Goal: Task Accomplishment & Management: Manage account settings

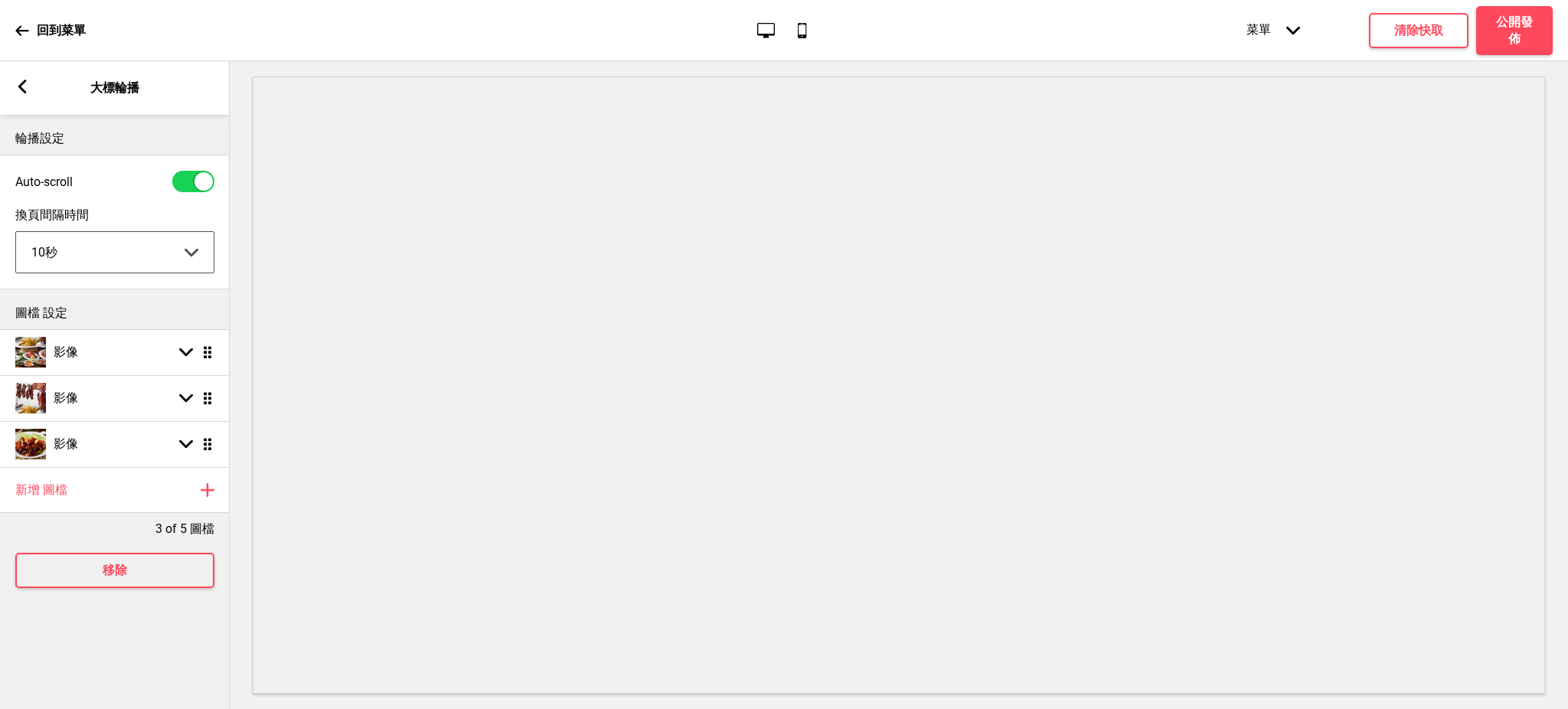
select select "10000"
click at [104, 391] on div "影像 箭頭down 拖曳" at bounding box center [115, 398] width 230 height 46
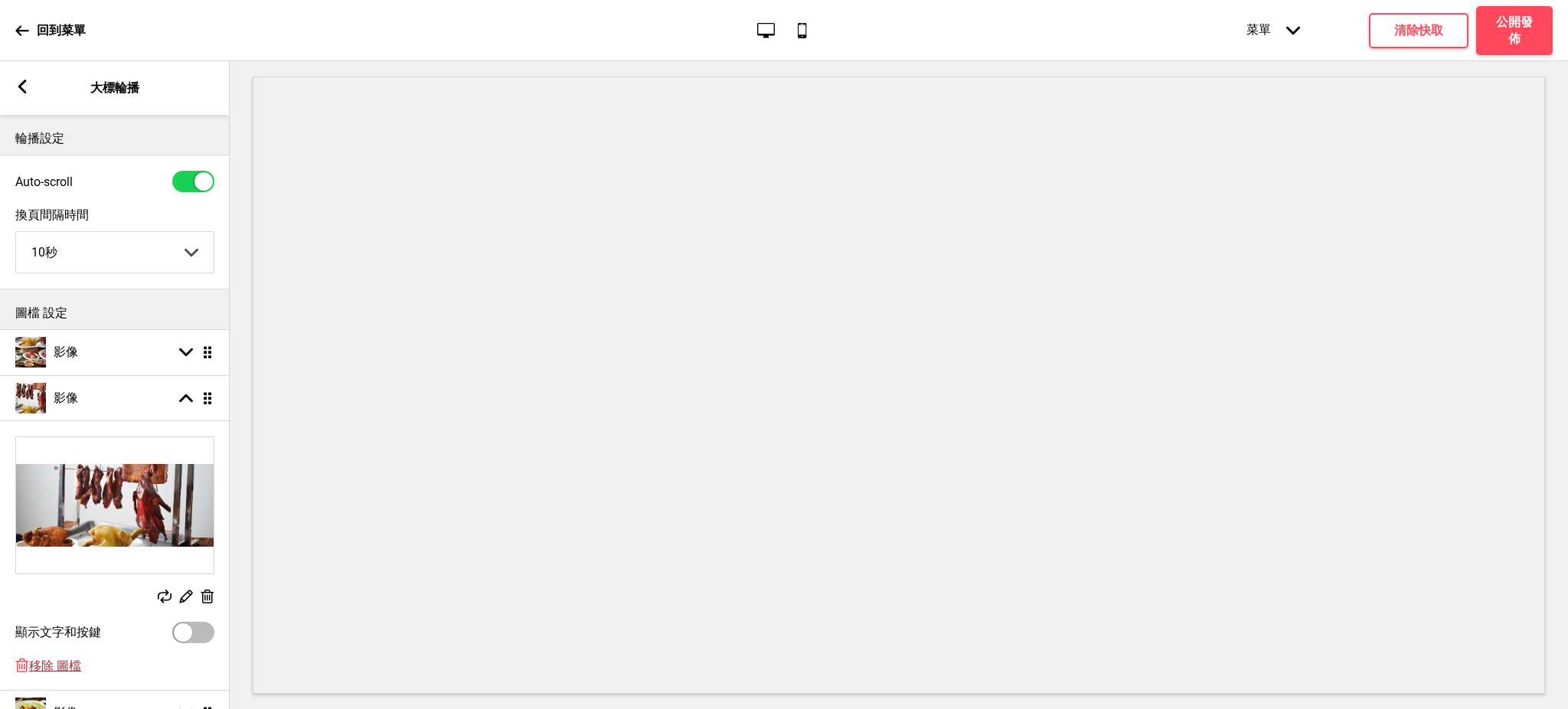
click at [66, 672] on span "移除 圖檔" at bounding box center [55, 667] width 52 height 16
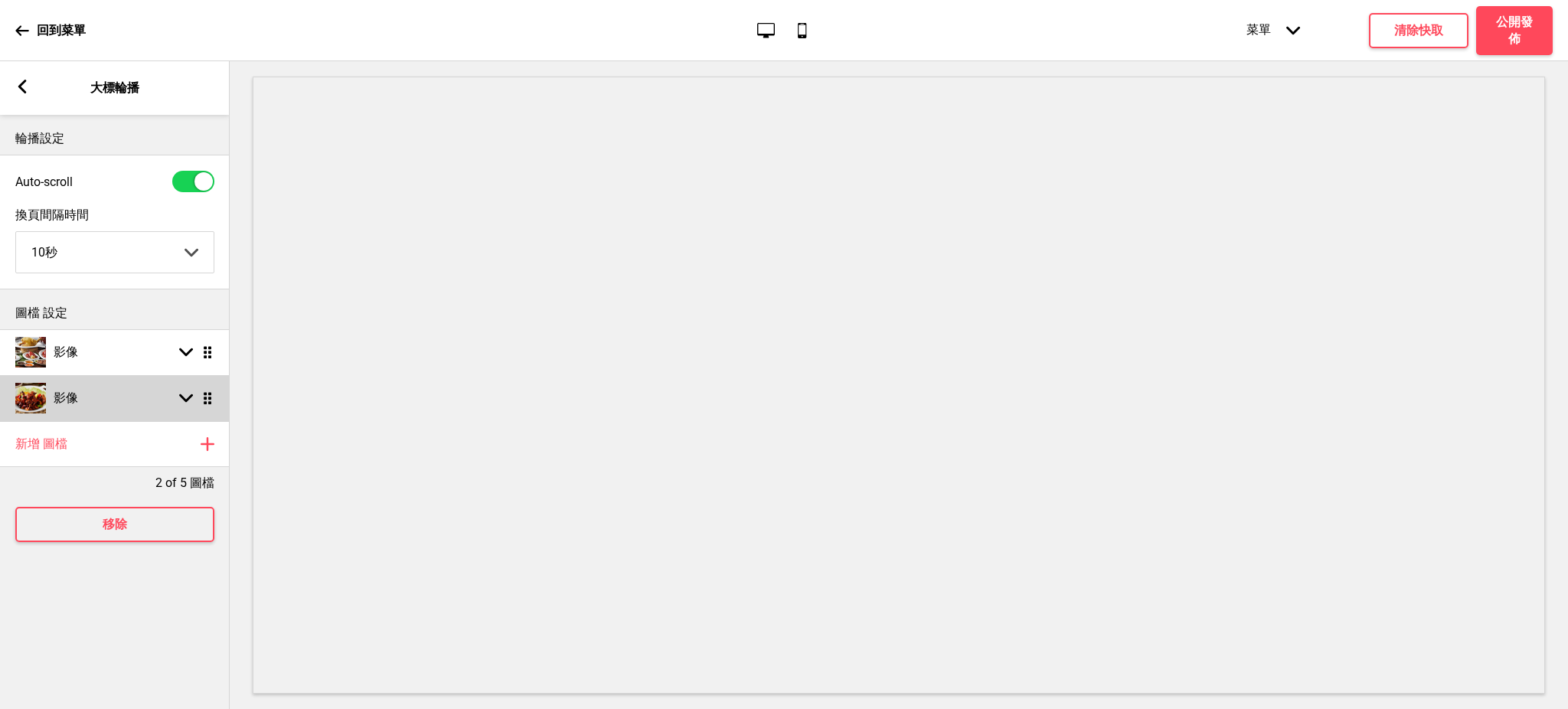
click at [128, 405] on div "影像 箭頭down 拖曳" at bounding box center [115, 398] width 230 height 46
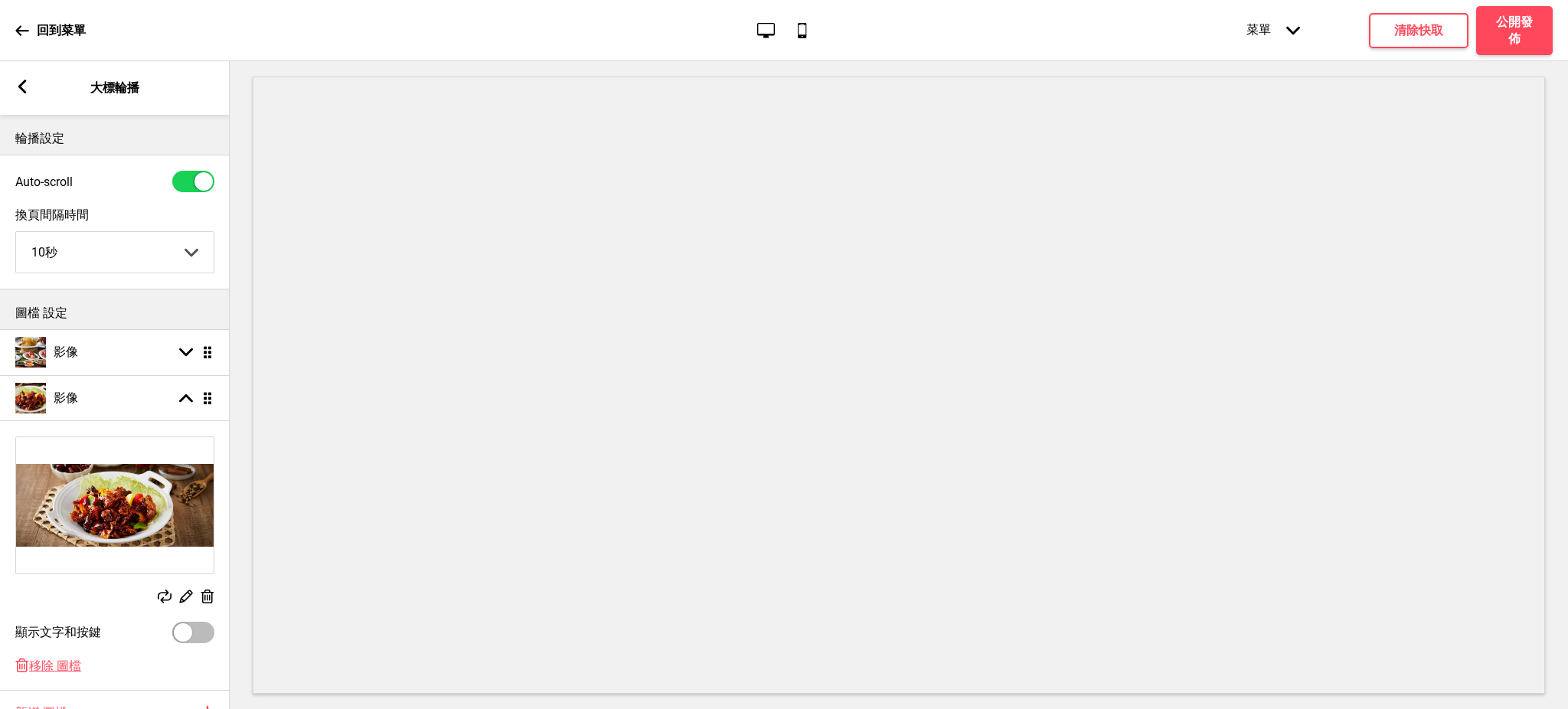
click at [189, 597] on g at bounding box center [186, 597] width 16 height 16
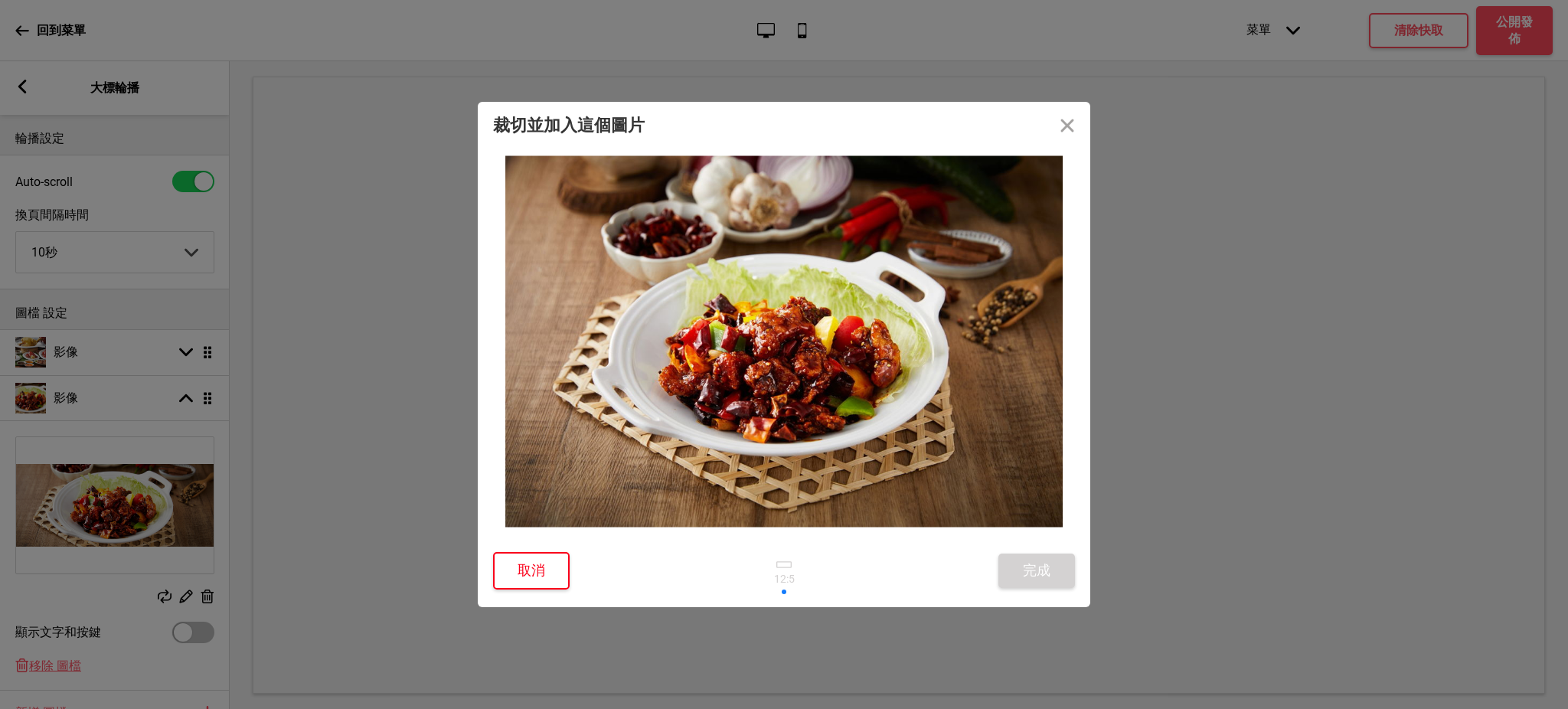
click at [553, 570] on button "取消" at bounding box center [531, 570] width 77 height 37
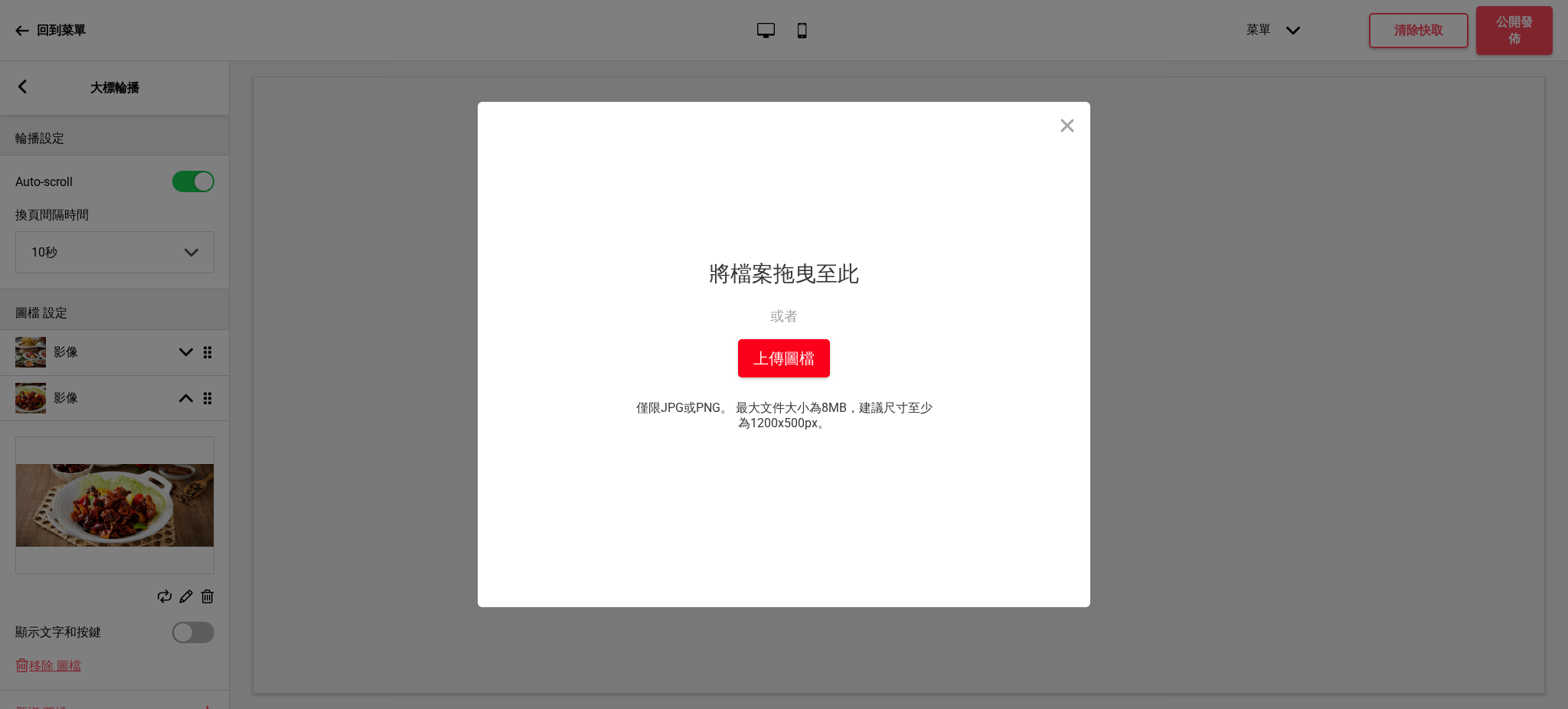
click at [787, 350] on button "上傳圖檔" at bounding box center [784, 358] width 92 height 38
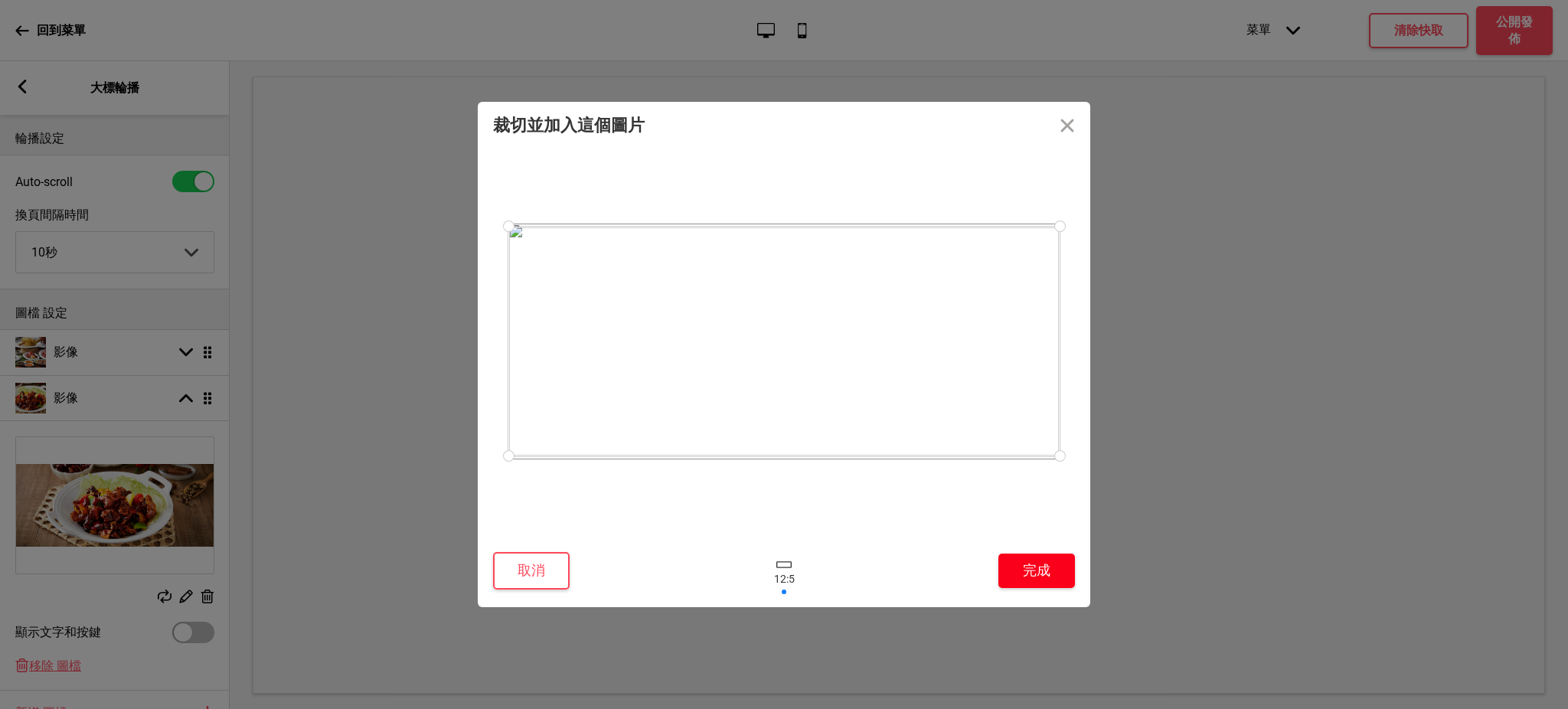
click at [1027, 573] on button "完成" at bounding box center [1037, 570] width 77 height 34
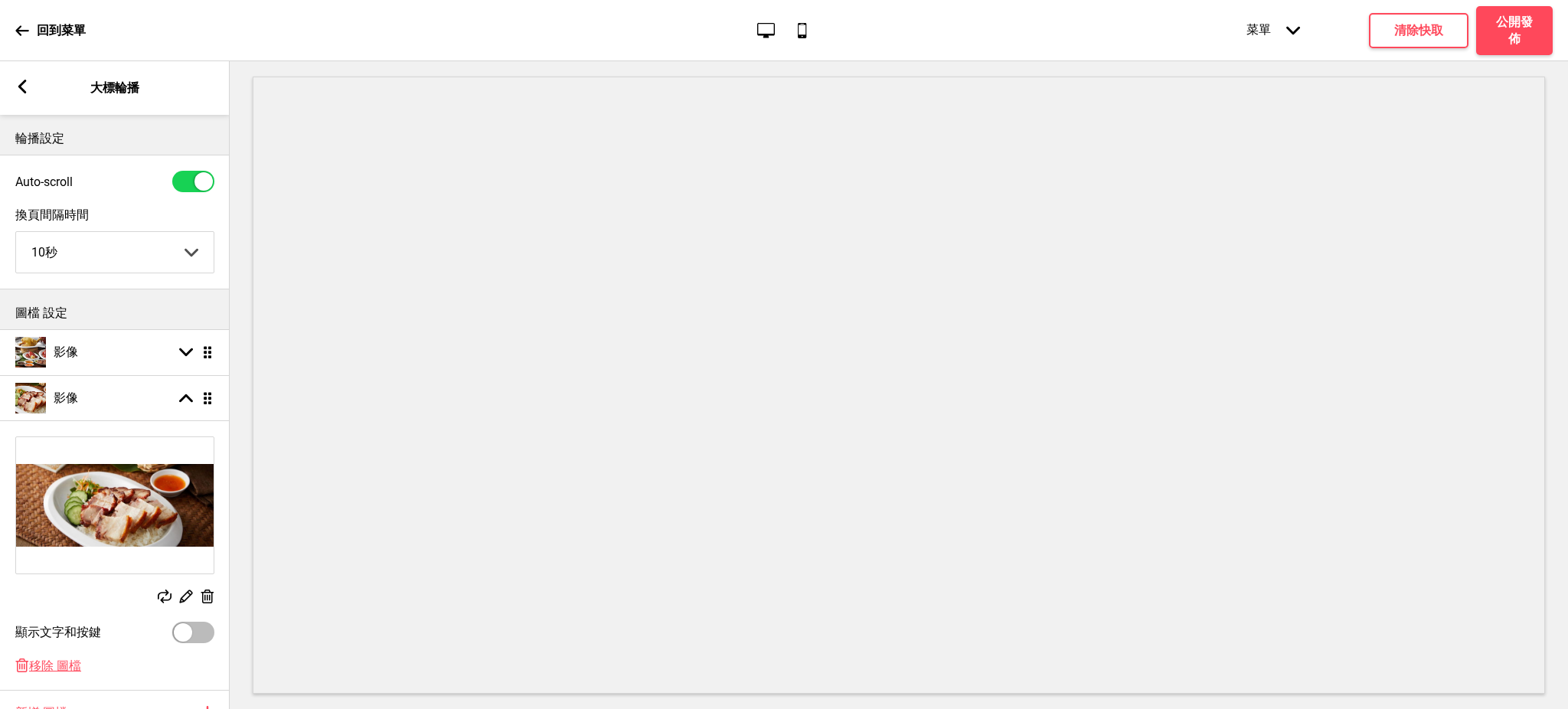
click at [17, 90] on rect at bounding box center [22, 86] width 14 height 14
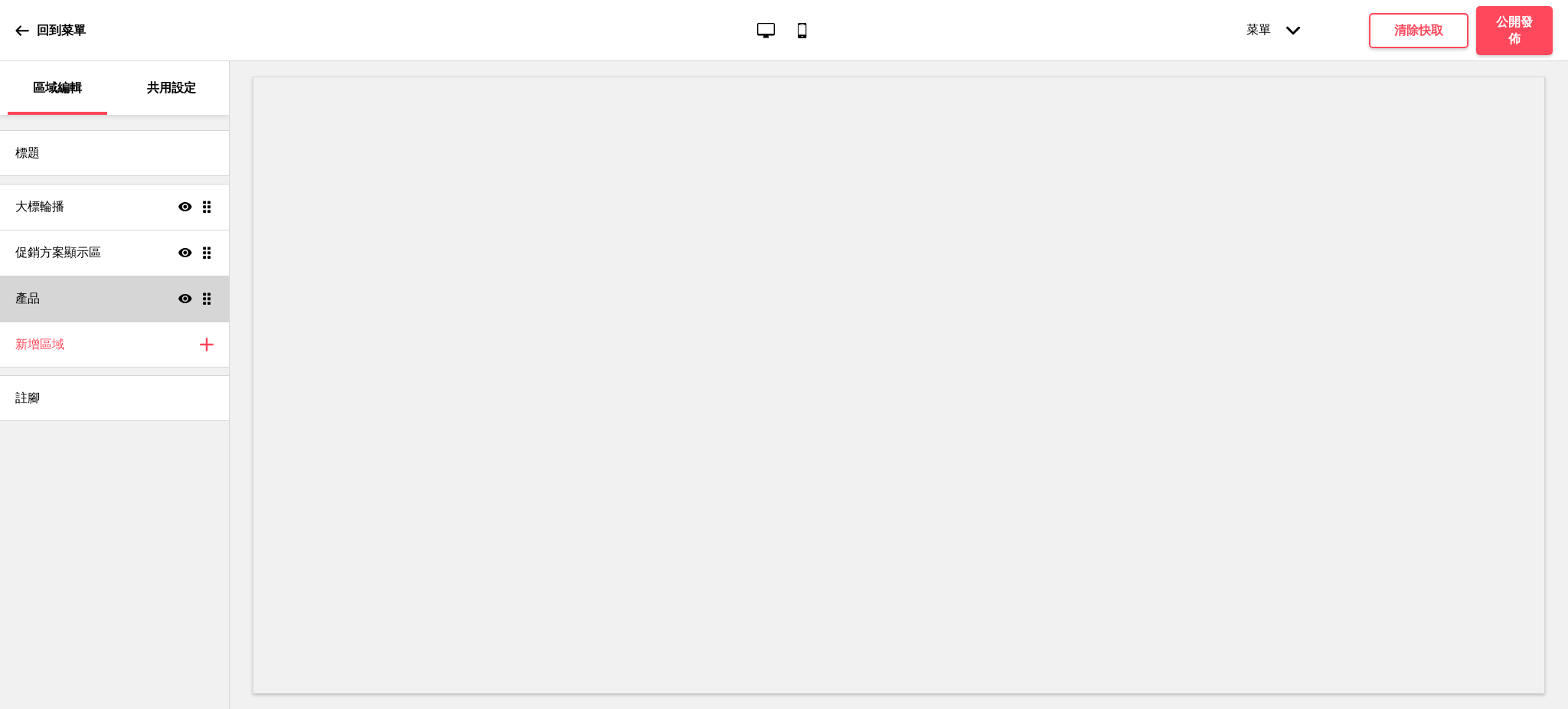
click at [86, 297] on div "產品 顯示 拖曳" at bounding box center [114, 298] width 229 height 46
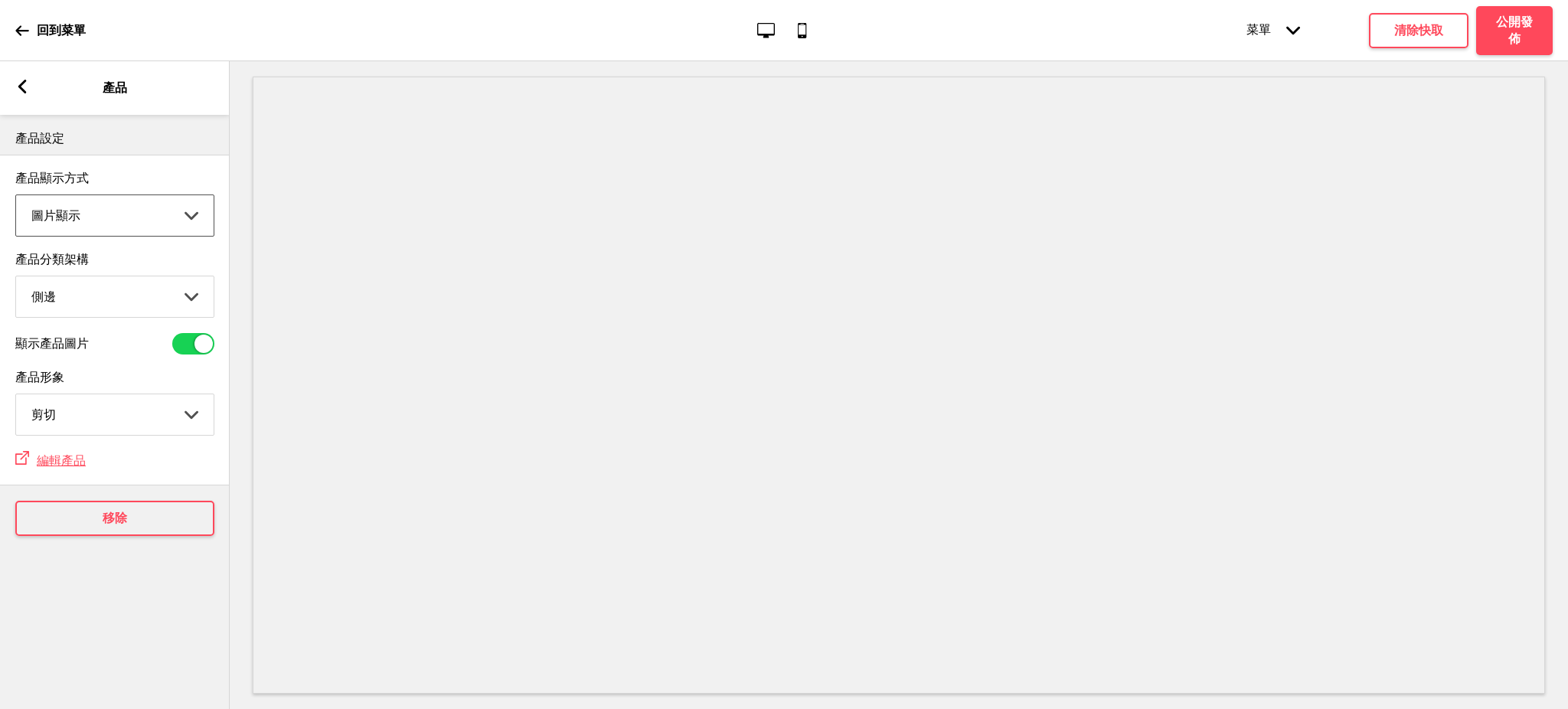
click at [167, 222] on select "圖片顯示 清單顯示" at bounding box center [115, 216] width 197 height 41
click at [147, 296] on select "頂端 側邊" at bounding box center [115, 297] width 197 height 41
select select "top"
click at [16, 278] on select "頂端 側邊" at bounding box center [115, 297] width 197 height 41
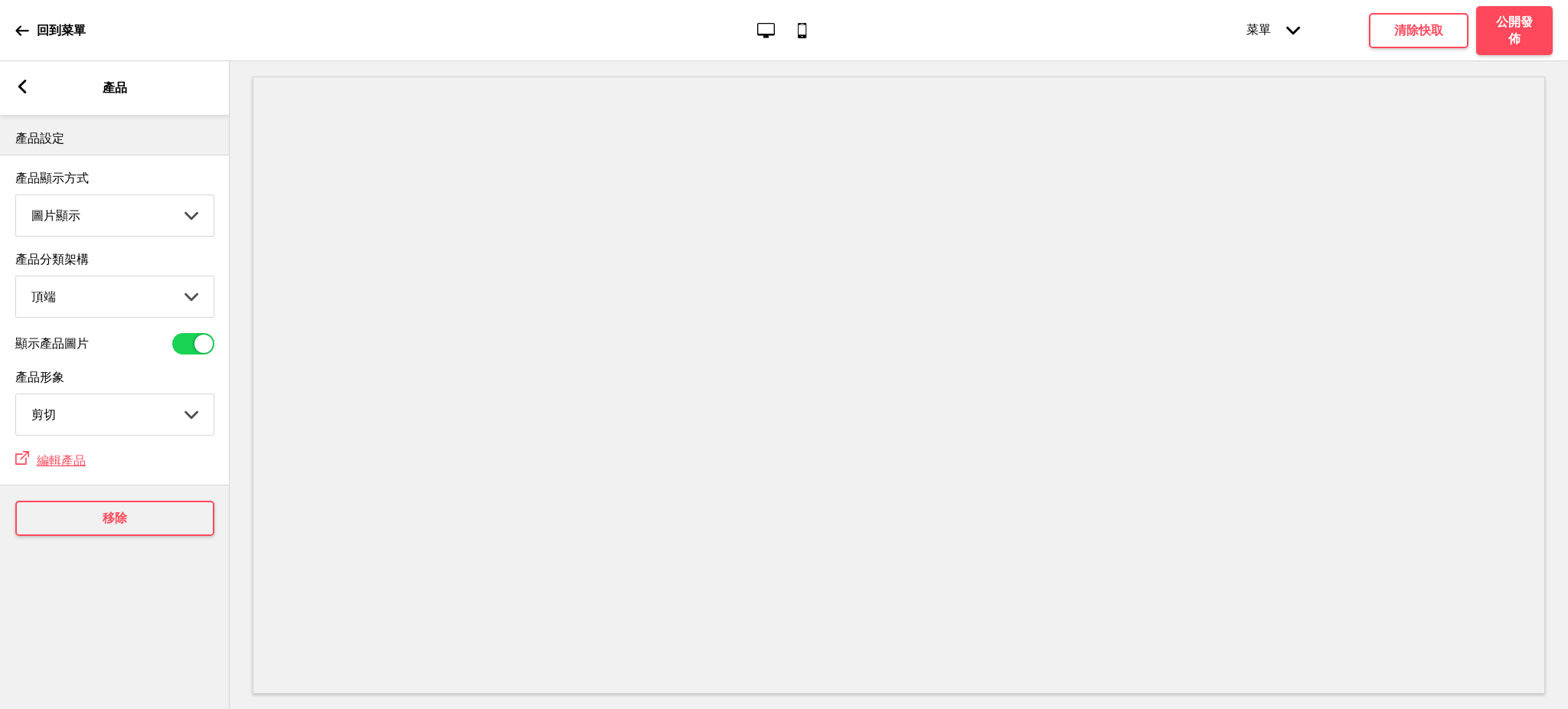
click at [23, 95] on div "箭頭left 產品" at bounding box center [115, 88] width 230 height 54
click at [21, 89] on icon at bounding box center [23, 86] width 8 height 14
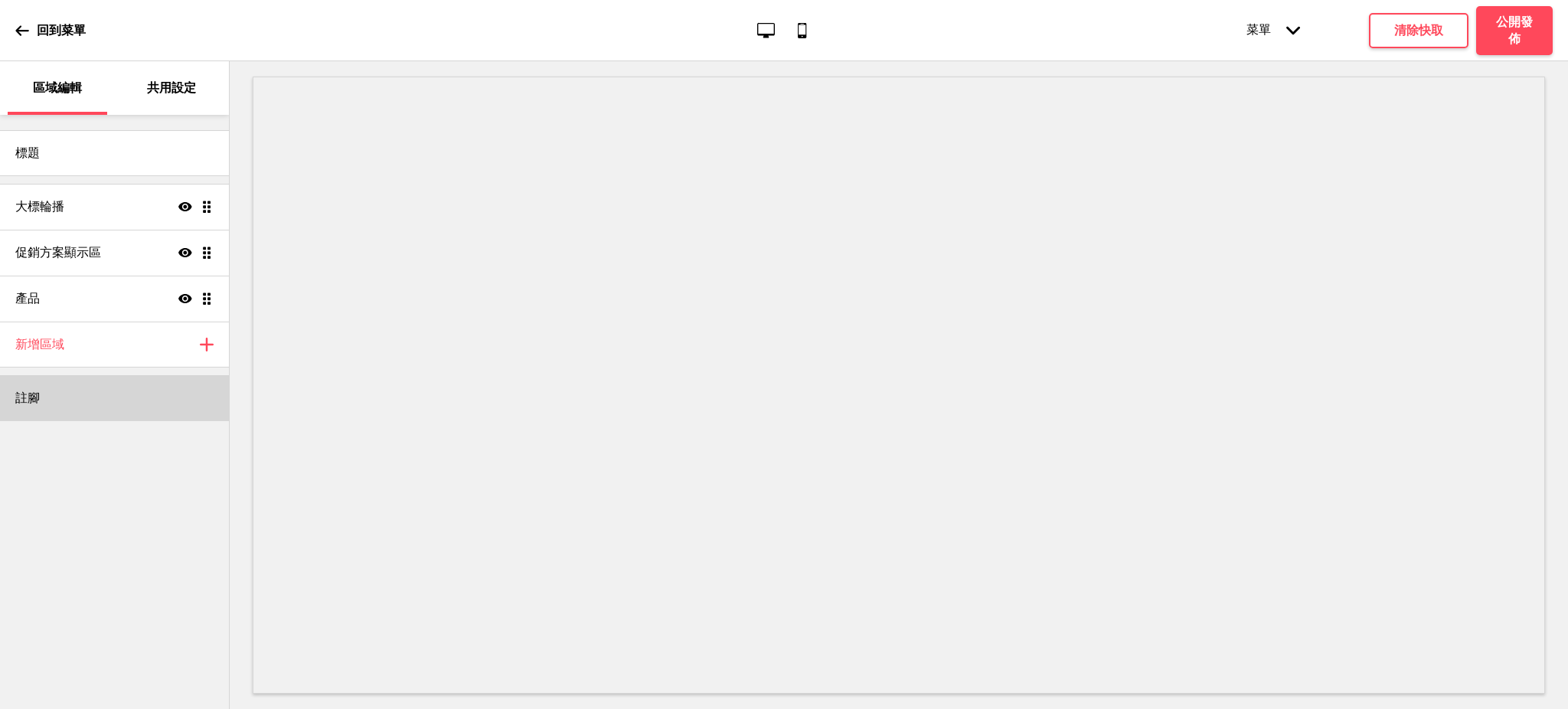
click at [98, 393] on div "註腳" at bounding box center [114, 398] width 229 height 46
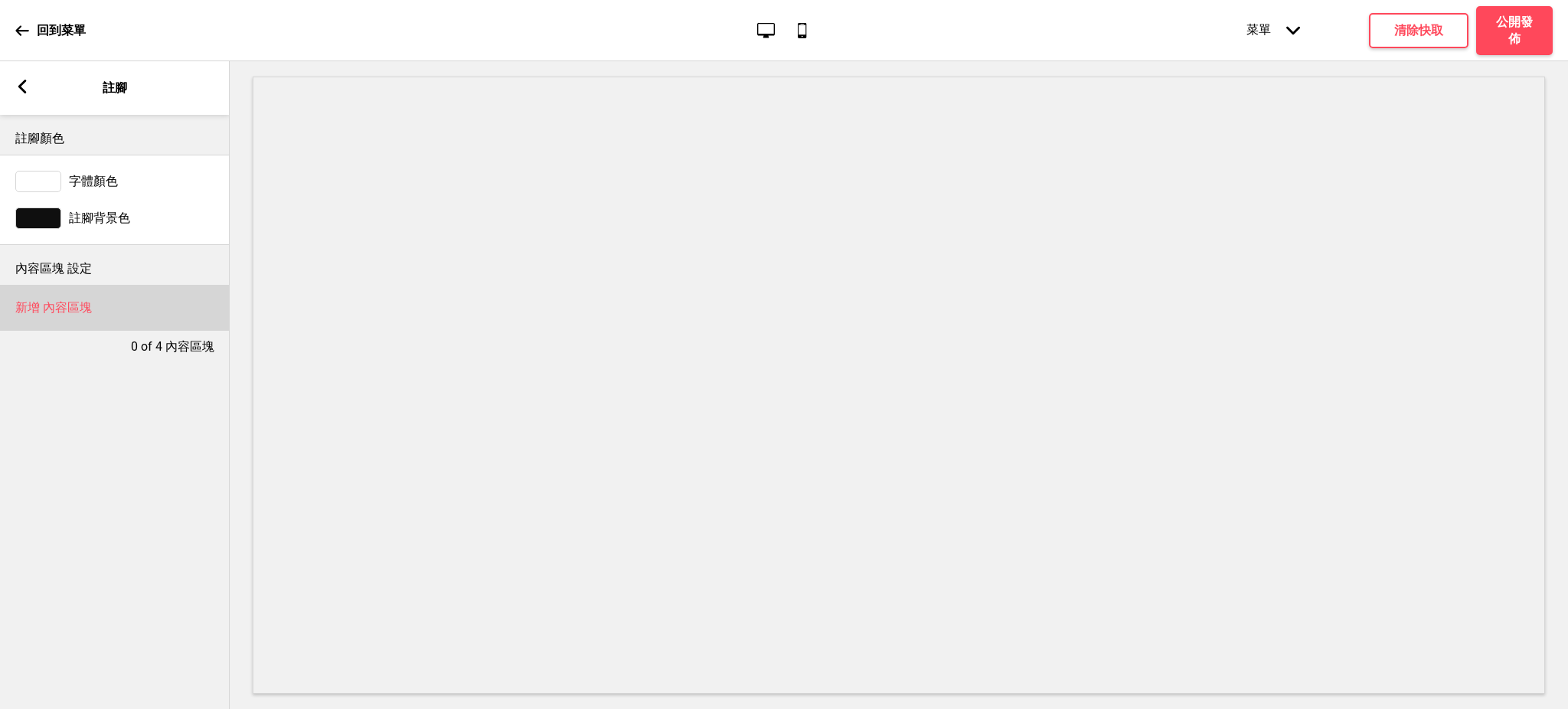
click at [95, 297] on div "新增 內容區塊" at bounding box center [115, 307] width 230 height 46
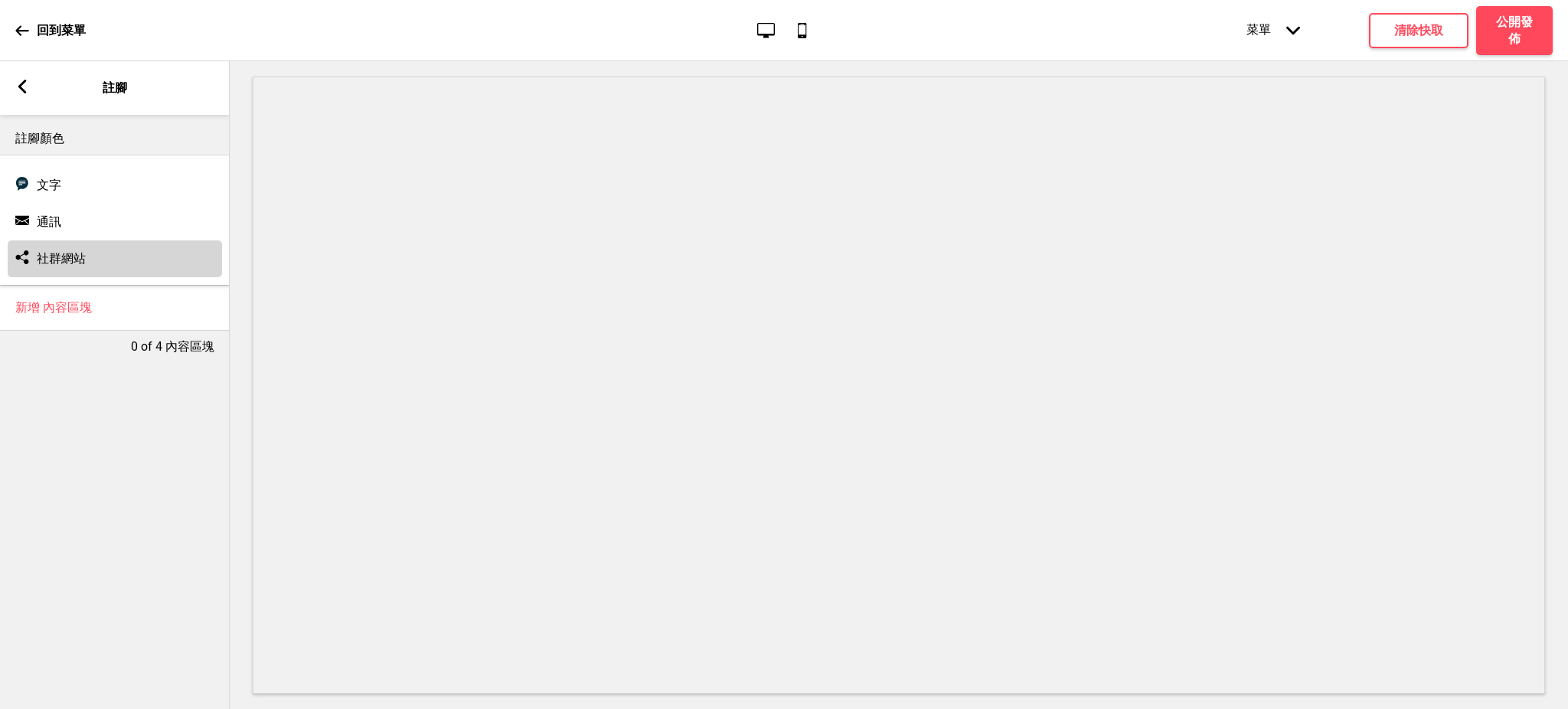
click at [92, 250] on div "社交媒體 社群網站" at bounding box center [114, 258] width 214 height 37
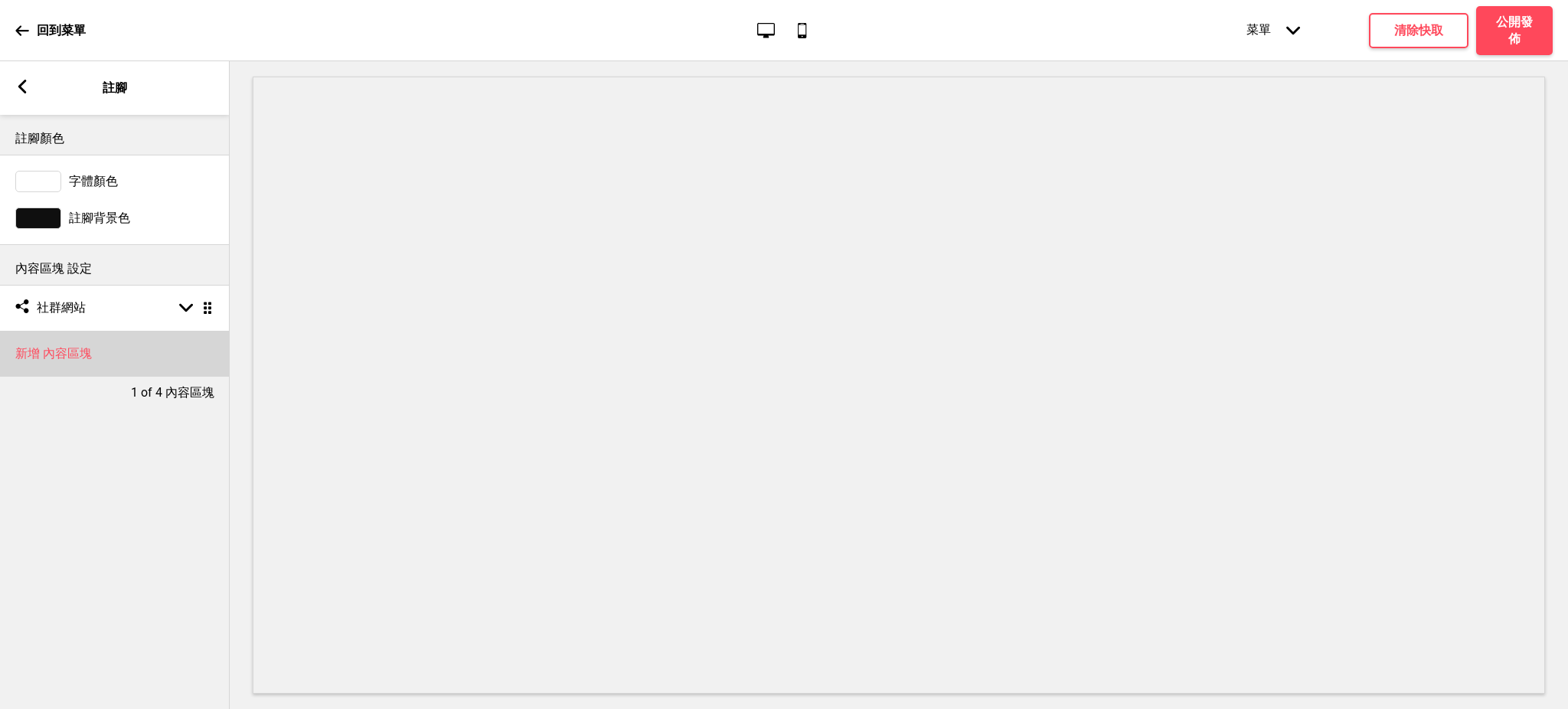
click at [102, 354] on div "新增 內容區塊" at bounding box center [115, 354] width 230 height 46
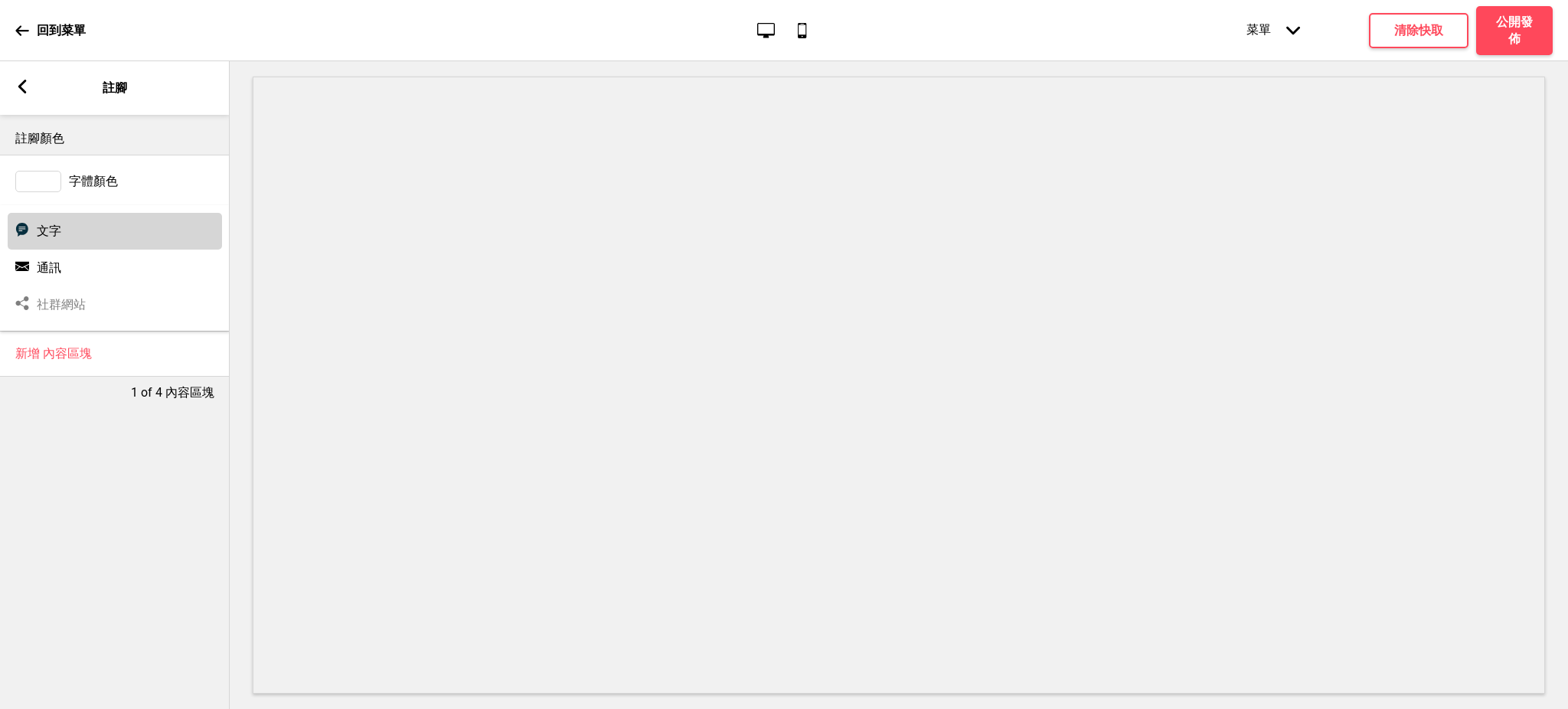
click at [111, 229] on div "文字 文字" at bounding box center [114, 231] width 214 height 37
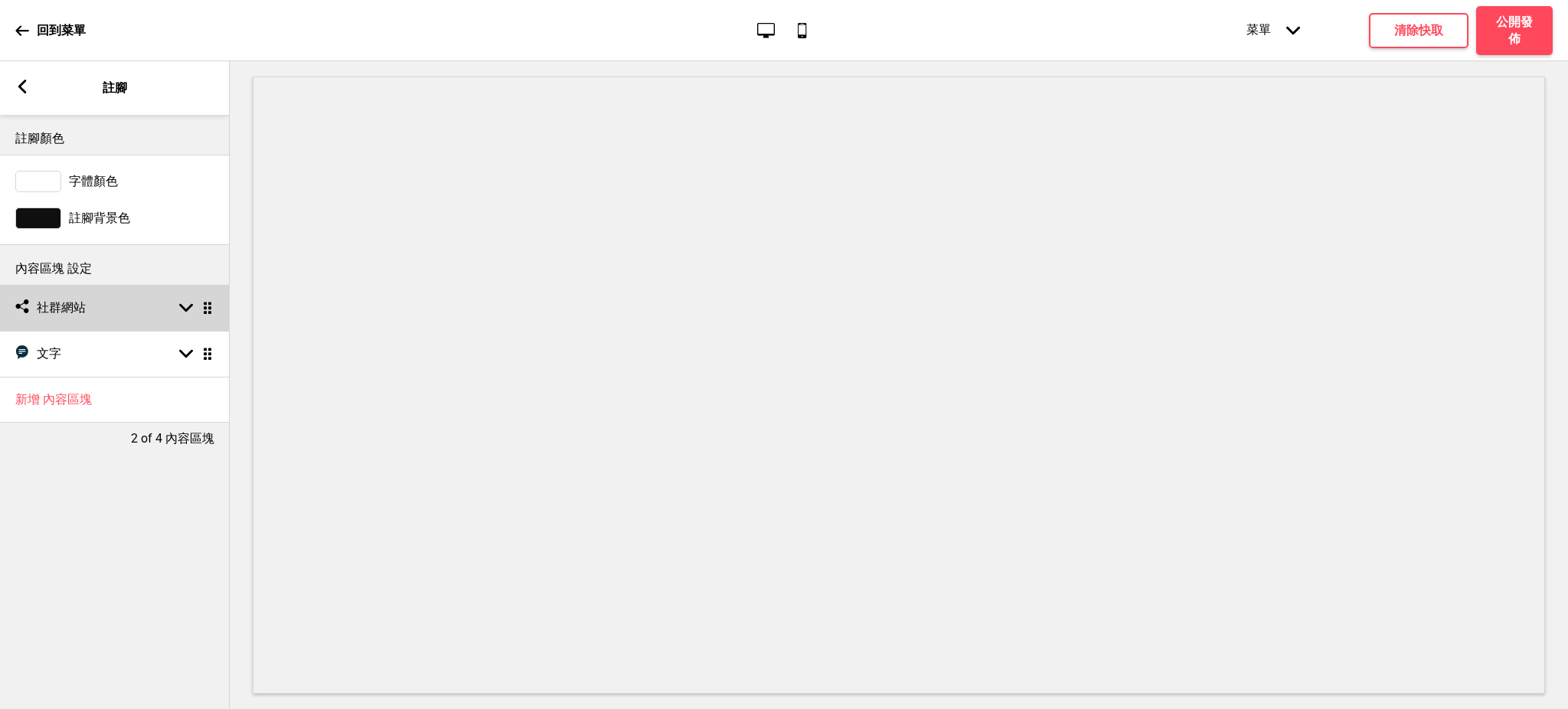
click at [129, 315] on div "社交媒體 社群網站 箭頭down 拖曳" at bounding box center [115, 307] width 230 height 46
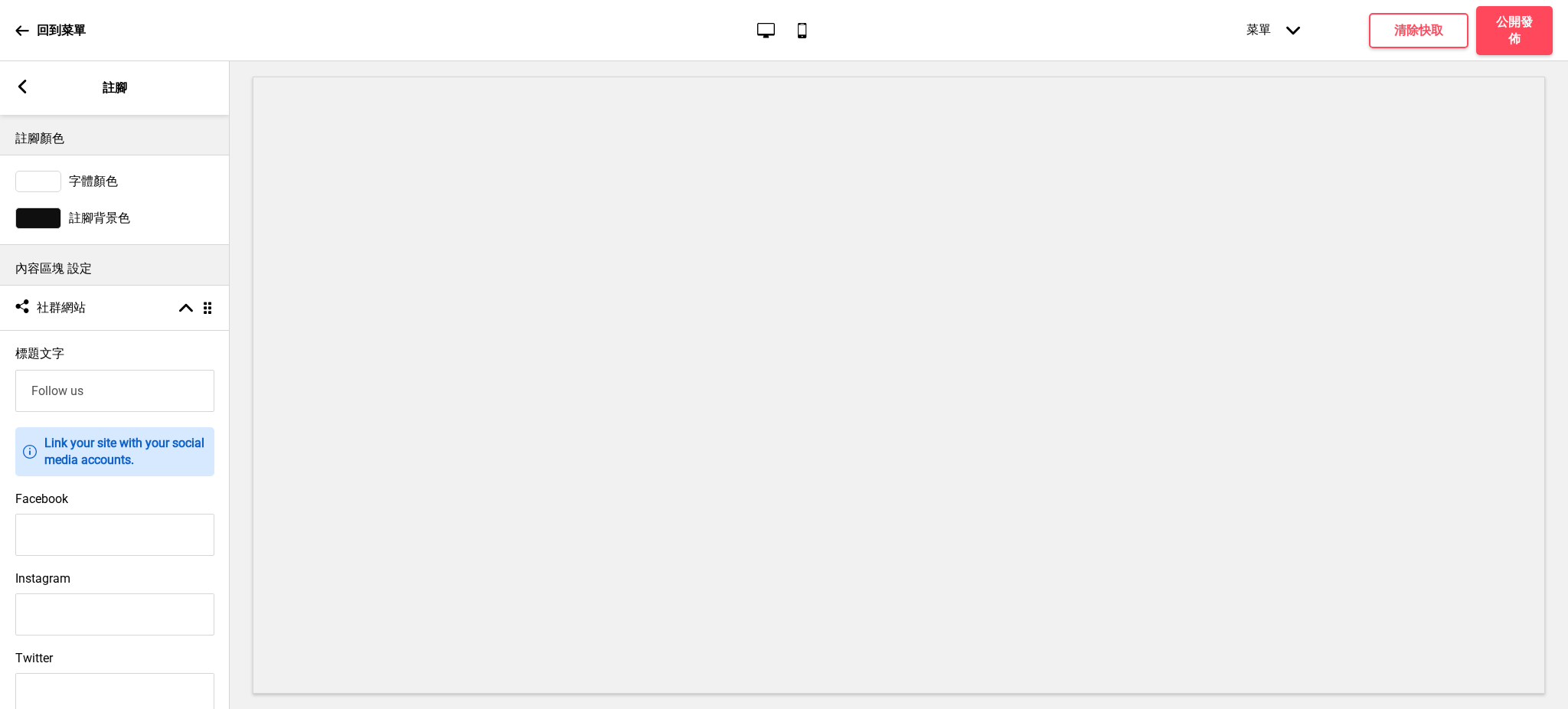
click at [118, 531] on input "Facebook" at bounding box center [115, 535] width 199 height 42
paste input "https://www.facebook.com/profile.php?id=100093105137963"
type input "https://www.facebook.com/profile.php?id=100093105137963"
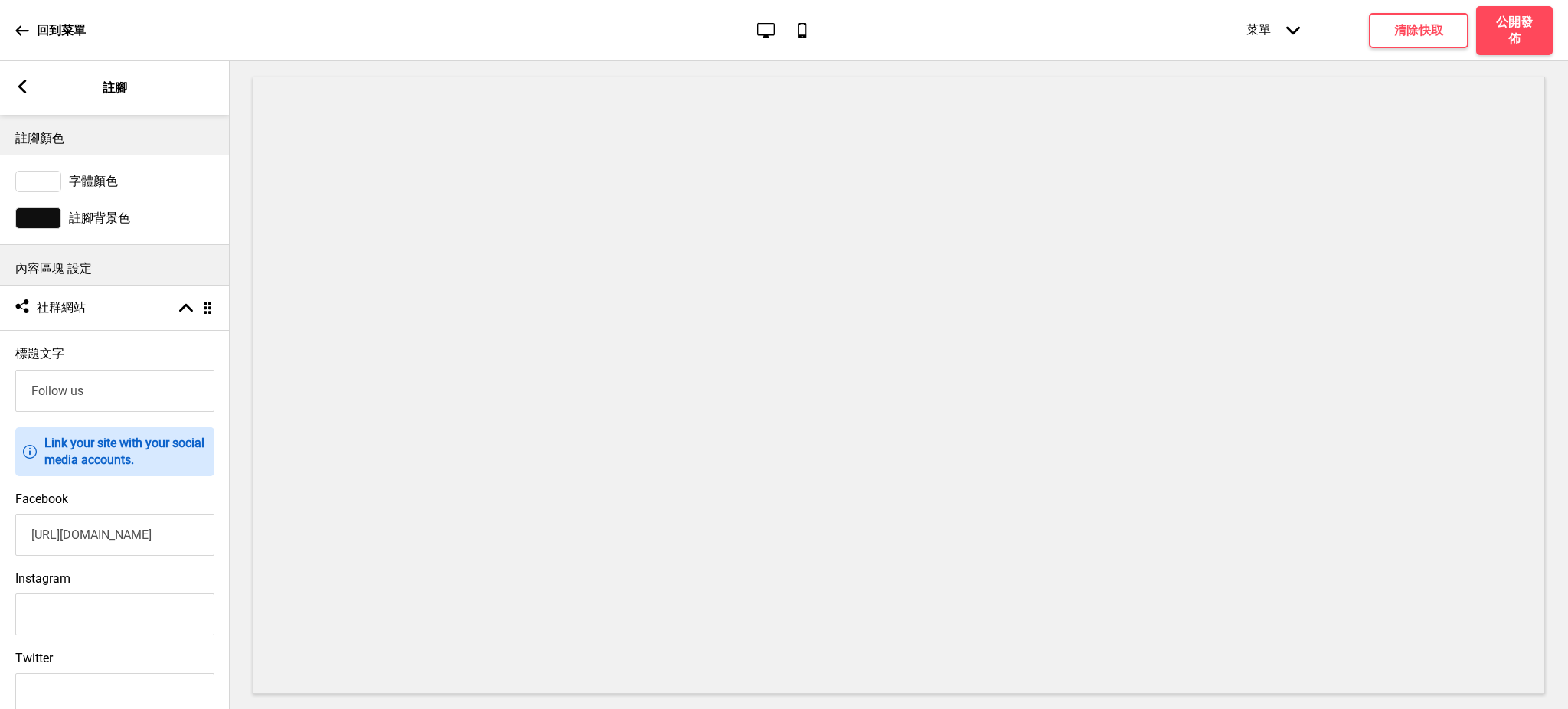
click at [108, 620] on input "Instagram" at bounding box center [115, 614] width 199 height 42
paste input "https://www.instagram.com/cheekee_tw/"
type input "https://www.instagram.com/cheekee_tw/"
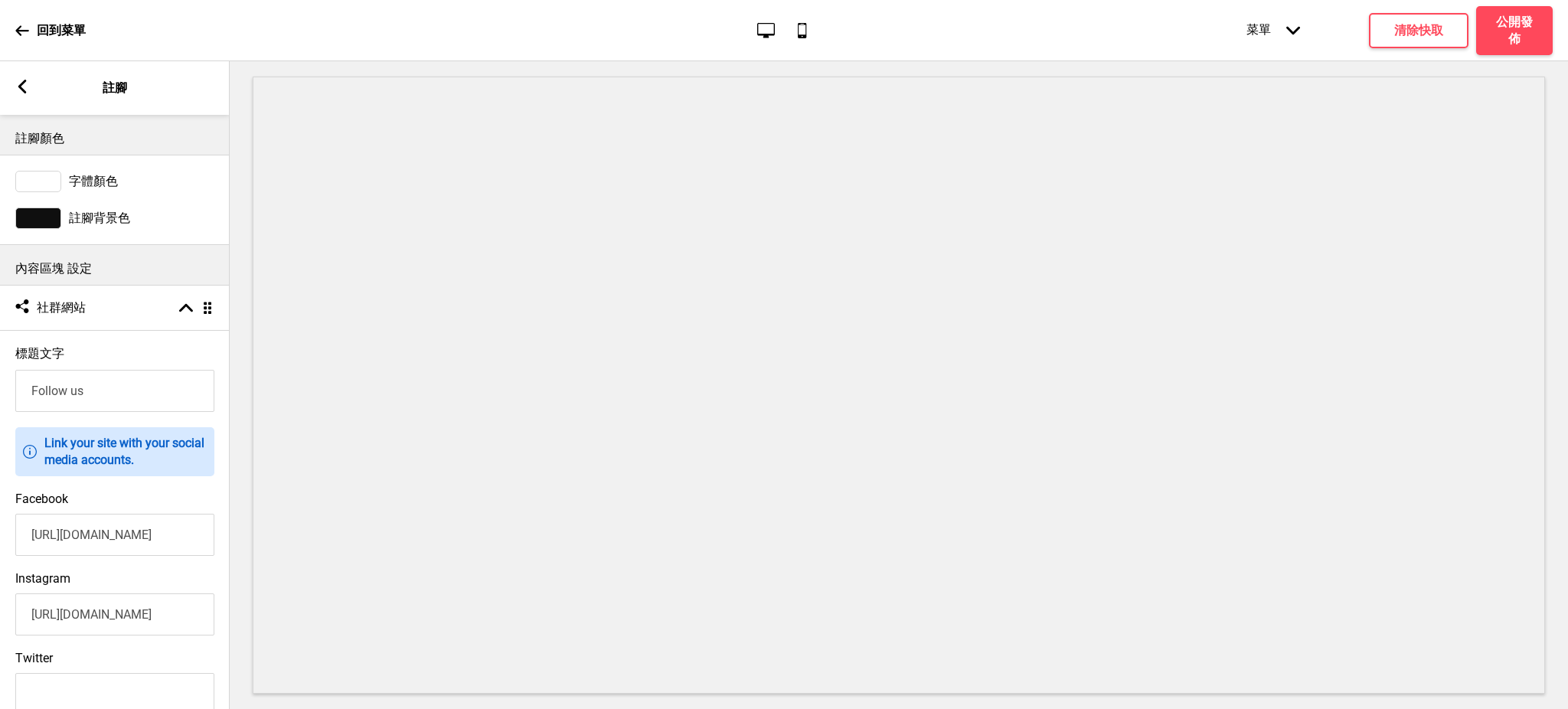
click at [19, 86] on icon at bounding box center [23, 86] width 8 height 14
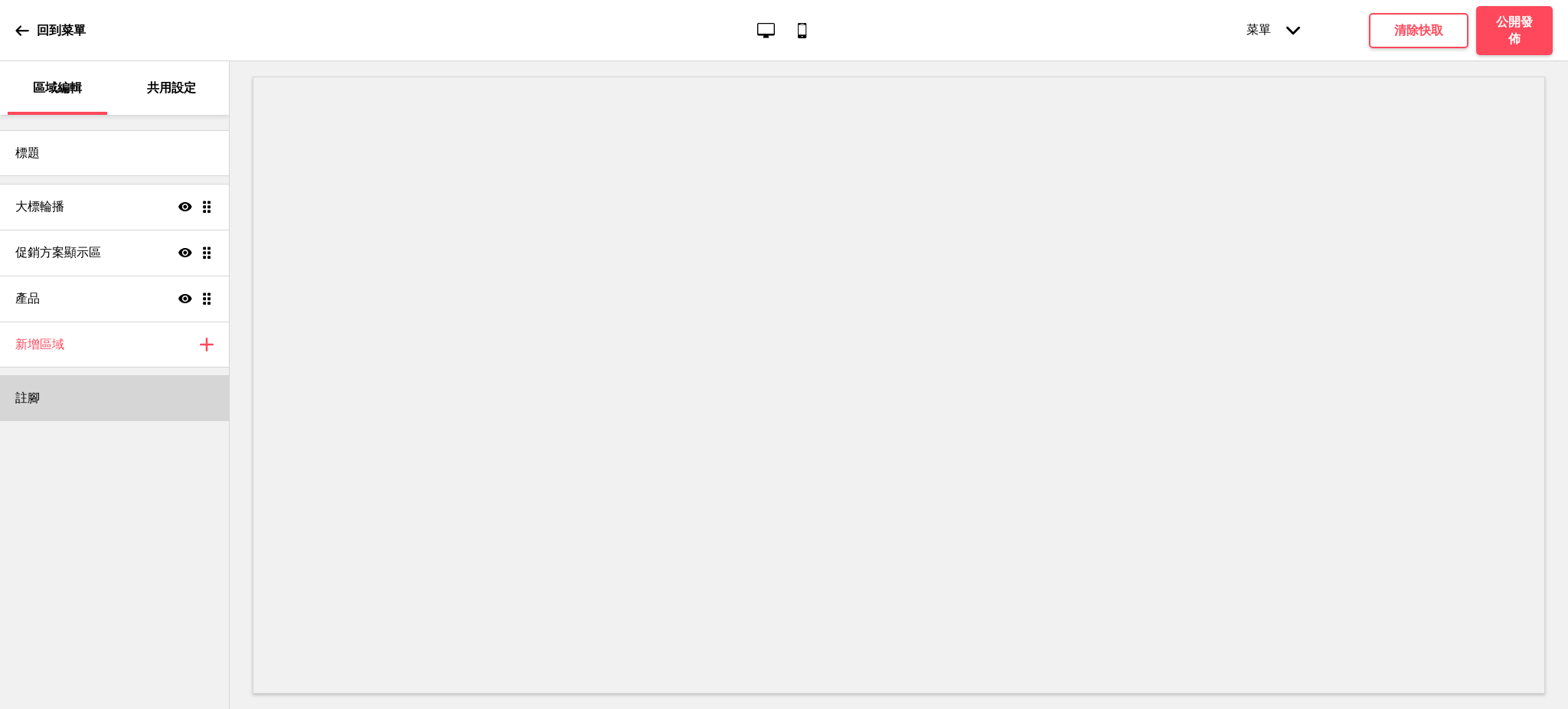
click at [64, 397] on div "註腳" at bounding box center [114, 398] width 229 height 46
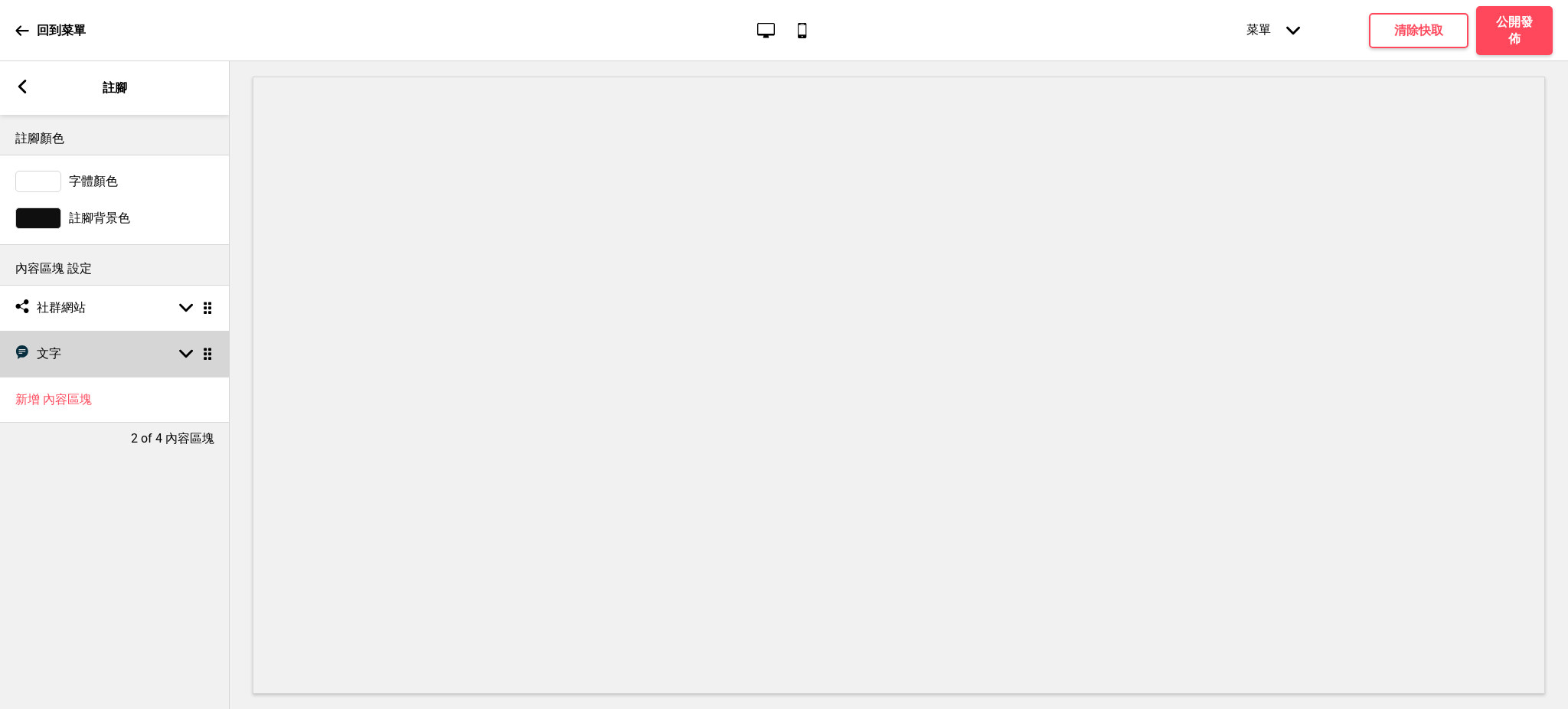
click at [81, 359] on div "文字 文字 箭頭down 拖曳" at bounding box center [115, 354] width 230 height 46
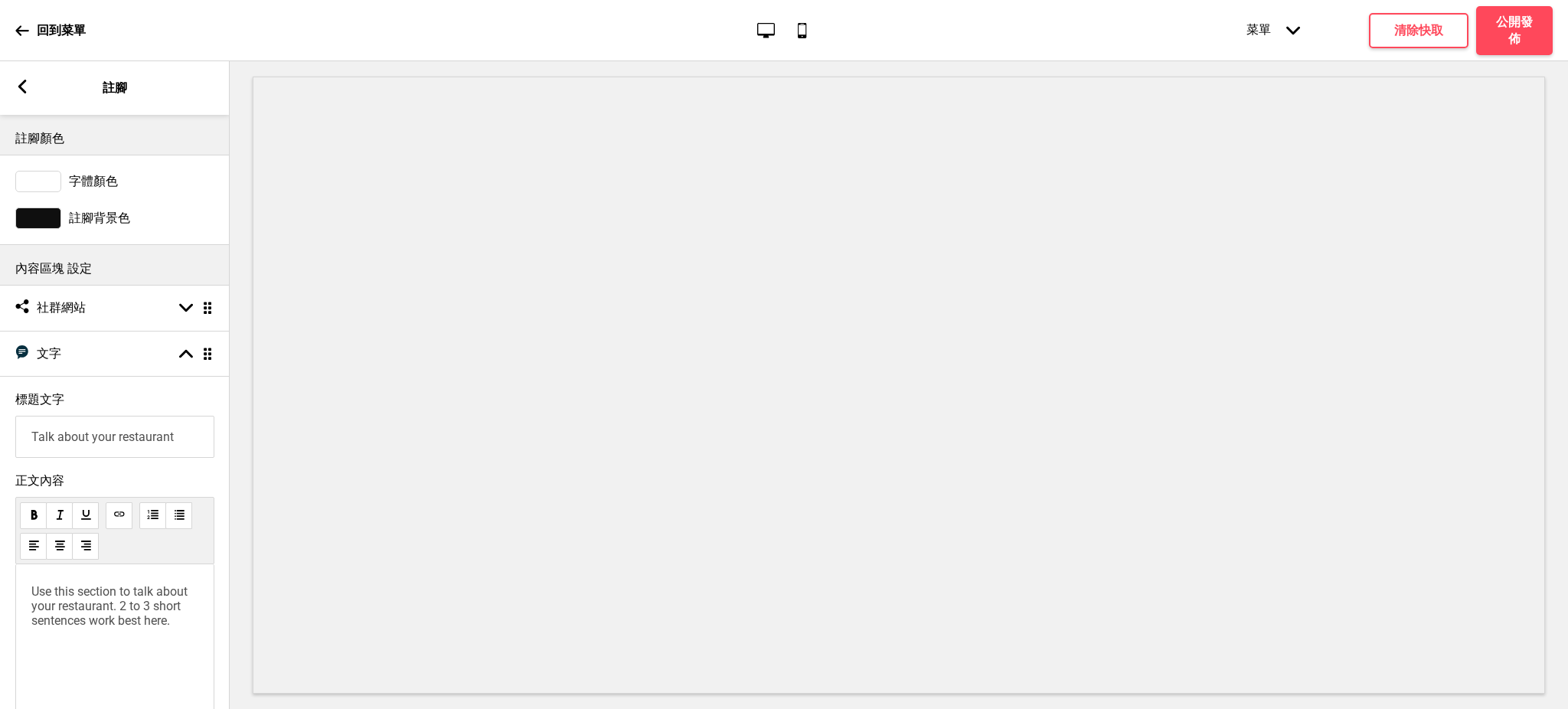
drag, startPoint x: 185, startPoint y: 438, endPoint x: 0, endPoint y: 439, distance: 185.0
click at [0, 439] on div "標題文字 Talk about your restaurant" at bounding box center [115, 425] width 230 height 81
click at [90, 434] on input "標題文字" at bounding box center [115, 437] width 199 height 42
type input "公司資訊"
click at [73, 599] on span "Use this section to talk about your restaurant. 2 to 3 short sentences work bes…" at bounding box center [111, 606] width 159 height 44
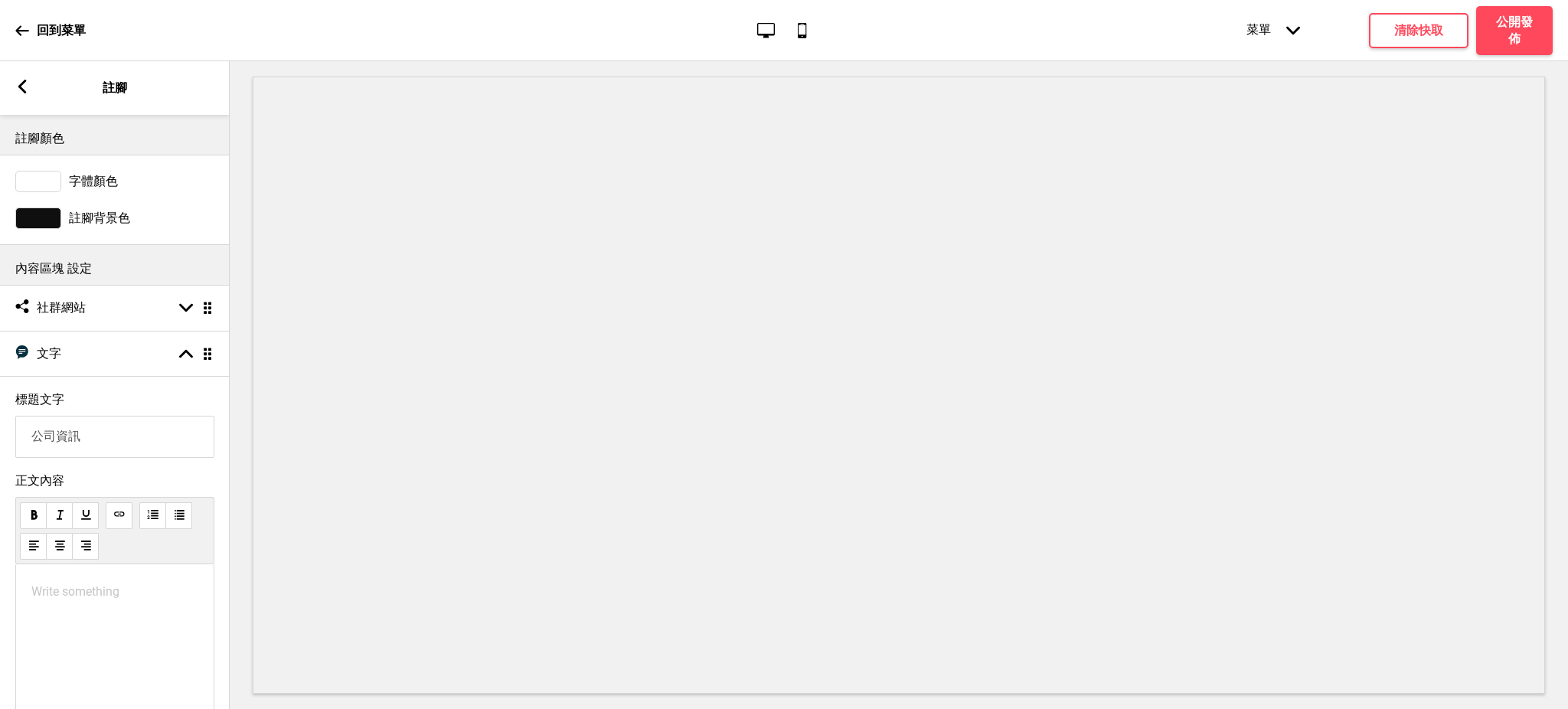
click at [133, 585] on div "Write something ﻿" at bounding box center [115, 646] width 199 height 165
click at [165, 599] on p "Write something ﻿" at bounding box center [115, 592] width 167 height 15
click at [154, 594] on p "營業人資訊：" at bounding box center [115, 592] width 167 height 16
click at [86, 606] on span "營業人資訊：池記公館燒臘有限公司 90254980" at bounding box center [111, 600] width 159 height 31
click at [1412, 22] on h4 "清除快取" at bounding box center [1419, 30] width 49 height 17
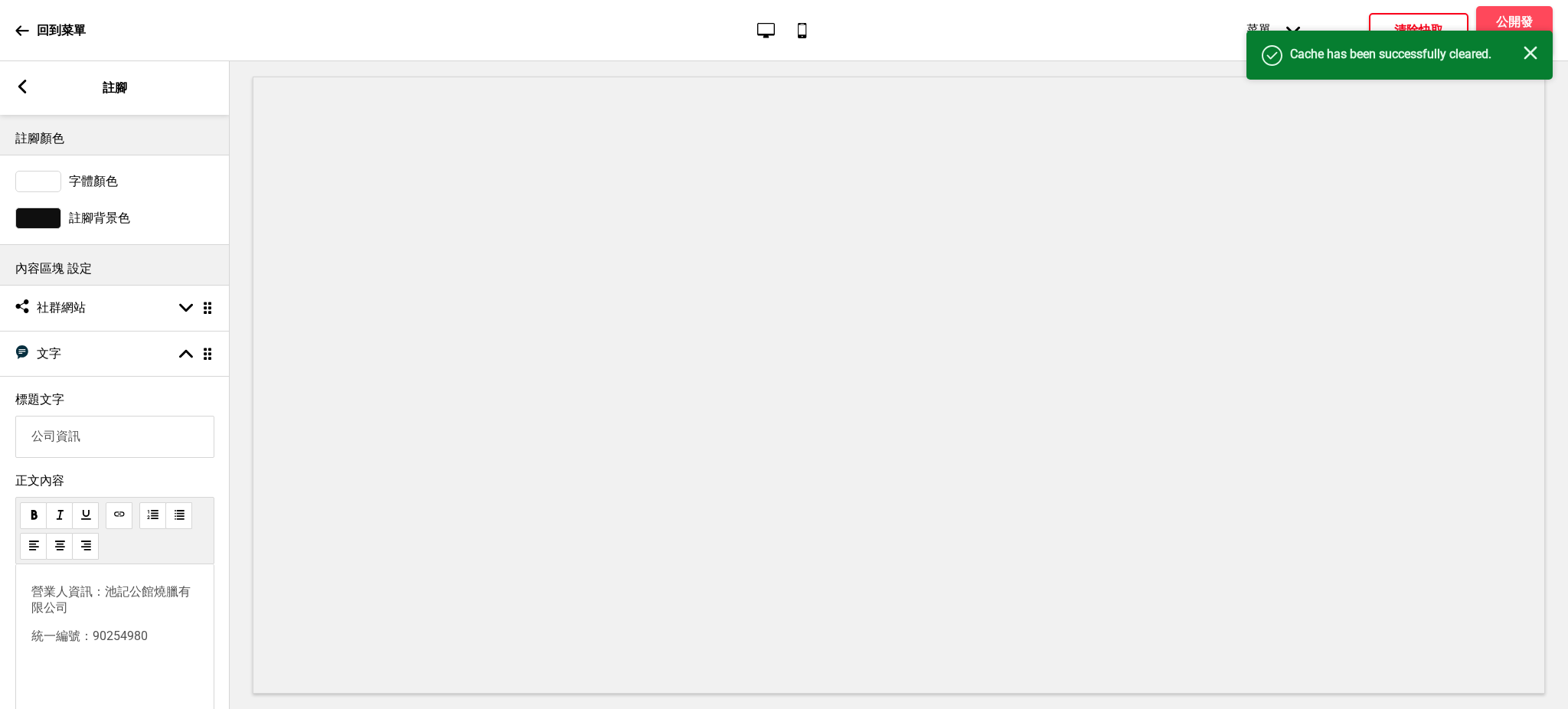
click at [1535, 59] on div "关闭" at bounding box center [1531, 54] width 14 height 17
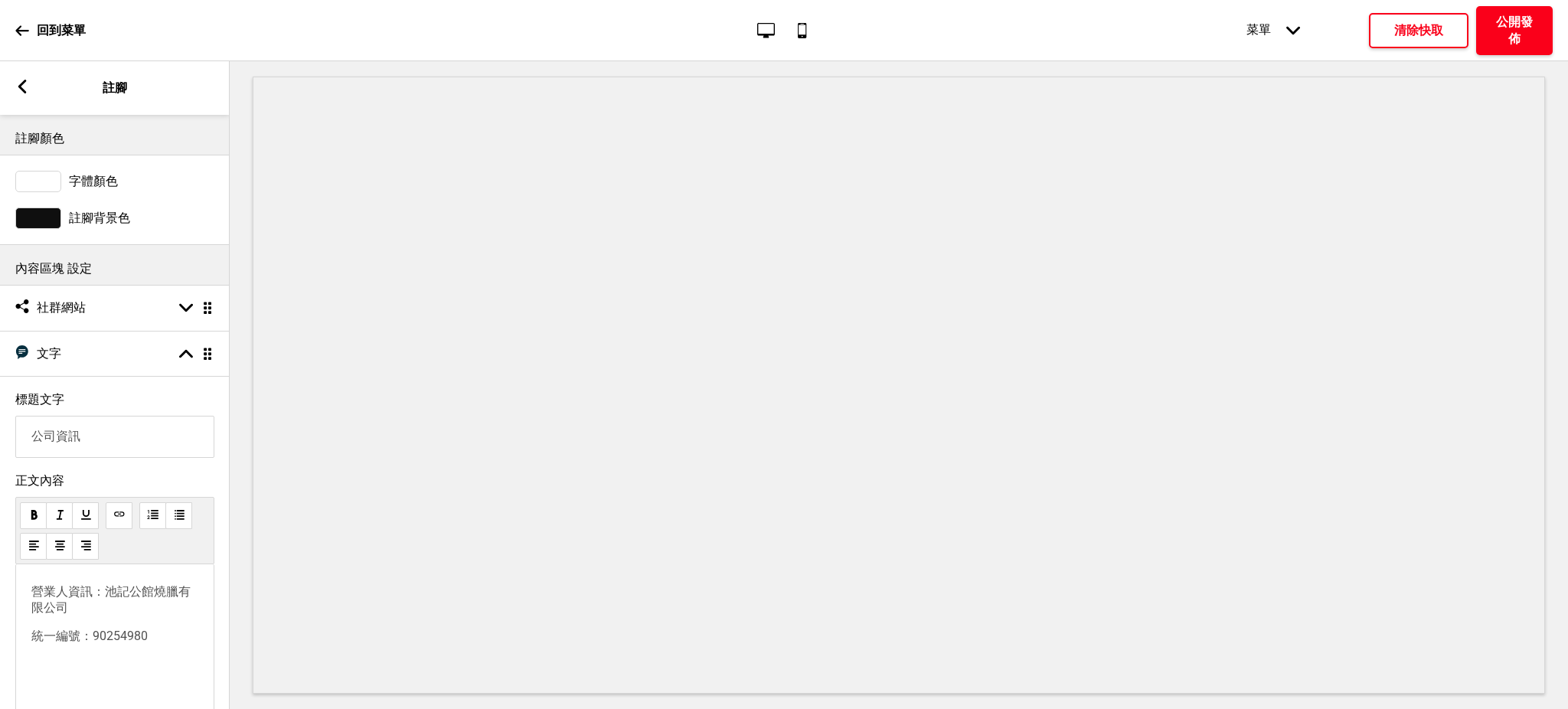
click at [1526, 33] on h4 "公開發佈" at bounding box center [1514, 30] width 46 height 33
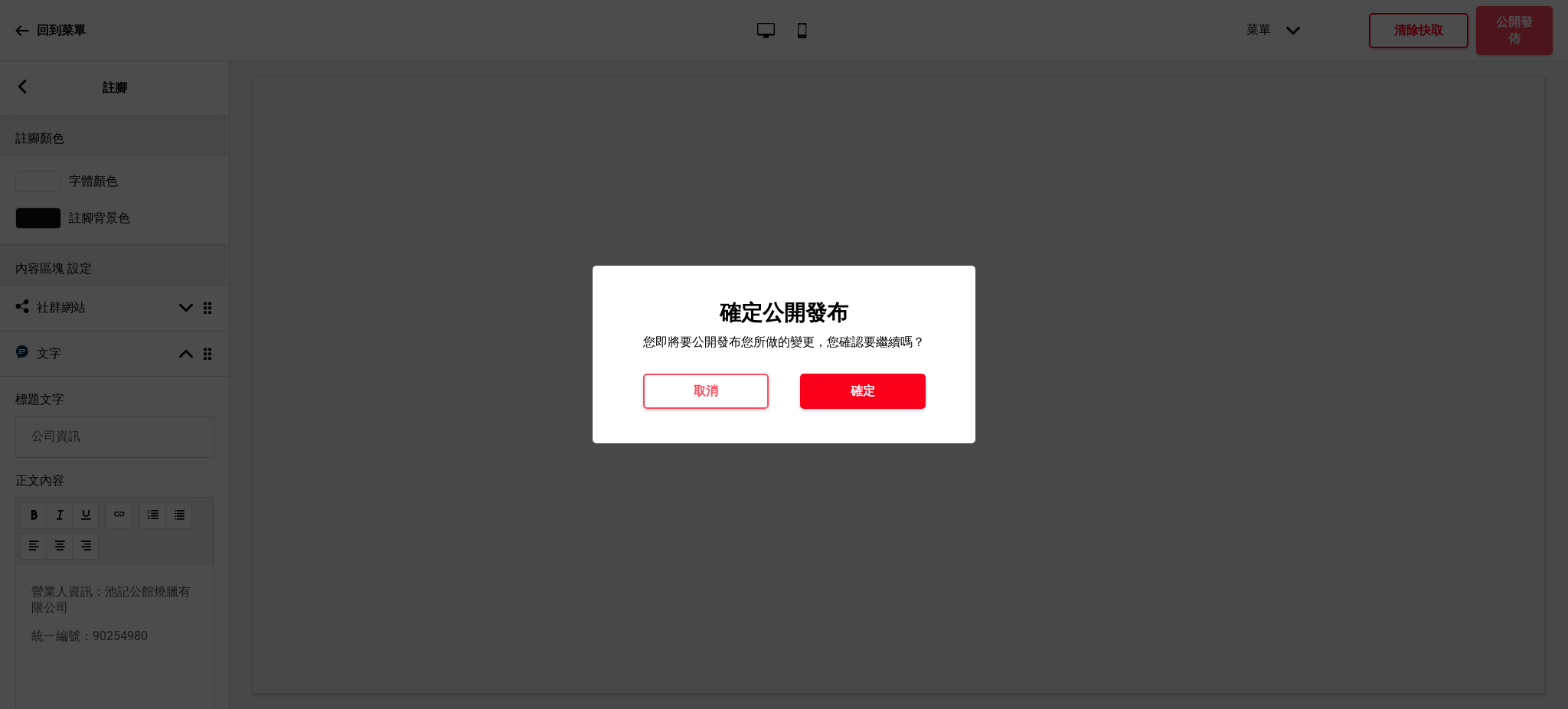
click at [867, 387] on h4 "確定" at bounding box center [863, 391] width 24 height 17
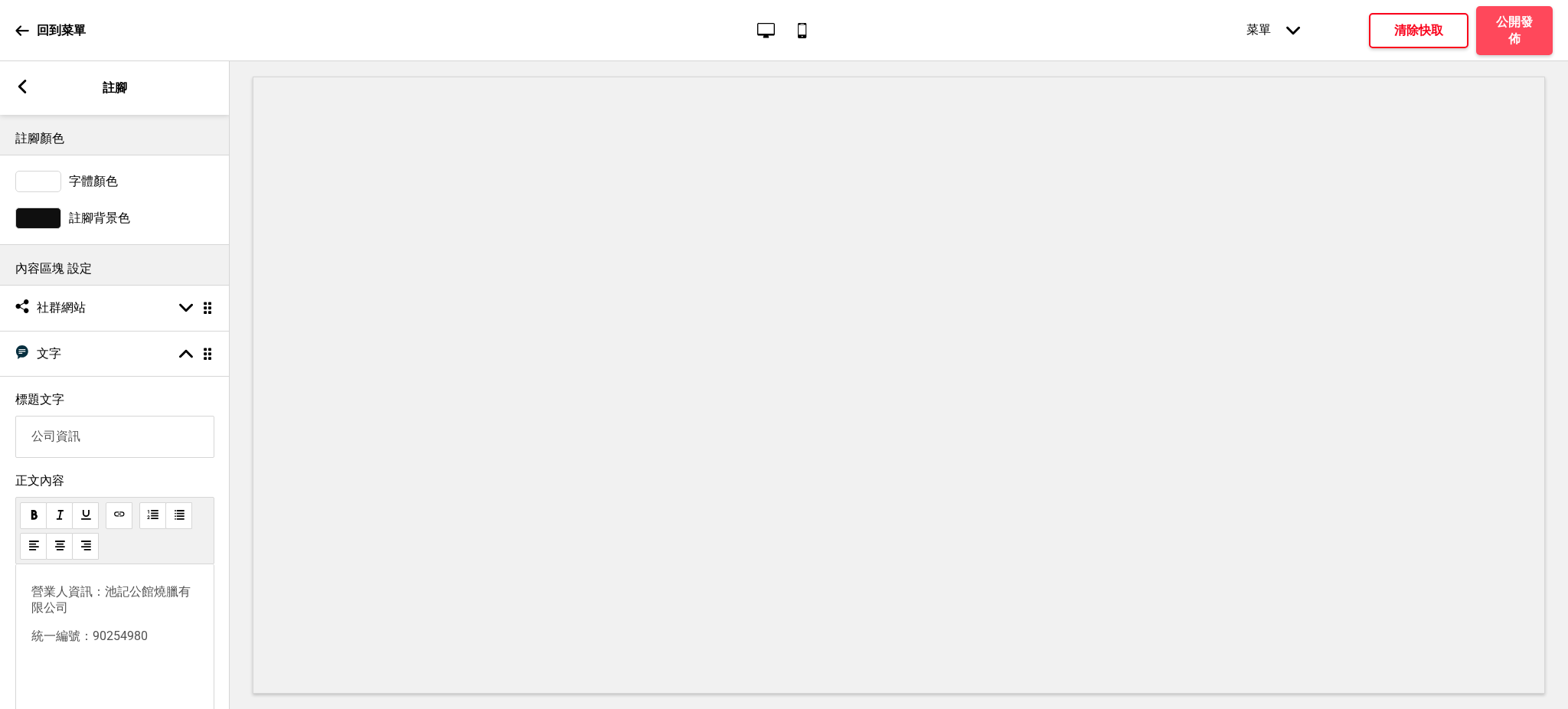
click at [20, 86] on icon at bounding box center [23, 86] width 8 height 14
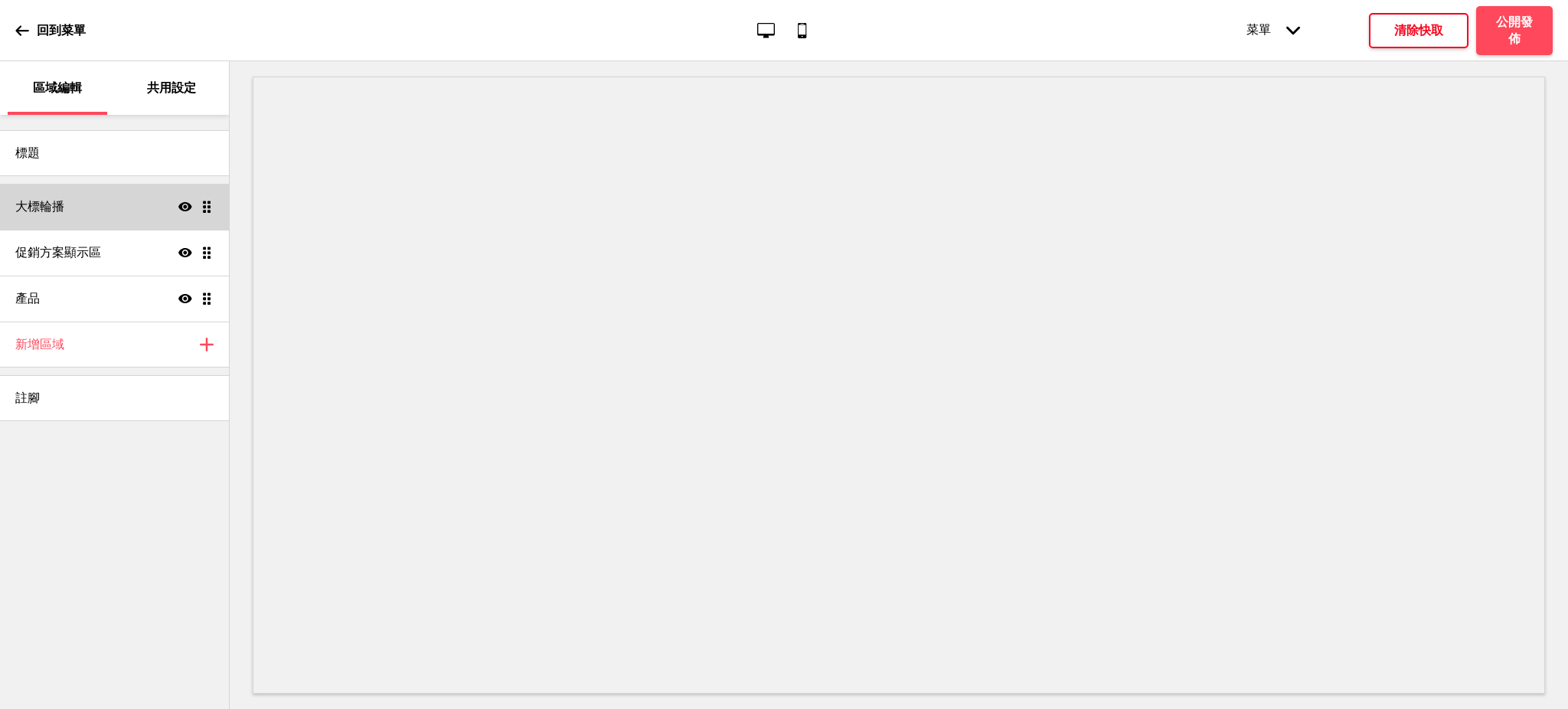
click at [69, 205] on div "大標輪播 顯示 拖曳" at bounding box center [114, 206] width 229 height 46
select select "10000"
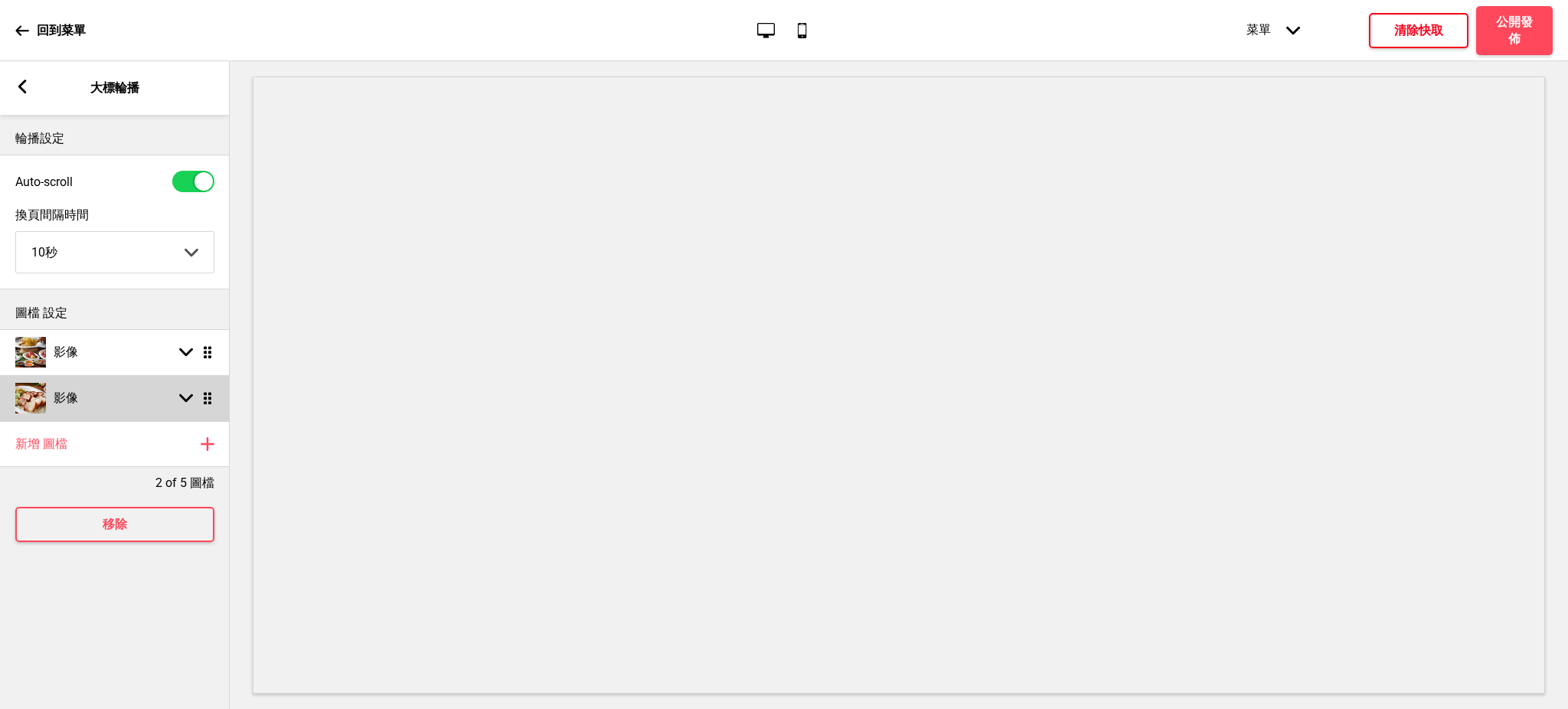
click at [120, 399] on div "影像 箭頭down 拖曳" at bounding box center [115, 398] width 230 height 46
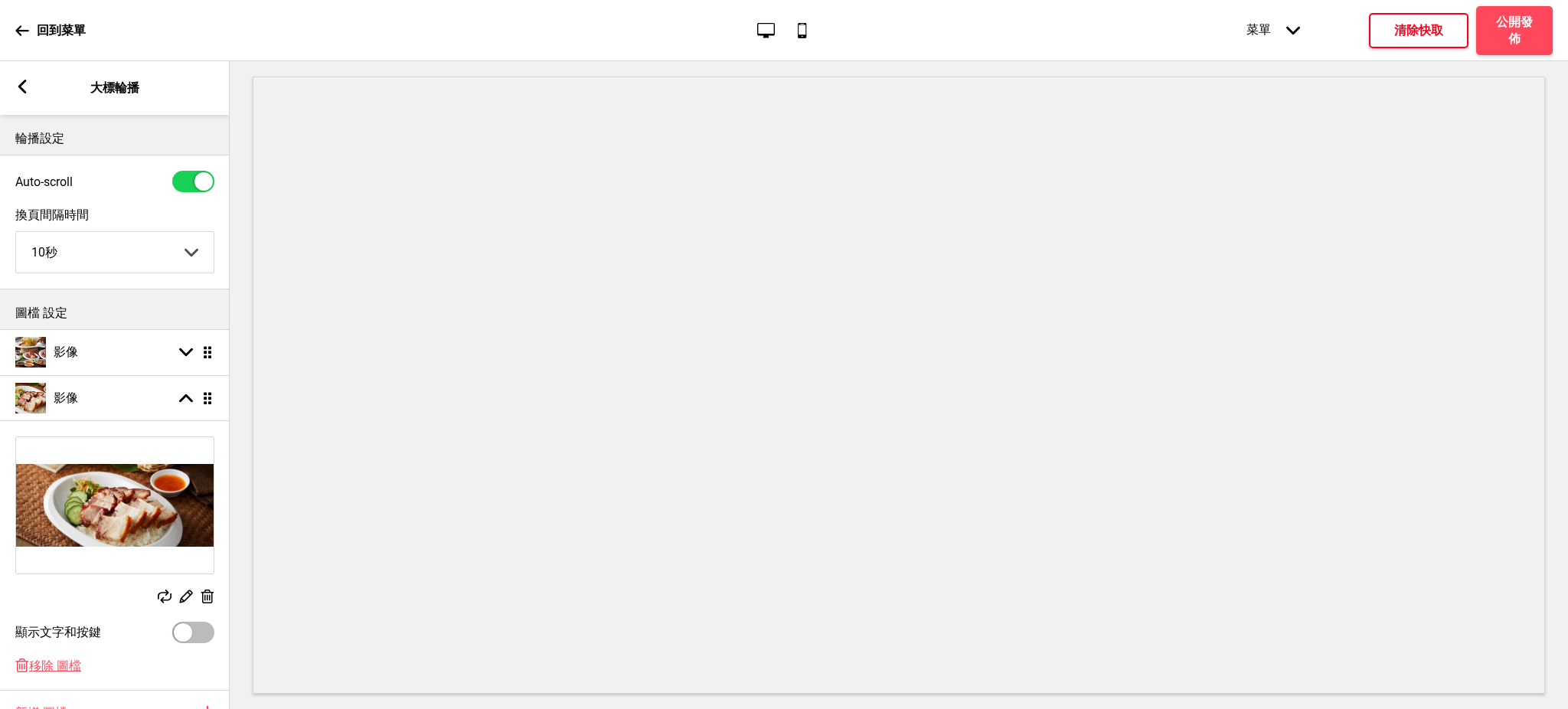
click at [206, 597] on icon at bounding box center [208, 596] width 13 height 14
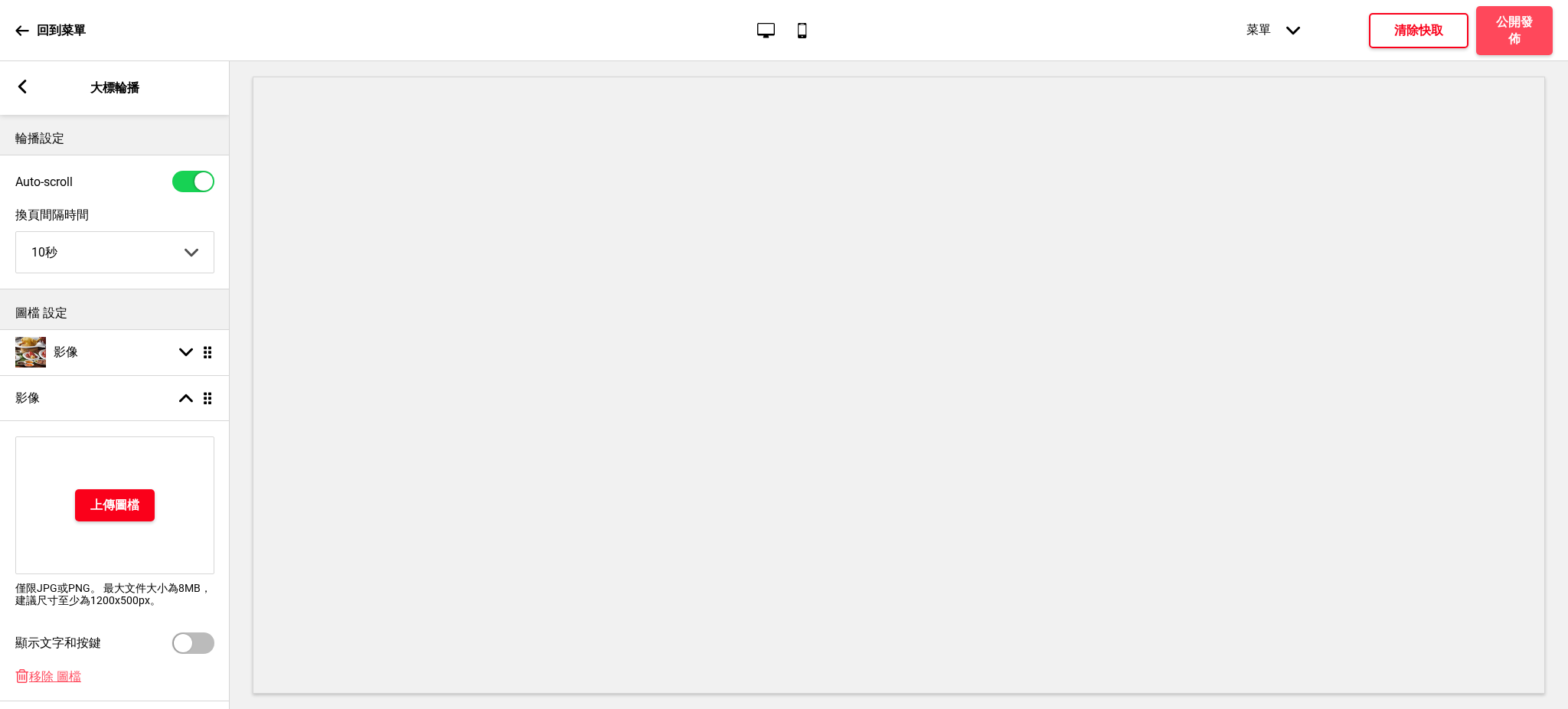
scroll to position [158, 0]
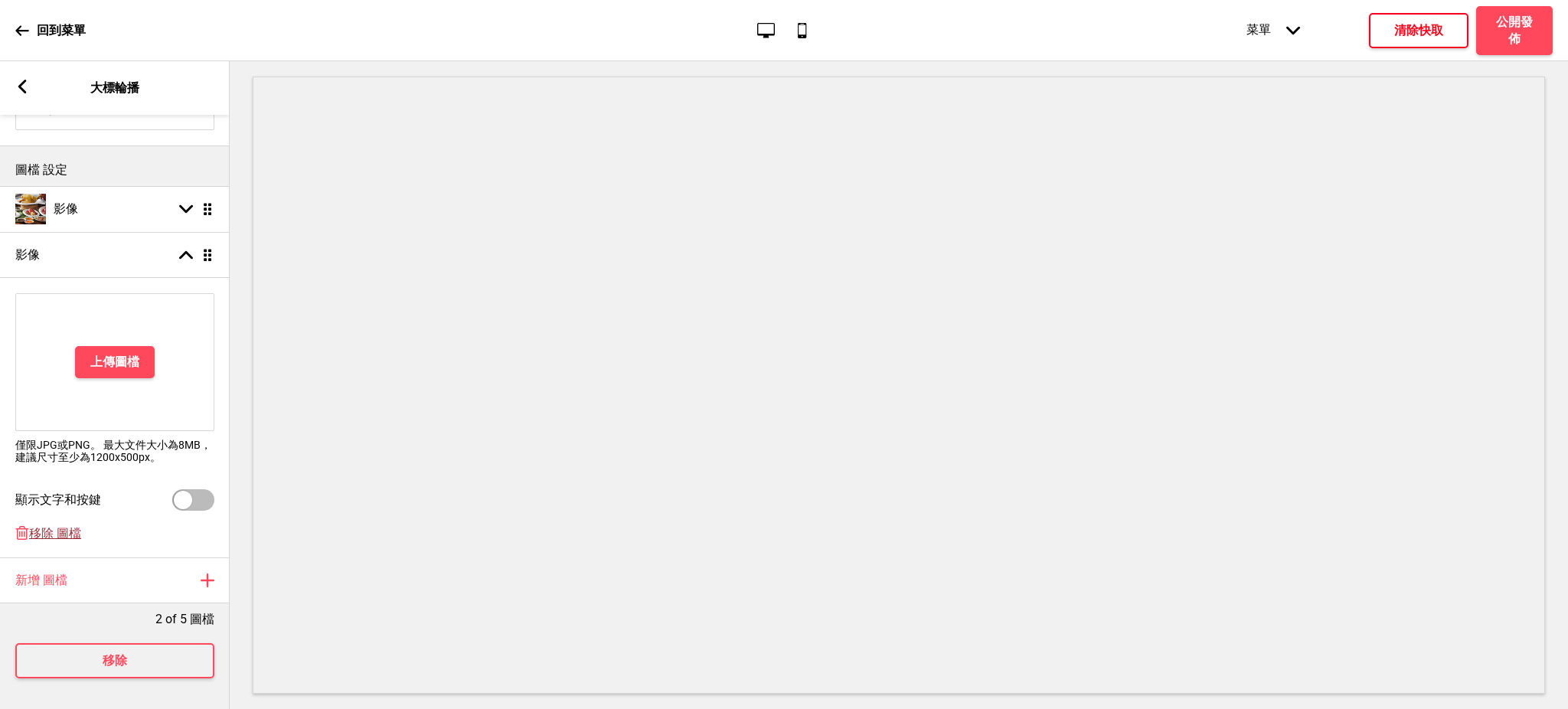
click at [62, 526] on span "移除 圖檔" at bounding box center [55, 534] width 52 height 16
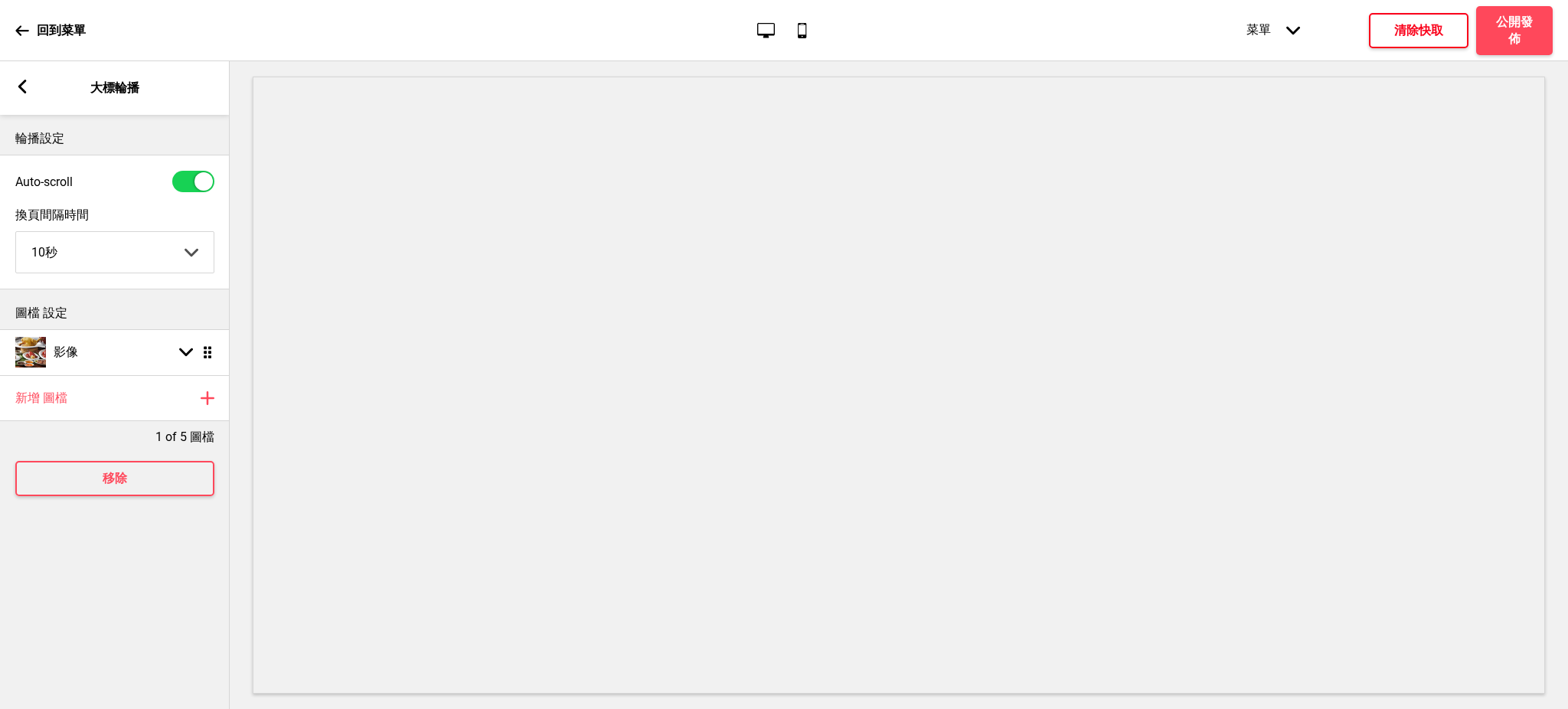
scroll to position [0, 0]
click at [1426, 17] on button "清除快取" at bounding box center [1419, 30] width 99 height 35
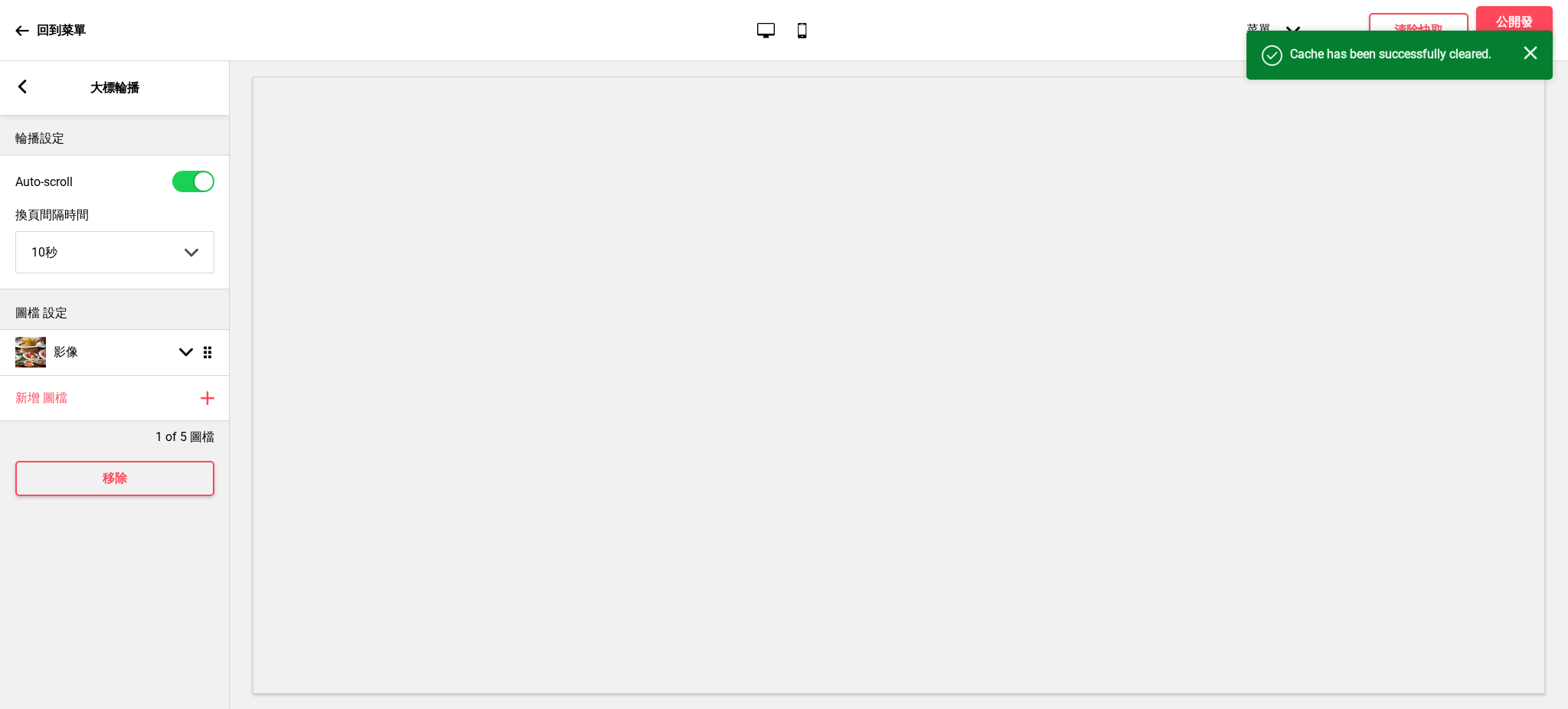
click at [1527, 53] on icon "关闭" at bounding box center [1531, 52] width 14 height 14
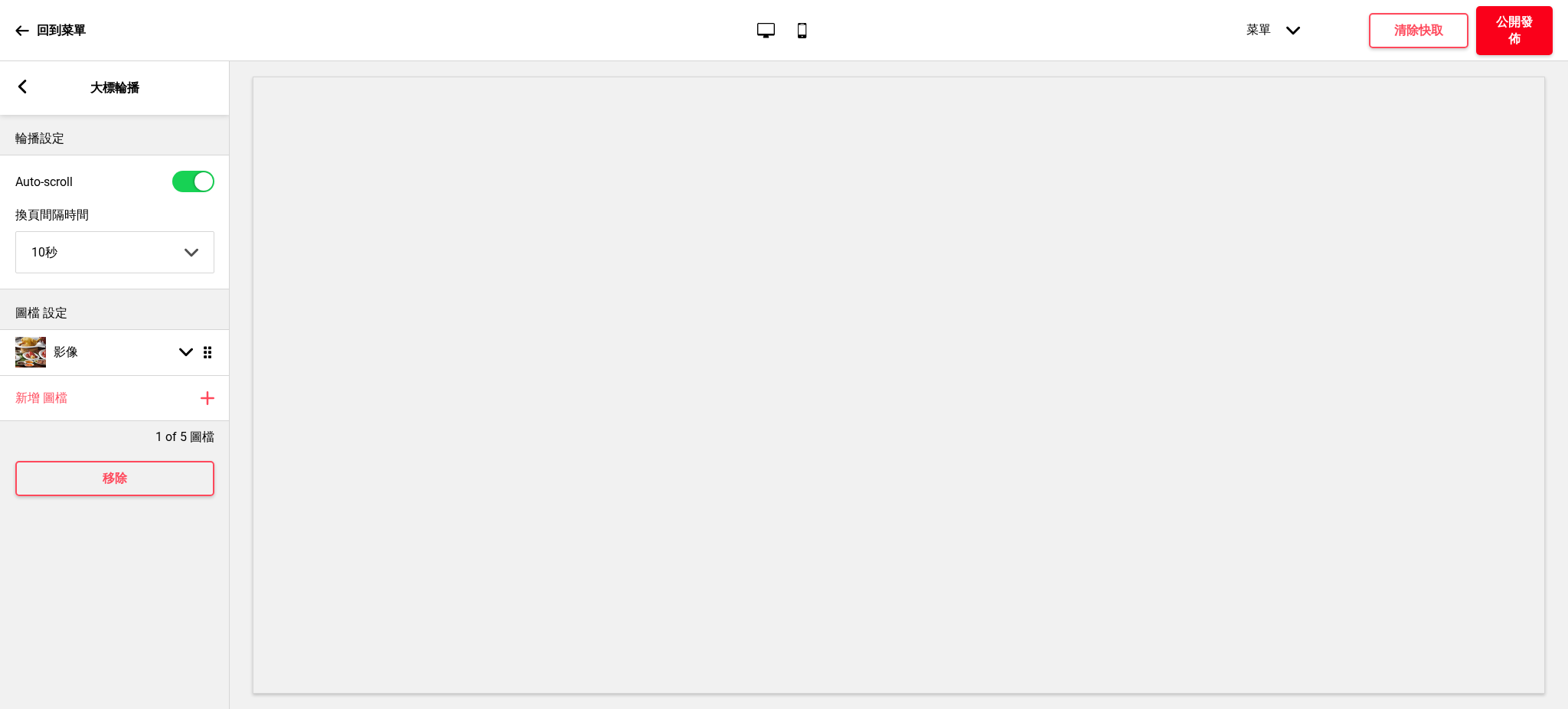
click at [1522, 29] on h4 "公開發佈" at bounding box center [1514, 30] width 46 height 33
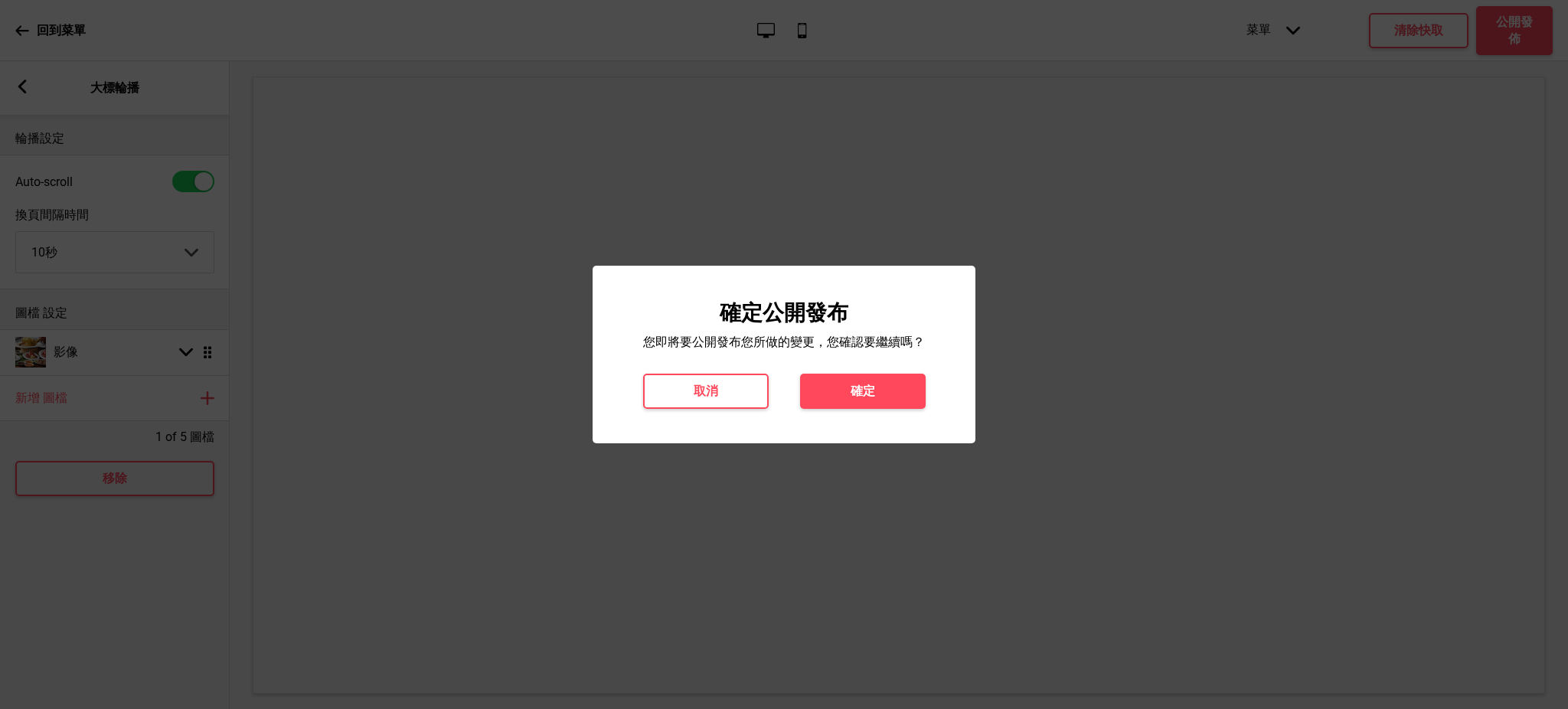
click at [839, 416] on div "確定公開發布 您即將要公開發布您所做的變更，您確認要繼續嗎？ 取消 確定" at bounding box center [784, 354] width 383 height 178
click at [841, 393] on button "確定" at bounding box center [863, 390] width 126 height 35
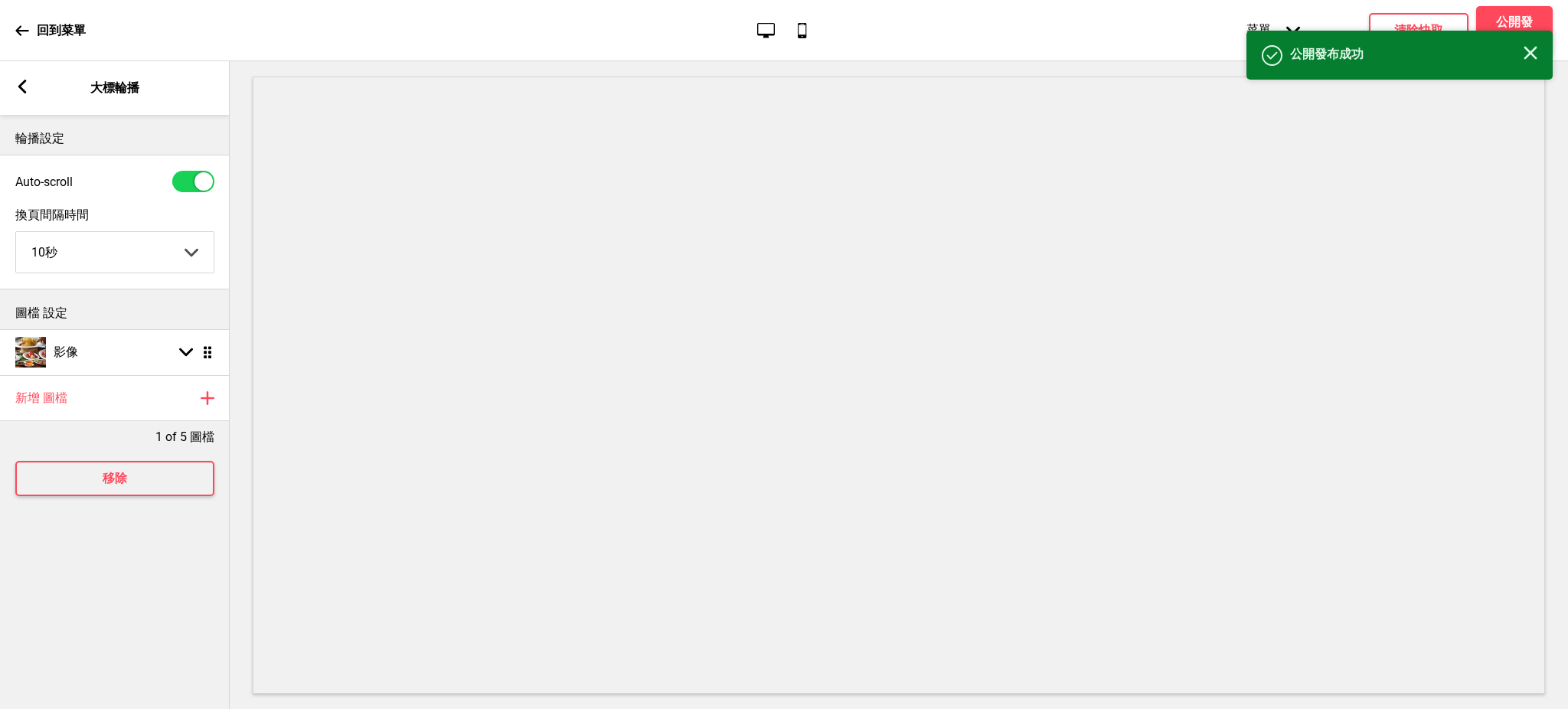
click at [41, 38] on div "回到菜單" at bounding box center [51, 30] width 70 height 42
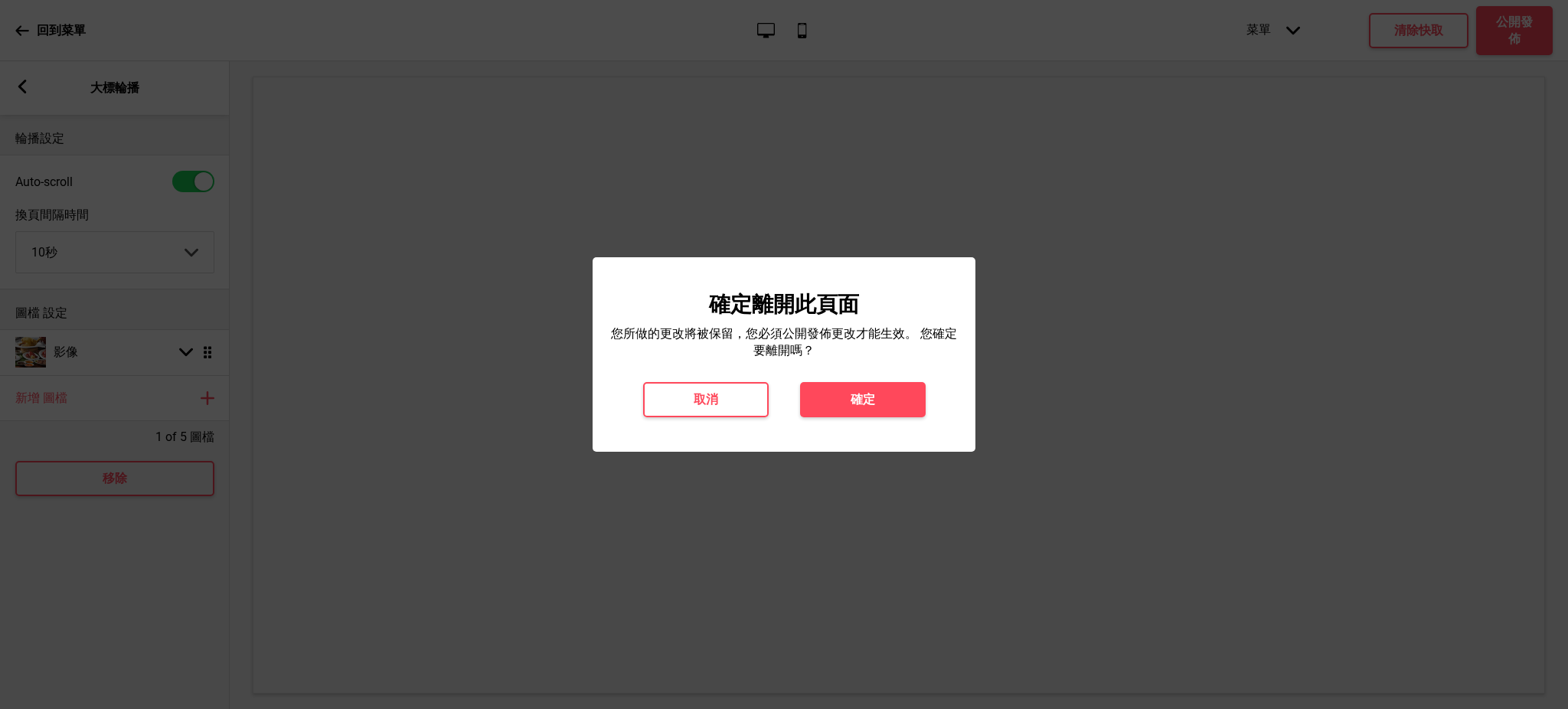
click at [913, 406] on button "確定" at bounding box center [863, 399] width 126 height 35
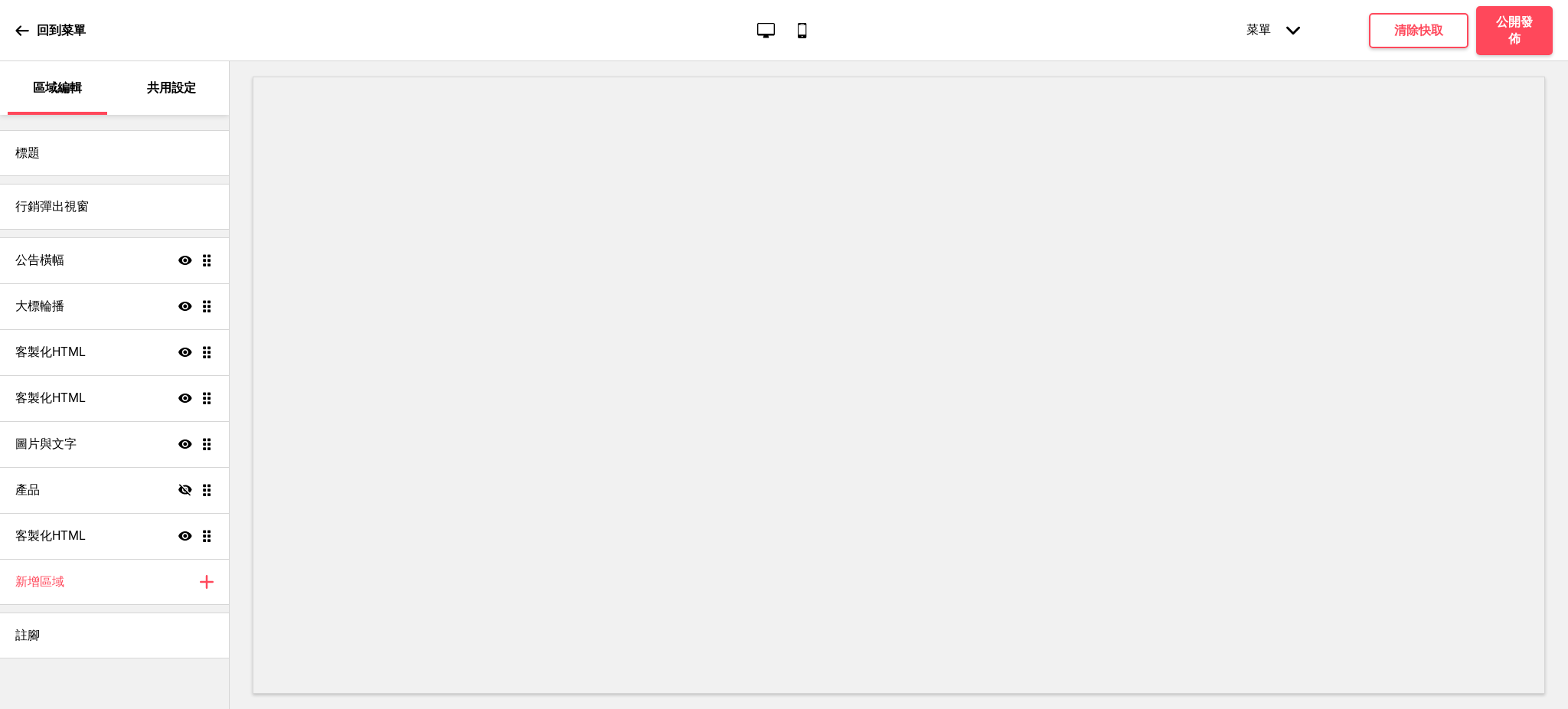
click at [485, 24] on div "回到菜單 桌面 行動電話 菜單 箭頭down 產品頁面 商店資訊 結帳 感謝您！ 條款與條件 隐私政策 付款請求 菜單 清除快取 公開發佈" at bounding box center [784, 30] width 1568 height 61
click at [18, 258] on h4 "公告橫幅" at bounding box center [40, 260] width 49 height 17
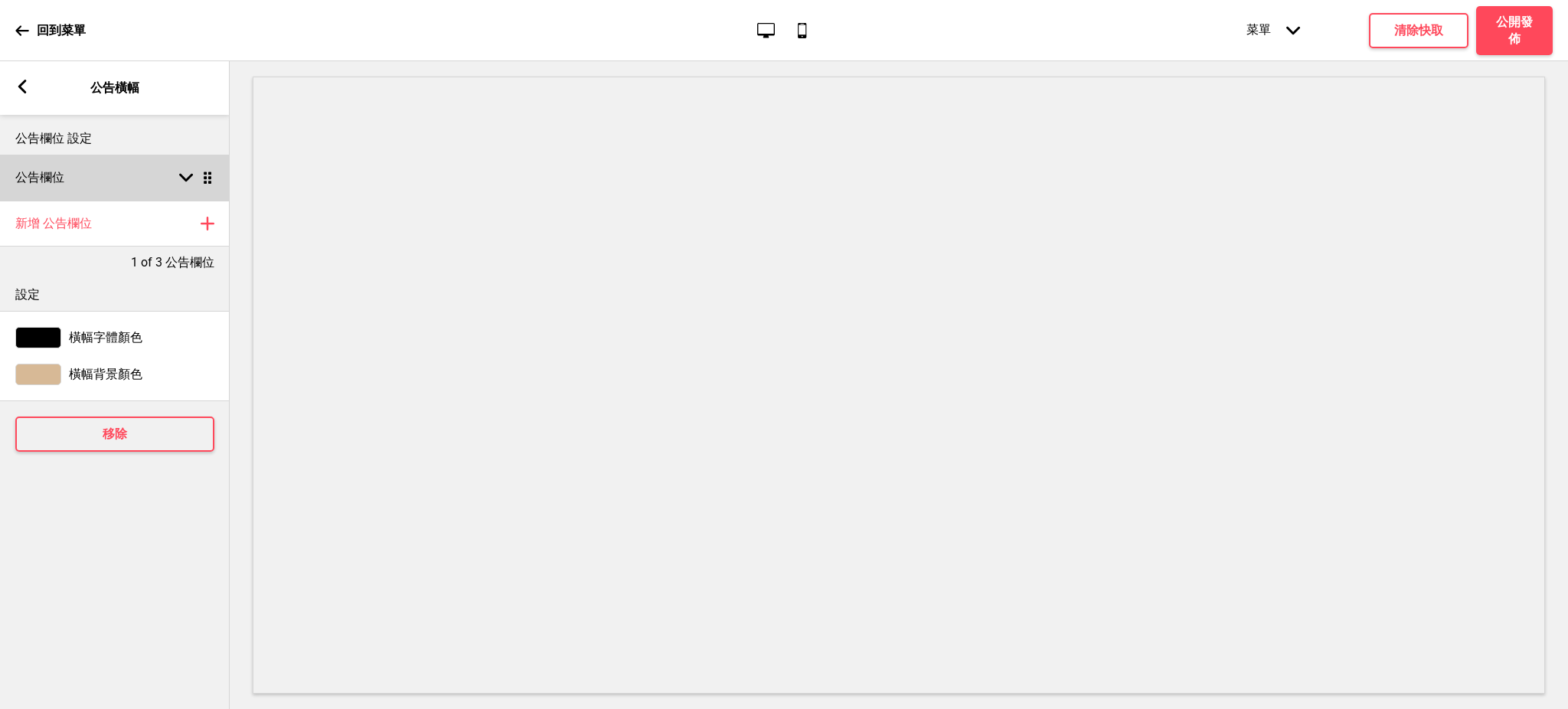
click at [84, 174] on div "公告欄位 箭頭down 拖曳" at bounding box center [115, 178] width 230 height 46
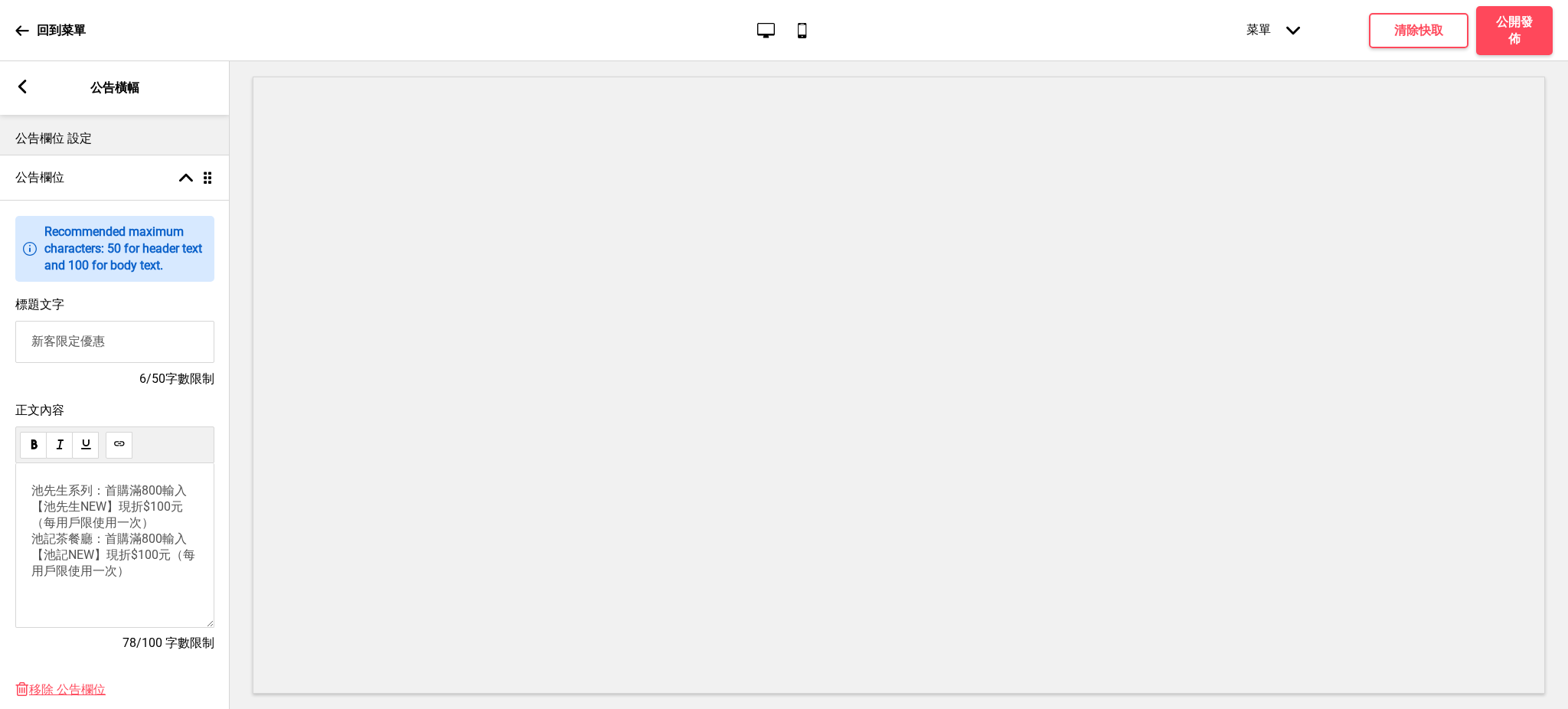
scroll to position [136, 0]
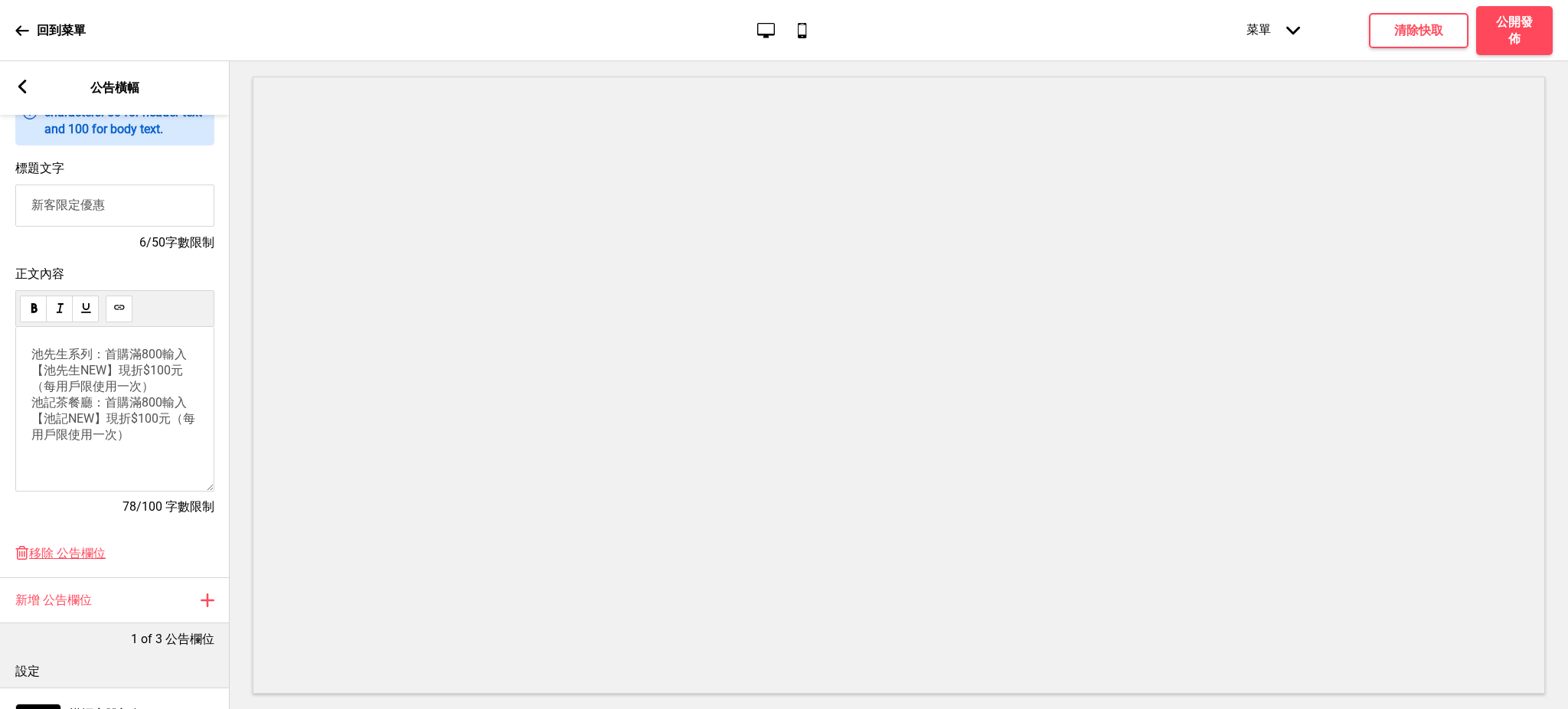
click at [70, 465] on div "池先生系列：首購滿800輸入【池先生NEW】現折$100元（每用戶限使用一次） 池記茶餐廳：首購滿800輸入【池記NEW】現折$100元（每用戶限使用一次）" at bounding box center [115, 409] width 199 height 165
drag, startPoint x: 152, startPoint y: 447, endPoint x: 148, endPoint y: 439, distance: 8.9
click at [148, 440] on p "池先生系列：首購滿800輸入【池先生NEW】現折$100元（每用戶限使用一次） 池記茶餐廳：首購滿800輸入【池記NEW】現折$100元（每用戶限使用一次）" at bounding box center [115, 395] width 167 height 96
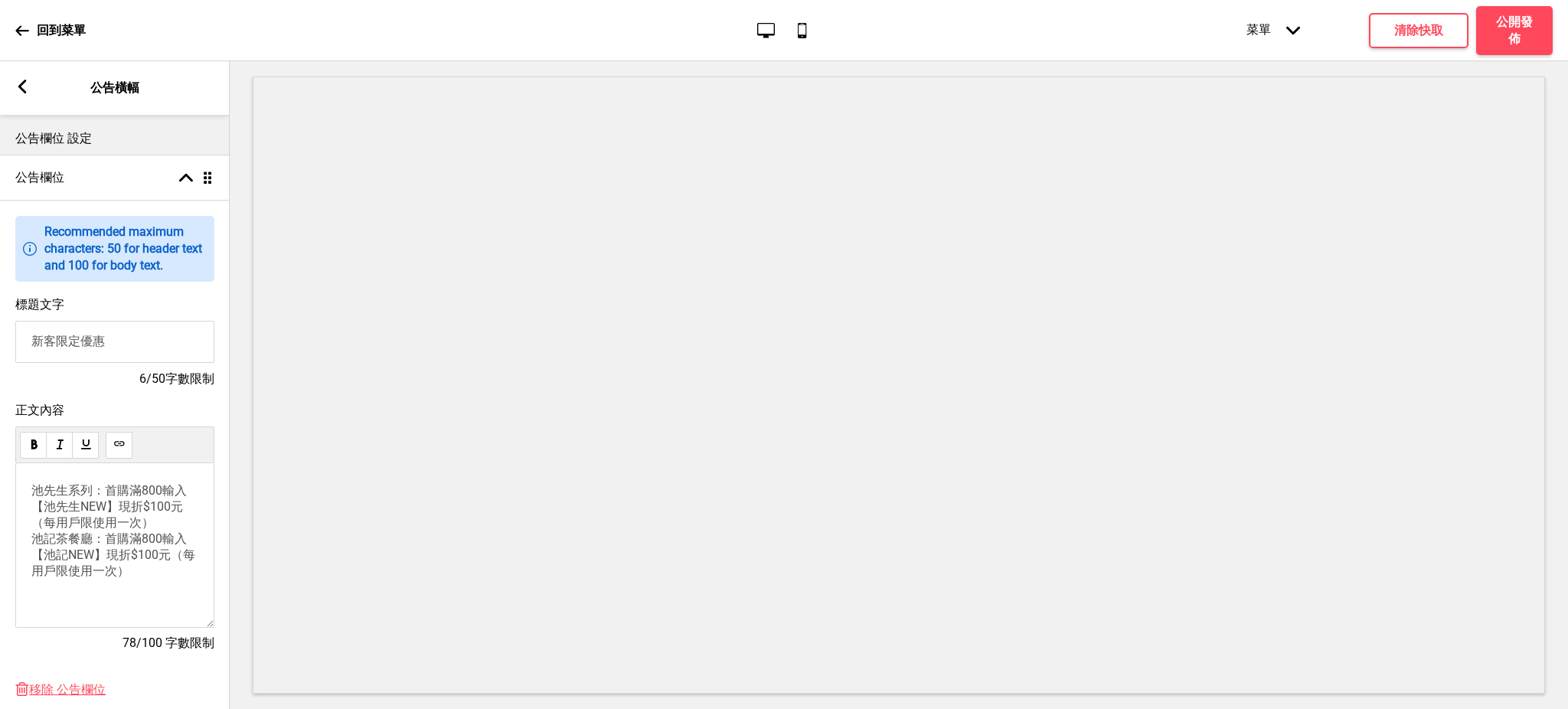
click at [19, 81] on rect at bounding box center [22, 86] width 14 height 14
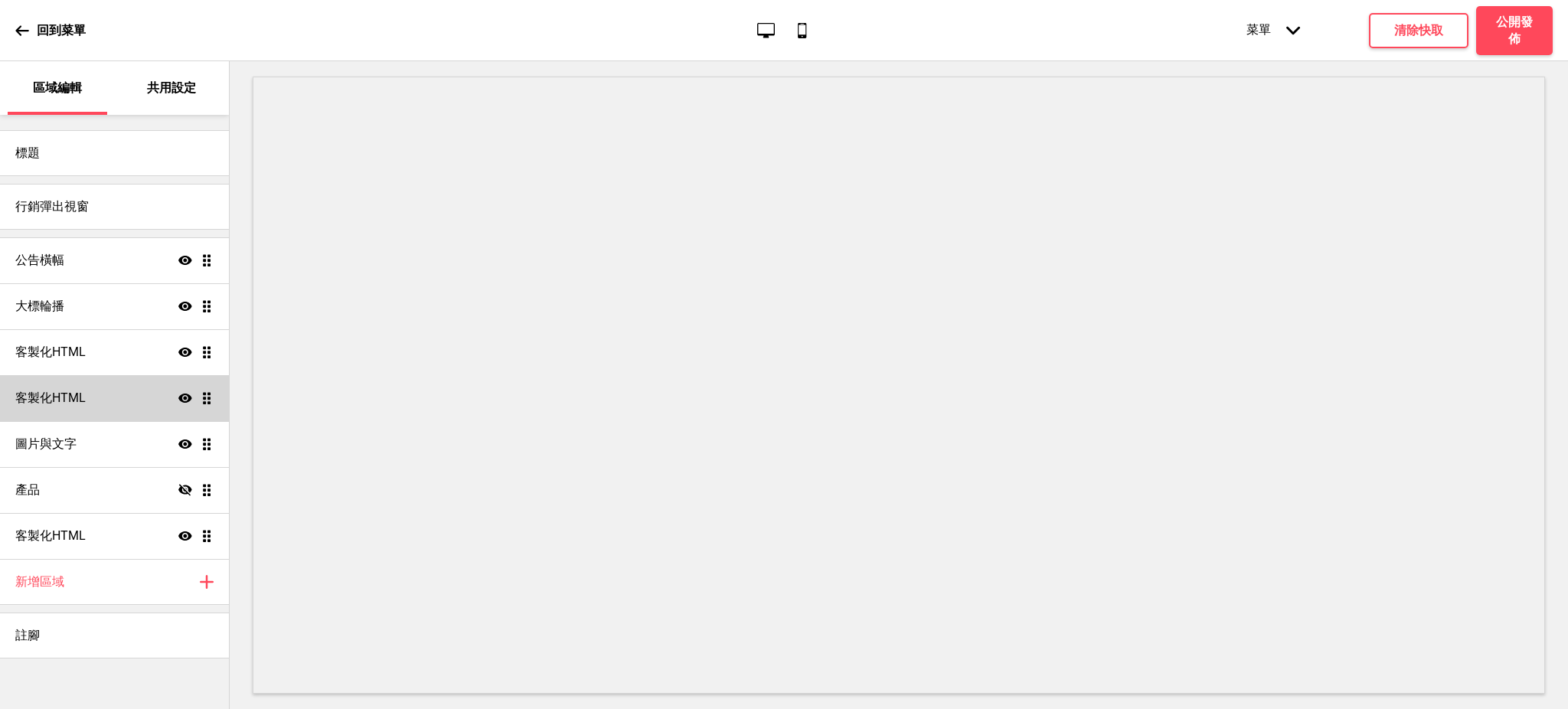
click at [50, 407] on div "客製化HTML 顯示 拖曳" at bounding box center [114, 398] width 229 height 46
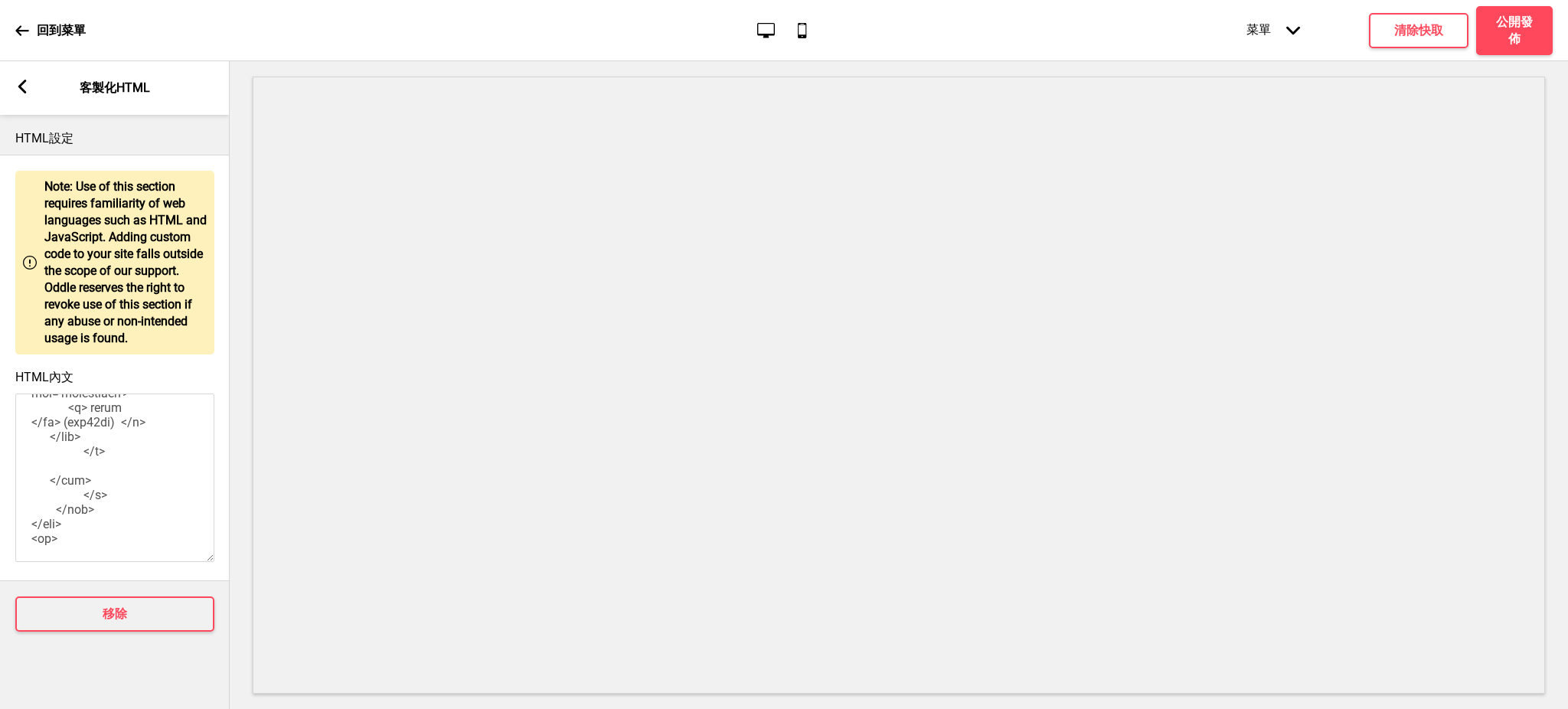
scroll to position [2233, 0]
drag, startPoint x: 123, startPoint y: 438, endPoint x: 82, endPoint y: 448, distance: 42.2
click at [82, 448] on textarea "HTML內文" at bounding box center [115, 478] width 199 height 169
click at [126, 442] on textarea "HTML內文" at bounding box center [115, 478] width 199 height 169
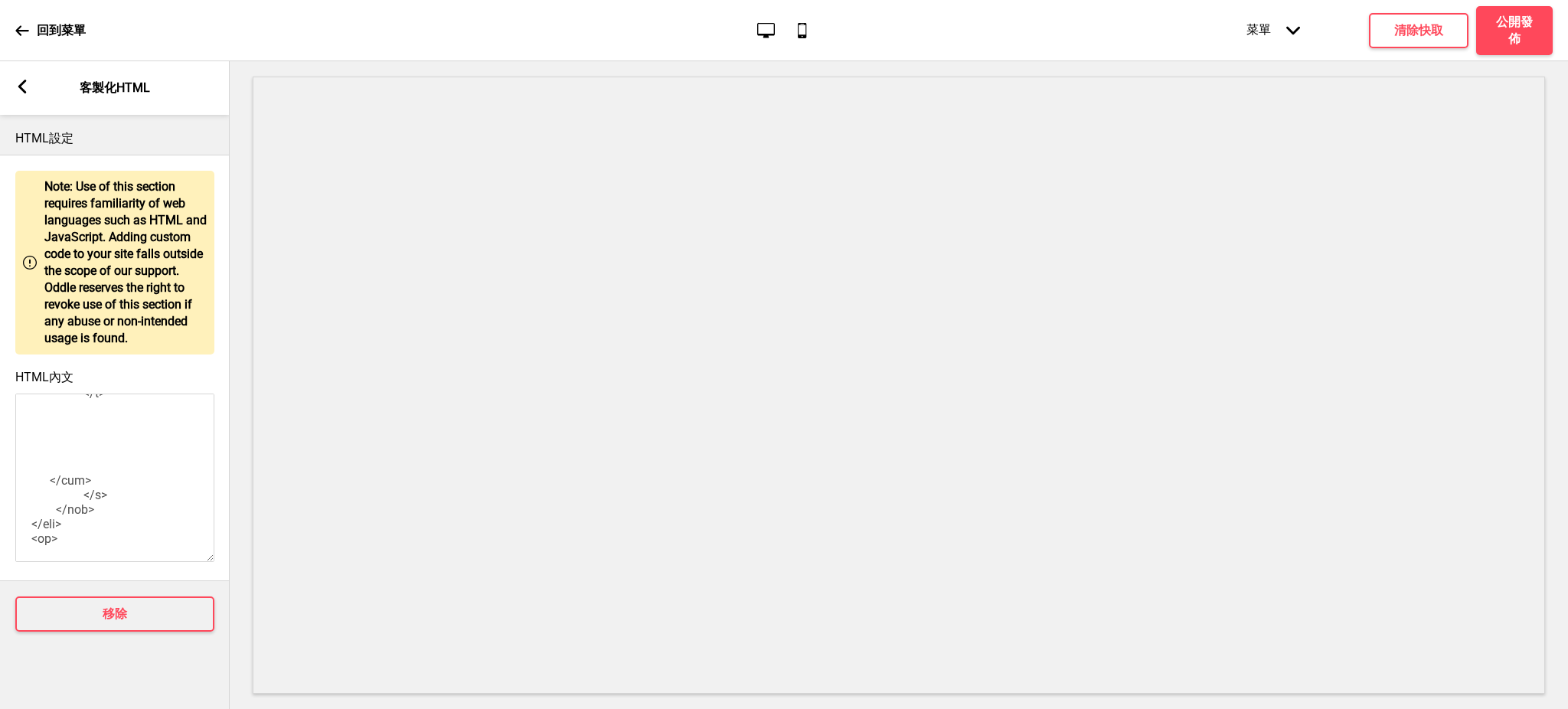
paste textarea "</a> <a class="__box"target="_blank" href="[URL][DOMAIN_NAME]" style="backgroun…"
click at [120, 505] on textarea "HTML內文" at bounding box center [115, 478] width 199 height 169
click at [118, 495] on textarea "HTML內文" at bounding box center [115, 478] width 199 height 169
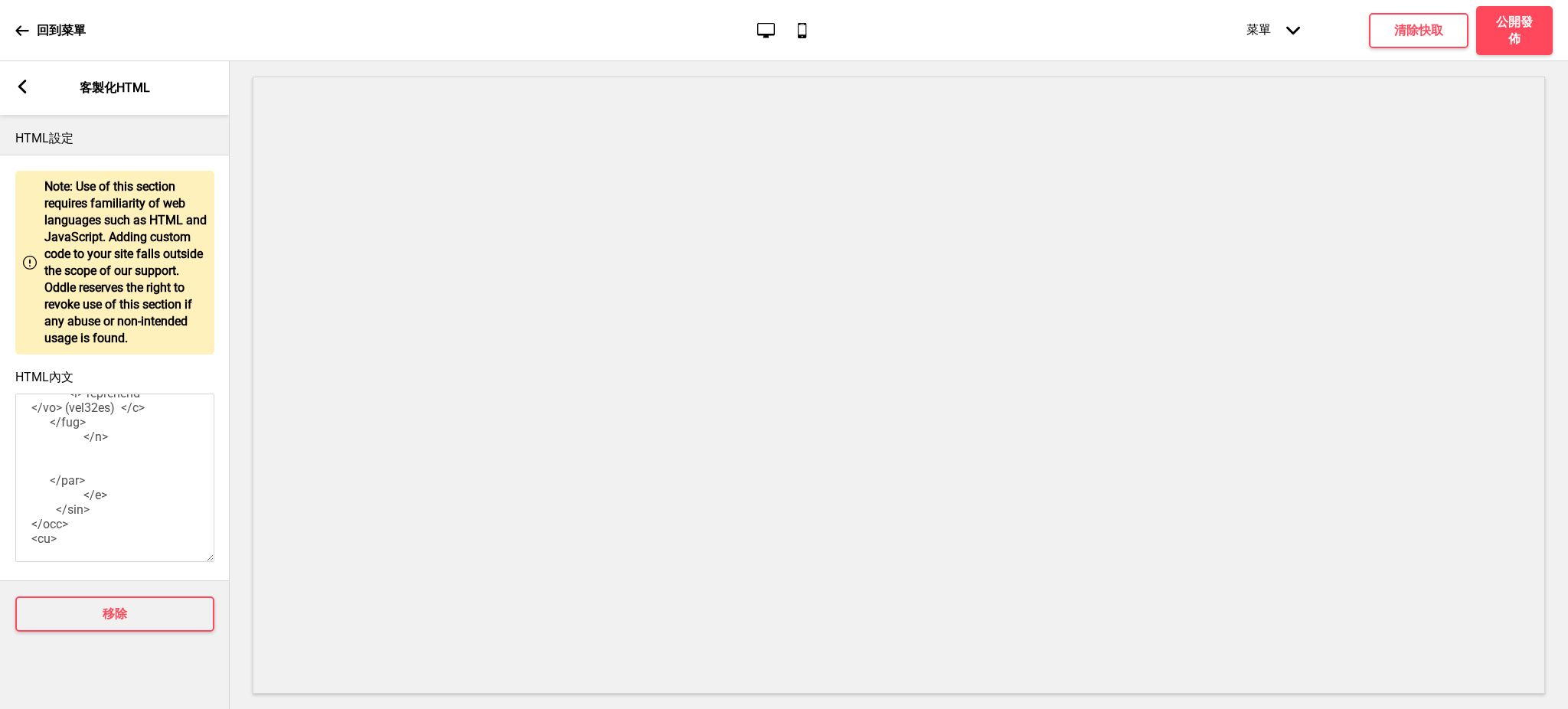
drag, startPoint x: 66, startPoint y: 447, endPoint x: 151, endPoint y: 453, distance: 85.2
click at [151, 453] on textarea "HTML內文" at bounding box center [115, 478] width 199 height 169
paste textarea "[DOMAIN_NAME][URL]"
drag, startPoint x: 64, startPoint y: 437, endPoint x: 89, endPoint y: 438, distance: 25.0
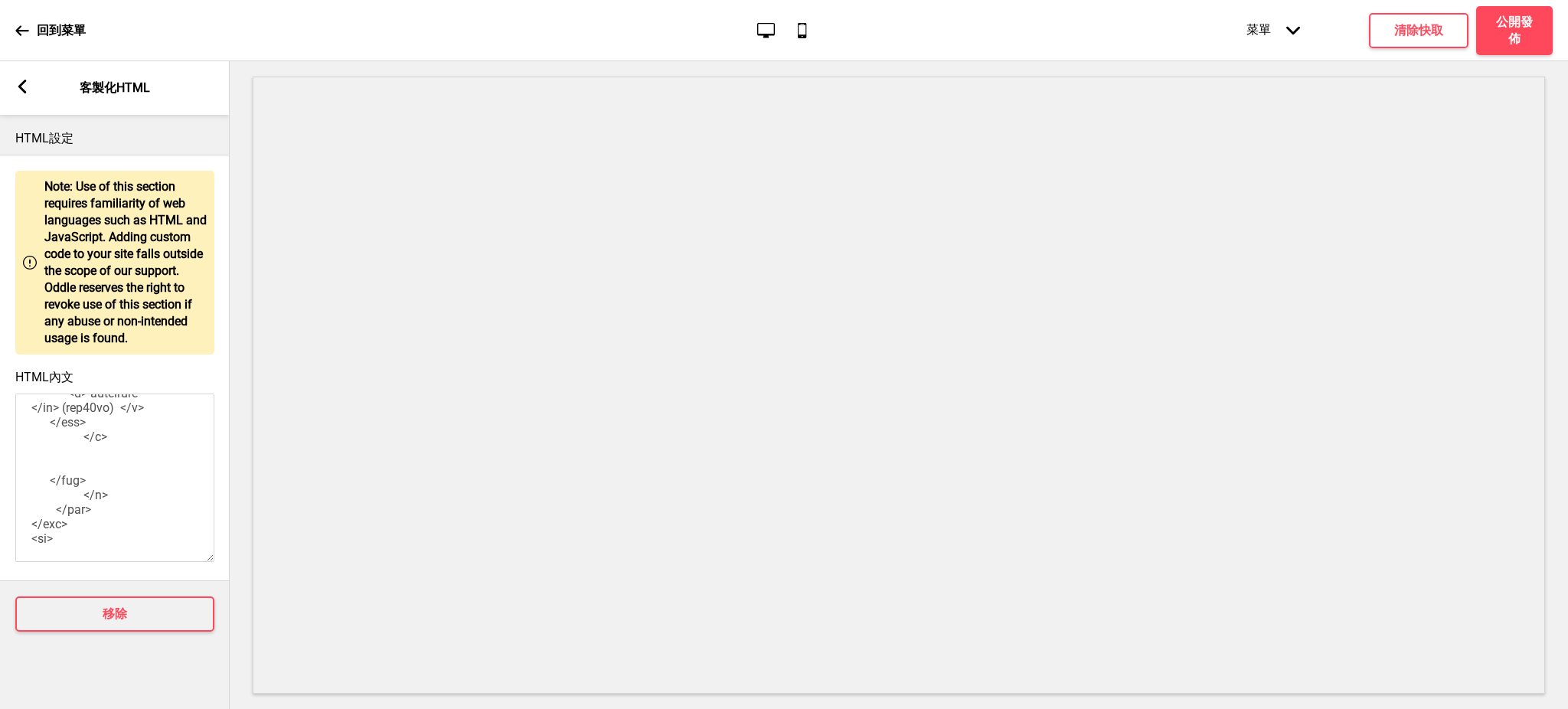
click at [89, 438] on textarea "HTML內文" at bounding box center [115, 478] width 199 height 169
click at [120, 474] on div at bounding box center [172, 466] width 171 height 31
click at [137, 460] on div at bounding box center [172, 466] width 171 height 31
click at [141, 434] on textarea "HTML內文" at bounding box center [115, 478] width 199 height 169
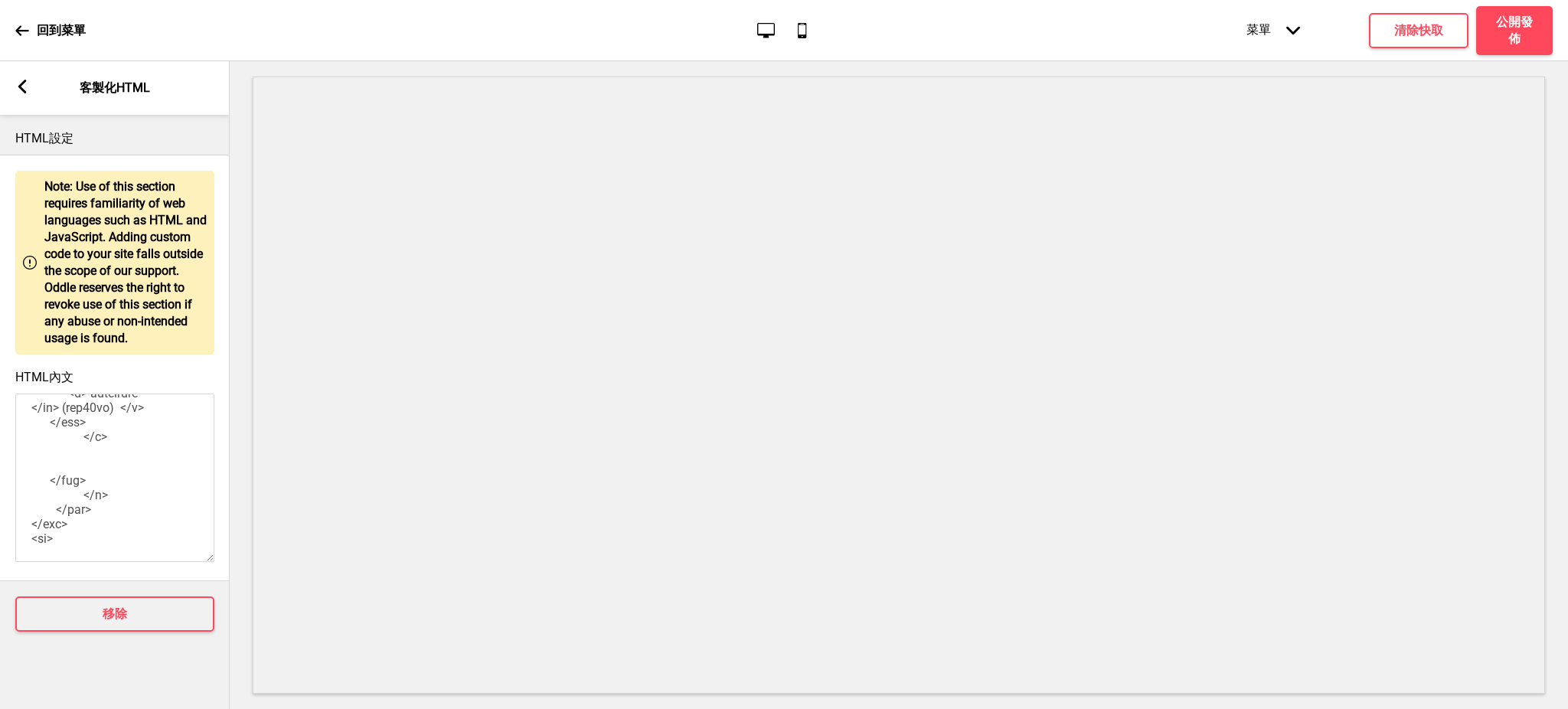
drag, startPoint x: 52, startPoint y: 509, endPoint x: 69, endPoint y: 522, distance: 21.4
click at [69, 522] on textarea "HTML內文" at bounding box center [115, 478] width 199 height 169
paste textarea "[DOMAIN_NAME][URL]"
click at [1422, 38] on button "清除快取" at bounding box center [1419, 30] width 99 height 35
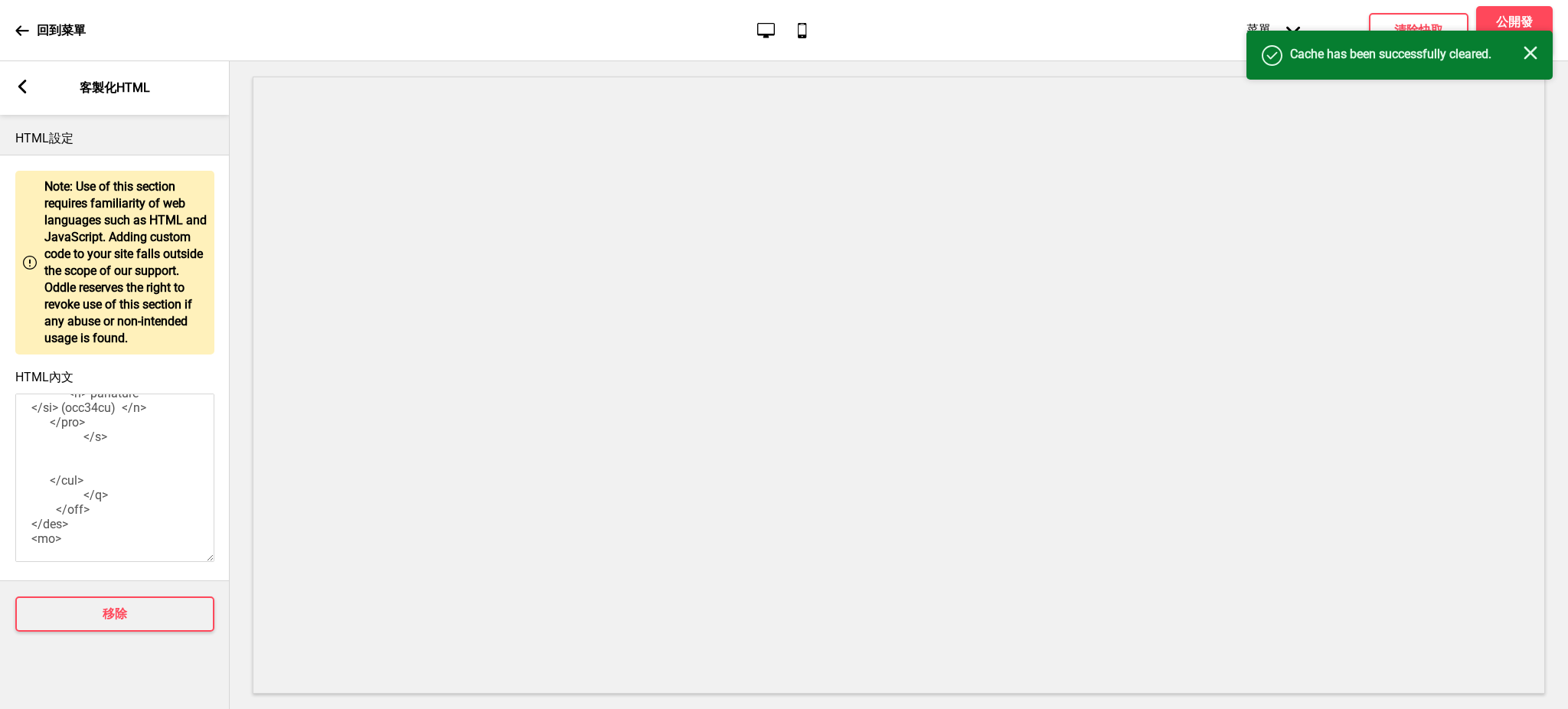
click at [1525, 47] on rect at bounding box center [1531, 52] width 14 height 14
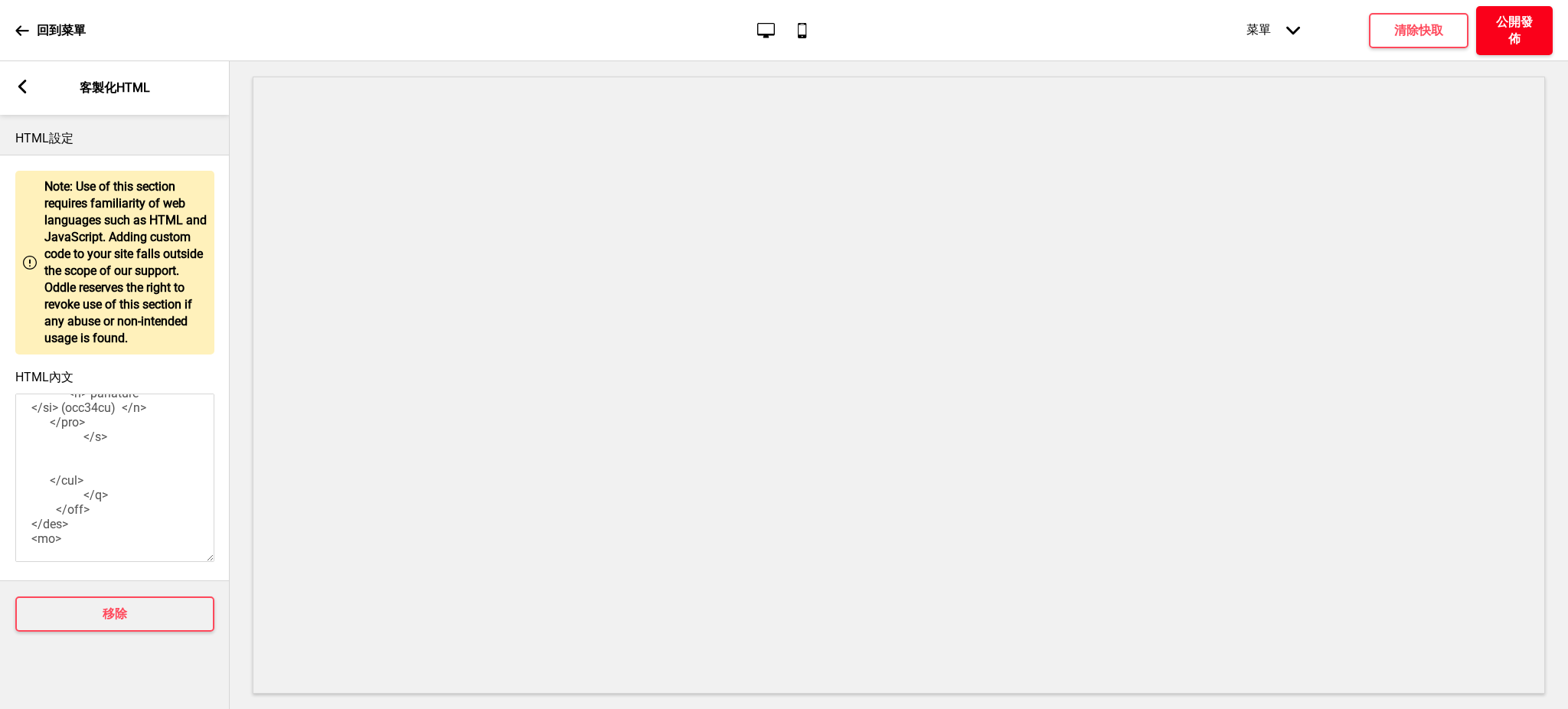
click at [1517, 28] on h4 "公開發佈" at bounding box center [1514, 30] width 46 height 33
click at [891, 386] on button "確定" at bounding box center [863, 390] width 126 height 35
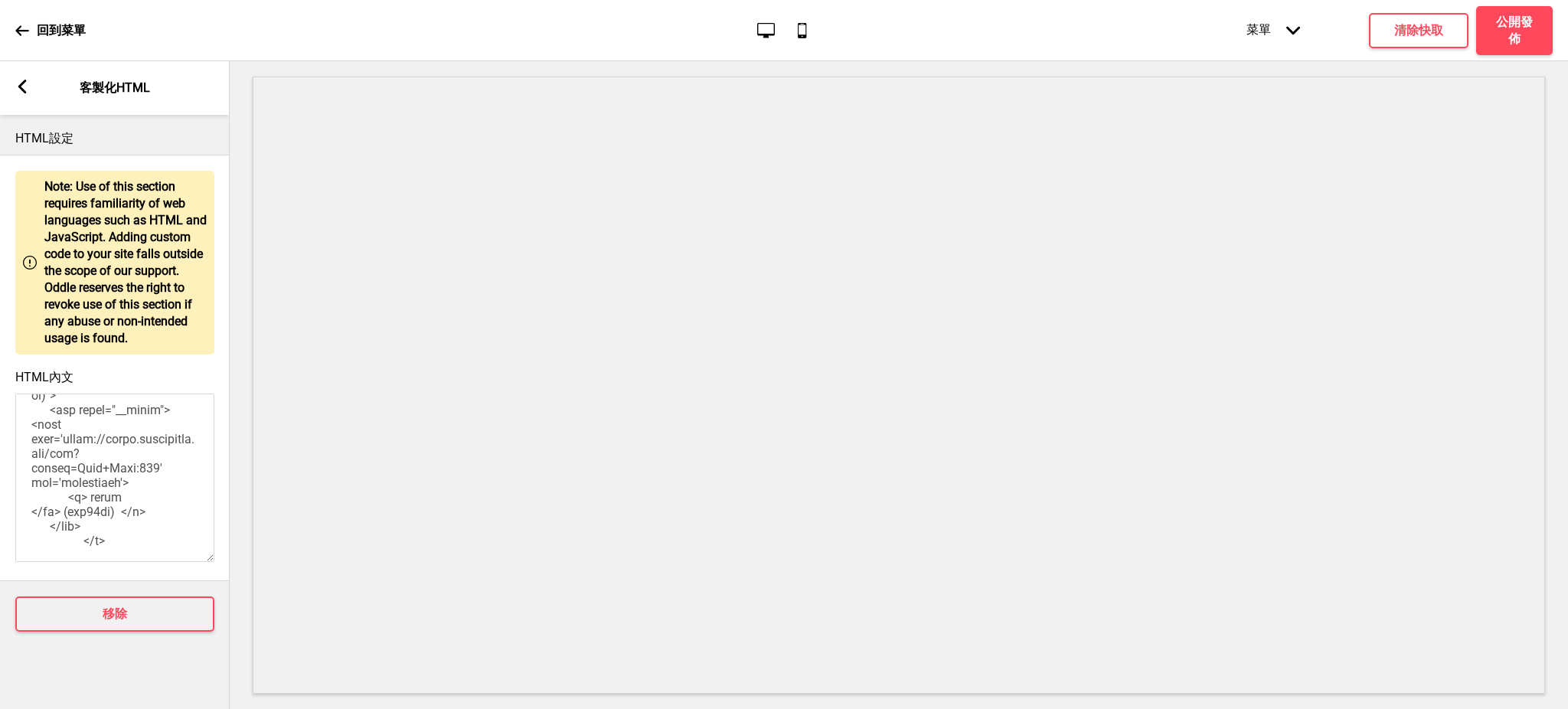
scroll to position [1848, 0]
drag, startPoint x: 118, startPoint y: 554, endPoint x: 29, endPoint y: 528, distance: 92.7
click at [29, 528] on textarea "HTML內文" at bounding box center [115, 478] width 199 height 169
click at [68, 457] on textarea "HTML內文" at bounding box center [115, 478] width 199 height 169
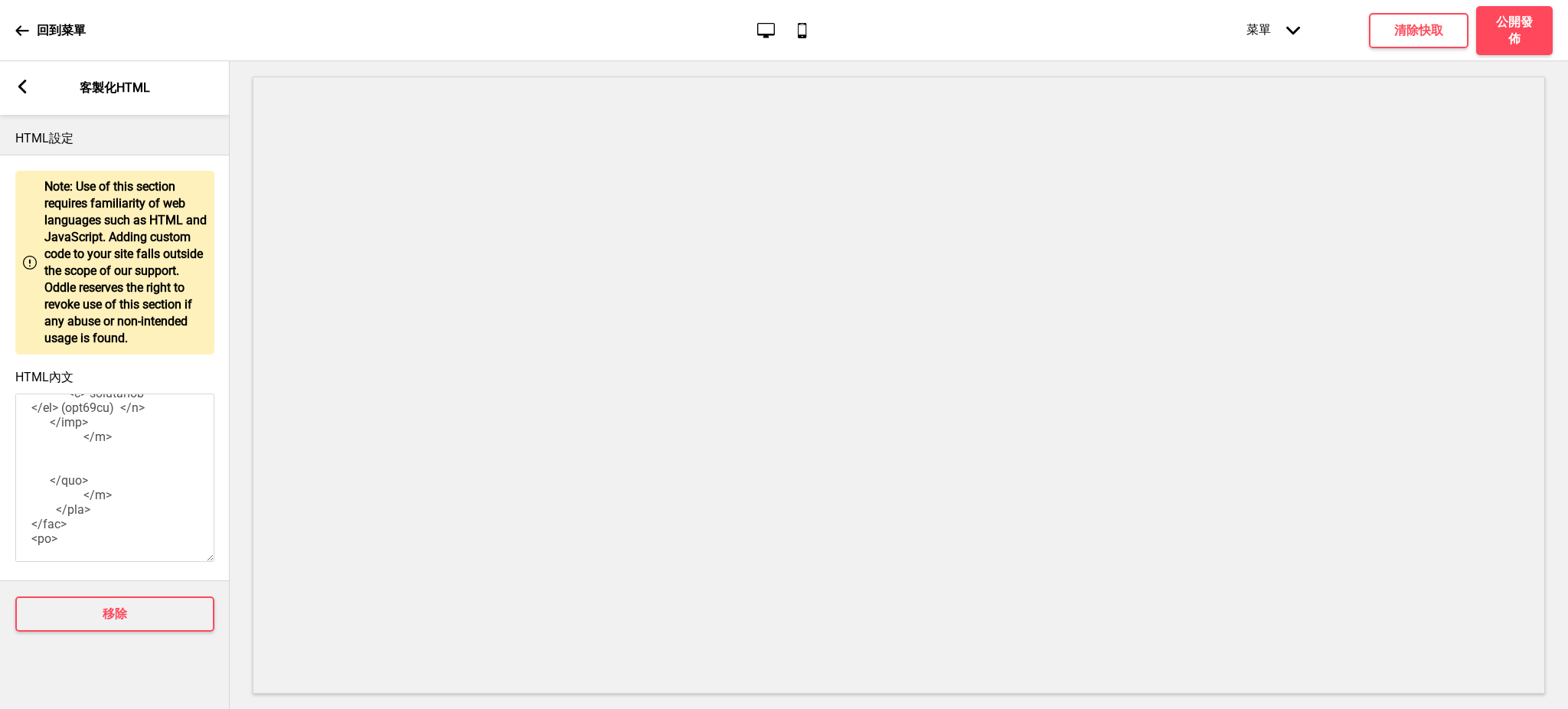
paste textarea "<a class="__box"target="_blank" href="[URL][DOMAIN_NAME]" style="background-ima…"
drag, startPoint x: 71, startPoint y: 479, endPoint x: 32, endPoint y: 479, distance: 39.0
click at [32, 479] on textarea "HTML內文" at bounding box center [115, 478] width 199 height 169
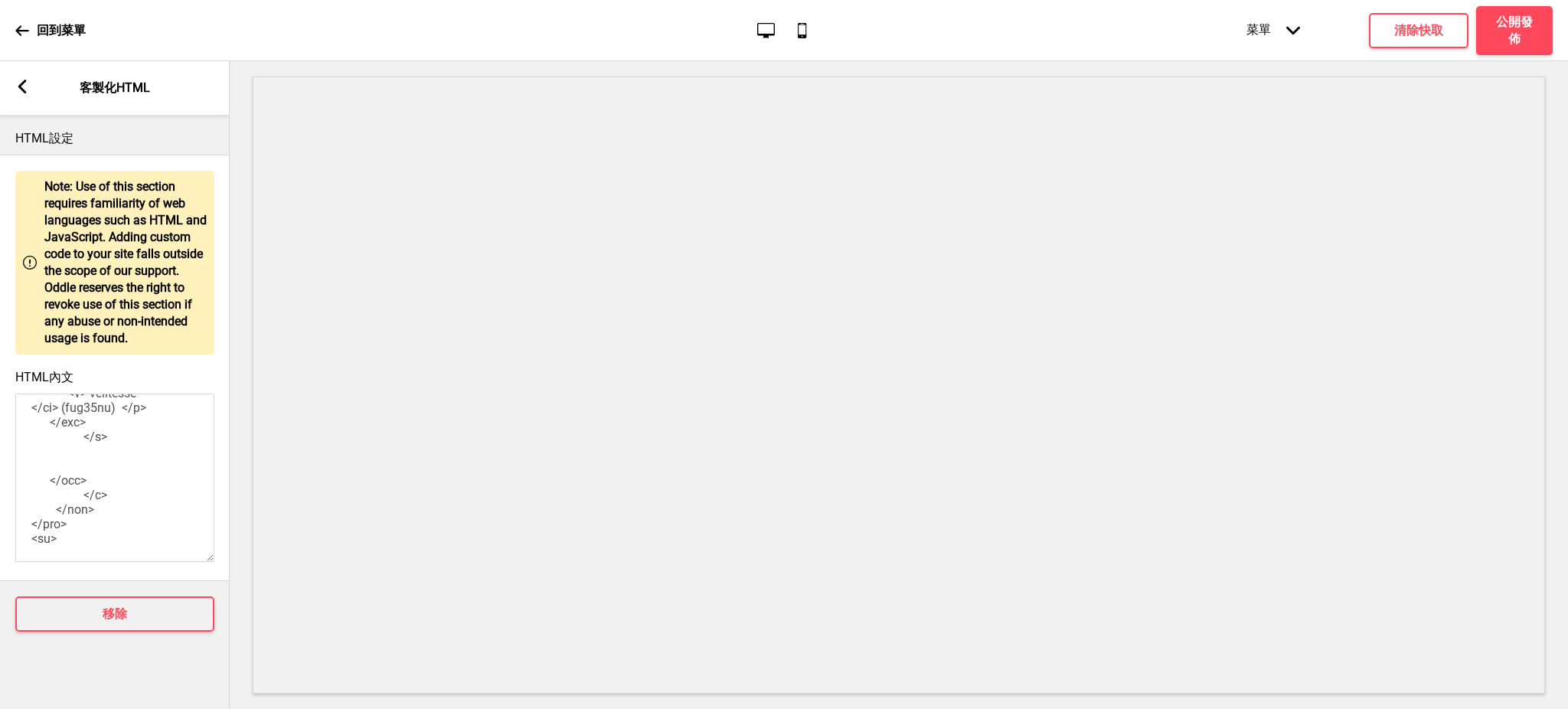
click at [157, 500] on textarea "HTML內文" at bounding box center [115, 478] width 199 height 169
click at [134, 500] on textarea "HTML內文" at bounding box center [115, 478] width 199 height 169
click at [1436, 31] on h4 "清除快取" at bounding box center [1419, 30] width 49 height 17
click at [98, 500] on textarea "HTML內文" at bounding box center [115, 478] width 199 height 169
drag, startPoint x: 101, startPoint y: 503, endPoint x: 139, endPoint y: 500, distance: 38.1
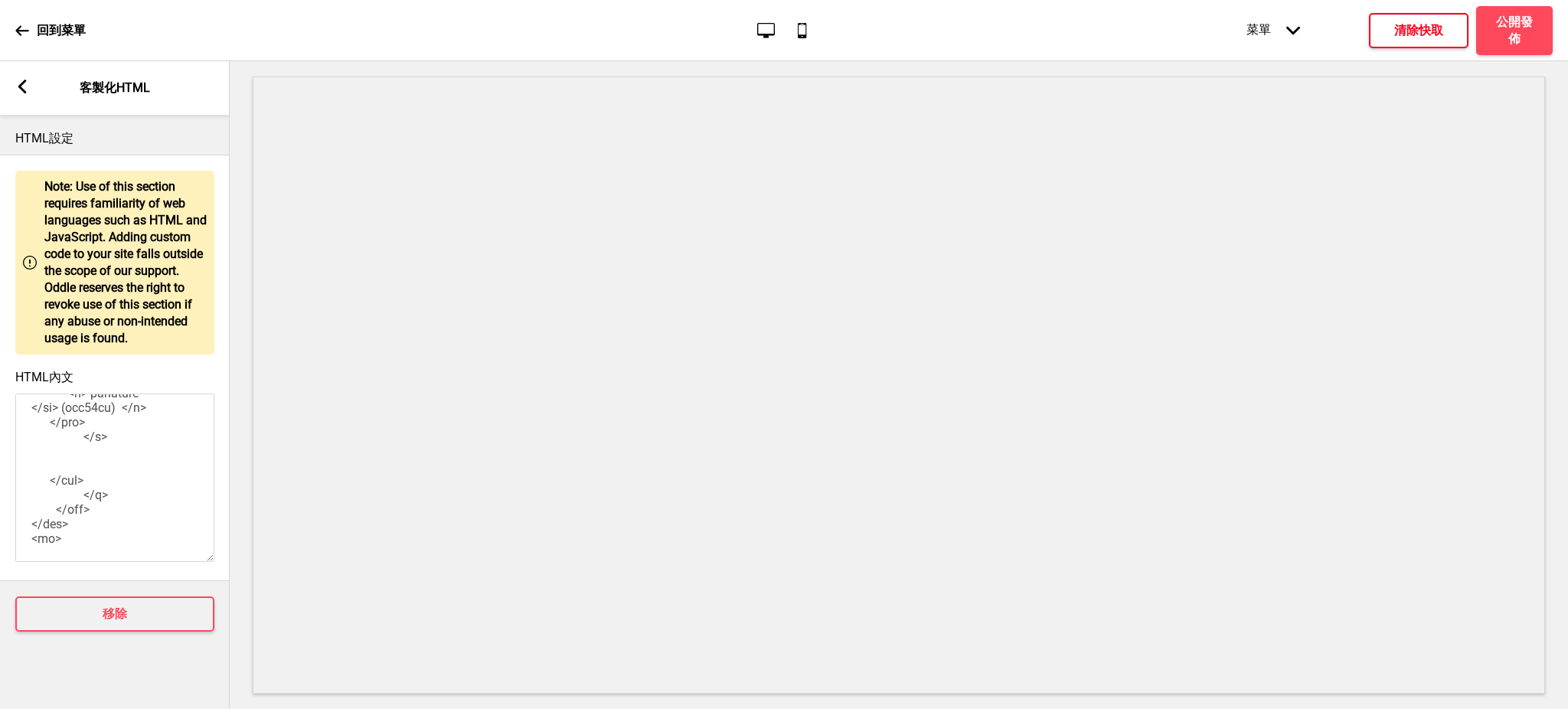
click at [139, 500] on textarea "HTML內文" at bounding box center [115, 478] width 199 height 169
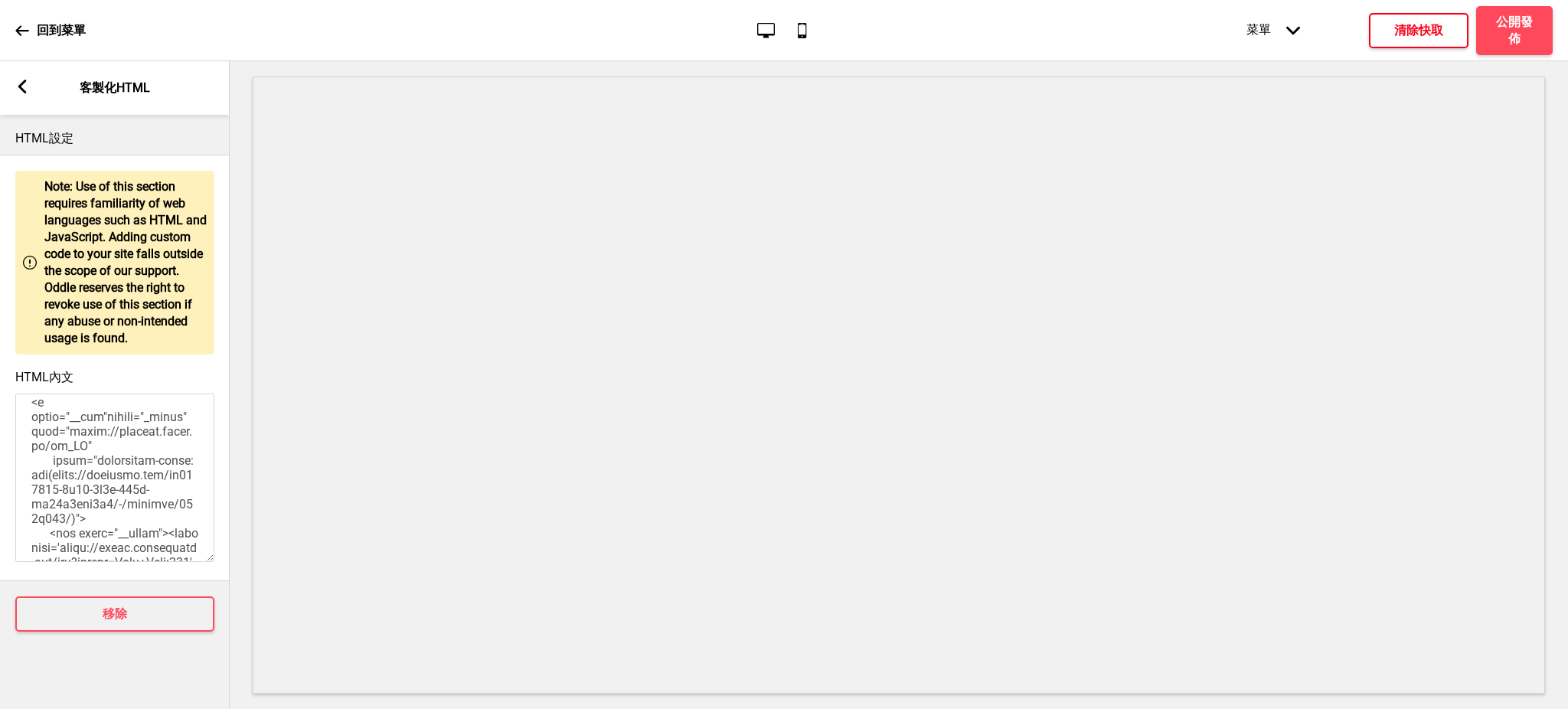
click at [95, 429] on textarea "HTML內文" at bounding box center [115, 478] width 199 height 169
paste textarea "[PERSON_NAME]先生"
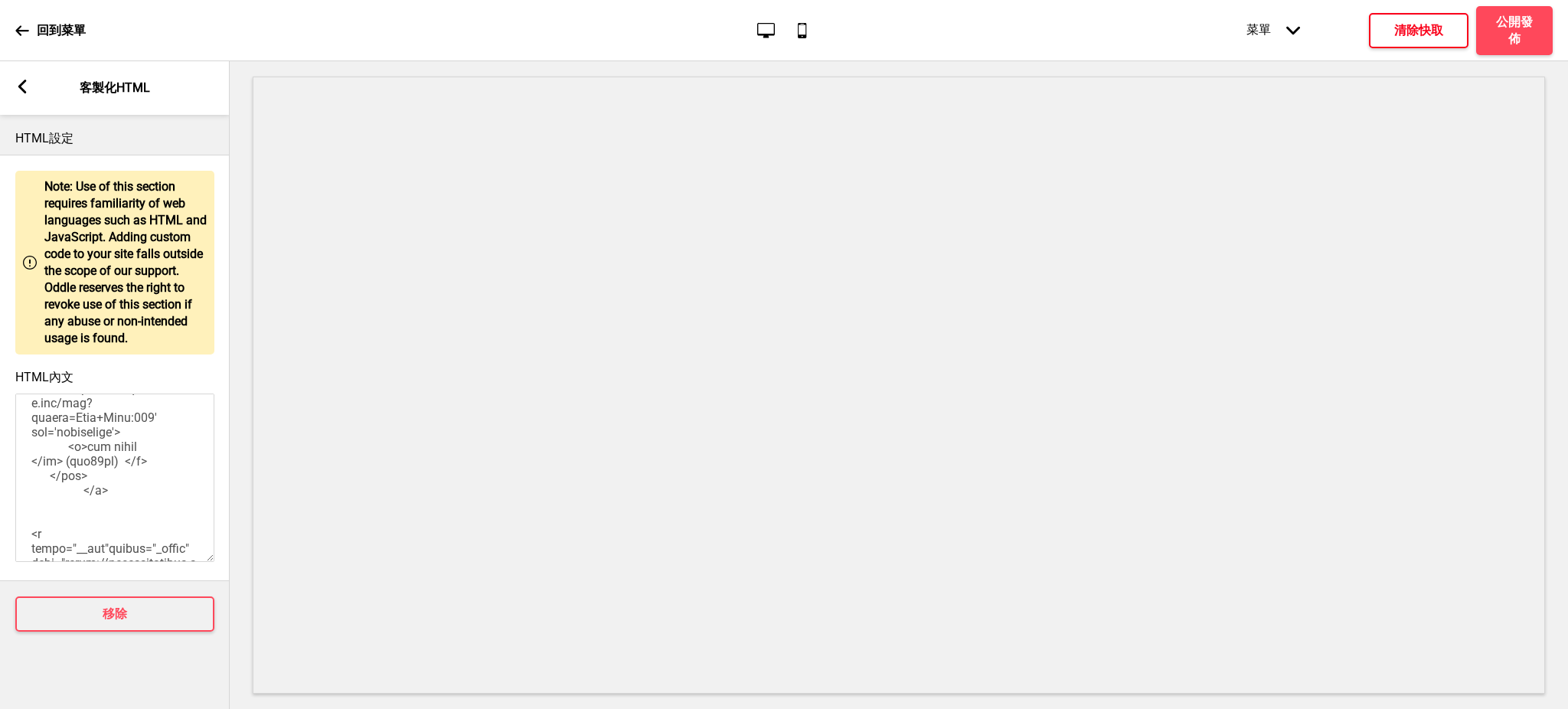
click at [95, 496] on textarea "HTML內文" at bounding box center [115, 478] width 199 height 169
paste textarea "[PERSON_NAME]先生"
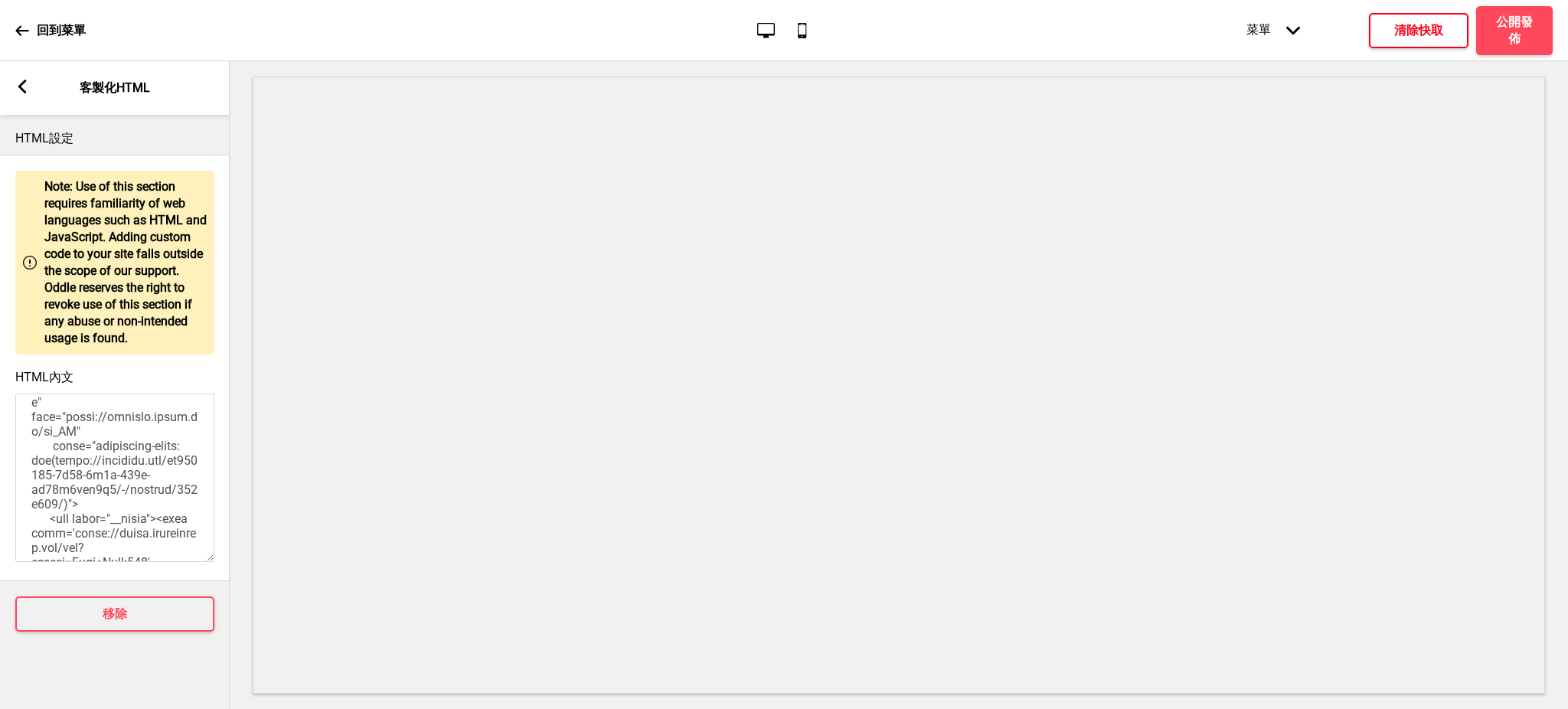
drag, startPoint x: 55, startPoint y: 548, endPoint x: 68, endPoint y: 545, distance: 13.3
click at [55, 548] on textarea "HTML內文" at bounding box center [115, 478] width 199 height 169
type textarea "<style> .__container { [PERSON_NAME]-width: 1200px; margin: 0 auto; text-align:…"
click at [1411, 36] on h4 "清除快取" at bounding box center [1419, 30] width 49 height 17
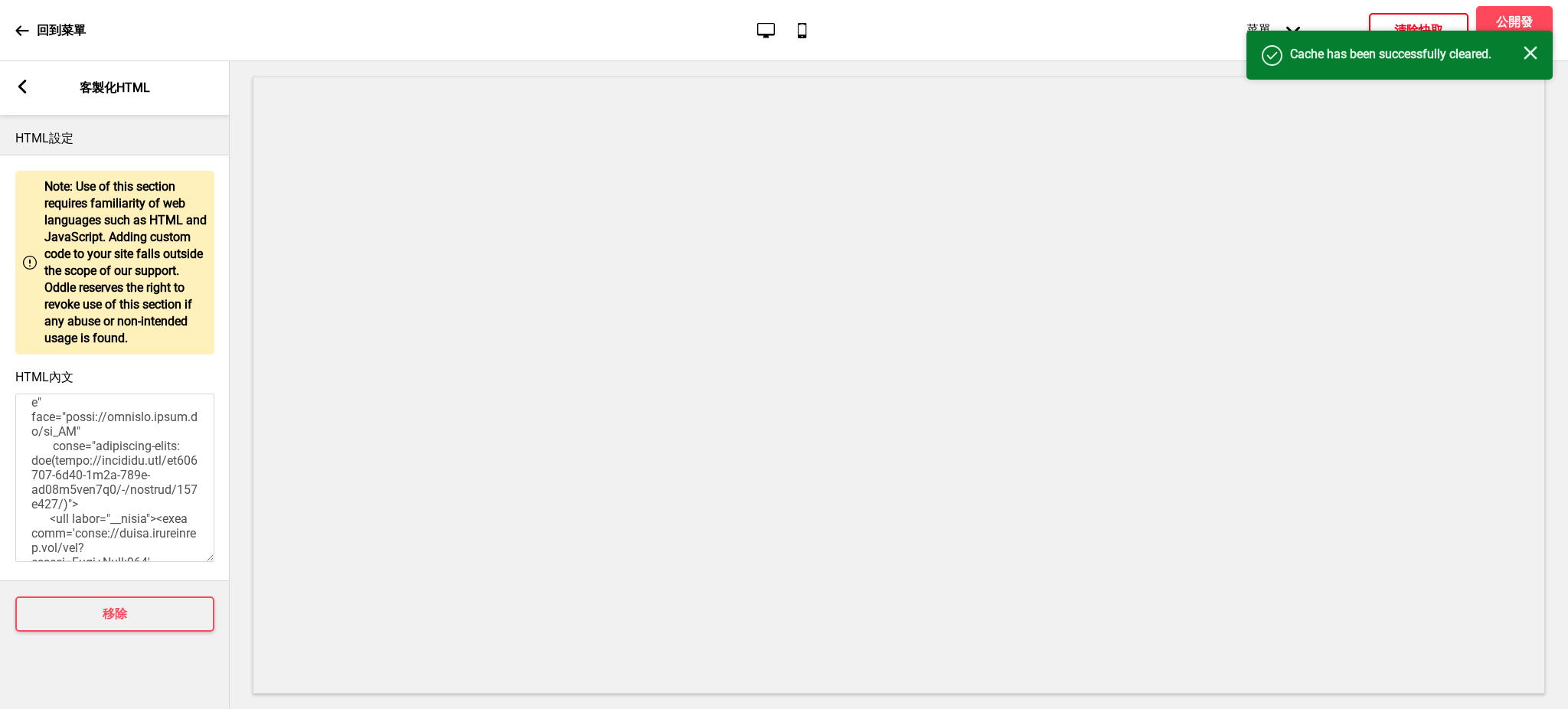
click at [1531, 56] on icon "关闭" at bounding box center [1531, 52] width 14 height 14
click at [1525, 23] on h4 "公開發佈" at bounding box center [1514, 30] width 46 height 33
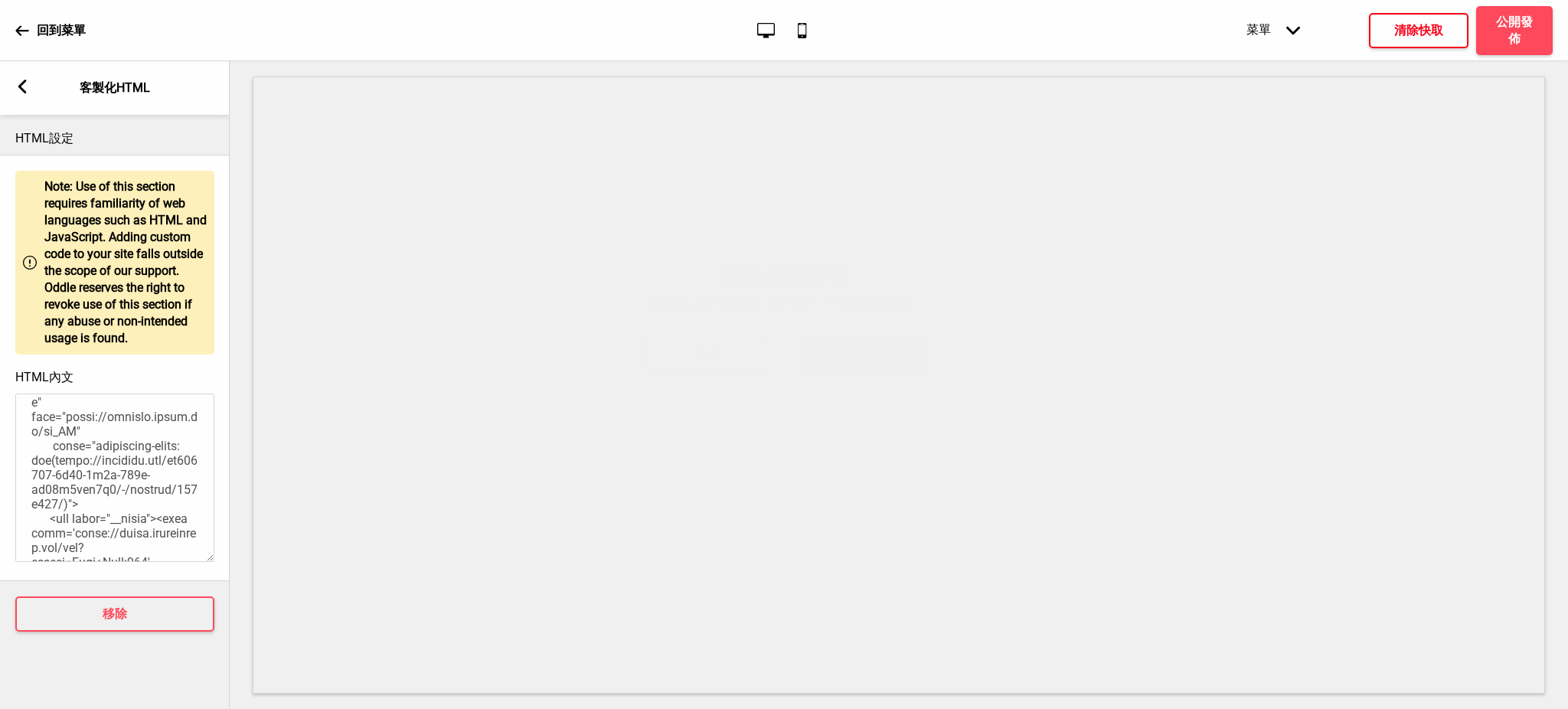
click at [896, 394] on button "確定" at bounding box center [863, 390] width 126 height 35
click at [20, 75] on div "箭頭left 客製化HTML" at bounding box center [115, 88] width 230 height 54
click at [27, 91] on rect at bounding box center [22, 86] width 14 height 14
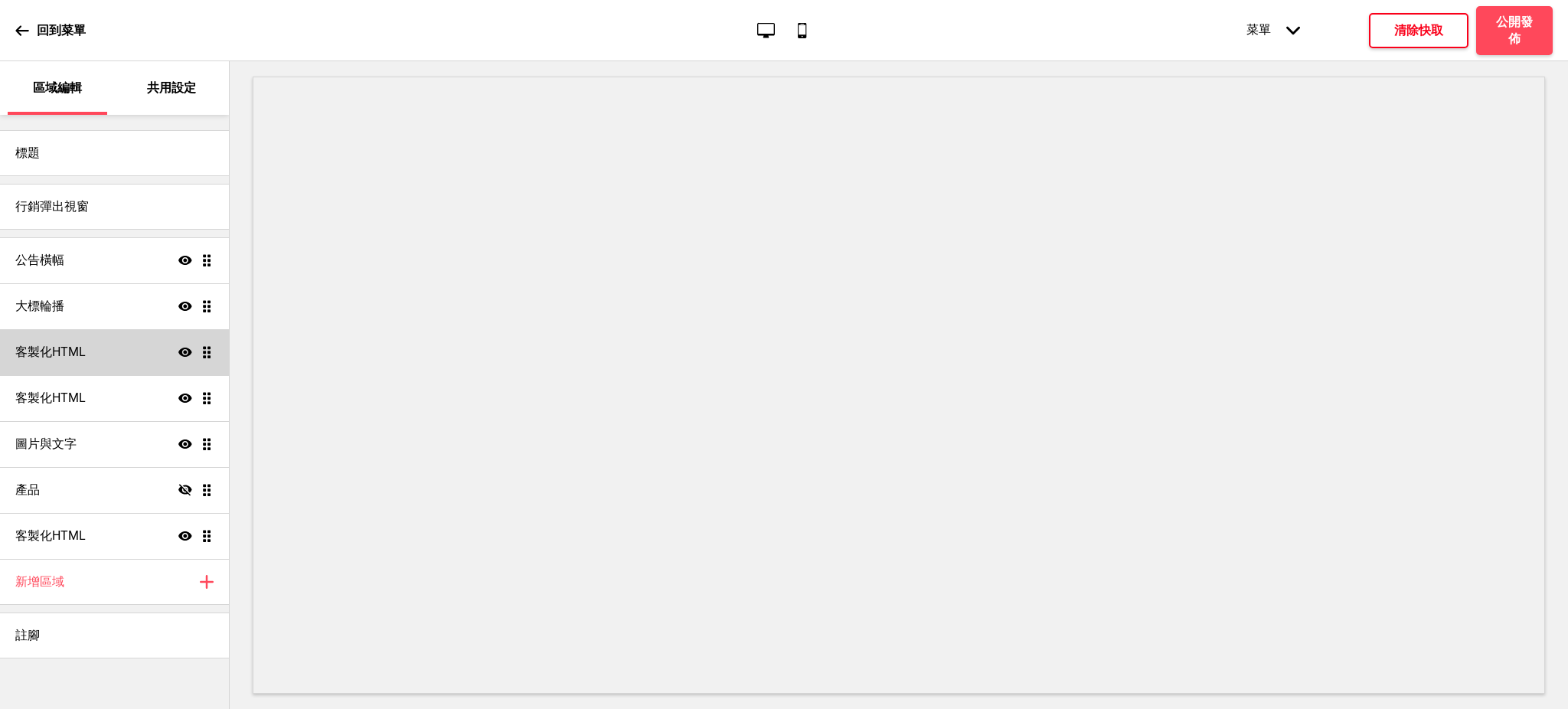
click at [190, 351] on icon at bounding box center [185, 352] width 14 height 9
click at [51, 139] on div "標題" at bounding box center [114, 153] width 229 height 46
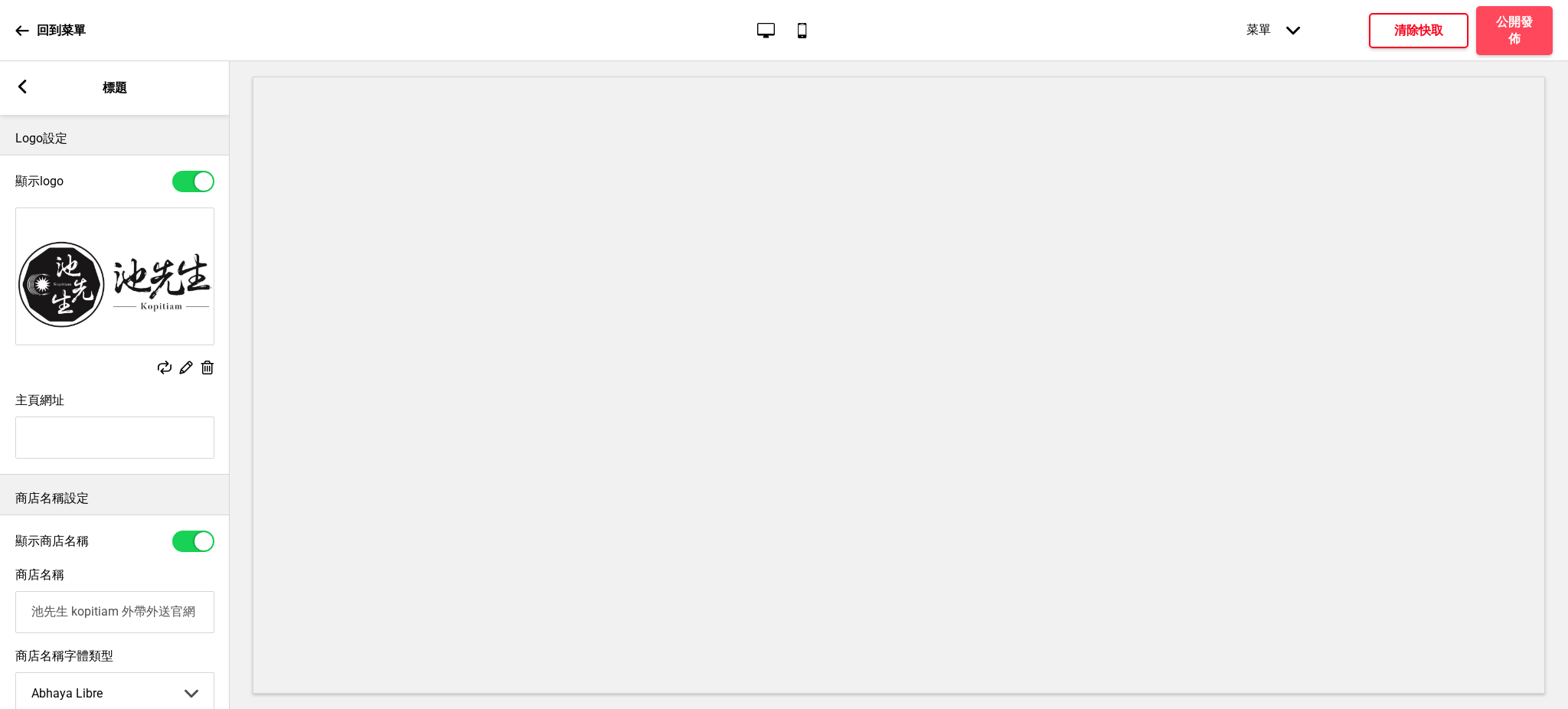
scroll to position [185, 0]
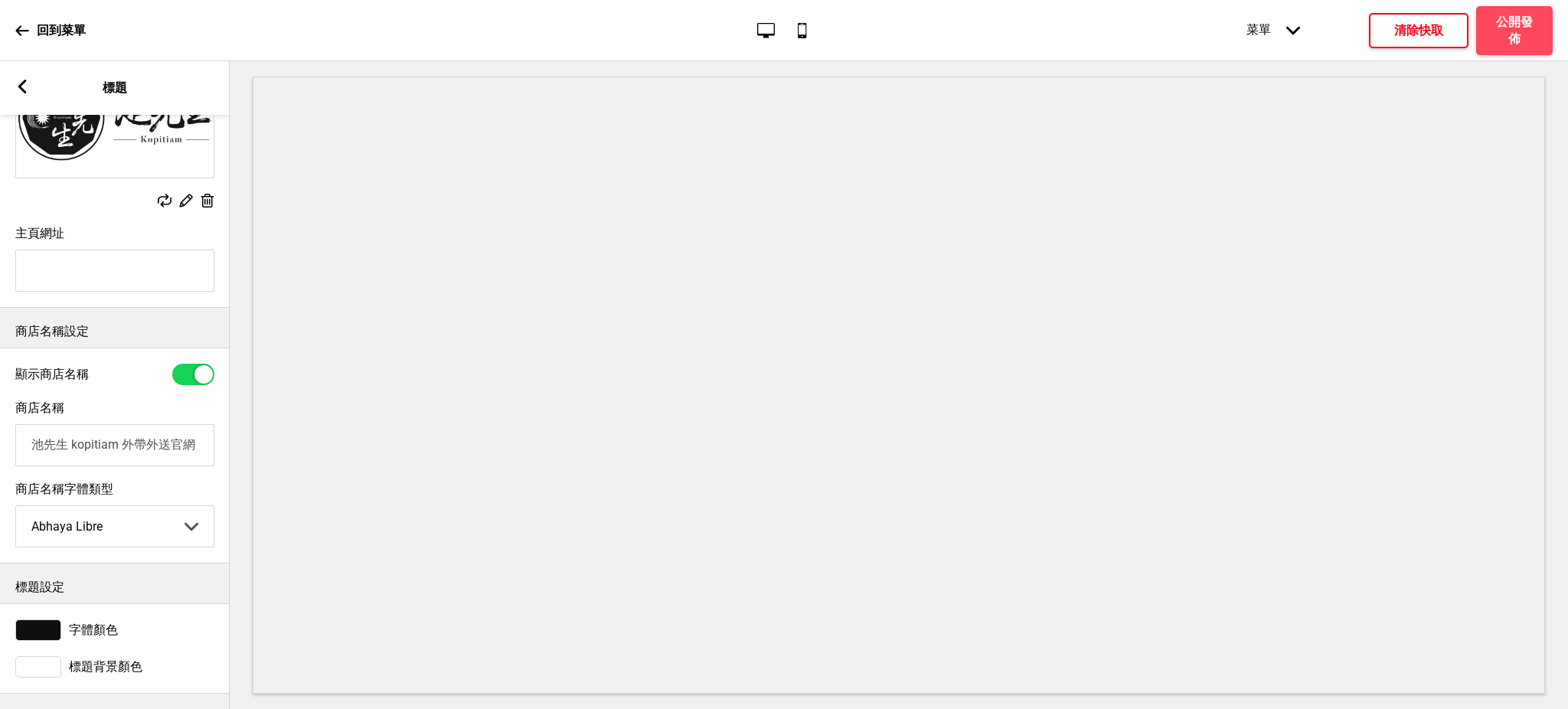
click at [18, 92] on rect at bounding box center [22, 86] width 14 height 14
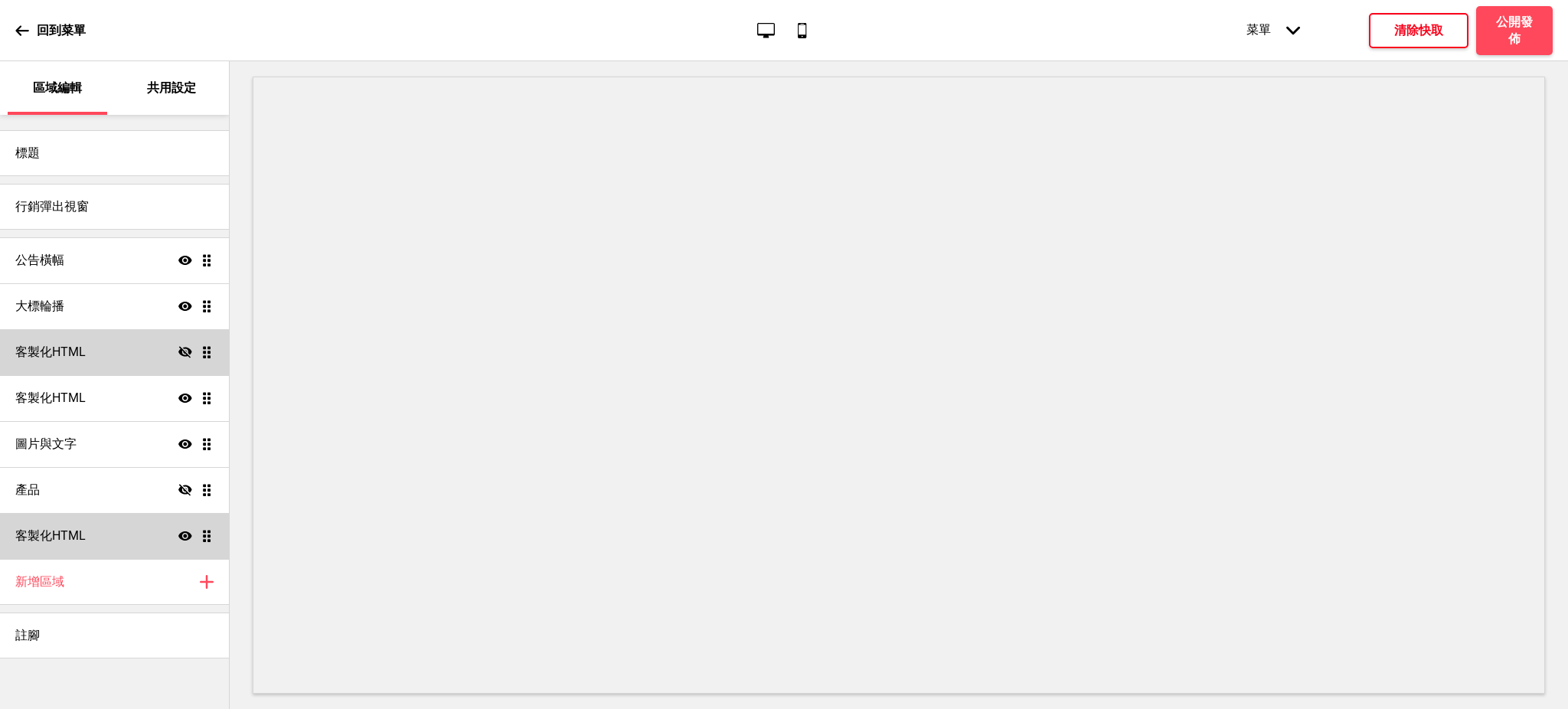
click at [108, 534] on div "客製化HTML 顯示 拖曳" at bounding box center [114, 535] width 229 height 46
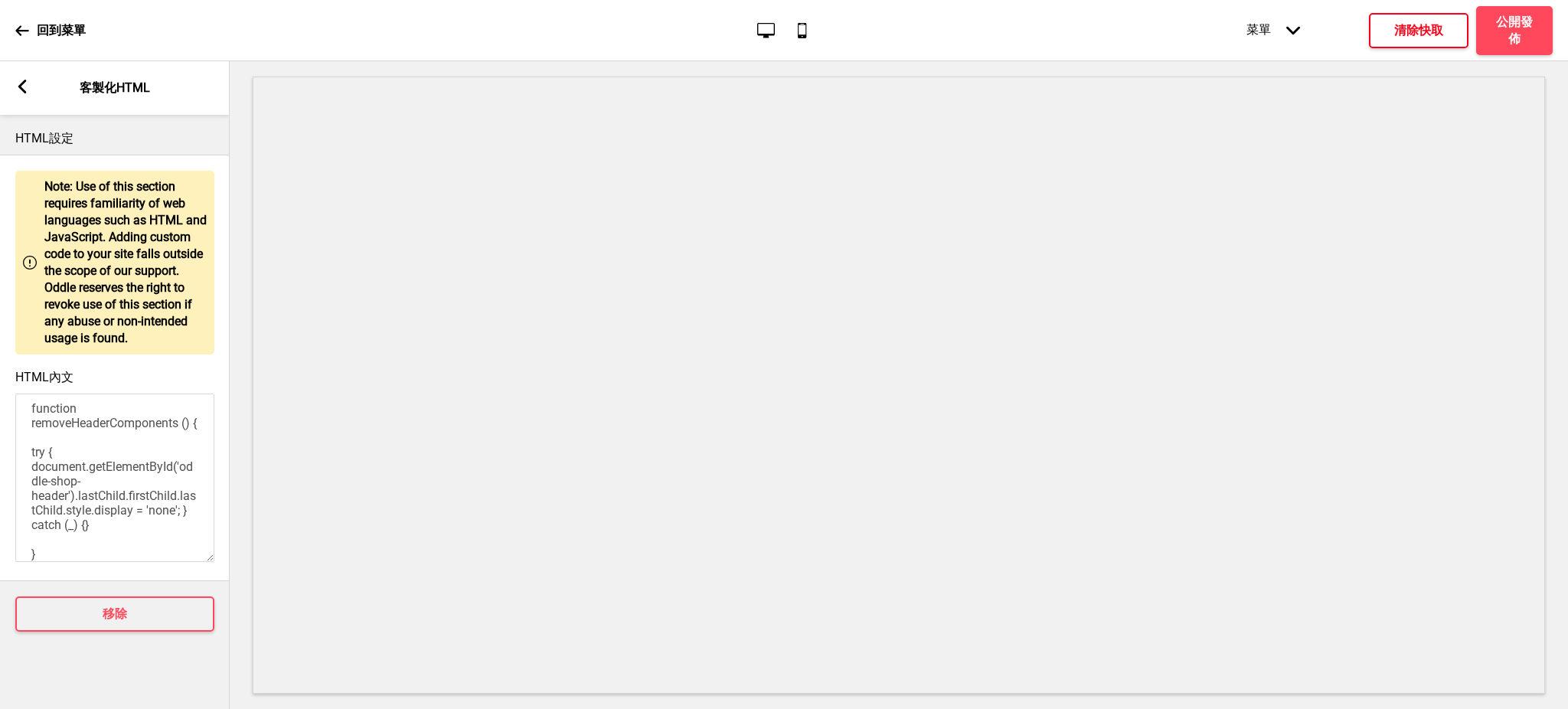
scroll to position [174, 0]
click at [121, 481] on textarea "<script> function removeHeaderComponents () { try { document.getElementById('od…" at bounding box center [115, 478] width 199 height 169
click at [125, 626] on button "移除" at bounding box center [115, 614] width 199 height 35
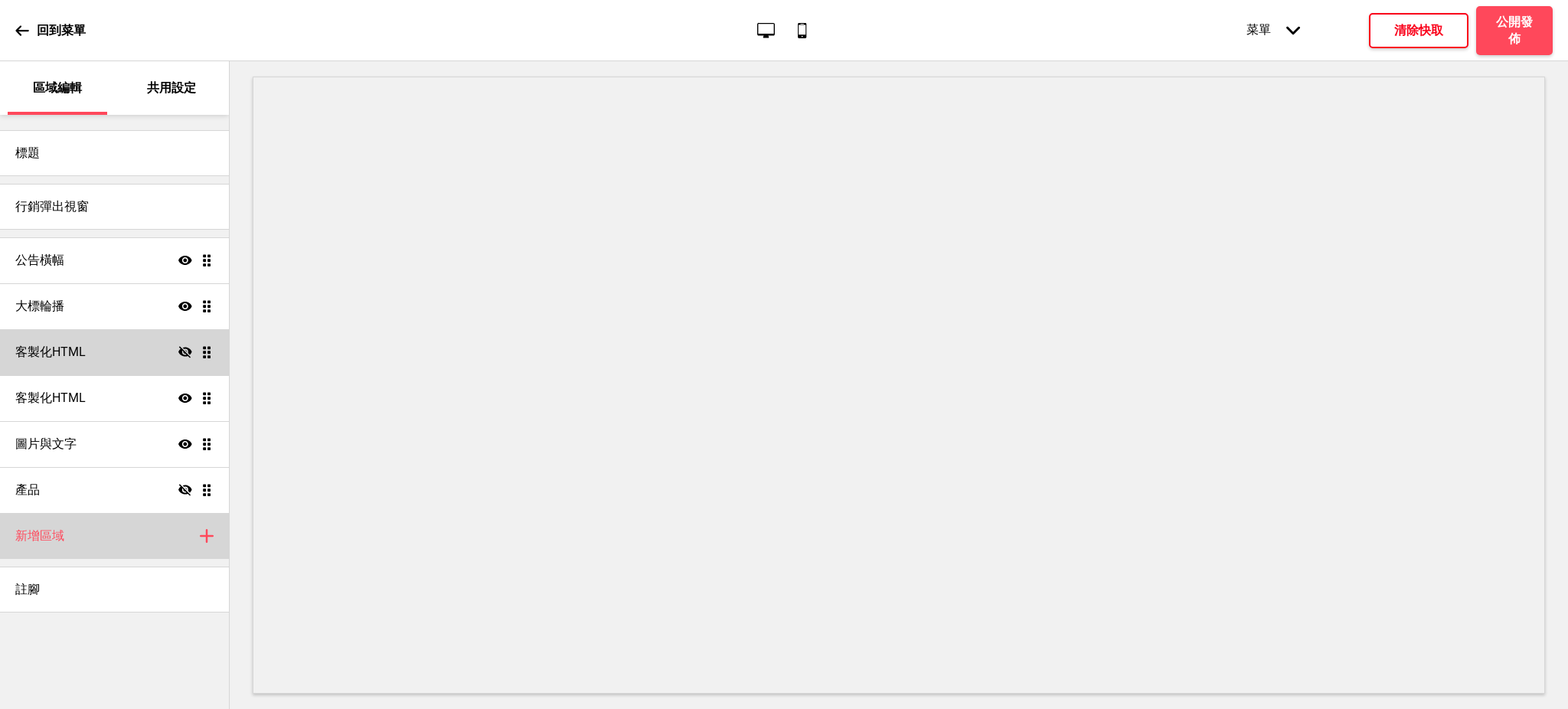
click at [51, 542] on h4 "新增區域" at bounding box center [40, 535] width 49 height 17
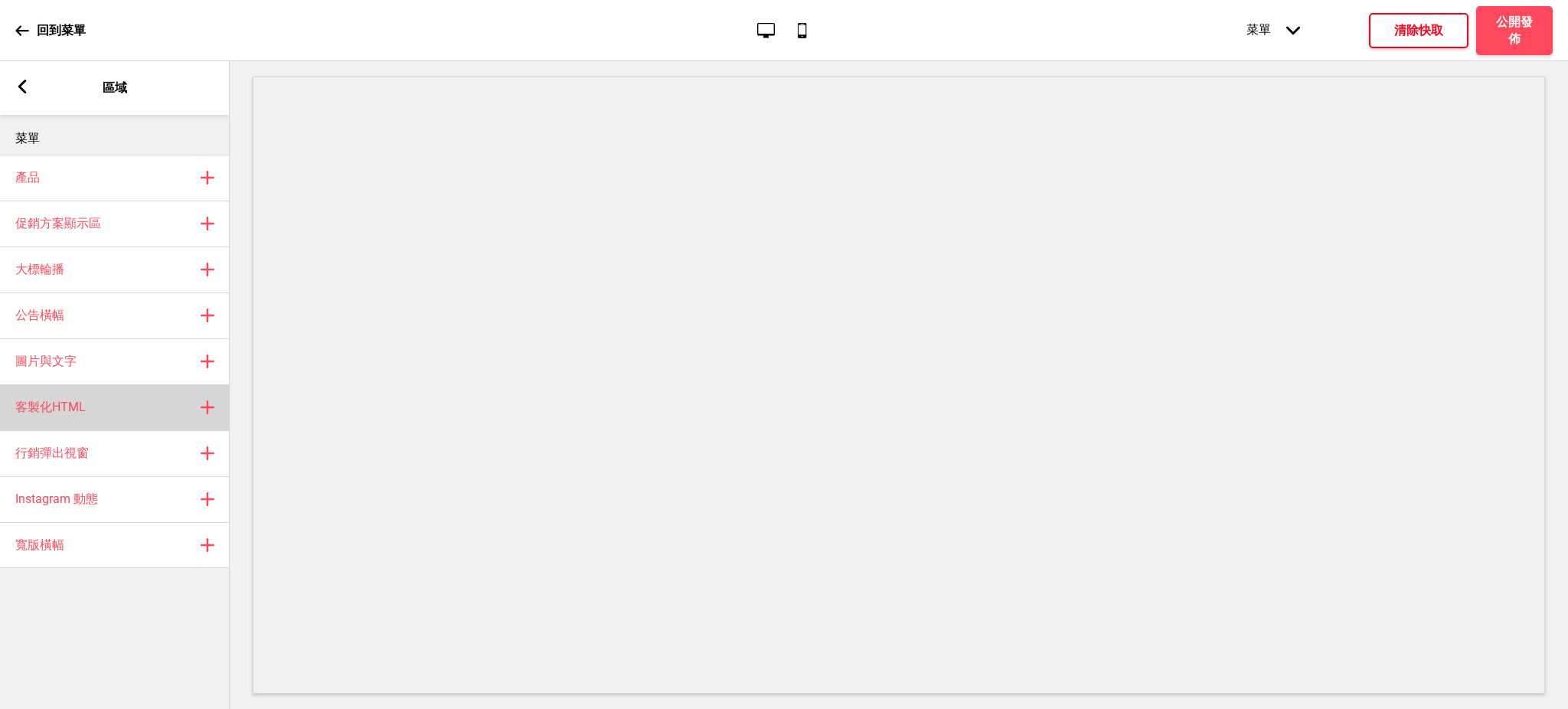
click at [117, 410] on div "客製化HTML 加上" at bounding box center [115, 407] width 230 height 46
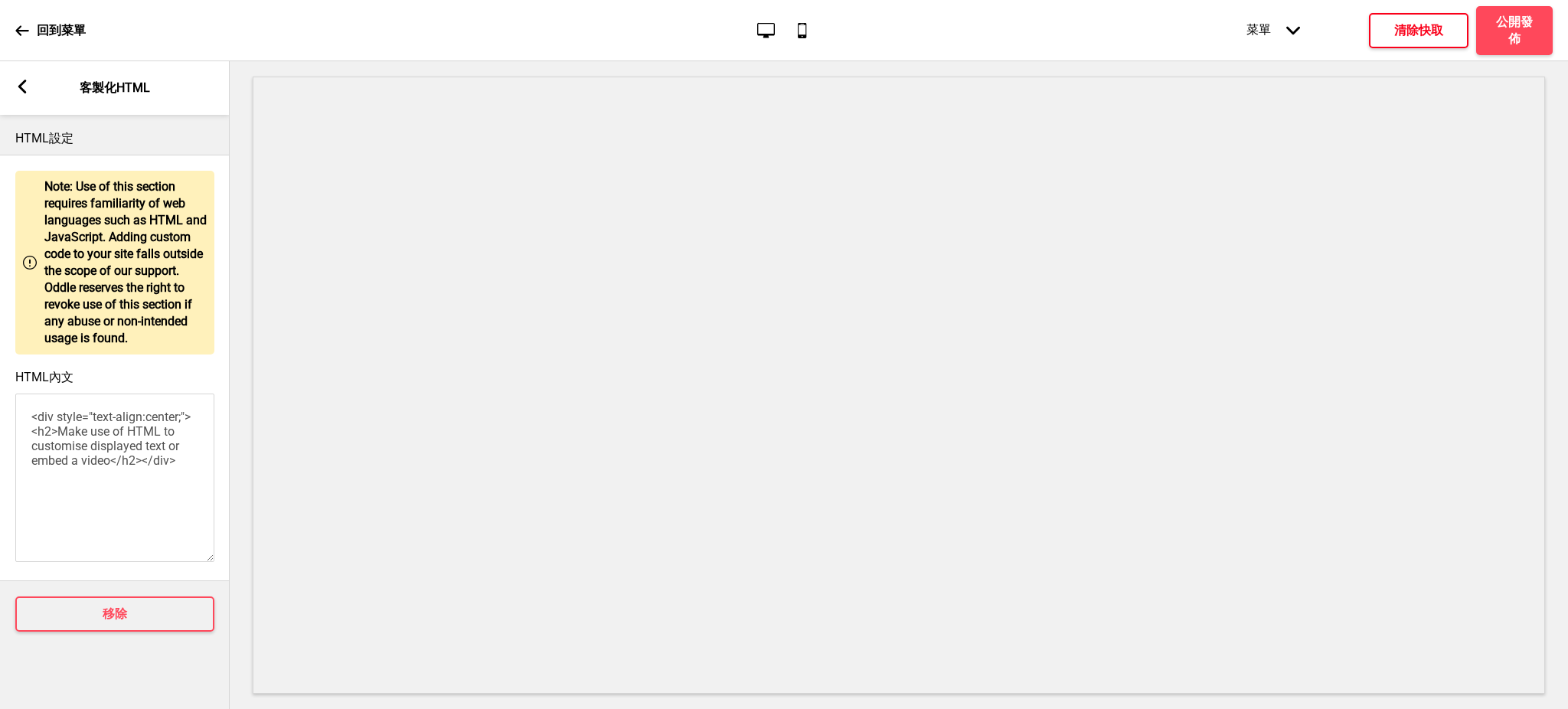
click at [108, 469] on textarea "<div style="text-align:center;"><h2>Make use of HTML to customise displayed tex…" at bounding box center [115, 478] width 199 height 169
paste textarea "<script> function removeHeaderComponents () { try { document.getElementById('od…"
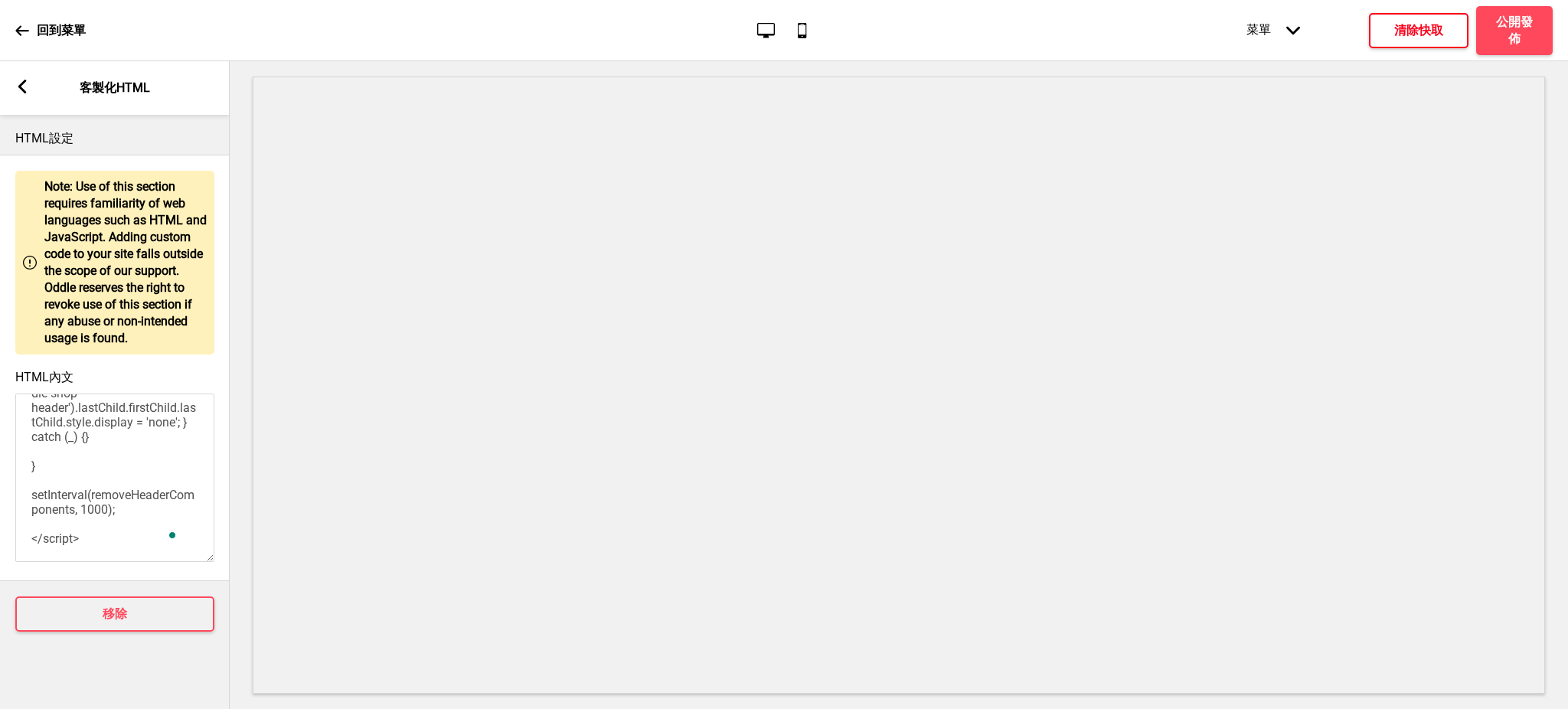
scroll to position [159, 0]
type textarea "<script> function removeHeaderComponents () { try { document.getElementById('od…"
click at [20, 83] on icon at bounding box center [23, 86] width 8 height 14
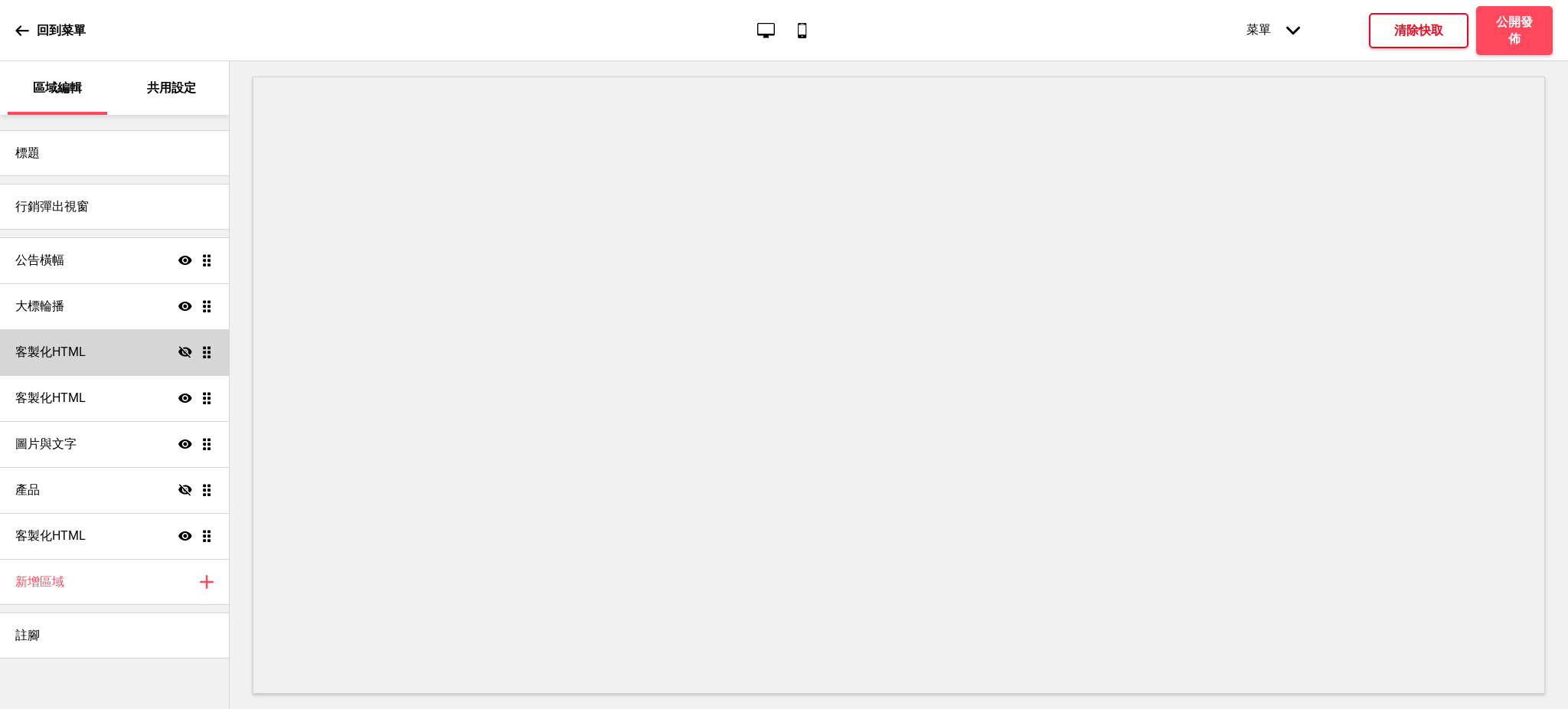
click at [186, 354] on icon at bounding box center [185, 352] width 14 height 11
click at [104, 350] on div "客製化HTML 顯示 拖曳" at bounding box center [114, 352] width 229 height 46
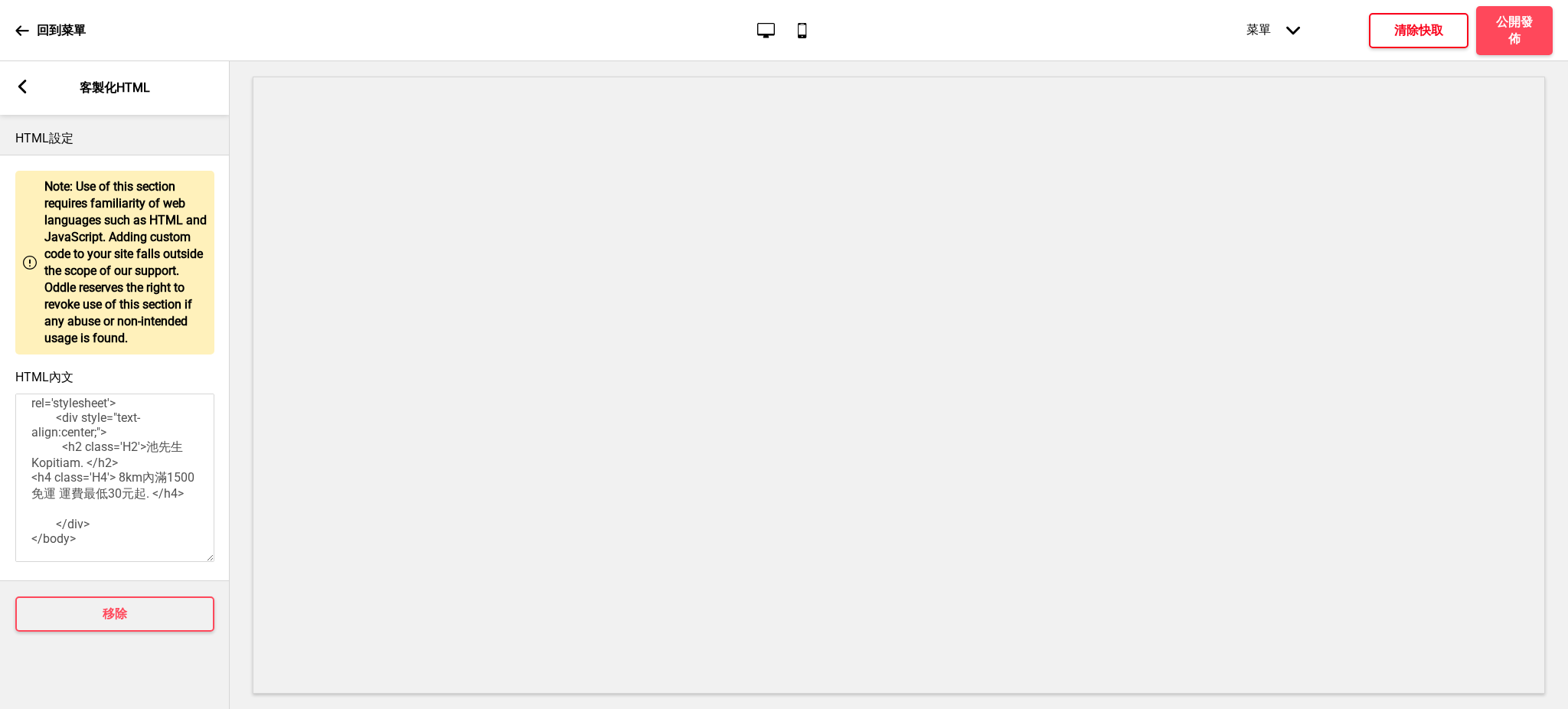
scroll to position [209, 0]
drag, startPoint x: 157, startPoint y: 424, endPoint x: 95, endPoint y: 435, distance: 63.0
click at [95, 435] on textarea "<style> .H2 { font-family: 'Fira Sans' } </style> </head> <body><link href='[UR…" at bounding box center [115, 478] width 199 height 169
drag, startPoint x: 157, startPoint y: 474, endPoint x: 126, endPoint y: 469, distance: 31.4
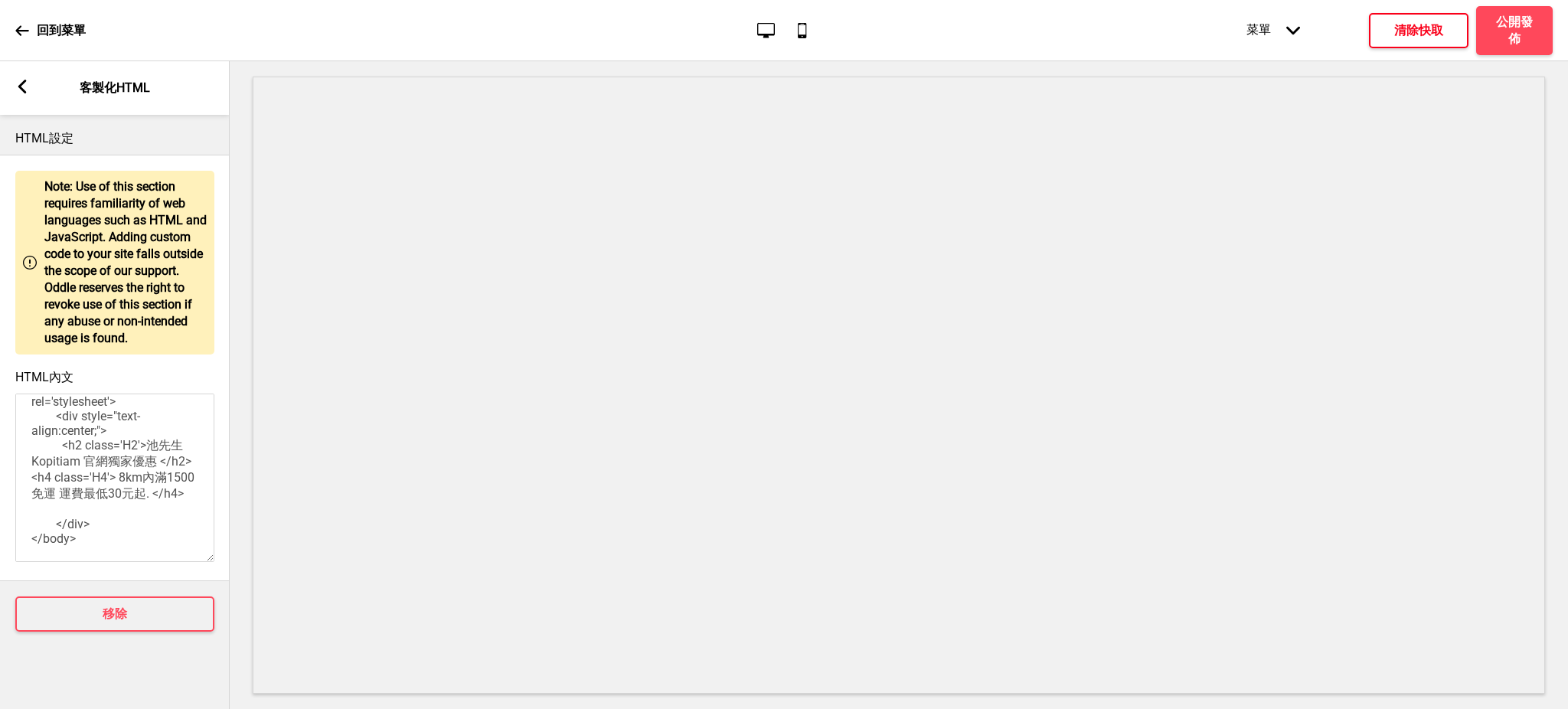
click at [126, 469] on textarea "<style> .H2 { font-family: 'Fira Sans' } </style> </head> <body><link href='[UR…" at bounding box center [115, 478] width 199 height 169
click at [58, 487] on textarea "<style> .H2 { font-family: 'Fira Sans' } </style> </head> <body><link href='[UR…" at bounding box center [115, 478] width 199 height 169
paste textarea "池先生系列：首購滿800輸入【池先生NEW】現折$100元"
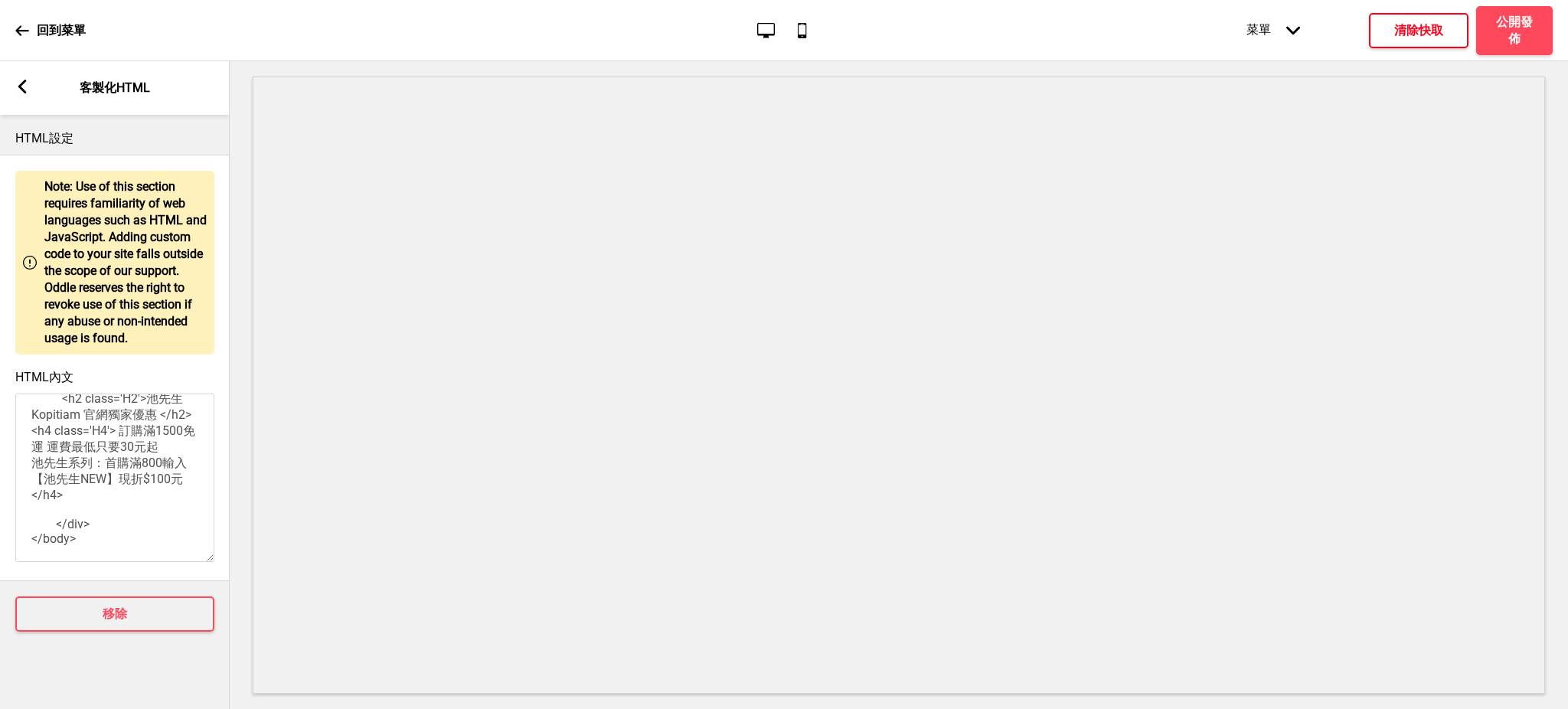
click at [57, 534] on textarea "<style> .H2 { font-family: 'Fira Sans' } </style> </head> <body><link href='[UR…" at bounding box center [115, 478] width 199 height 169
click at [106, 526] on textarea "<style> .H2 { font-family: 'Fira Sans' } </style> </head> <body><link href='[UR…" at bounding box center [115, 478] width 199 height 169
drag, startPoint x: 104, startPoint y: 502, endPoint x: 33, endPoint y: 503, distance: 71.0
click at [33, 503] on textarea "<style> .H2 { font-family: 'Fira Sans' } </style> </head> <body><link href='[UR…" at bounding box center [115, 478] width 199 height 169
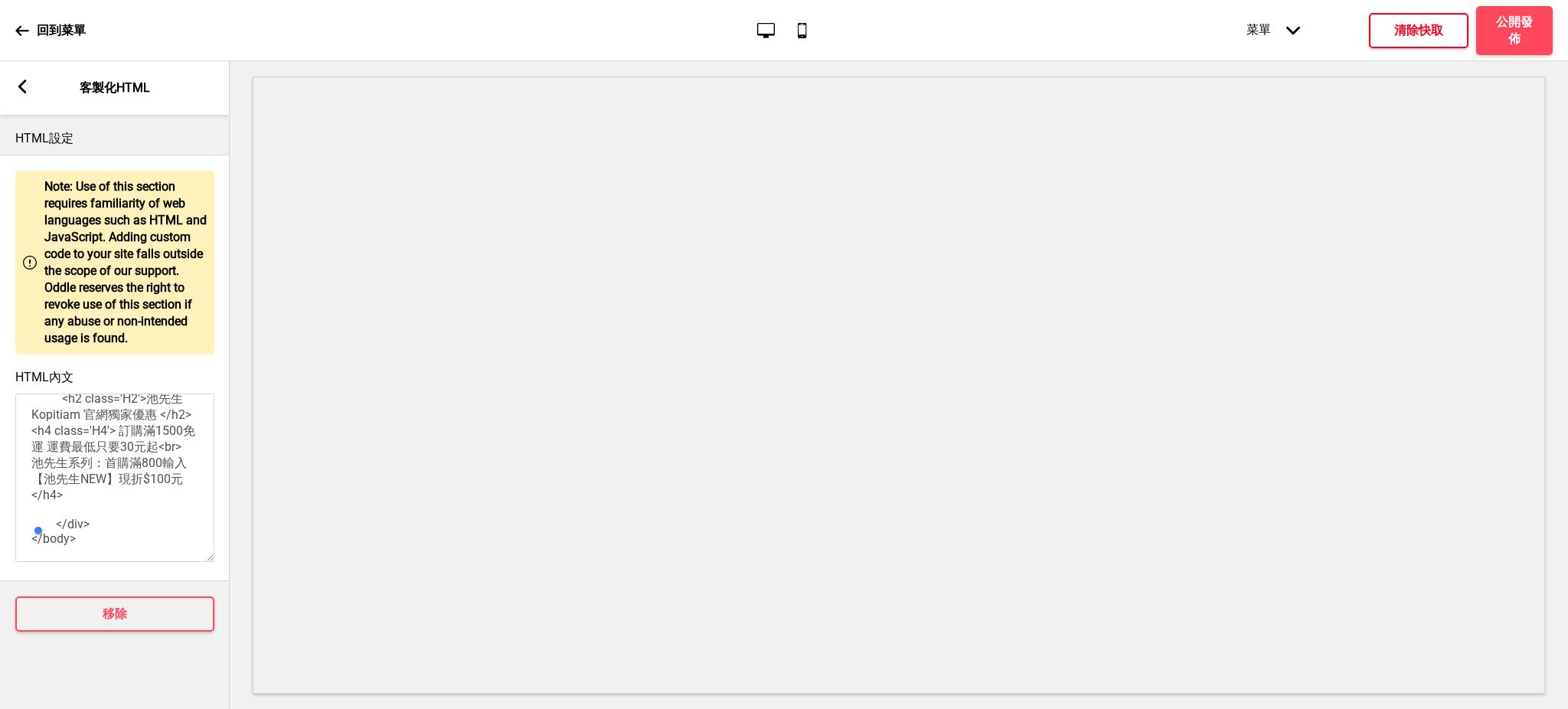
click at [90, 437] on textarea "<style> .H2 { font-family: 'Fira Sans' } </style> </head> <body><link href='[UR…" at bounding box center [115, 478] width 199 height 169
click at [92, 474] on textarea "<style> .H2 { font-family: 'Fira Sans' } </style> </head> <body><link href='[UR…" at bounding box center [115, 478] width 199 height 169
paste textarea "池記茶餐廳：首購滿800輸入【池記NEW】現折$100元"
click at [86, 487] on textarea "<style> .H2 { font-family: 'Fira Sans' } </style> </head> <body><link href='[UR…" at bounding box center [115, 478] width 199 height 169
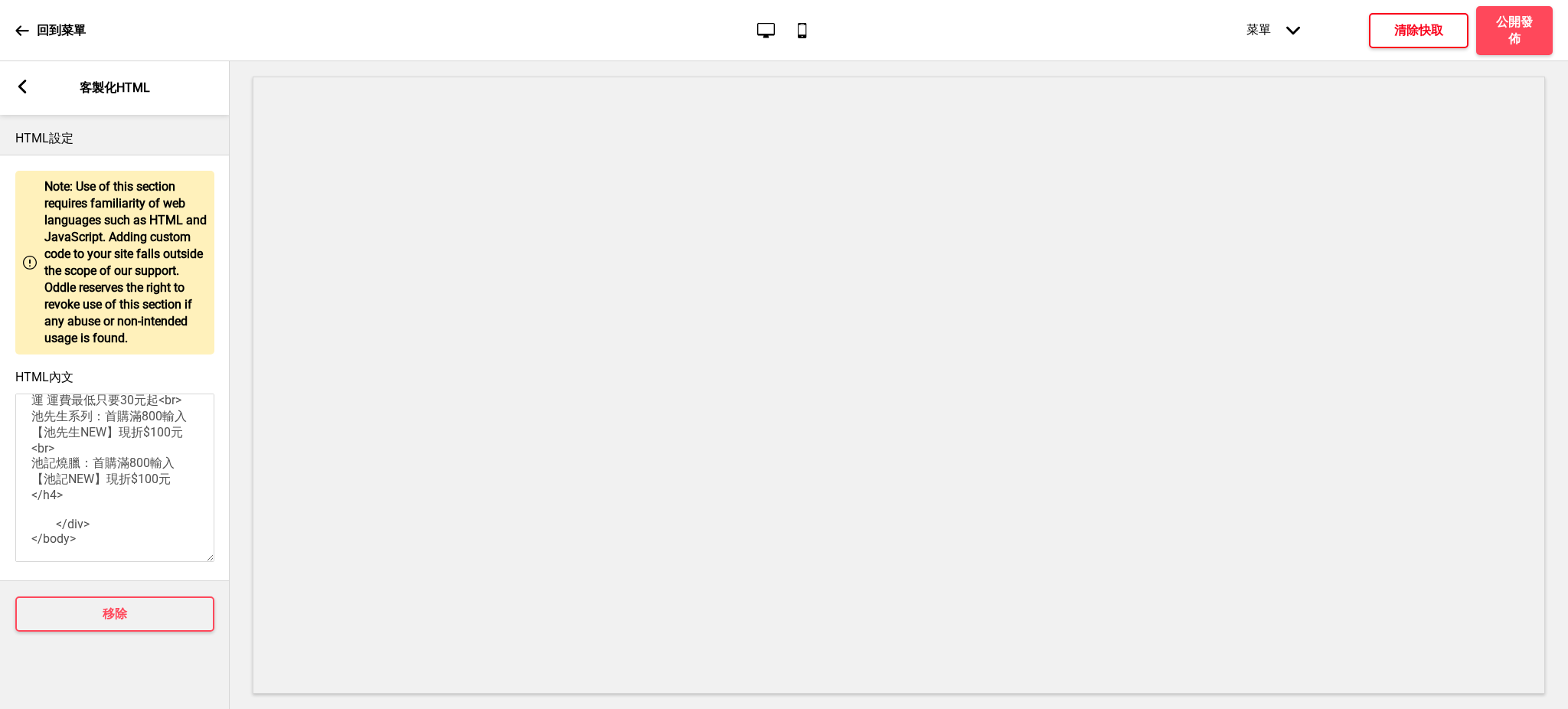
click at [139, 469] on textarea "<style> .H2 { font-family: 'Fira Sans' } </style> </head> <body><link href='[UR…" at bounding box center [115, 478] width 199 height 169
click at [167, 474] on textarea "<style> .H2 { font-family: 'Fira Sans' } </style> </head> <body><link href='[UR…" at bounding box center [115, 478] width 199 height 169
click at [42, 440] on textarea "<style> .H2 { font-family: 'Fira Sans' } </style> </head> <body><link href='[UR…" at bounding box center [115, 478] width 199 height 169
type textarea "<style> .H2 { font-family: 'Fira Sans' } </style> </head> <body><link href='[UR…"
click at [21, 86] on icon at bounding box center [23, 86] width 8 height 14
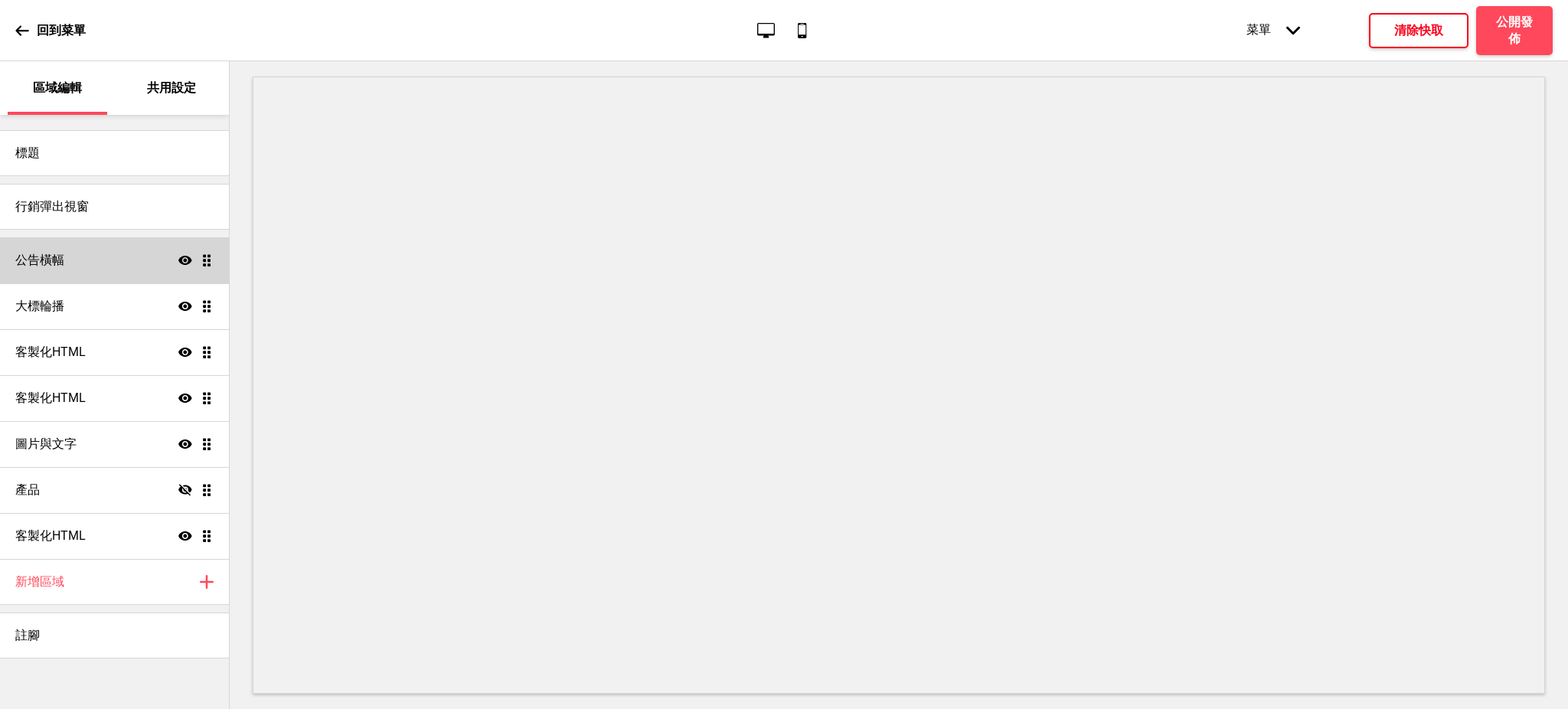
click at [148, 265] on div "公告橫幅 顯示 拖曳" at bounding box center [114, 260] width 229 height 46
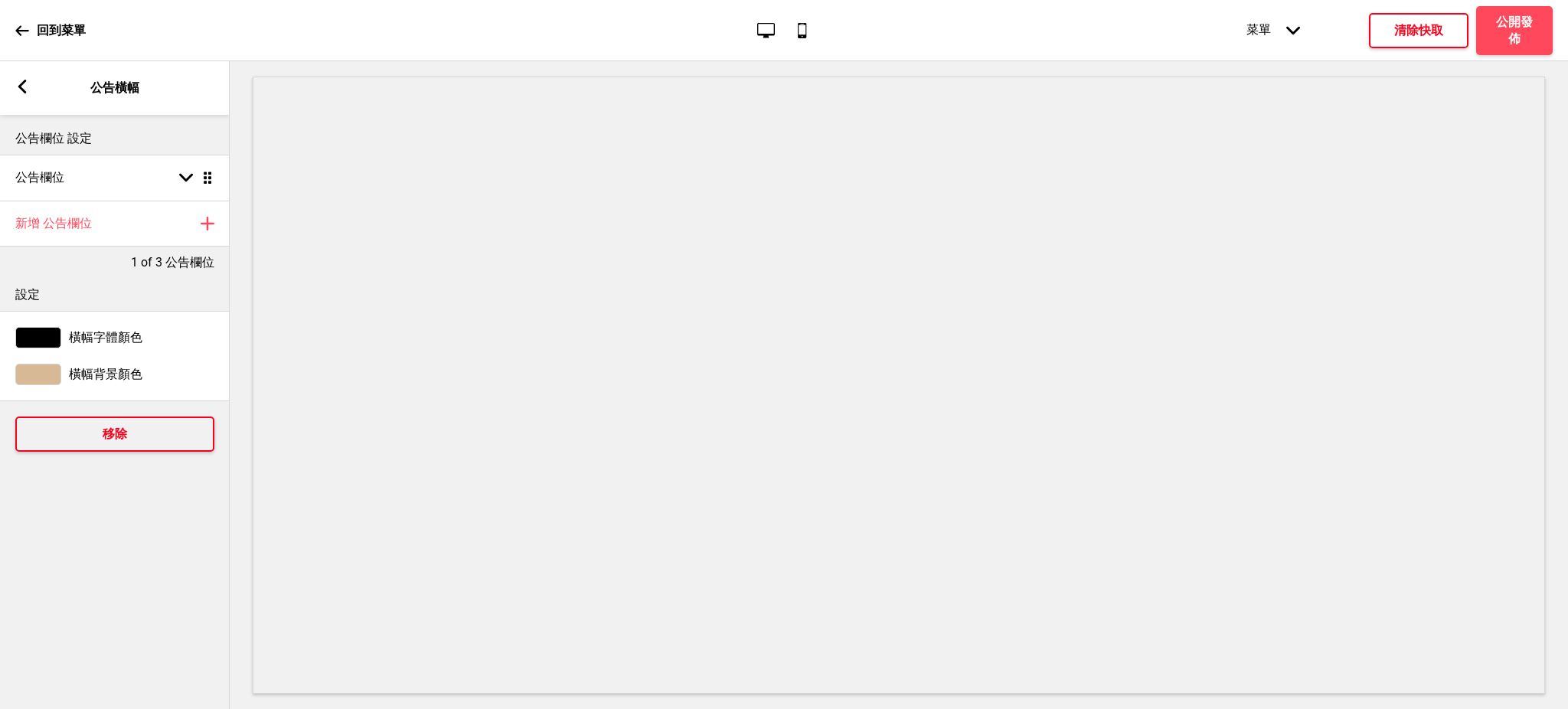
click at [105, 437] on h4 "移除" at bounding box center [115, 434] width 24 height 17
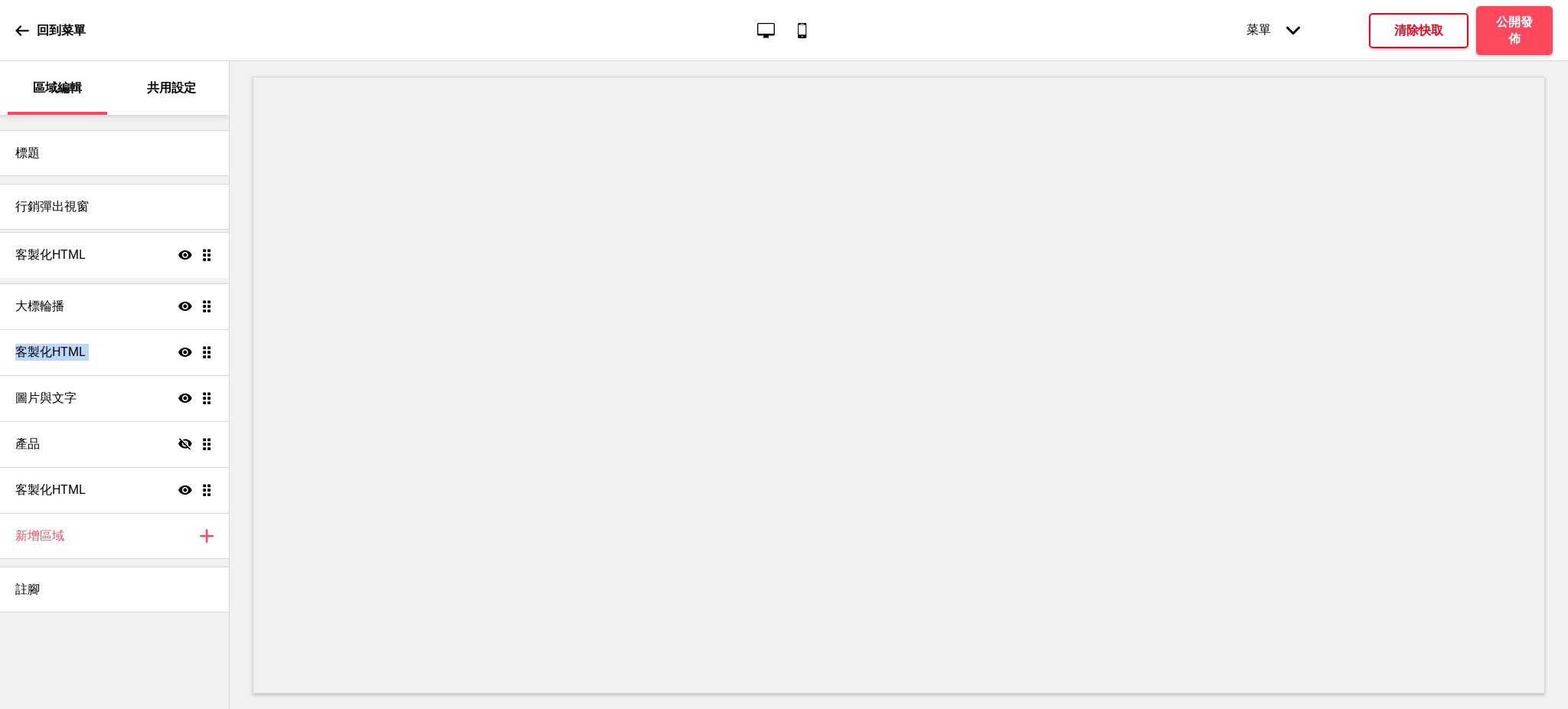
drag, startPoint x: 210, startPoint y: 303, endPoint x: 214, endPoint y: 252, distance: 51.2
click at [214, 252] on ul "大標輪播 顯示 拖曳 客製化HTML 顯示 拖曳 客製化HTML 顯示 拖曳 圖片與文字 顯示 拖曳 產品 隱藏 拖曳 客製化HTML 顯示 拖曳" at bounding box center [114, 375] width 229 height 275
drag, startPoint x: 207, startPoint y: 255, endPoint x: 206, endPoint y: 296, distance: 41.0
click at [206, 296] on ul "客製化HTML 顯示 拖曳 大標輪播 顯示 拖曳 客製化HTML 顯示 拖曳 圖片與文字 顯示 拖曳 產品 隱藏 拖曳 客製化HTML 顯示 拖曳" at bounding box center [114, 375] width 229 height 275
click at [104, 258] on div "大標輪播 顯示 拖曳" at bounding box center [114, 260] width 229 height 46
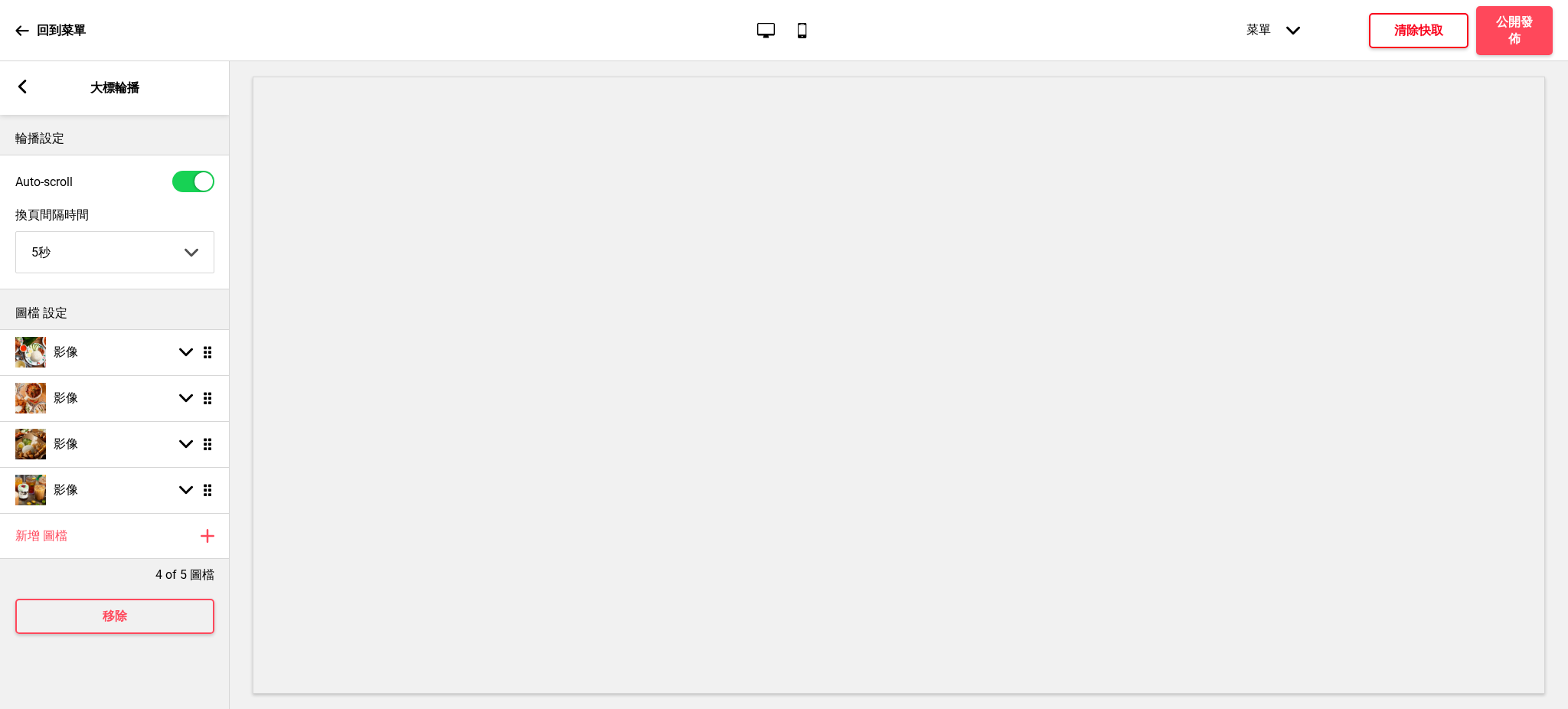
click at [104, 258] on select "5秒 6秒 7秒 8秒 9秒 10秒" at bounding box center [115, 253] width 197 height 41
select select "10000"
click at [16, 233] on select "5秒 6秒 7秒 8秒 9秒 10秒" at bounding box center [115, 253] width 197 height 41
click at [91, 488] on div "影像 箭頭down 拖曳" at bounding box center [115, 490] width 230 height 46
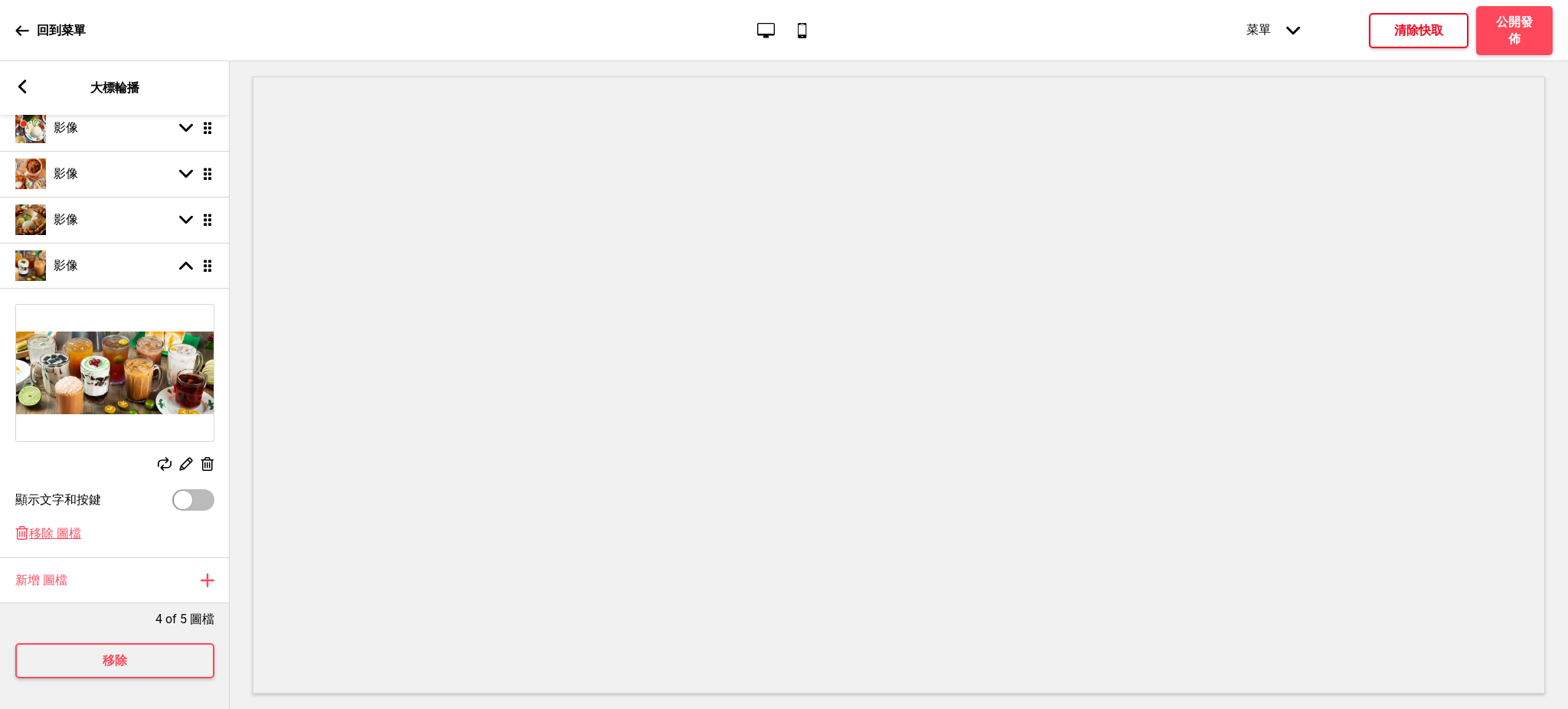
scroll to position [0, 0]
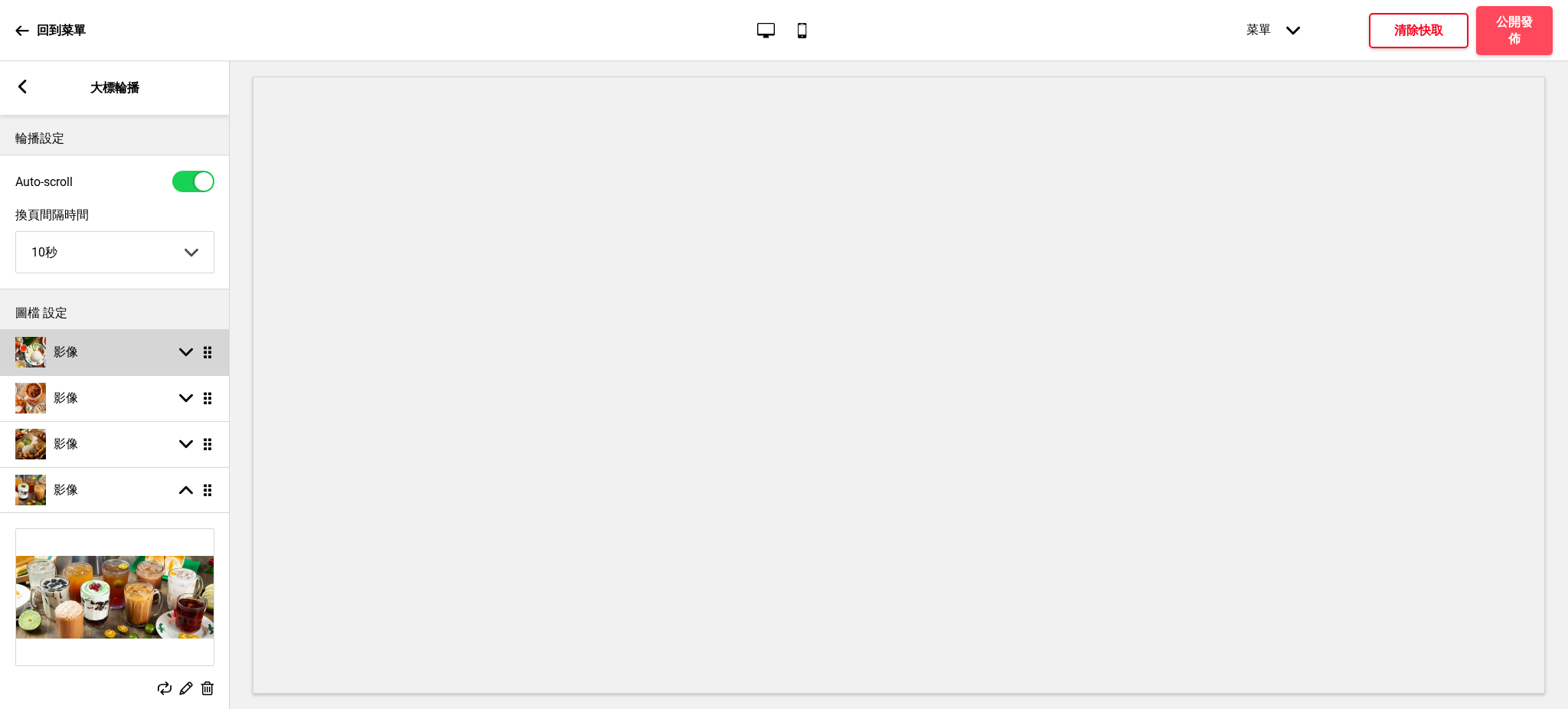
click at [131, 343] on div "影像 箭頭down 拖曳" at bounding box center [115, 352] width 230 height 46
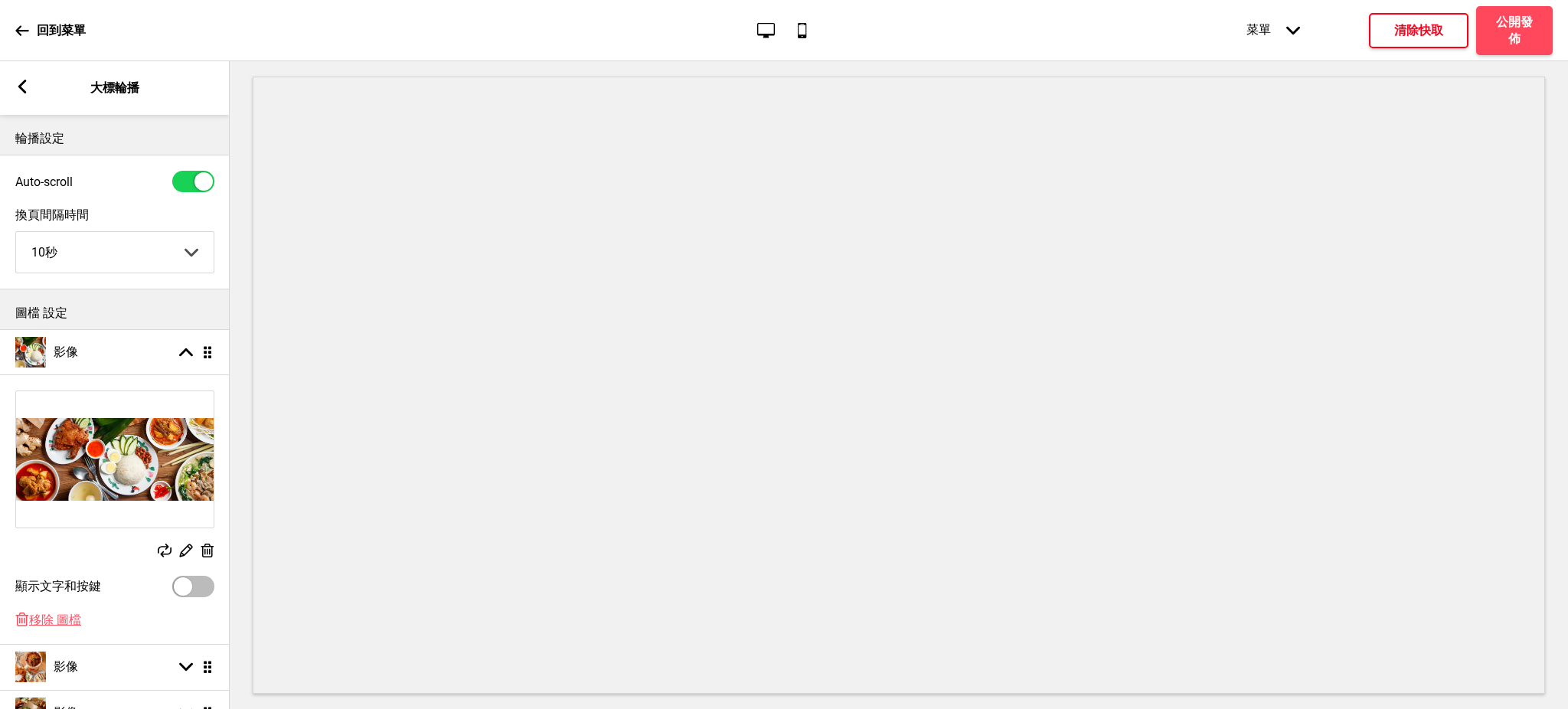
click at [190, 592] on div at bounding box center [183, 586] width 19 height 19
checkbox input "true"
select select "right"
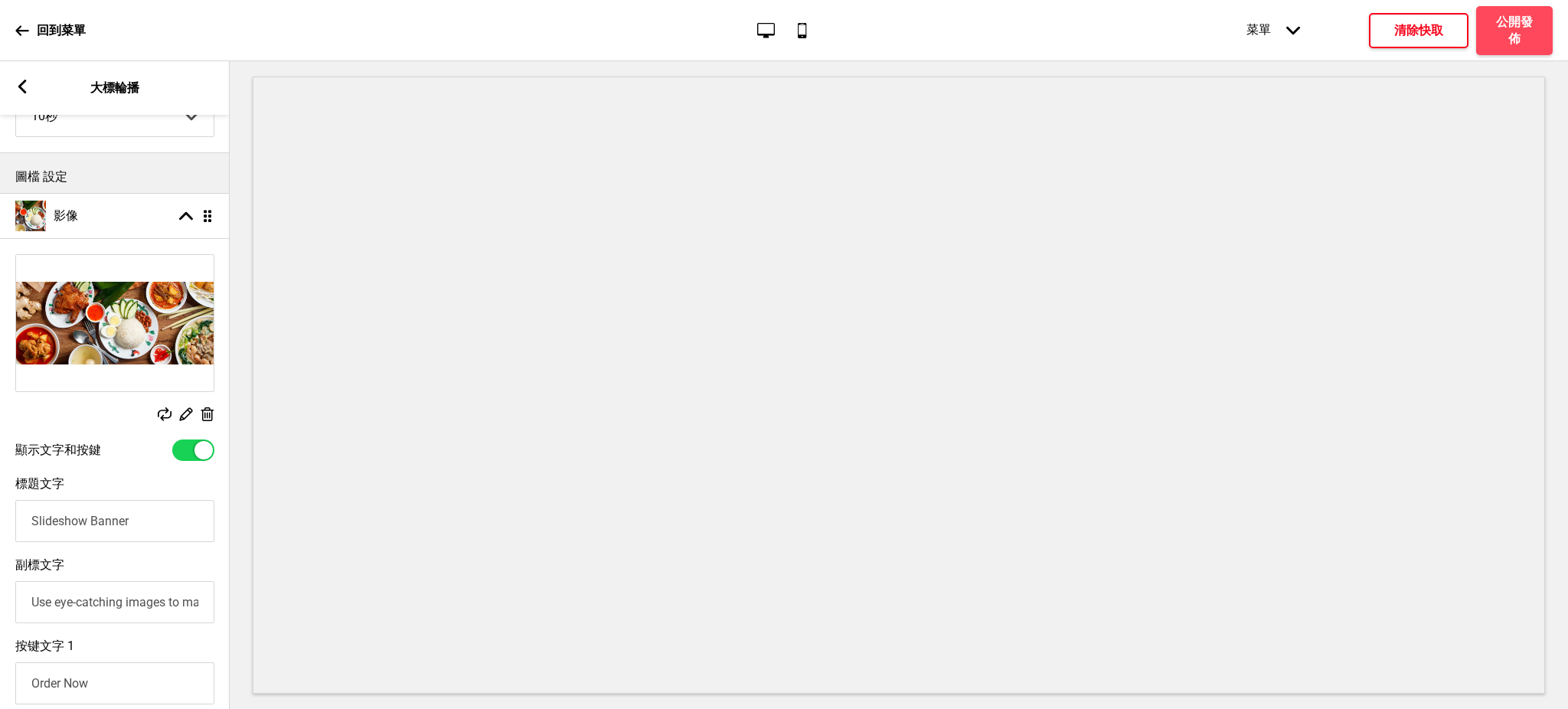
drag, startPoint x: 146, startPoint y: 531, endPoint x: 0, endPoint y: 540, distance: 146.3
click at [0, 540] on div "標題文字 Slideshow Banner" at bounding box center [115, 509] width 230 height 81
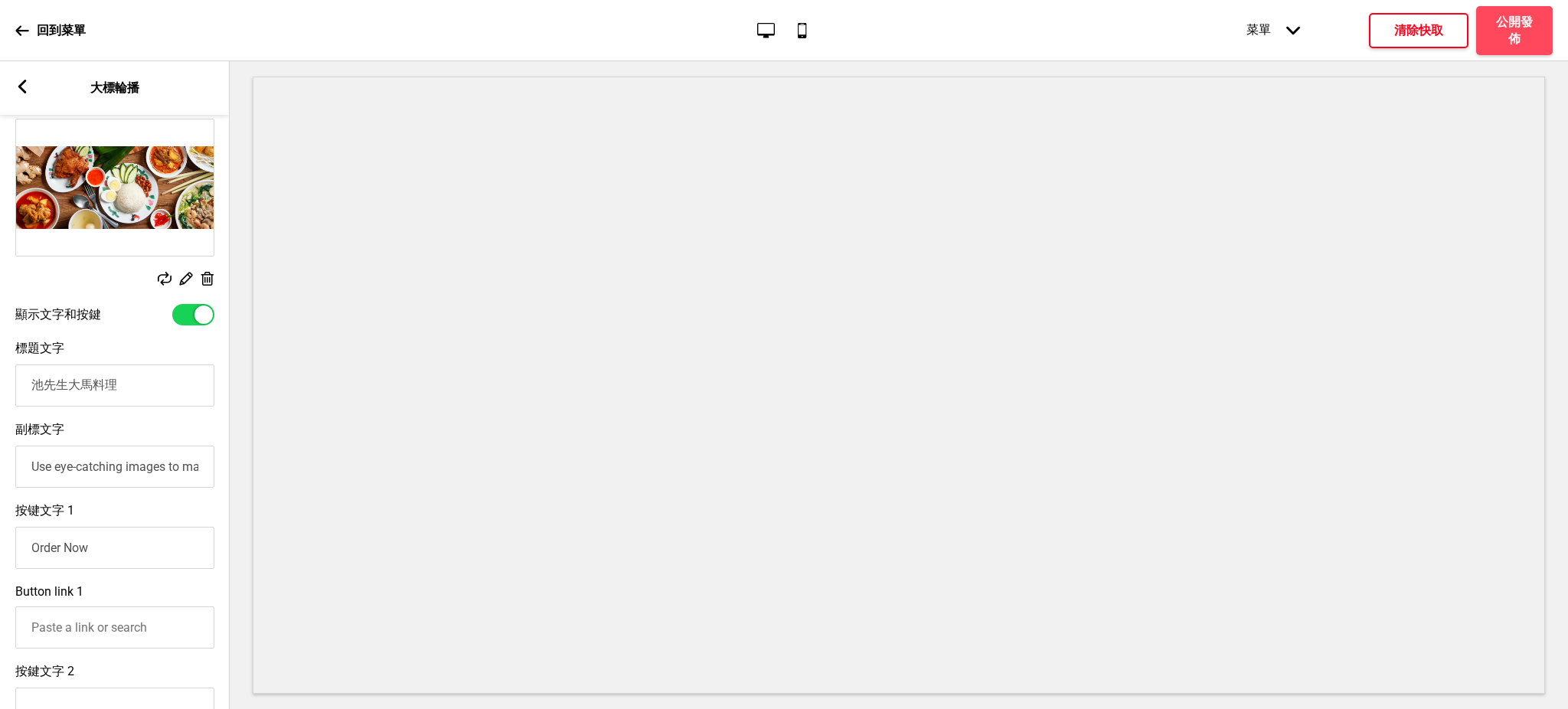
type input "池先生大馬料理"
click at [143, 472] on input "Use eye-catching images to make a strong first impression of your brand" at bounding box center [115, 467] width 199 height 42
click at [111, 544] on input "Order Now" at bounding box center [115, 548] width 199 height 42
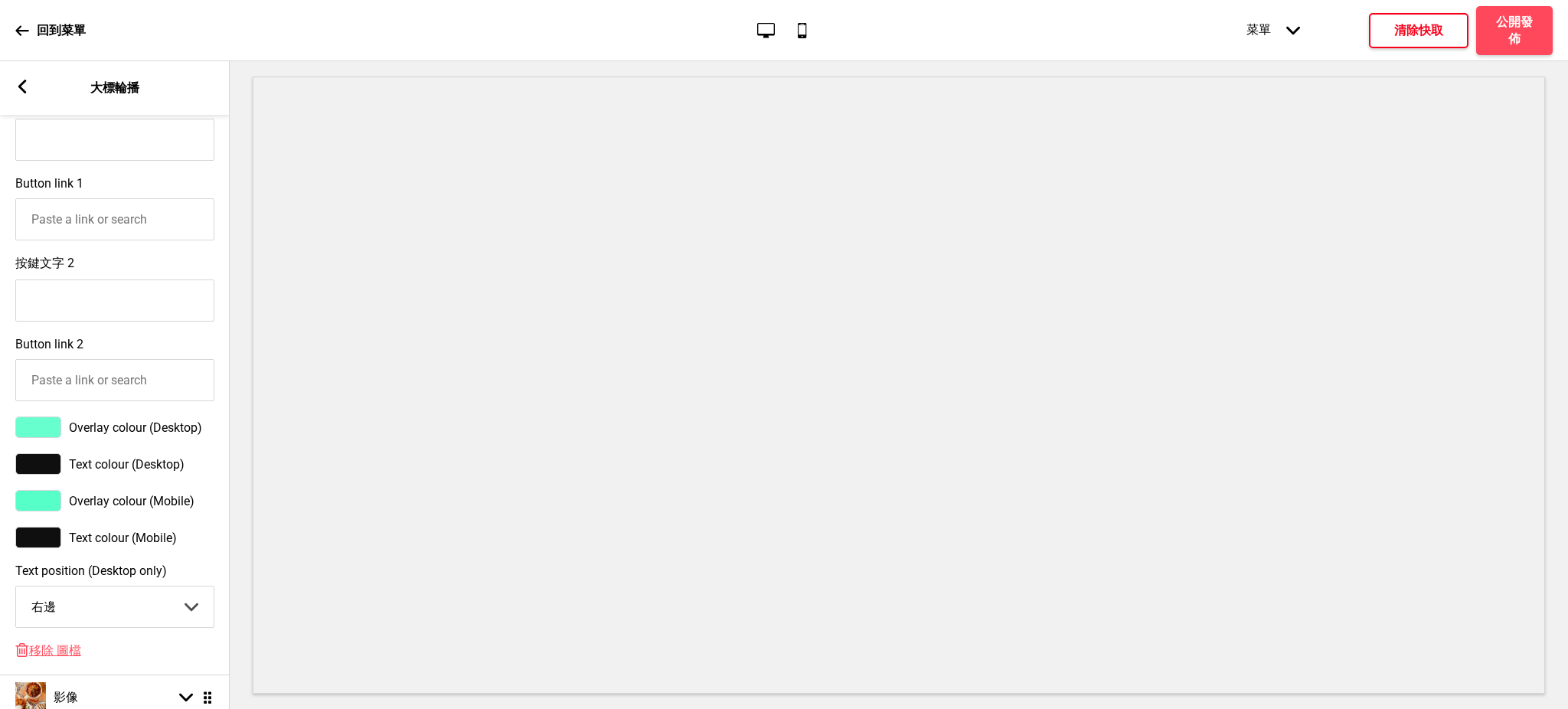
click at [33, 438] on div at bounding box center [38, 427] width 46 height 21
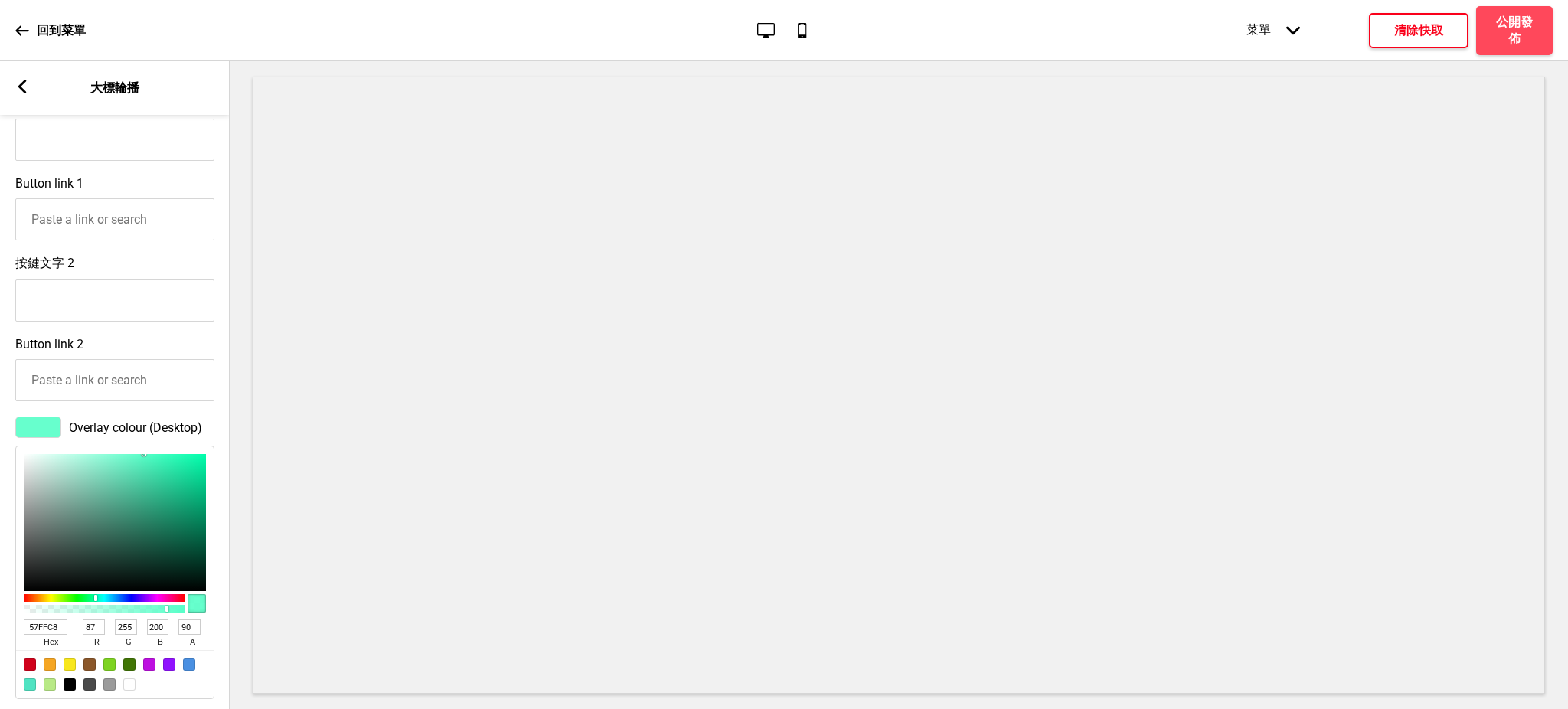
scroll to position [816, 0]
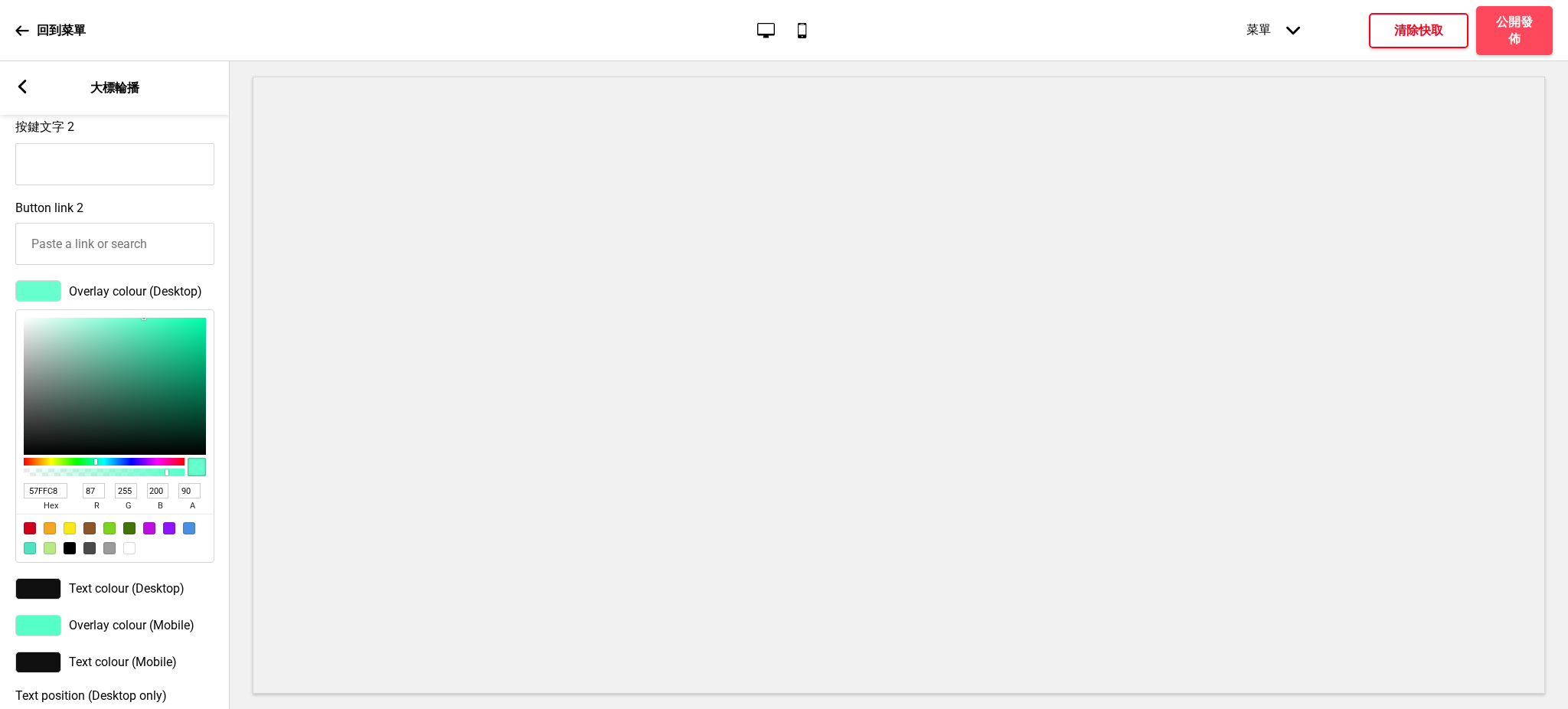
click at [131, 554] on div at bounding box center [129, 548] width 12 height 12
type input "FFFFFF"
type input "255"
type input "100"
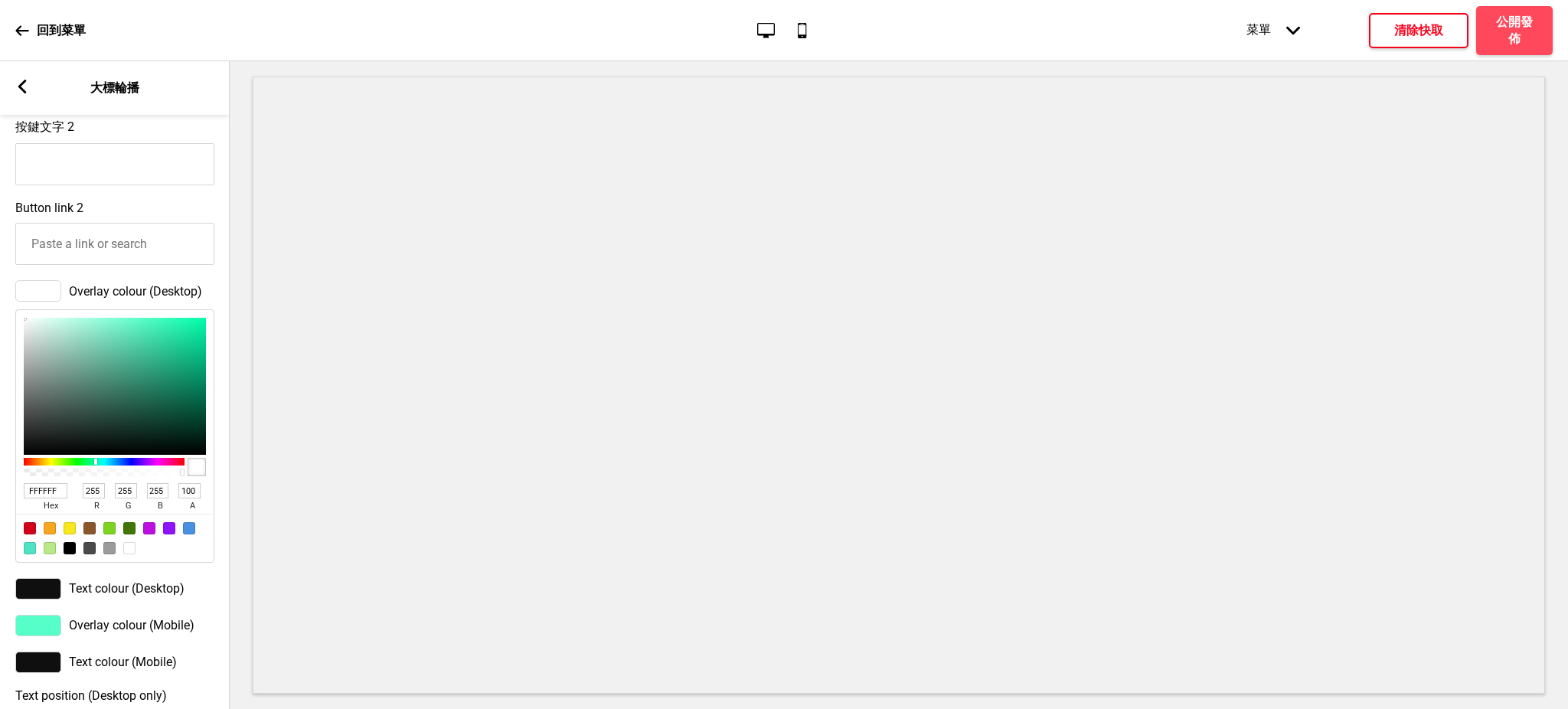
scroll to position [953, 0]
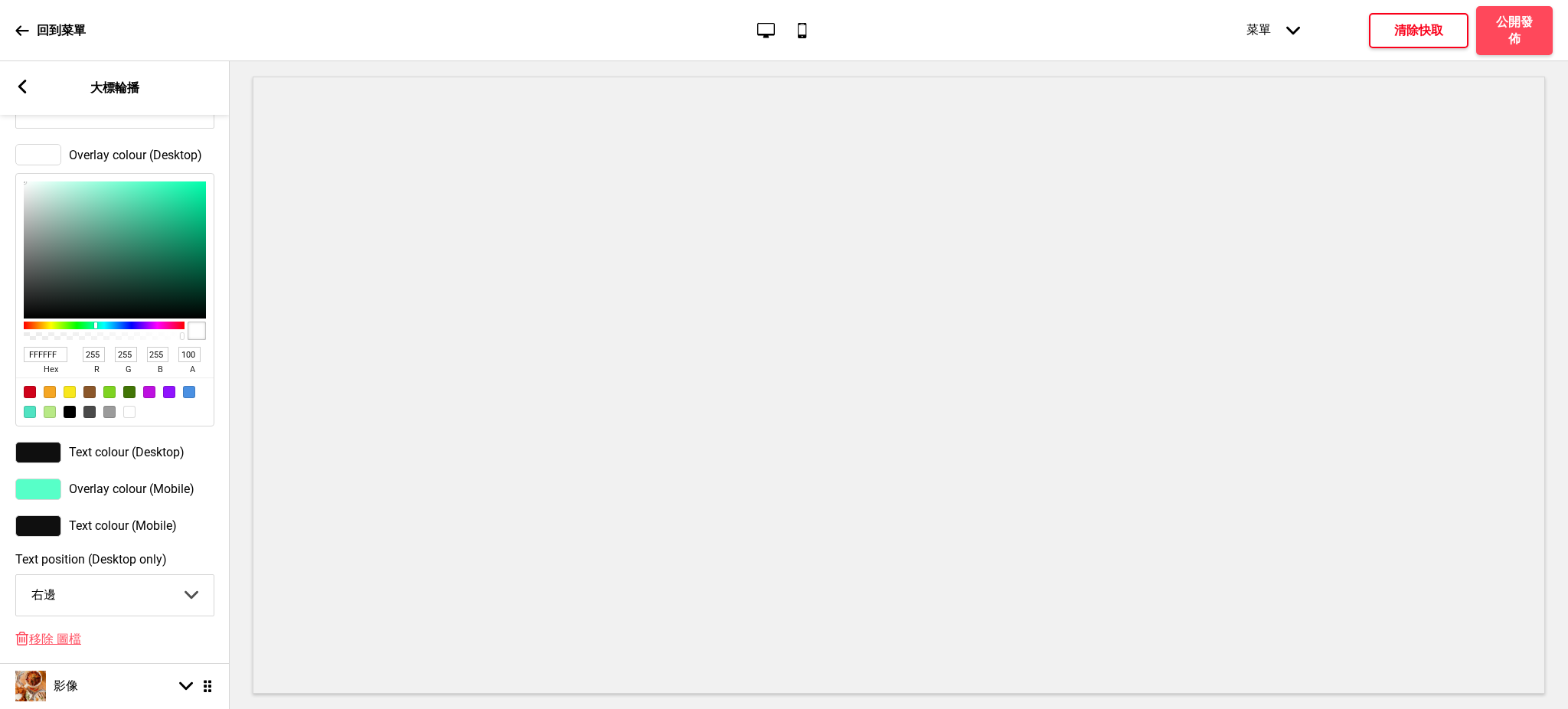
click at [46, 500] on div at bounding box center [38, 489] width 46 height 21
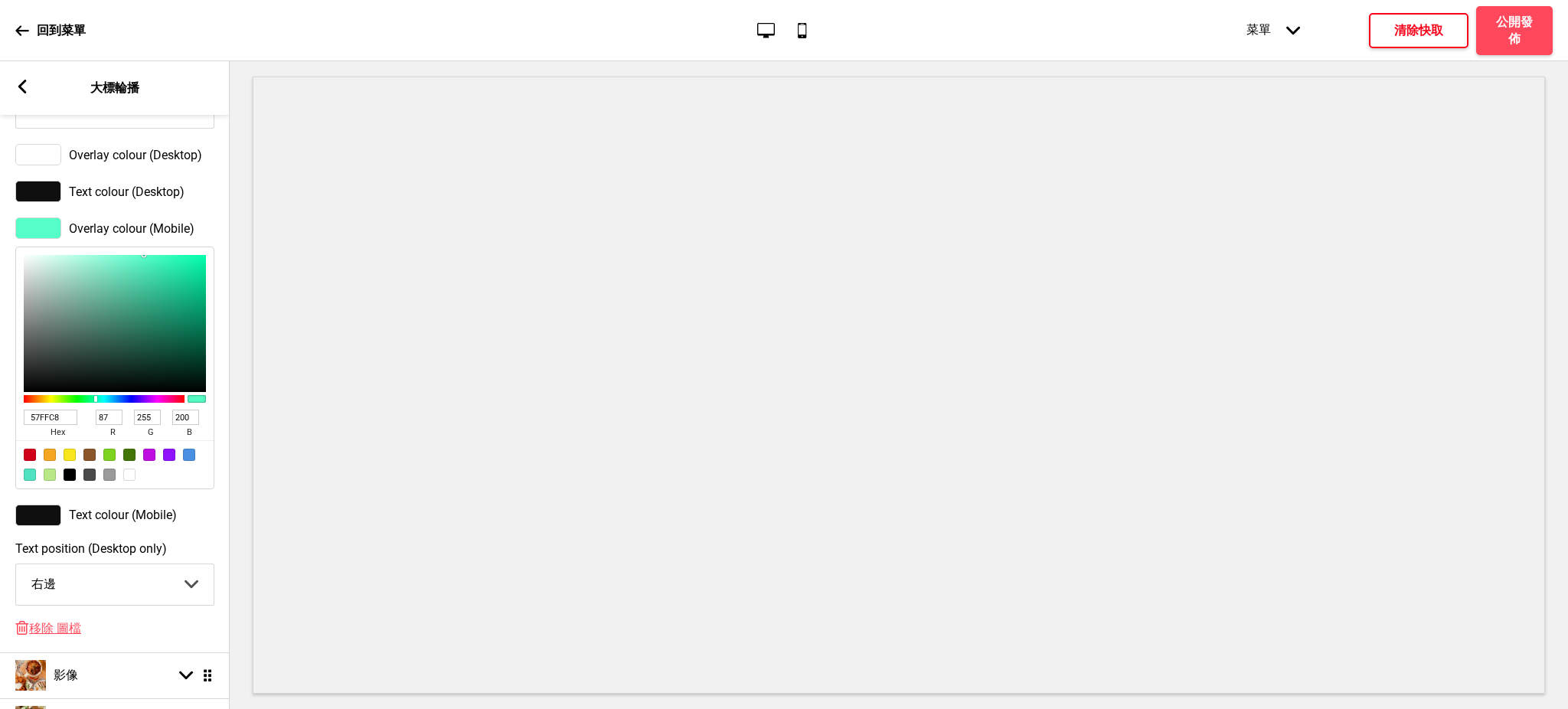
click at [132, 481] on div at bounding box center [129, 474] width 12 height 12
type input "FFFFFF"
type input "255"
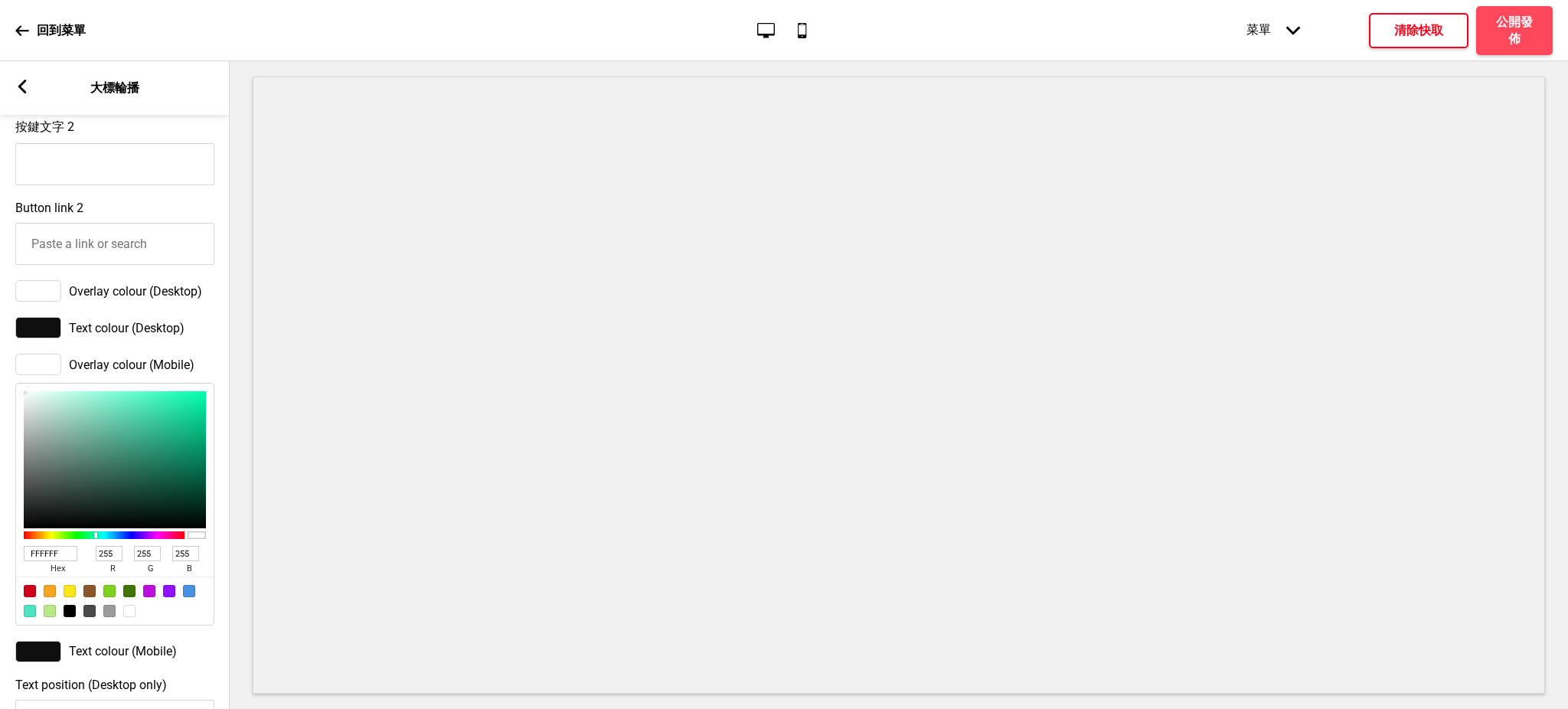
click at [49, 298] on div at bounding box center [38, 291] width 46 height 21
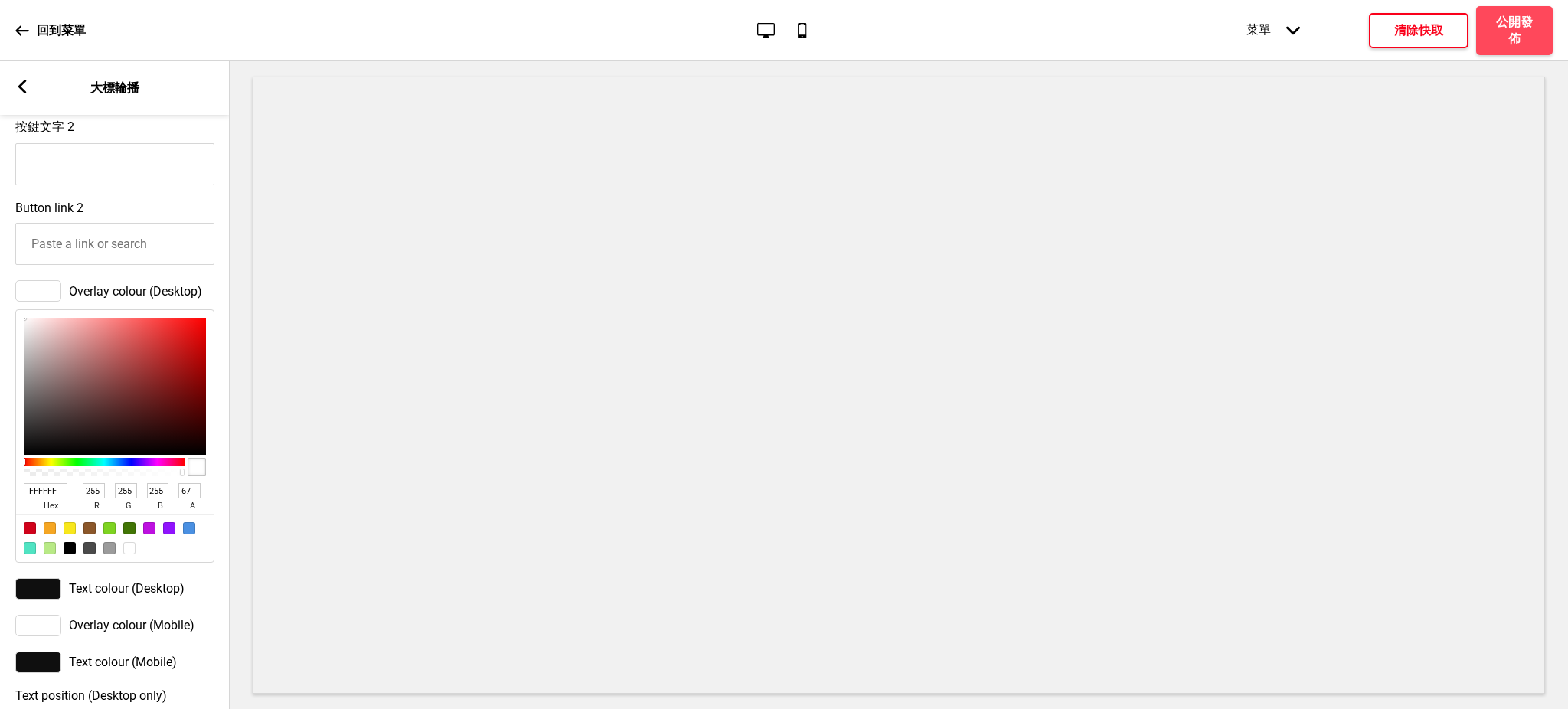
click at [131, 476] on div at bounding box center [104, 472] width 156 height 7
click at [144, 476] on div at bounding box center [104, 472] width 156 height 7
type input "86"
click at [161, 476] on div at bounding box center [104, 472] width 156 height 7
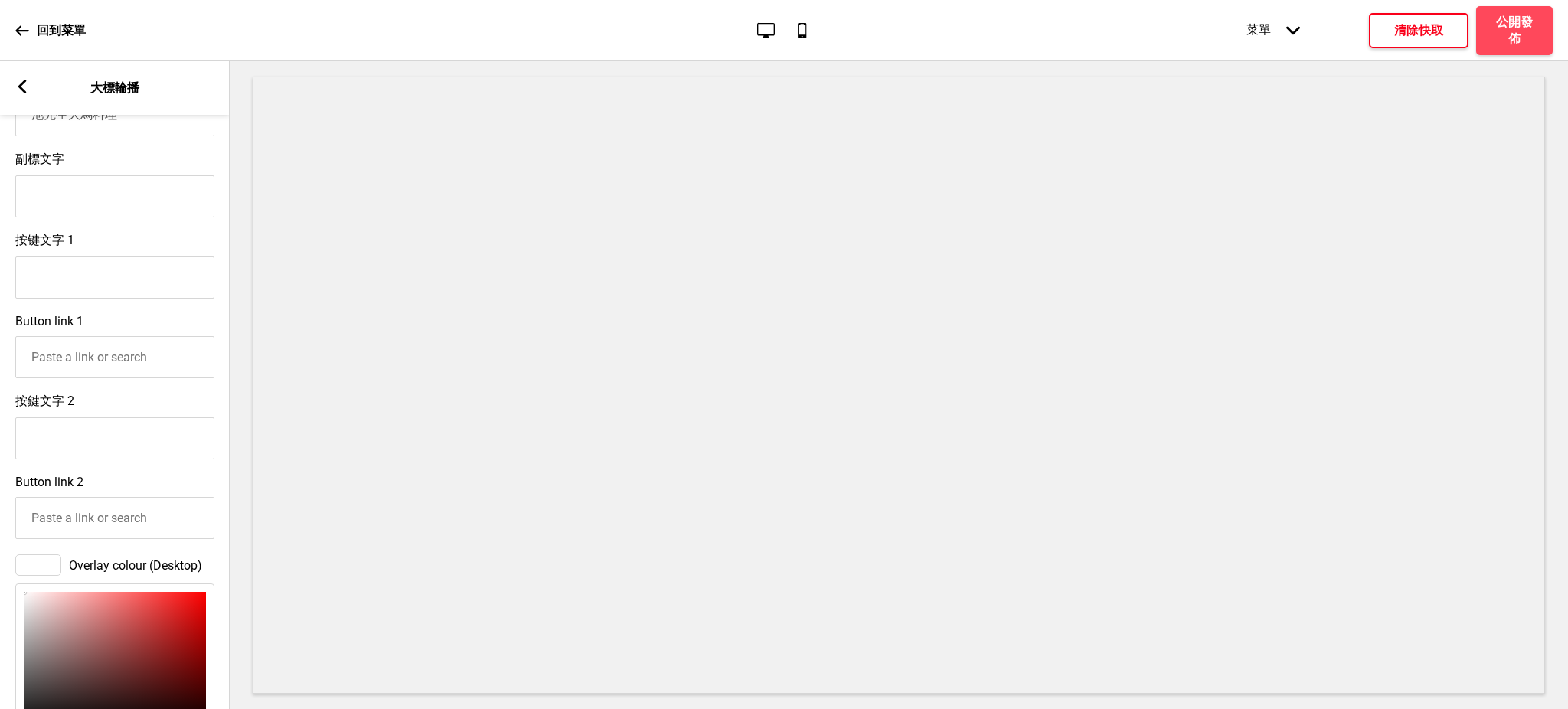
scroll to position [270, 0]
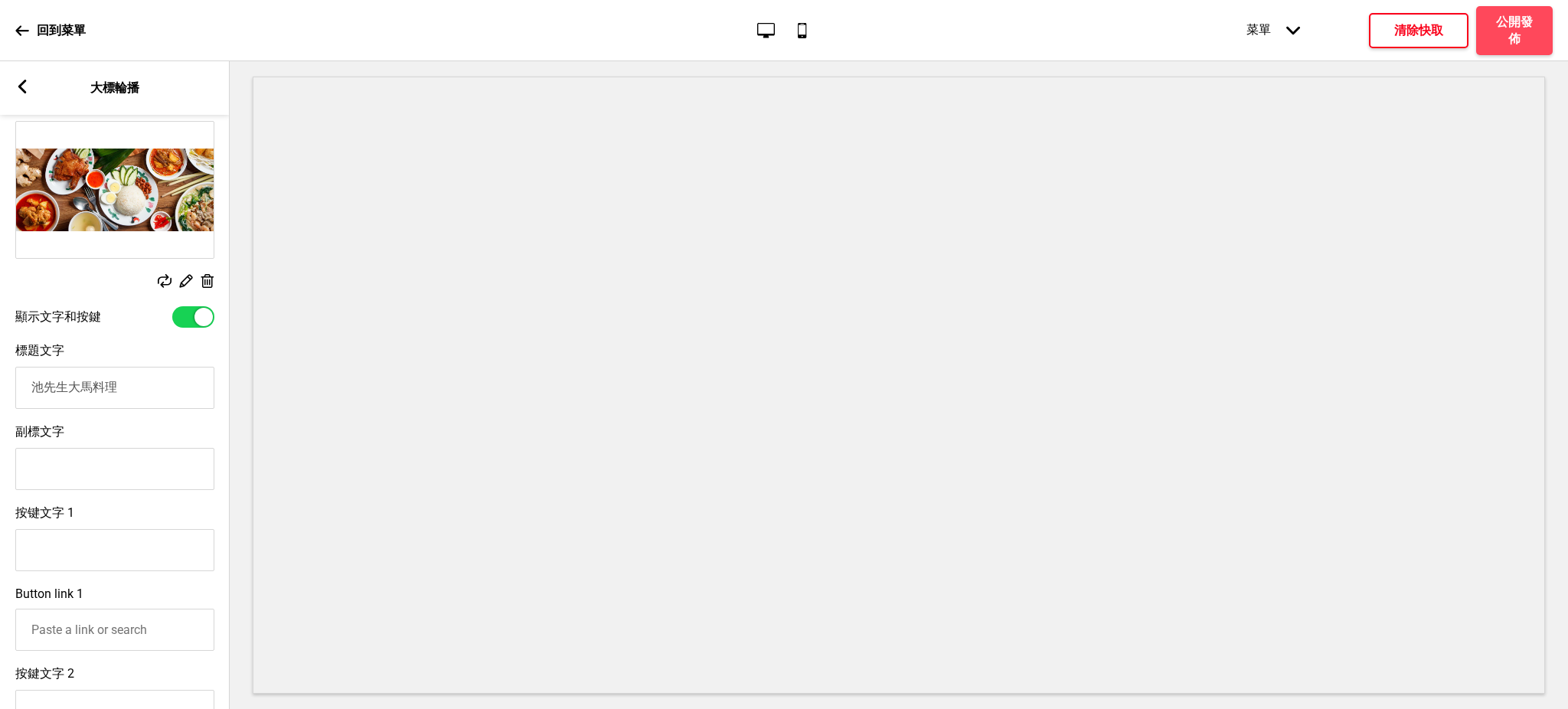
drag, startPoint x: 141, startPoint y: 391, endPoint x: 0, endPoint y: 390, distance: 141.0
click at [0, 390] on div "標題文字 池先生大馬料理" at bounding box center [115, 376] width 230 height 81
paste input "Kopitiam 馬來西亞傳統料理| [GEOGRAPHIC_DATA]"
drag, startPoint x: 63, startPoint y: 390, endPoint x: 104, endPoint y: 393, distance: 41.1
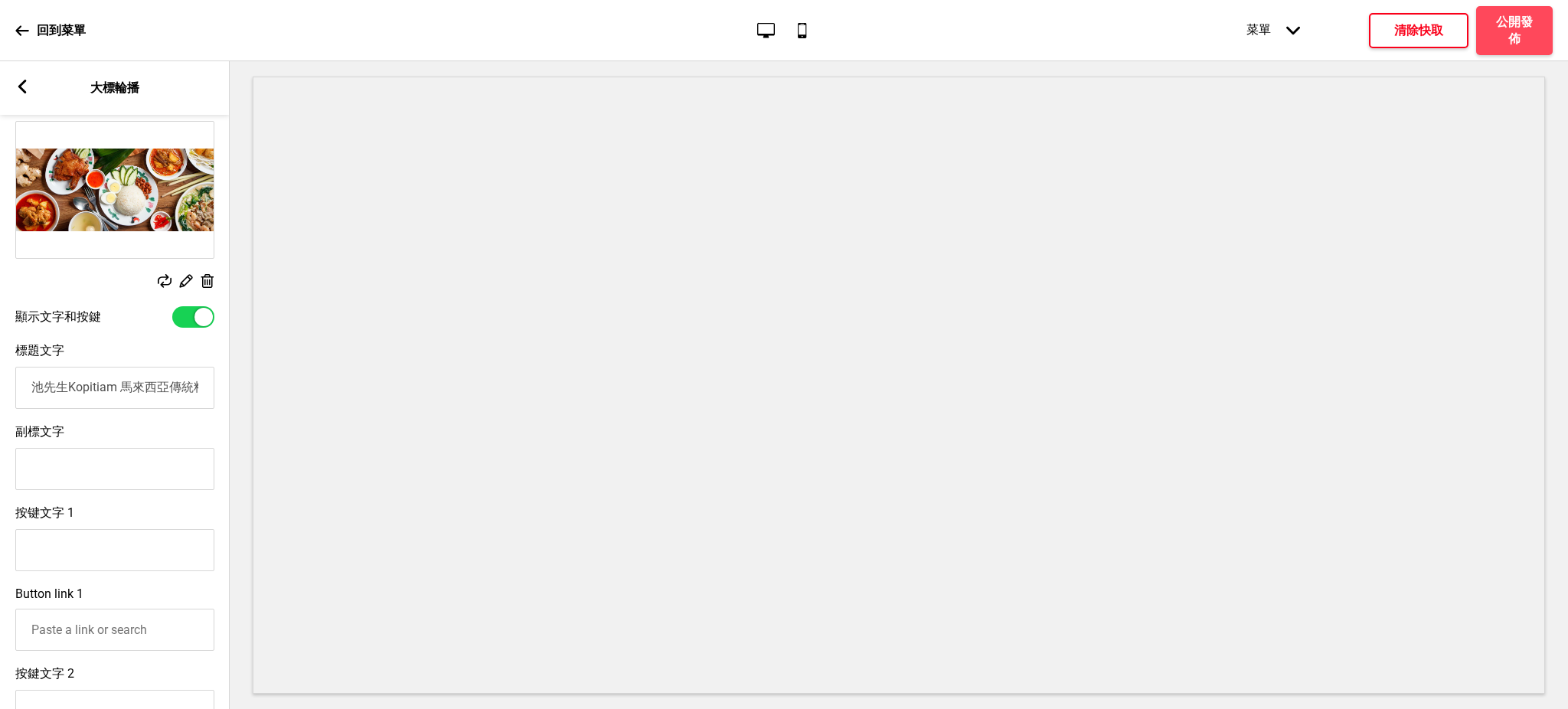
click at [104, 393] on input "池先生Kopitiam 馬來西亞傳統料理| [GEOGRAPHIC_DATA]" at bounding box center [115, 388] width 199 height 42
click at [152, 390] on input "池先生Kopitiam 馬來西亞傳統料理| [GEOGRAPHIC_DATA]" at bounding box center [115, 388] width 199 height 42
drag, startPoint x: 173, startPoint y: 392, endPoint x: 192, endPoint y: 390, distance: 19.1
click at [192, 390] on input "池先生Kopitiam 馬來西亞傳統料理| [GEOGRAPHIC_DATA]" at bounding box center [115, 388] width 199 height 42
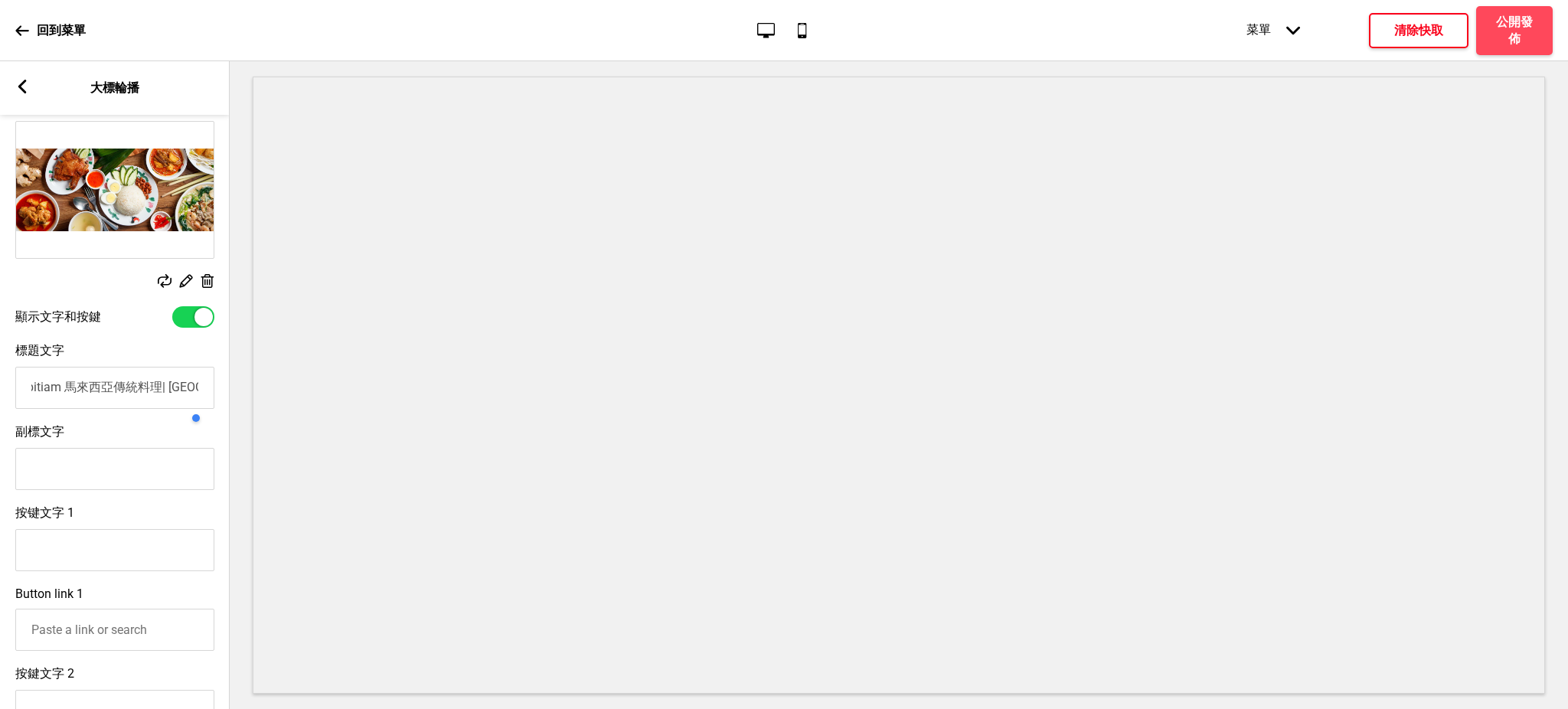
click at [165, 389] on input "池先生Kopitiam 馬來西亞傳統料理| [GEOGRAPHIC_DATA]" at bounding box center [115, 388] width 199 height 42
drag, startPoint x: 169, startPoint y: 391, endPoint x: 214, endPoint y: 389, distance: 45.0
click at [214, 389] on div "標題文字 池先生Kopitiam 馬來西亞傳統料理| [GEOGRAPHIC_DATA]" at bounding box center [114, 376] width 230 height 81
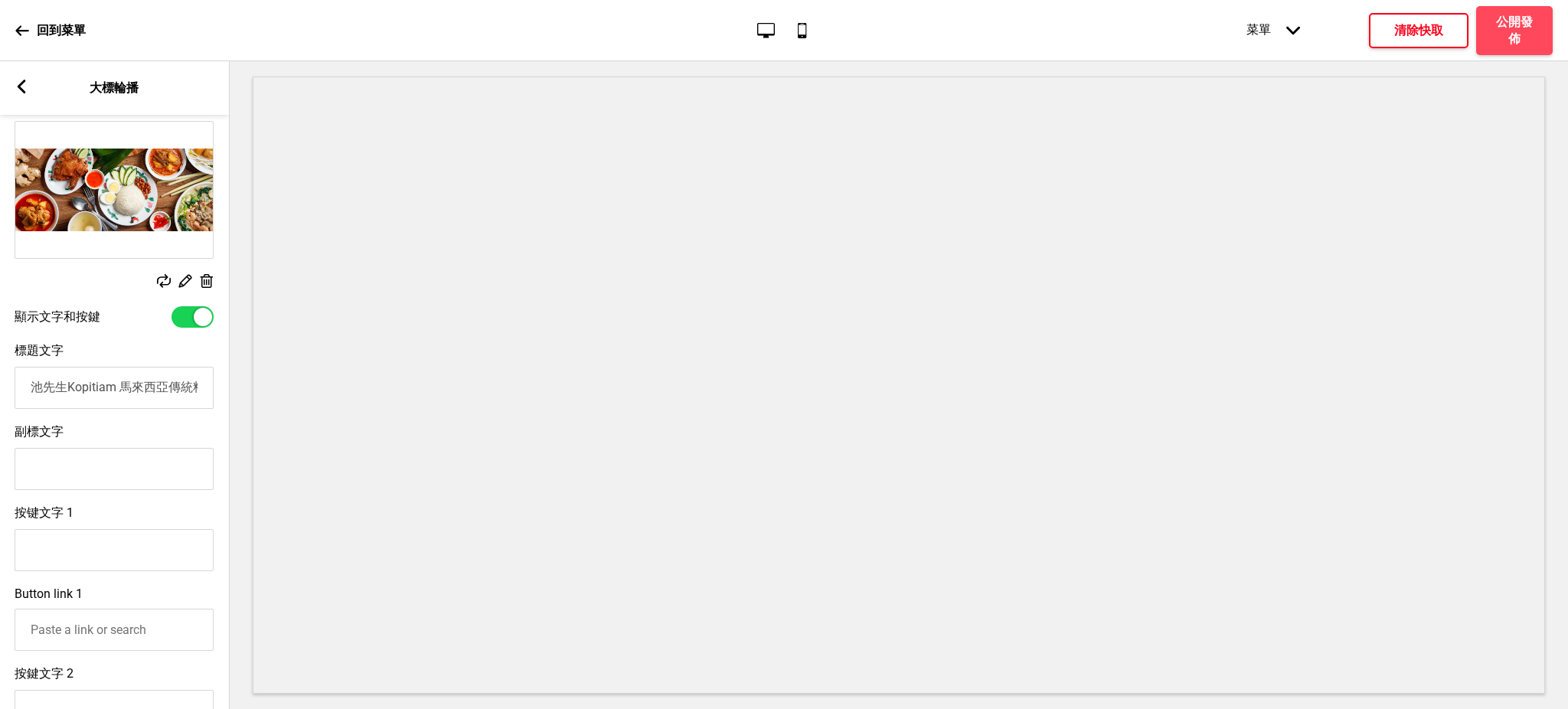
drag, startPoint x: 91, startPoint y: 390, endPoint x: 69, endPoint y: 397, distance: 23.1
click at [69, 397] on input "池先生Kopitiam 馬來西亞傳統料理|" at bounding box center [114, 388] width 199 height 42
click at [183, 390] on input "池先生馬來西亞傳統料理|" at bounding box center [114, 388] width 199 height 42
click at [120, 388] on input "池先生馬來西亞傳統料理|池記燒臘" at bounding box center [114, 388] width 199 height 42
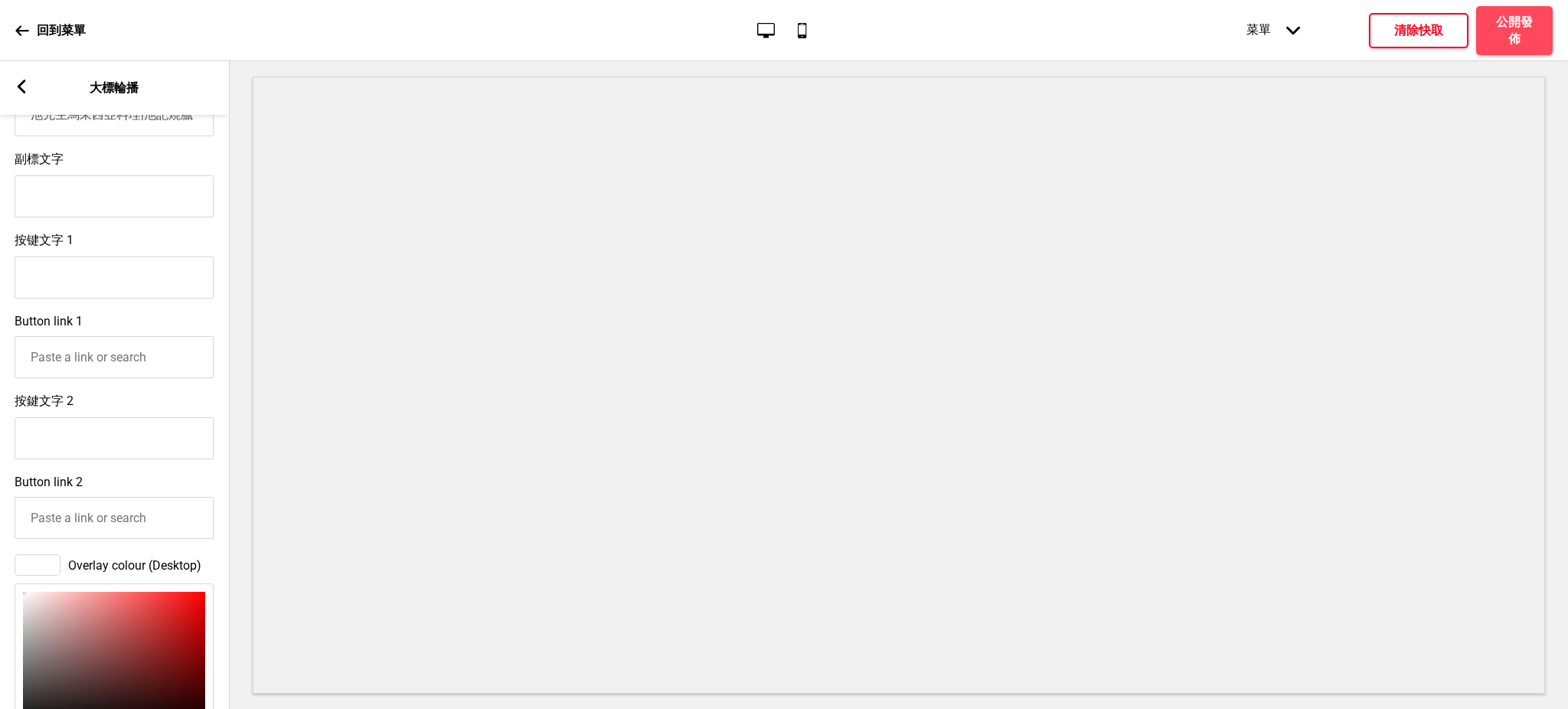
scroll to position [270, 0]
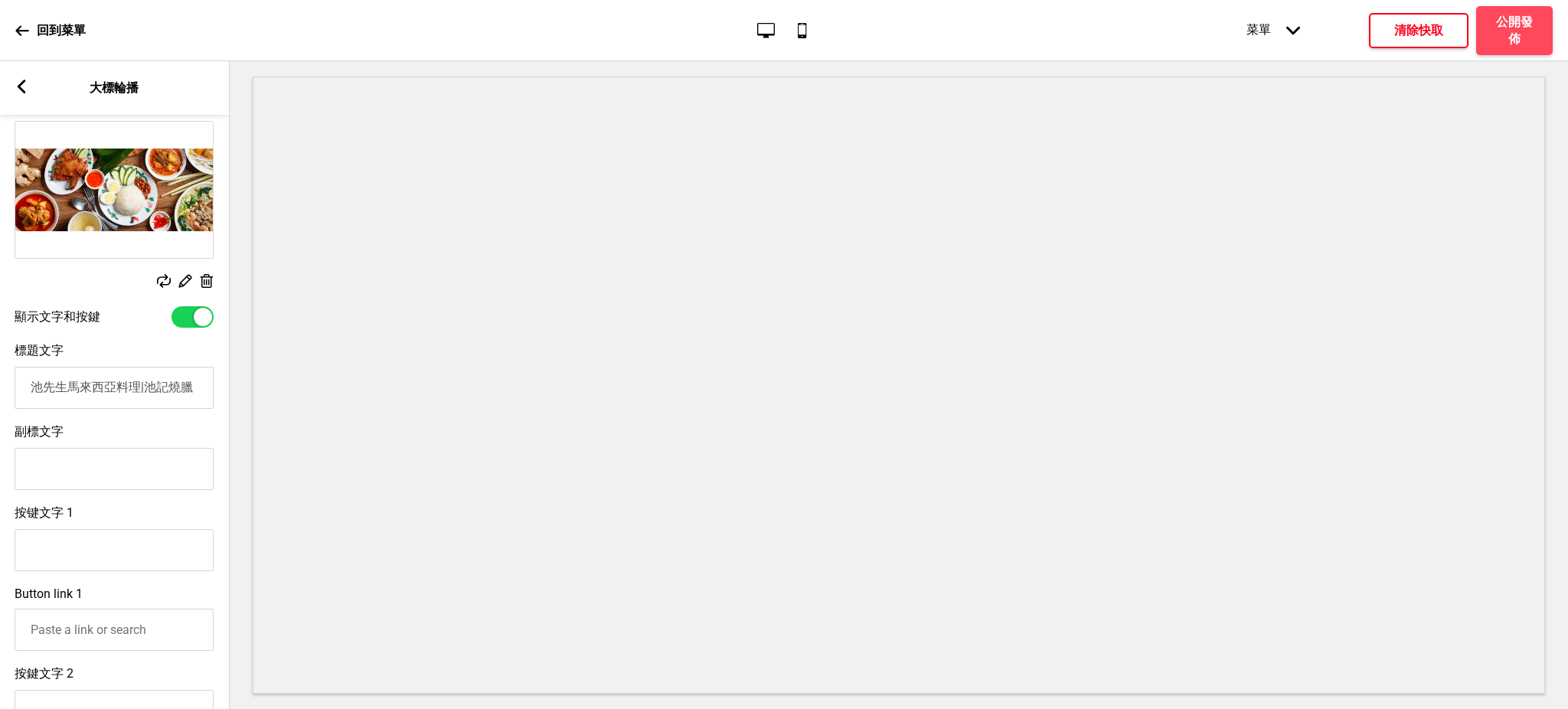
click at [111, 380] on input "池先生馬來西亞料理|池記燒臘" at bounding box center [114, 388] width 199 height 42
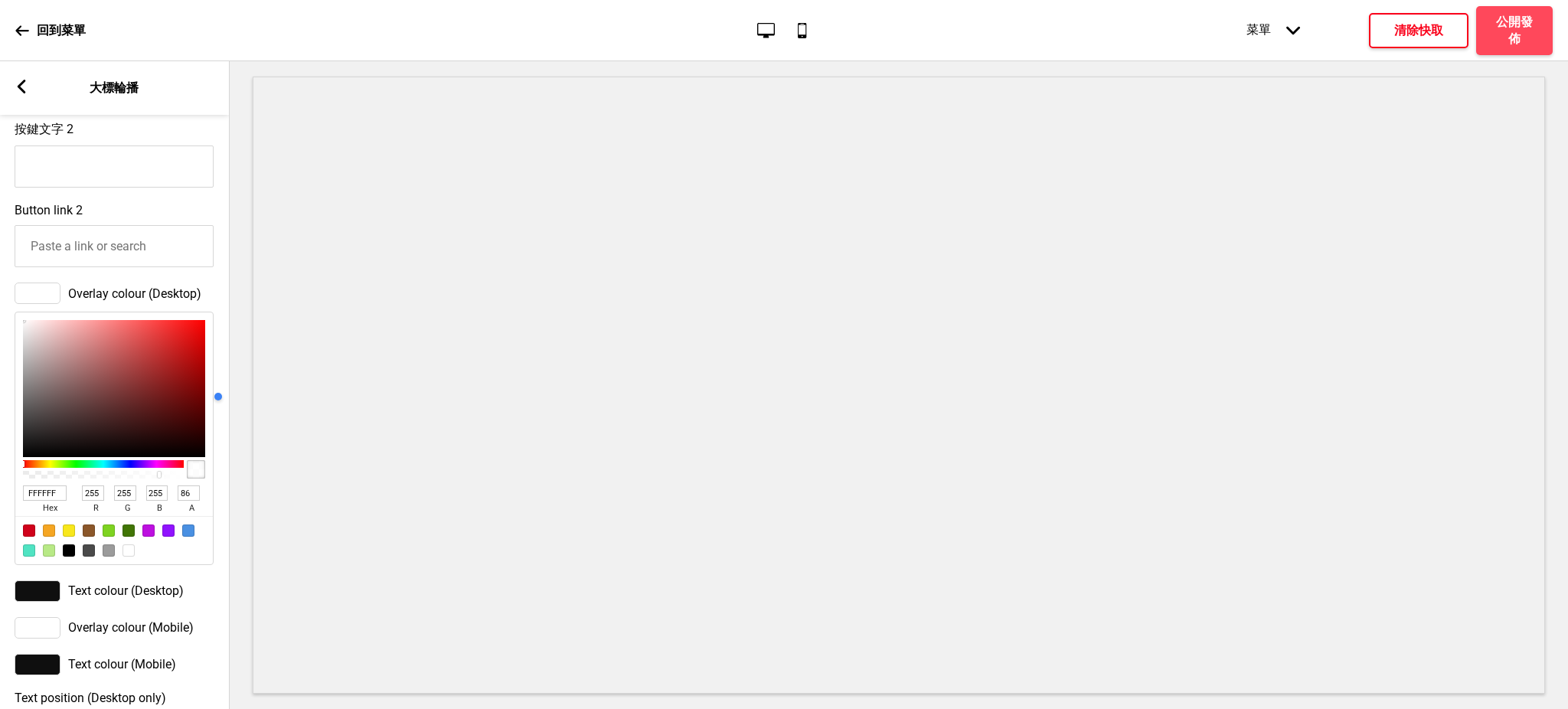
scroll to position [950, 0]
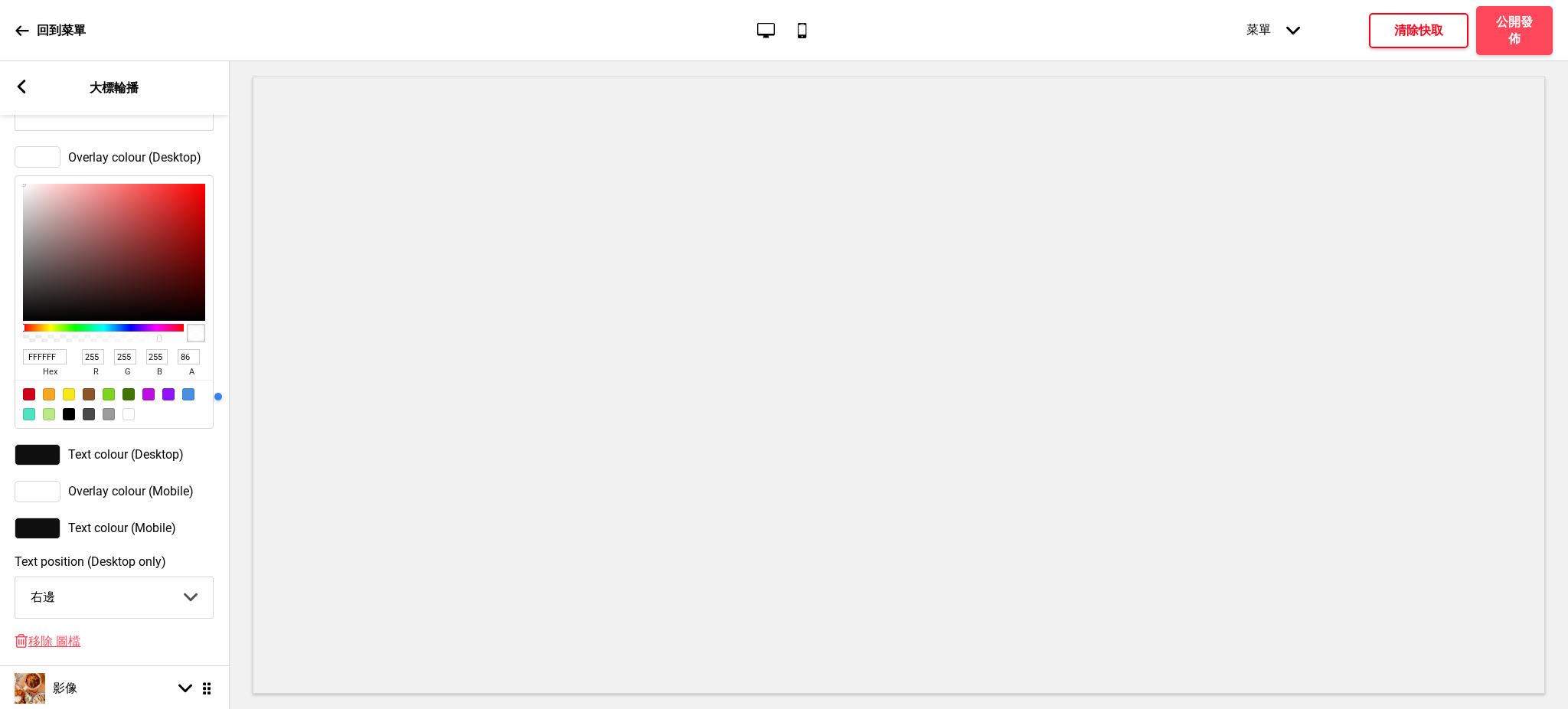
type input "池先生馬來西亞料理|池記燒臘"
click at [68, 610] on select "中間 左邊 右邊" at bounding box center [114, 597] width 197 height 41
select select "center"
click at [15, 588] on select "中間 左邊 右邊" at bounding box center [114, 597] width 197 height 41
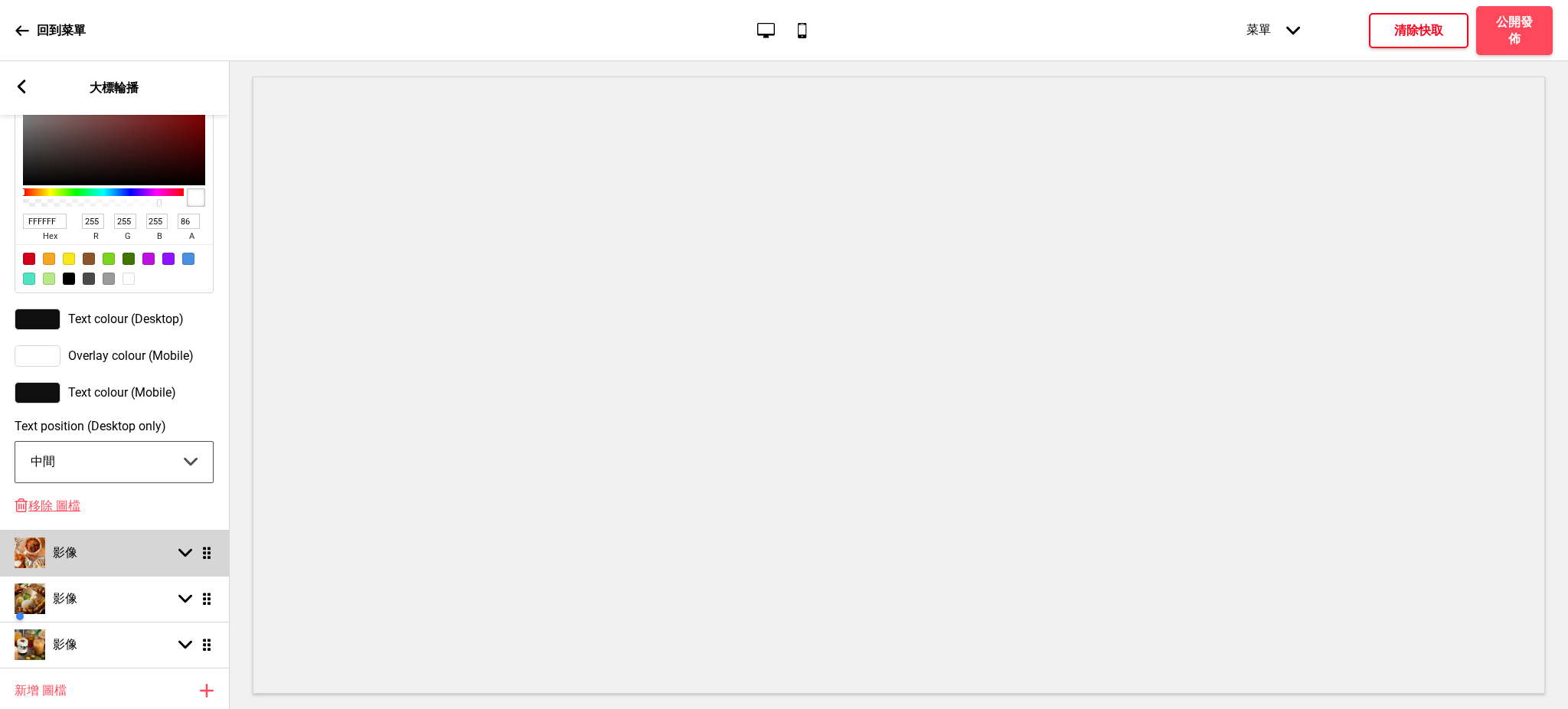
click at [125, 557] on div "影像 箭頭down 拖曳" at bounding box center [114, 553] width 230 height 46
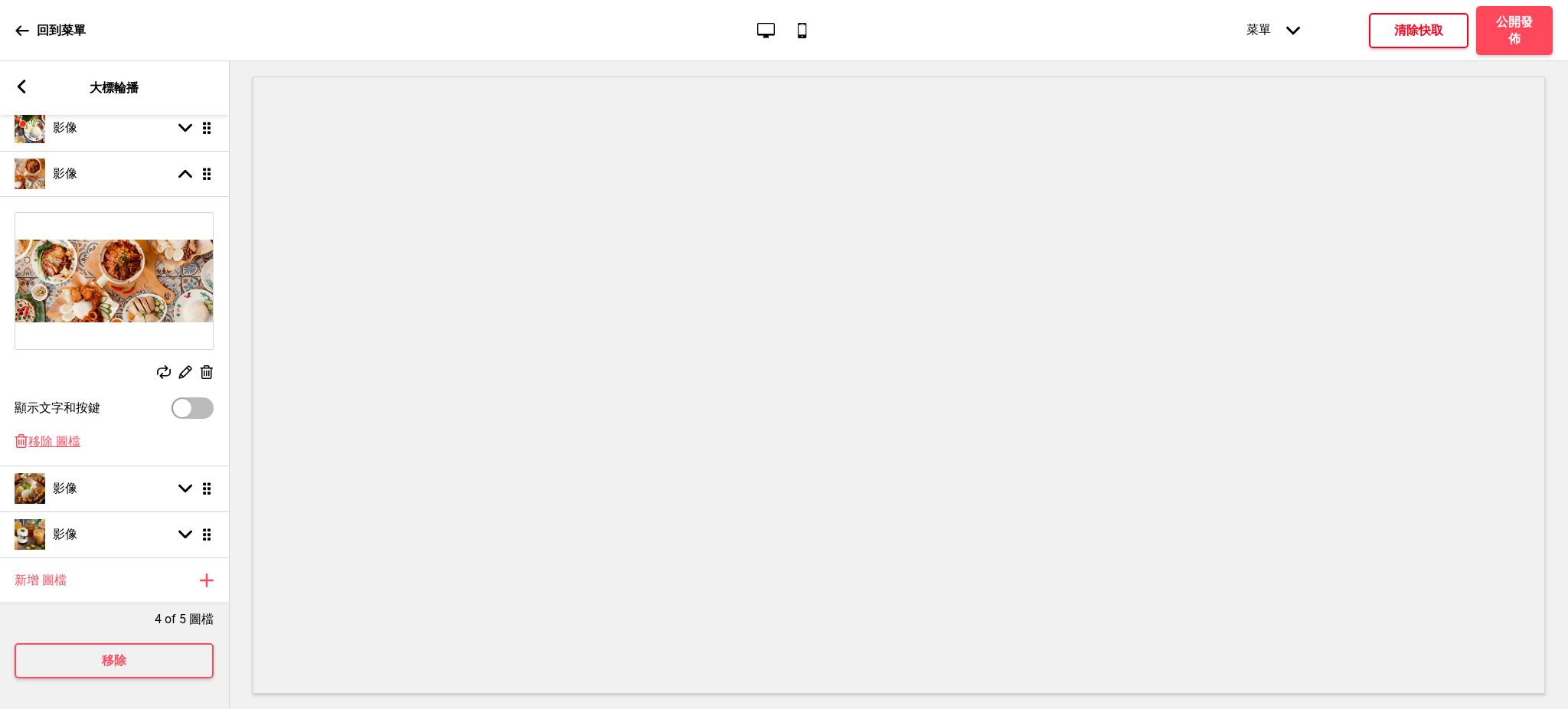
click at [193, 398] on div at bounding box center [192, 408] width 42 height 21
checkbox input "true"
select select "right"
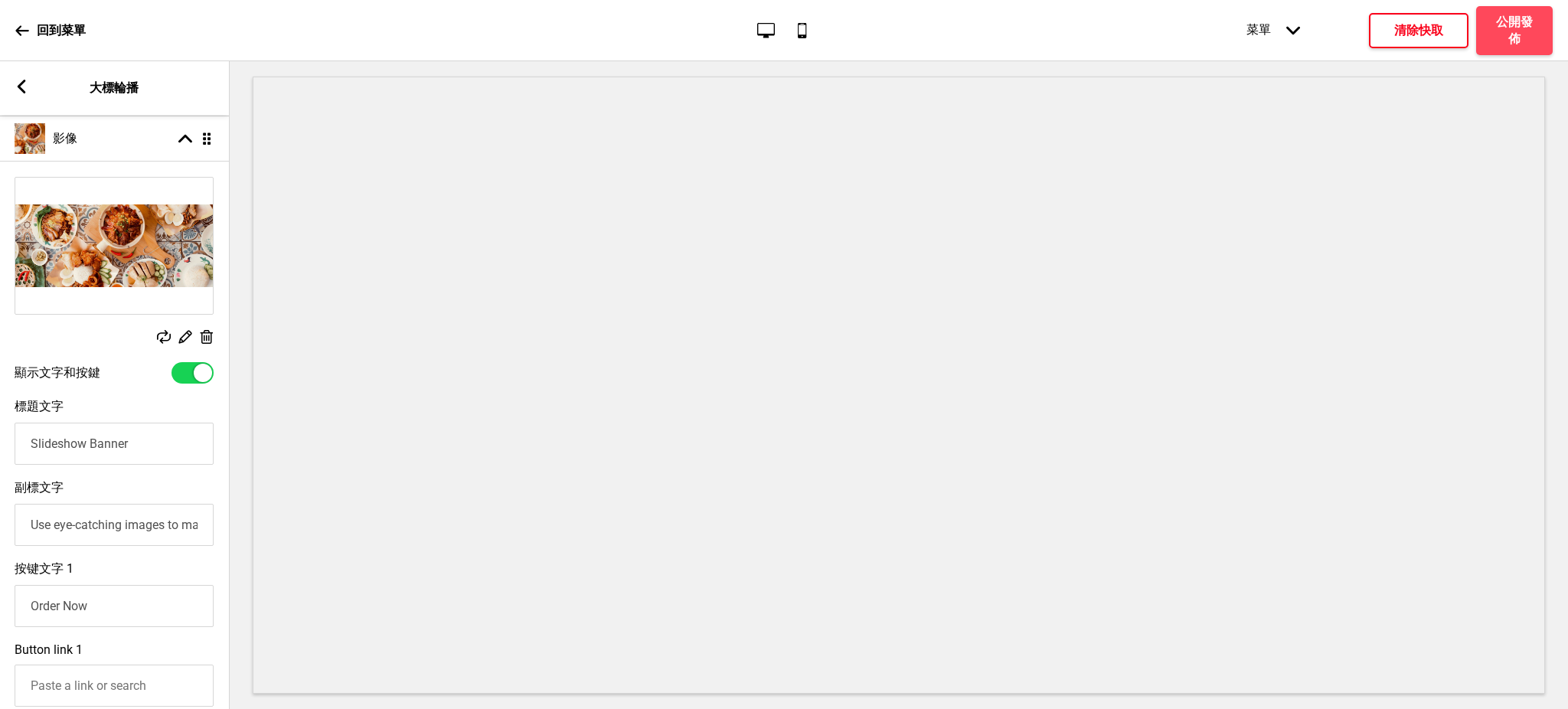
scroll to position [0, 0]
drag, startPoint x: 164, startPoint y: 447, endPoint x: 0, endPoint y: 441, distance: 164.1
click at [0, 441] on div "標題文字 Slideshow Banner" at bounding box center [115, 432] width 230 height 81
paste input "池先生馬來西亞料理|池記燒臘"
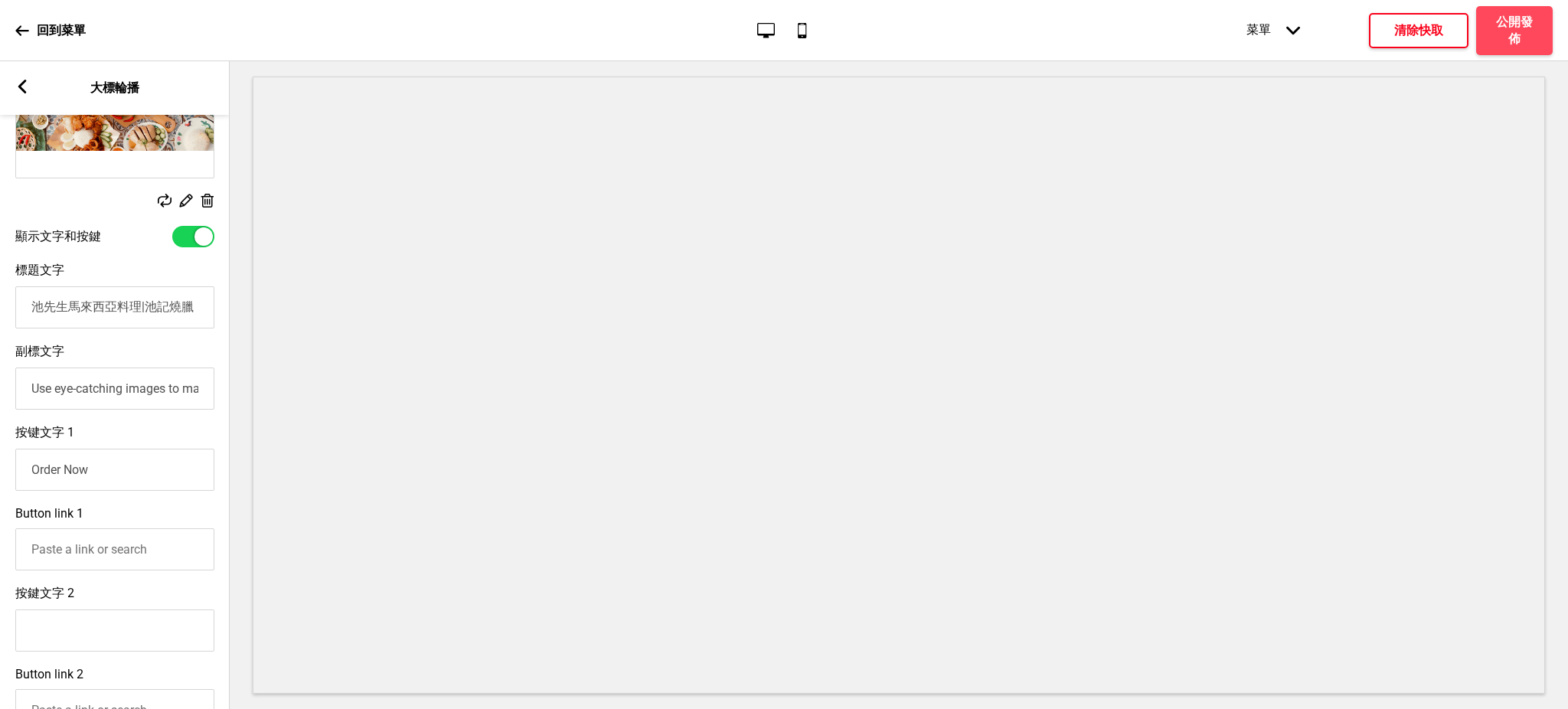
type input "池先生馬來西亞料理|池記燒臘"
click at [164, 393] on input "Use eye-catching images to make a strong first impression of your brand" at bounding box center [115, 389] width 199 height 42
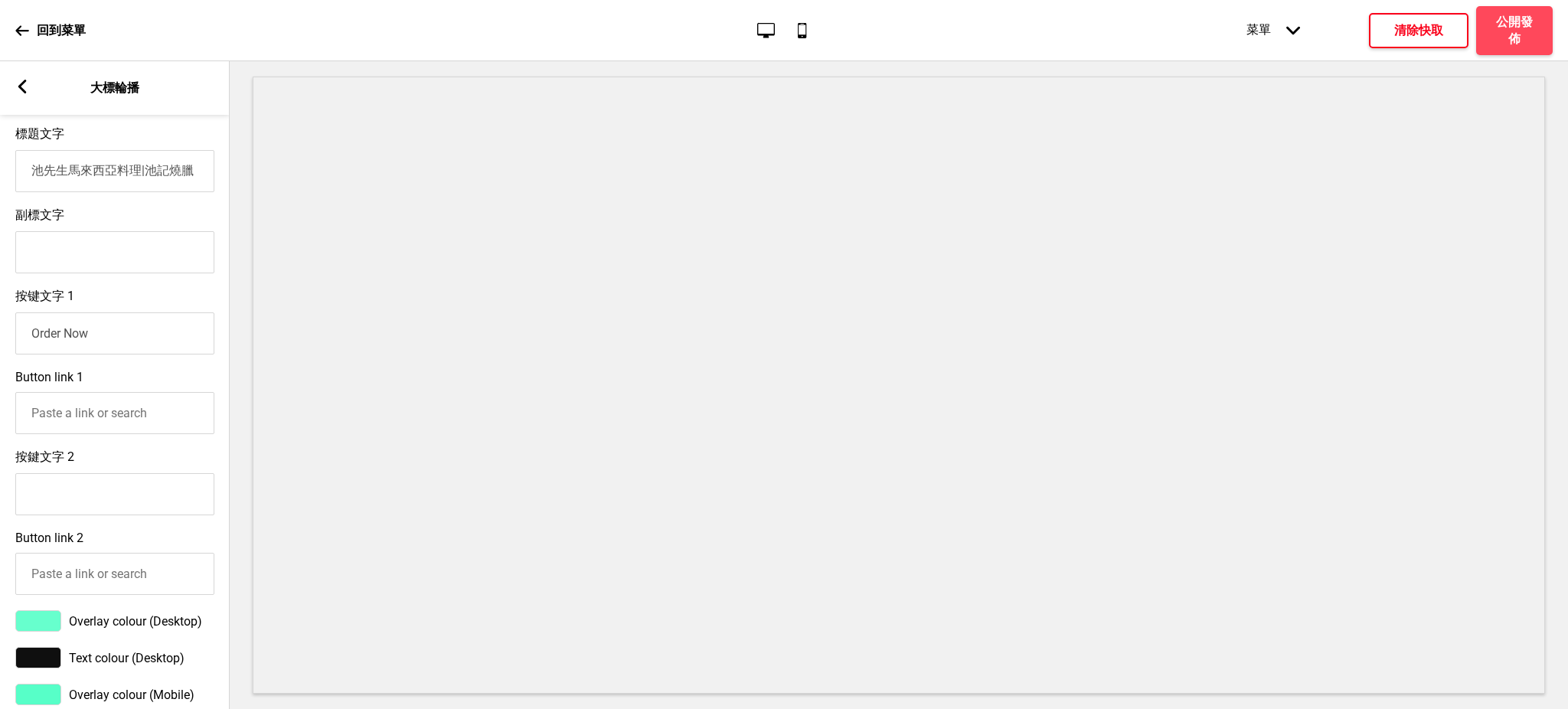
click at [165, 350] on input "Order Now" at bounding box center [115, 333] width 199 height 42
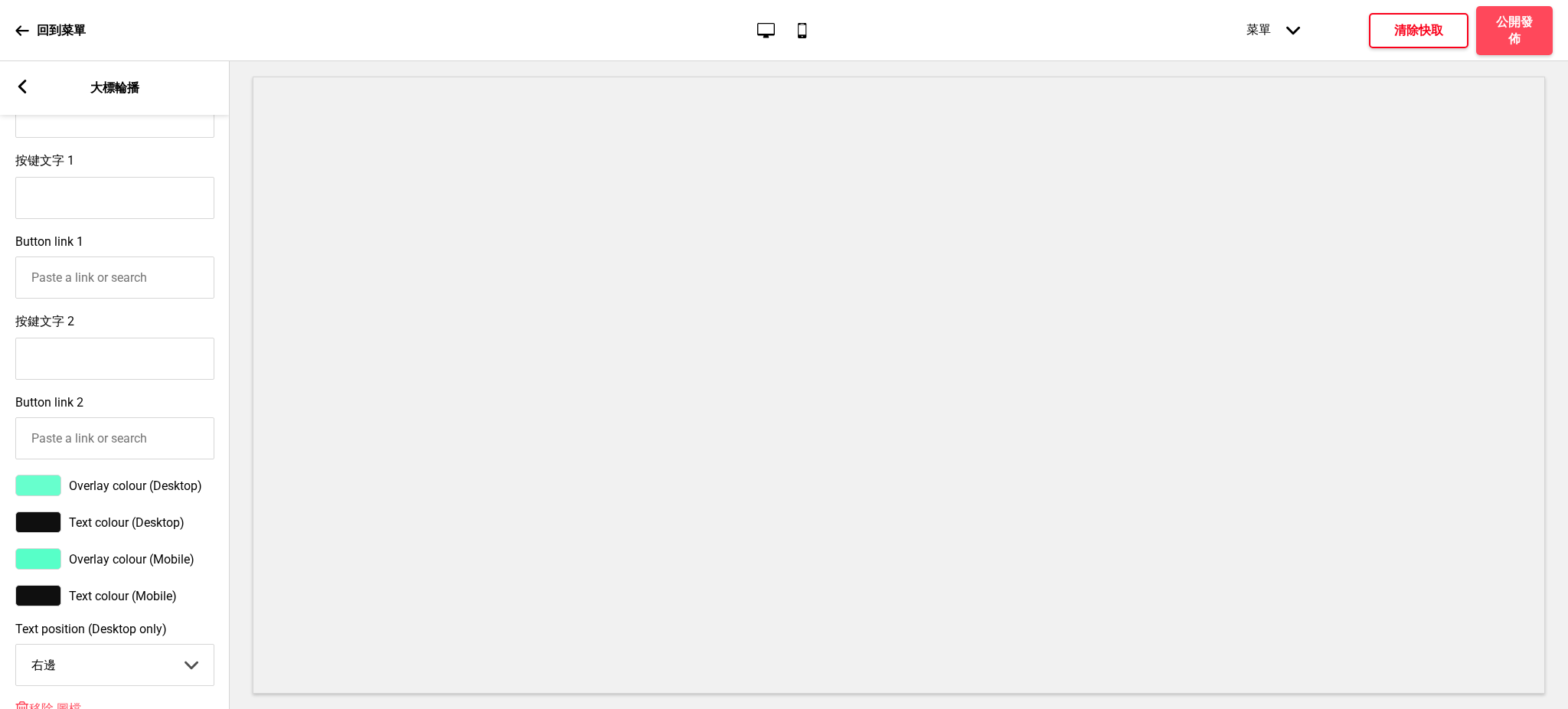
click at [27, 496] on div at bounding box center [38, 485] width 46 height 21
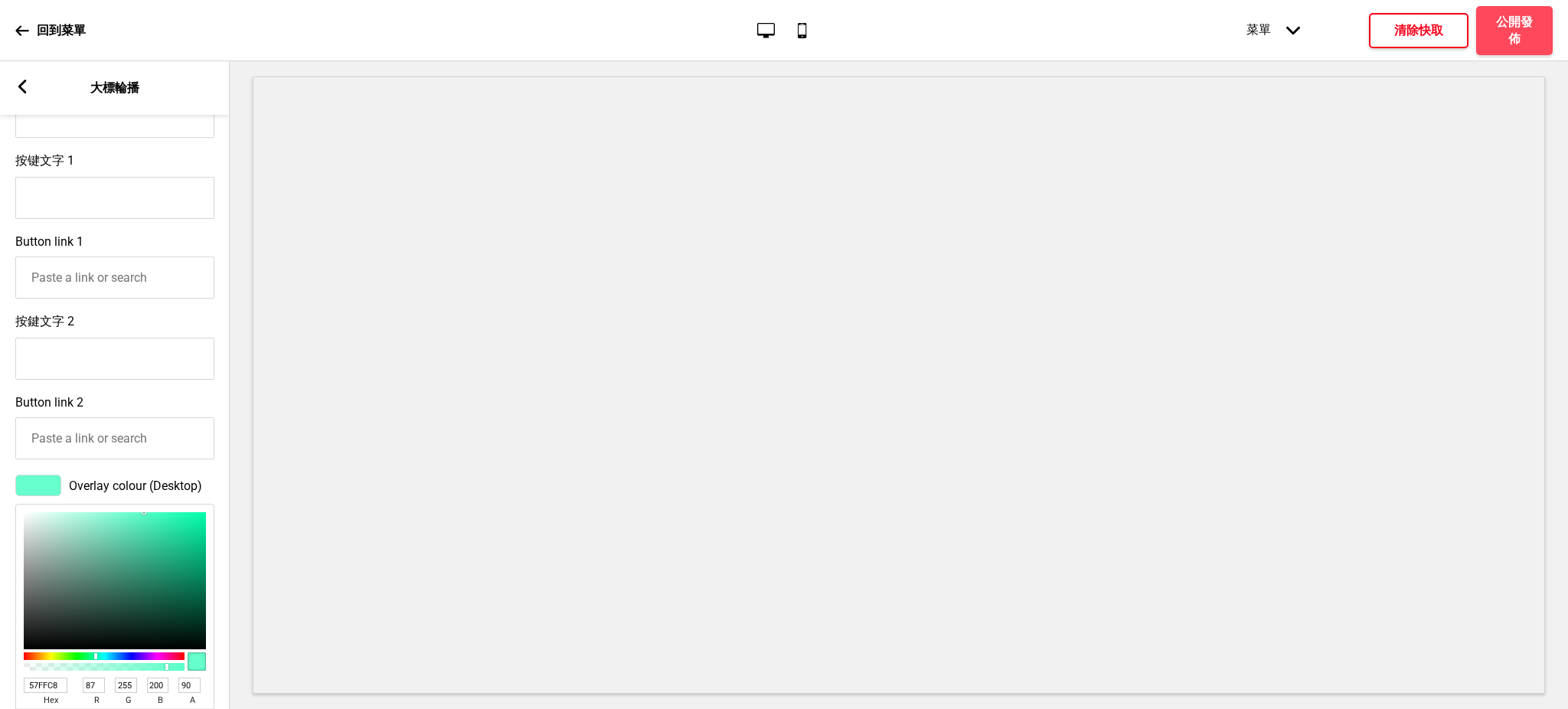
scroll to position [804, 0]
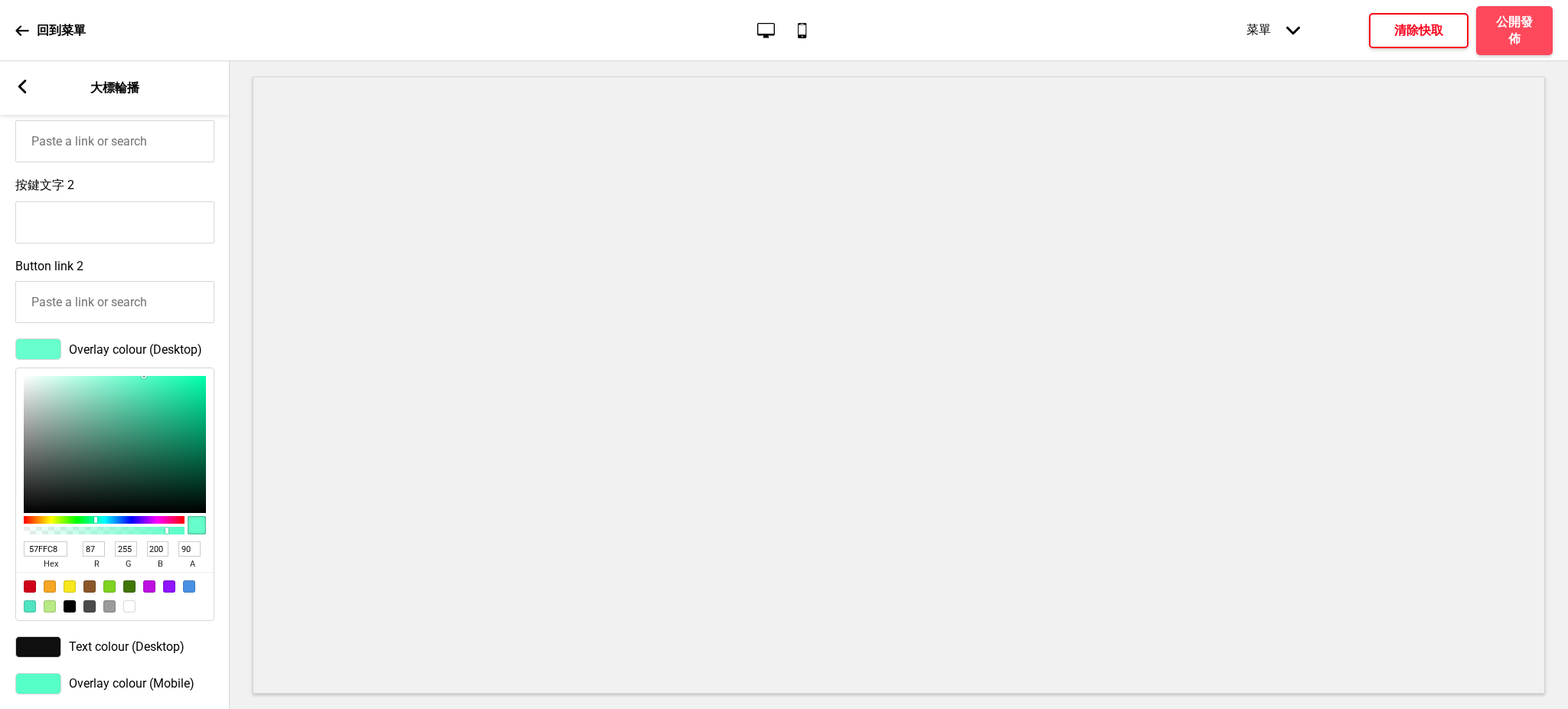
click at [126, 613] on div at bounding box center [129, 606] width 12 height 12
type input "FFFFFF"
type input "255"
type input "70"
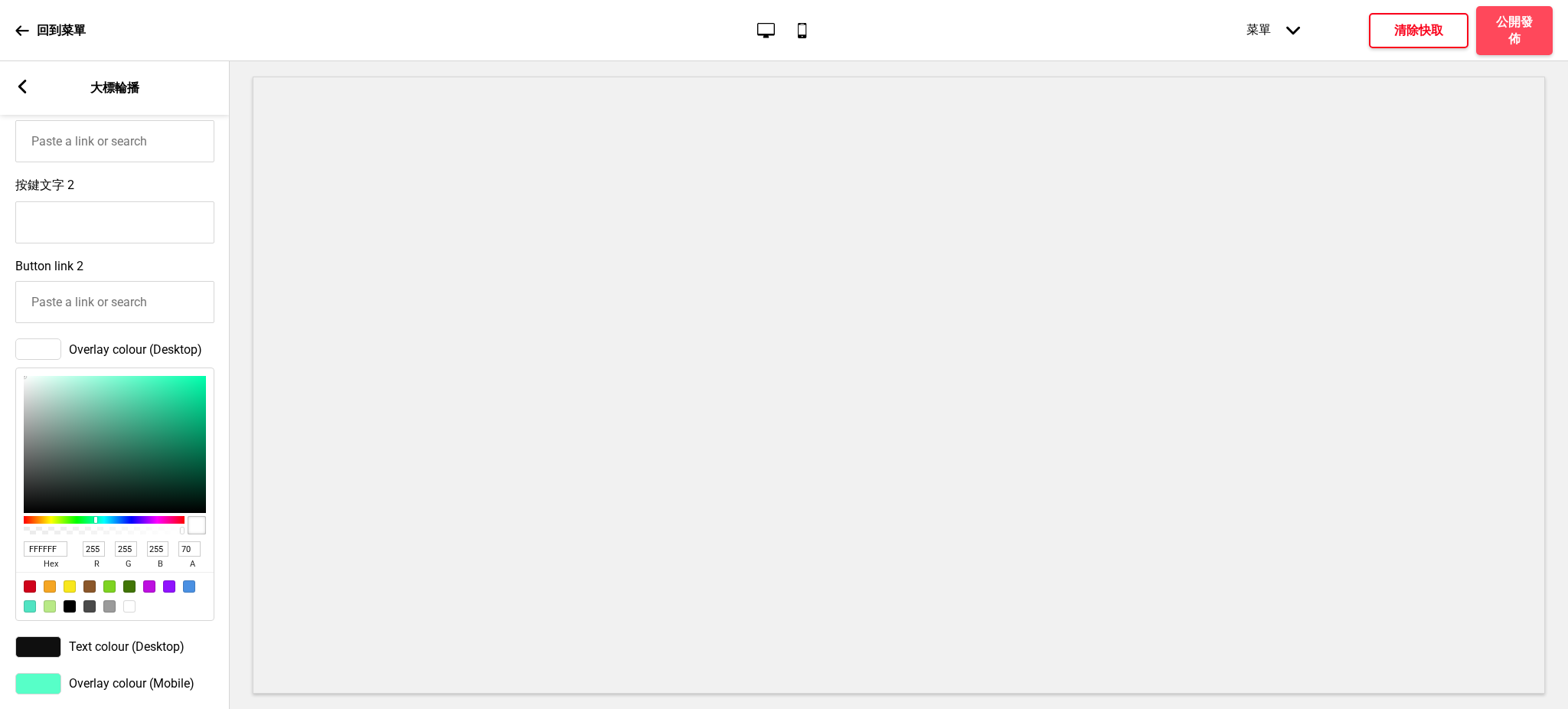
click at [135, 535] on div at bounding box center [104, 530] width 156 height 7
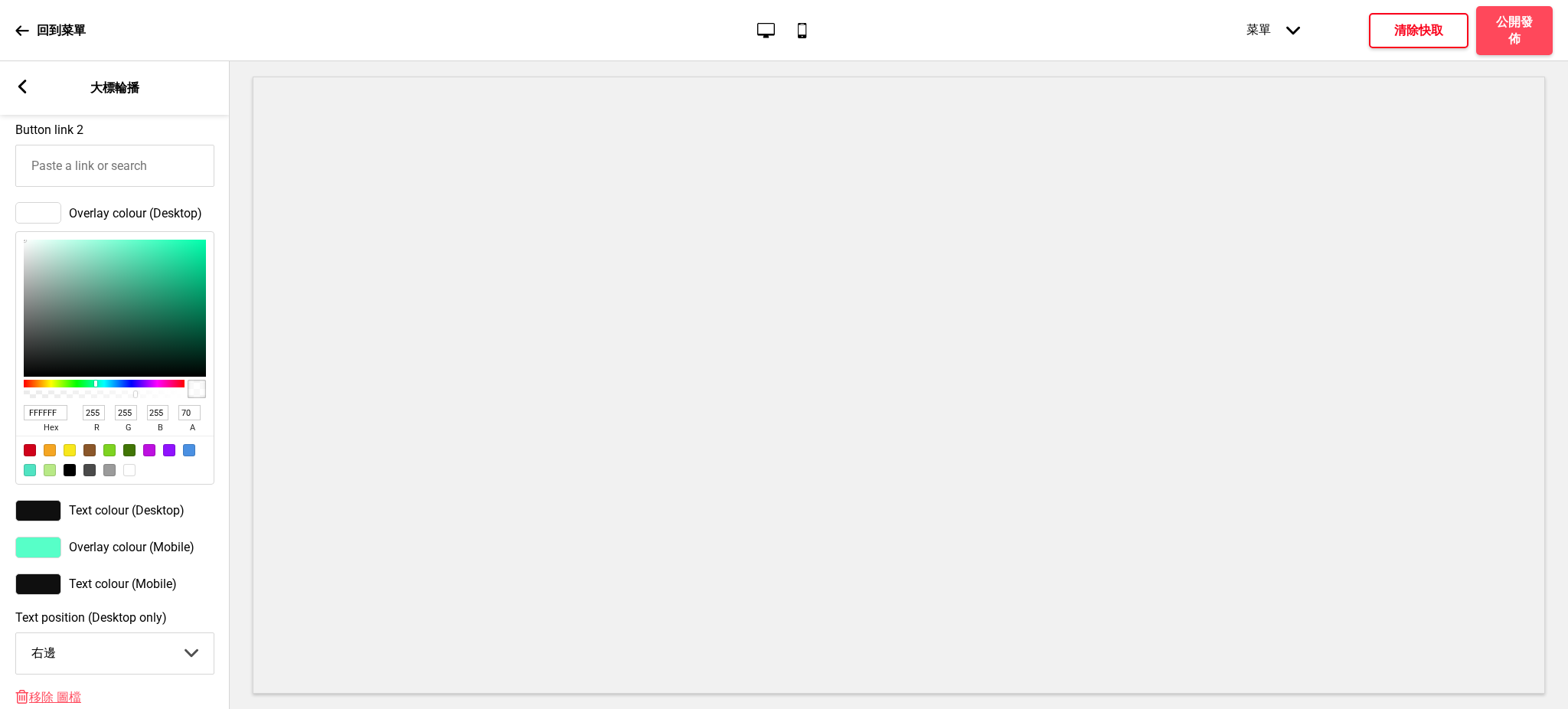
click at [46, 558] on div at bounding box center [38, 548] width 46 height 21
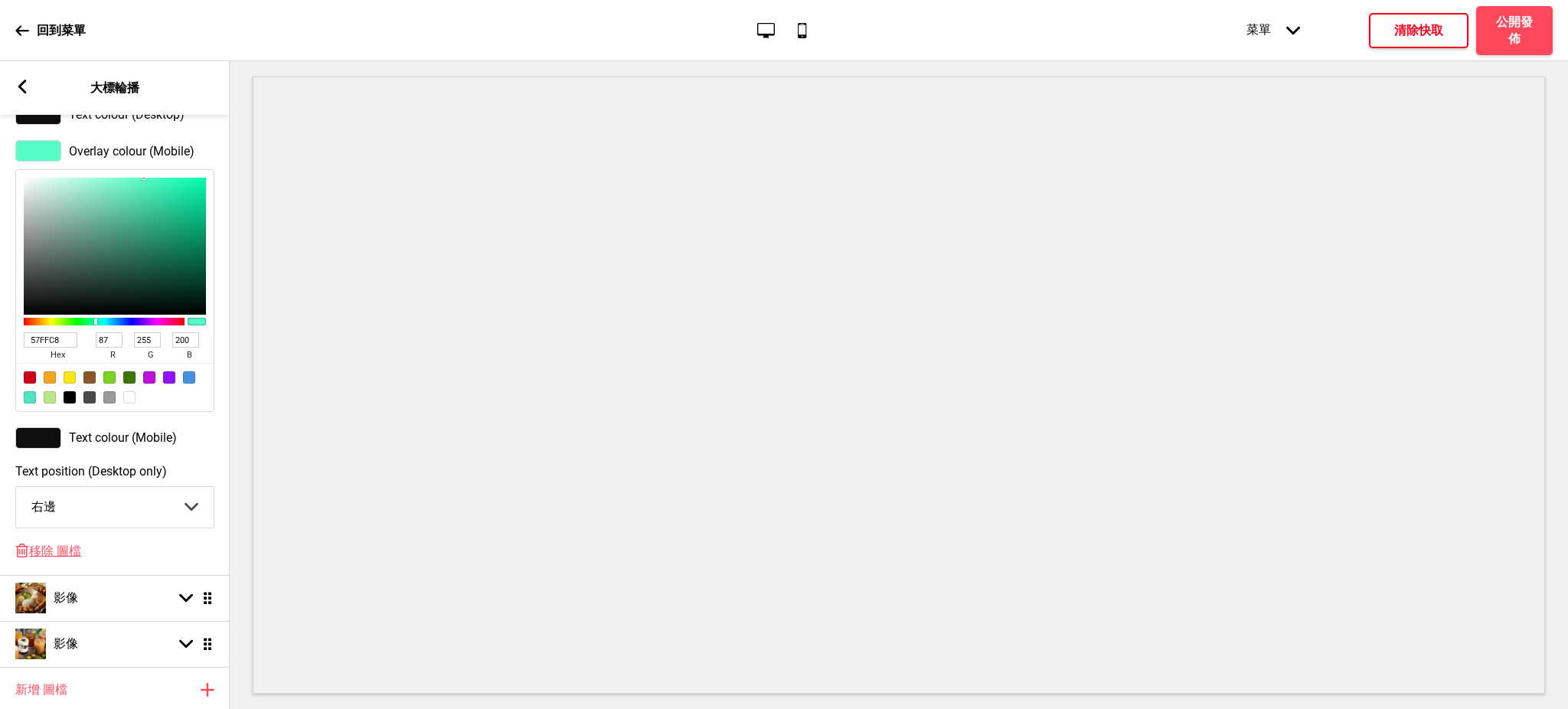
scroll to position [1073, 0]
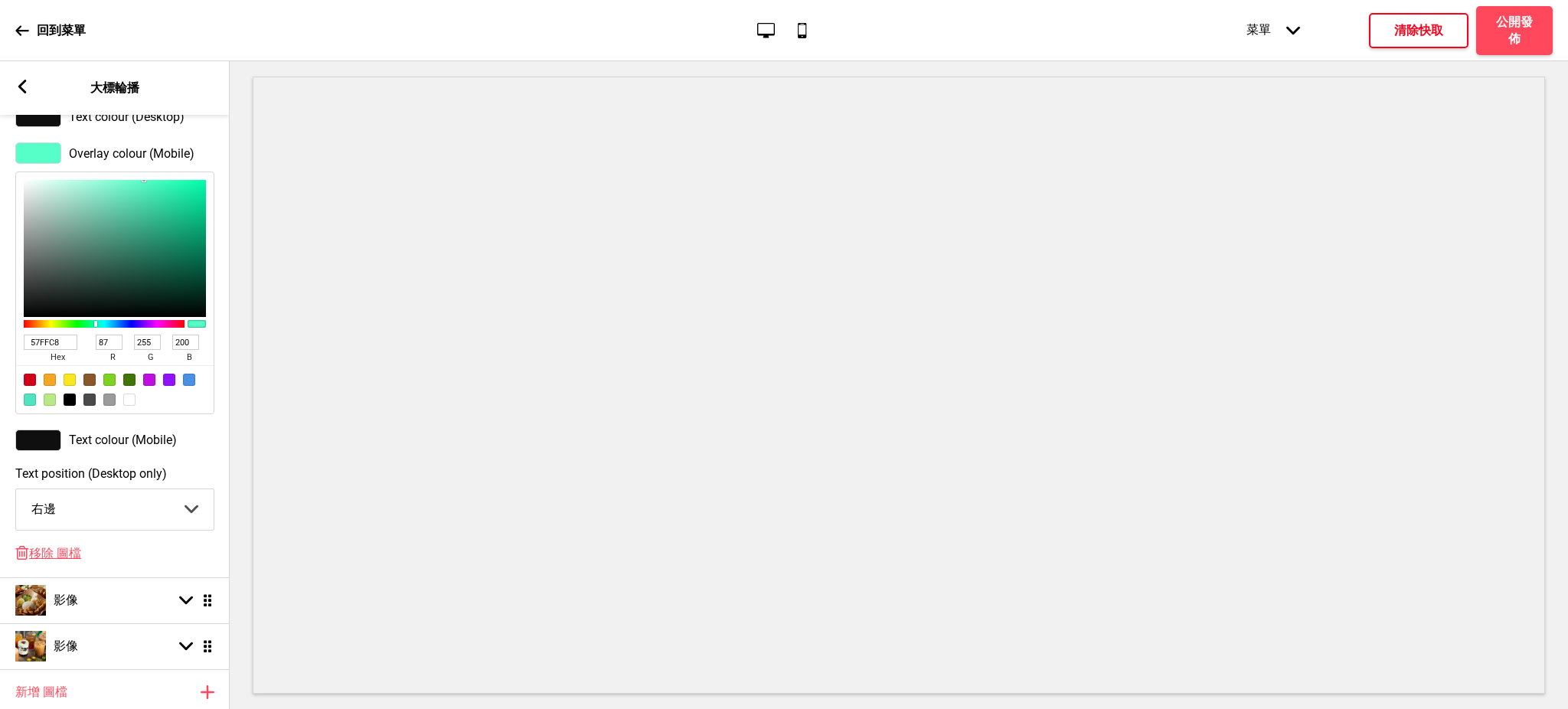
click at [130, 406] on div at bounding box center [129, 399] width 12 height 12
type input "FFFFFF"
type input "255"
click at [142, 510] on select "中間 左邊 右邊" at bounding box center [115, 509] width 197 height 41
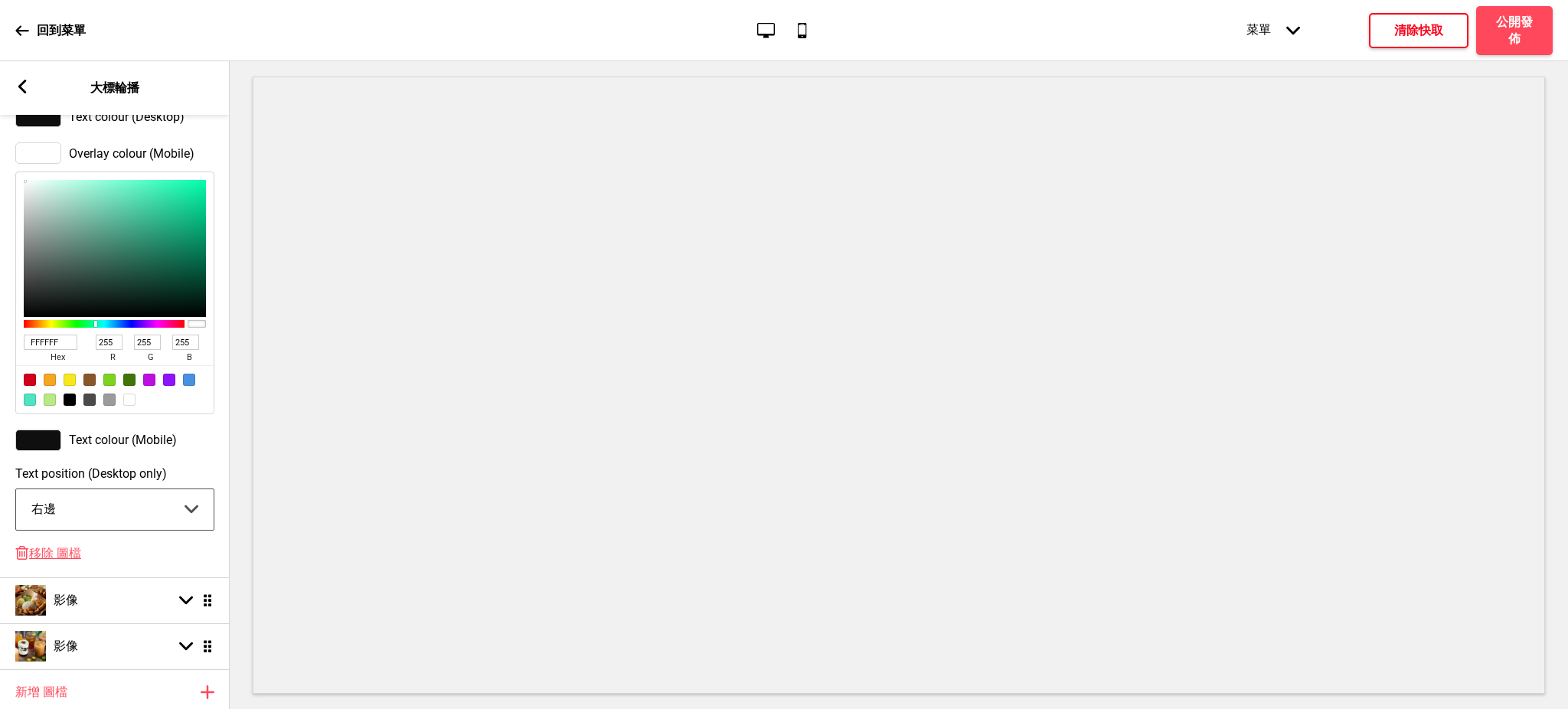
select select "center"
click at [16, 500] on select "中間 左邊 右邊" at bounding box center [115, 509] width 197 height 41
click at [119, 601] on div "影像 箭頭down 拖曳" at bounding box center [115, 600] width 230 height 46
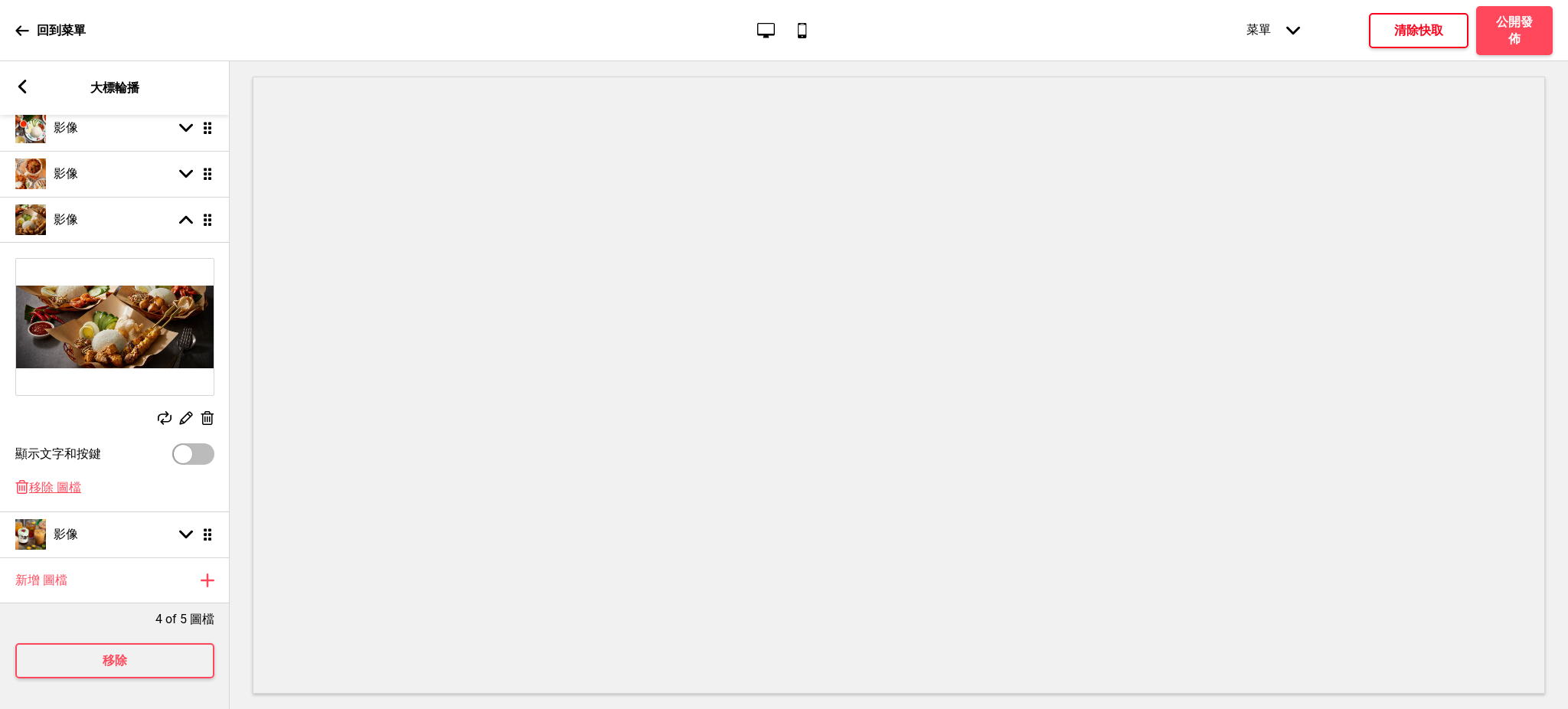
scroll to position [240, 0]
click at [189, 445] on div at bounding box center [183, 454] width 19 height 19
checkbox input "true"
select select "right"
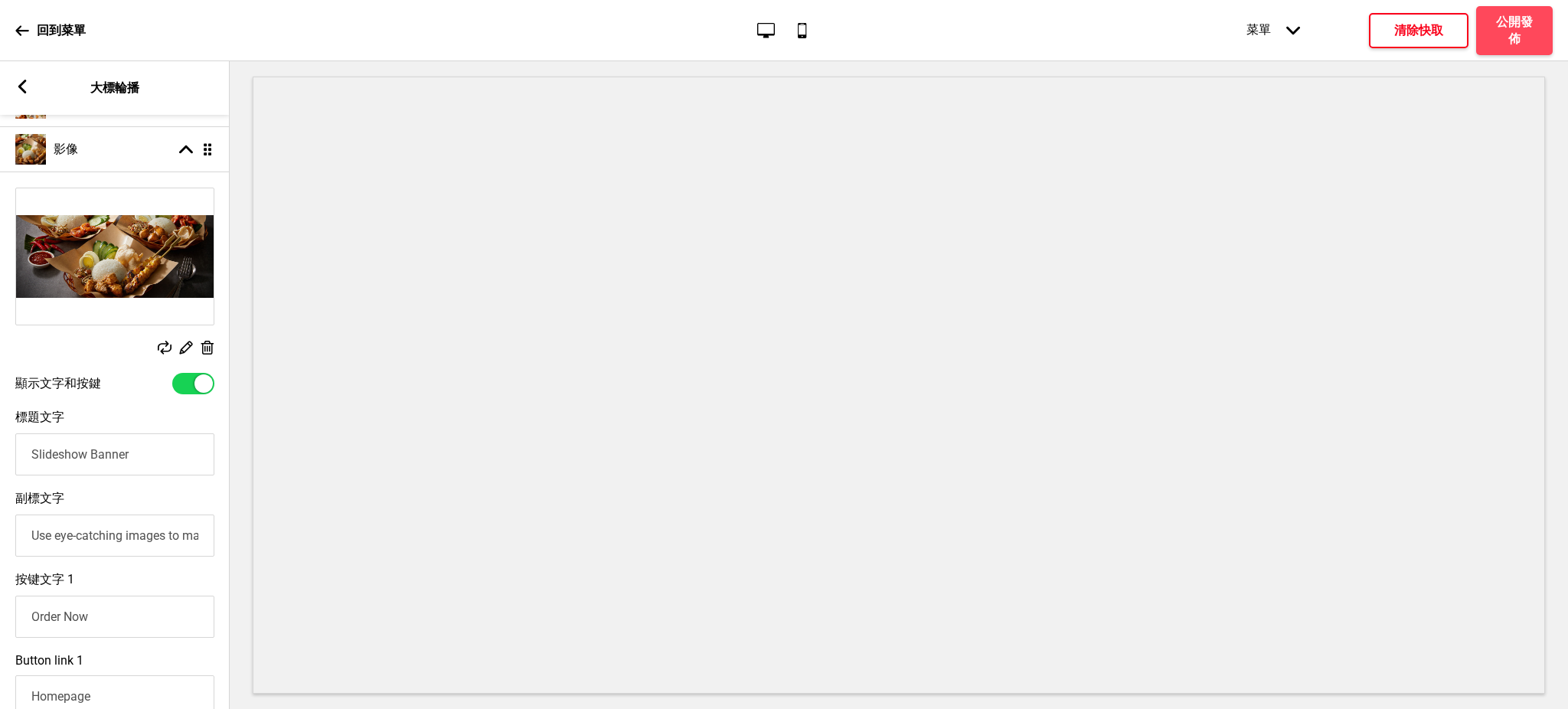
drag, startPoint x: 72, startPoint y: 452, endPoint x: 0, endPoint y: 454, distance: 72.0
click at [0, 453] on div "標題文字 Slideshow Banner" at bounding box center [115, 443] width 230 height 81
paste input "池先生馬來西亞料理|池記燒臘"
type input "池先生馬來西亞料理|池記燒臘"
click at [99, 548] on input "Use eye-catching images to make a strong first impression of your brand" at bounding box center [115, 535] width 199 height 42
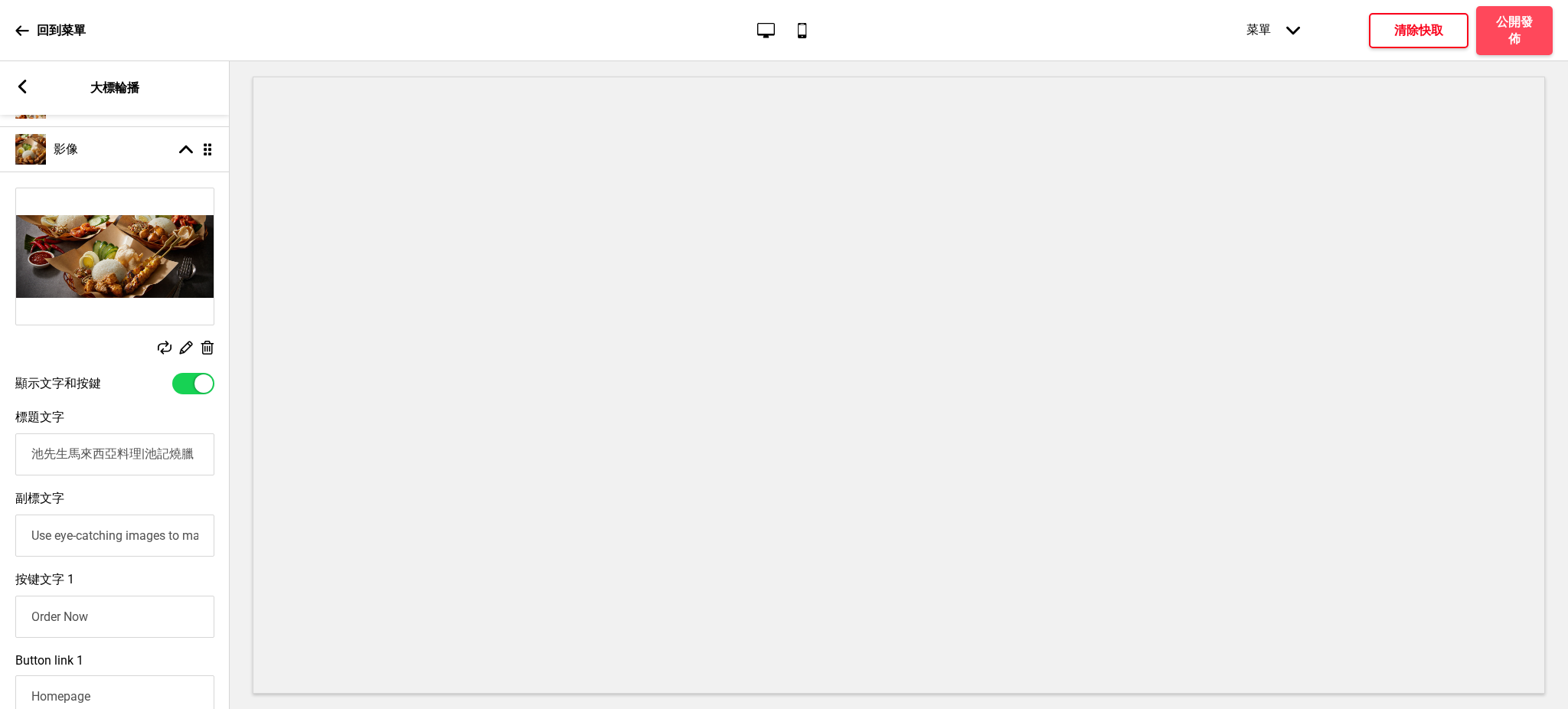
type input "Use eye-cathing images to make a strong first impression of your brand"
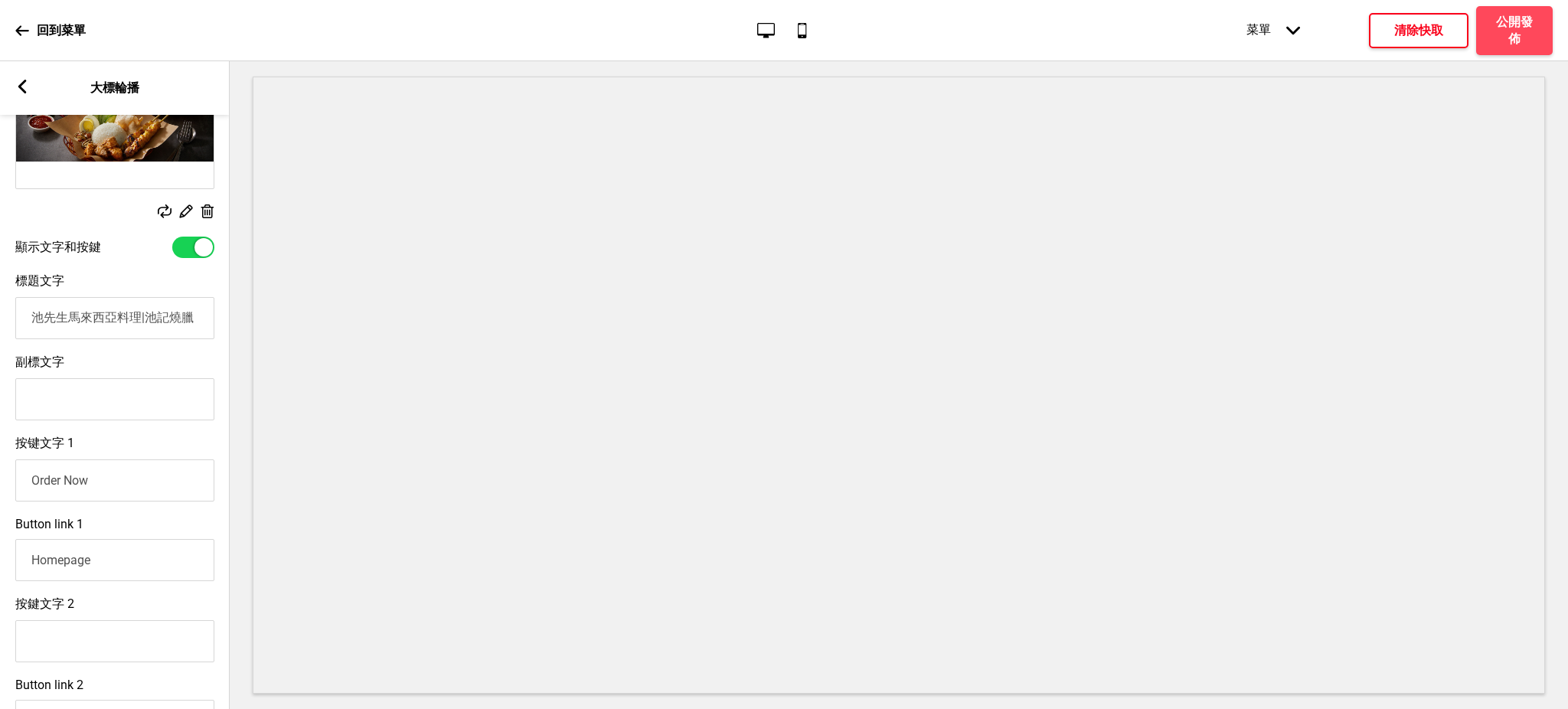
drag, startPoint x: 108, startPoint y: 483, endPoint x: 0, endPoint y: 474, distance: 108.4
click at [0, 474] on div "按键文字 1 Order Now" at bounding box center [115, 469] width 230 height 81
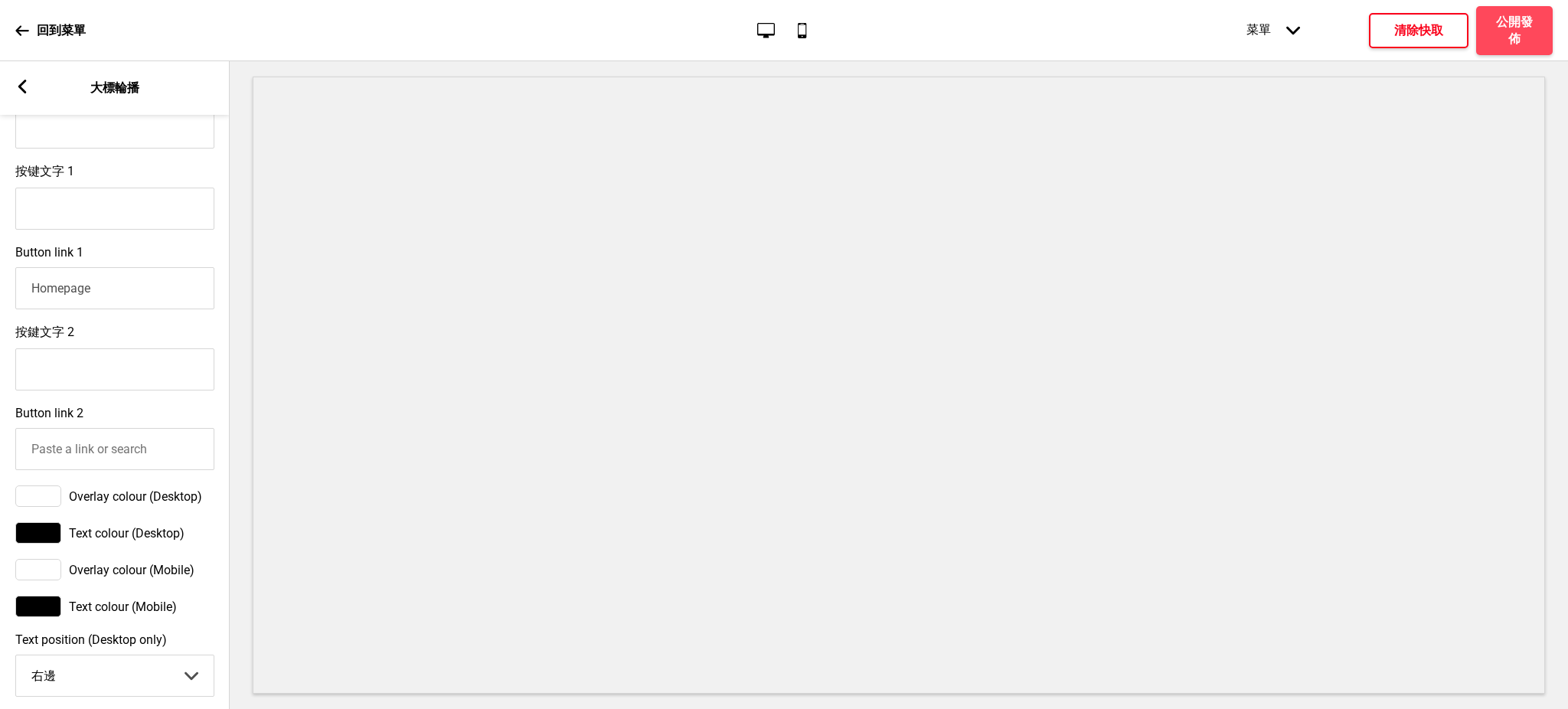
scroll to position [839, 0]
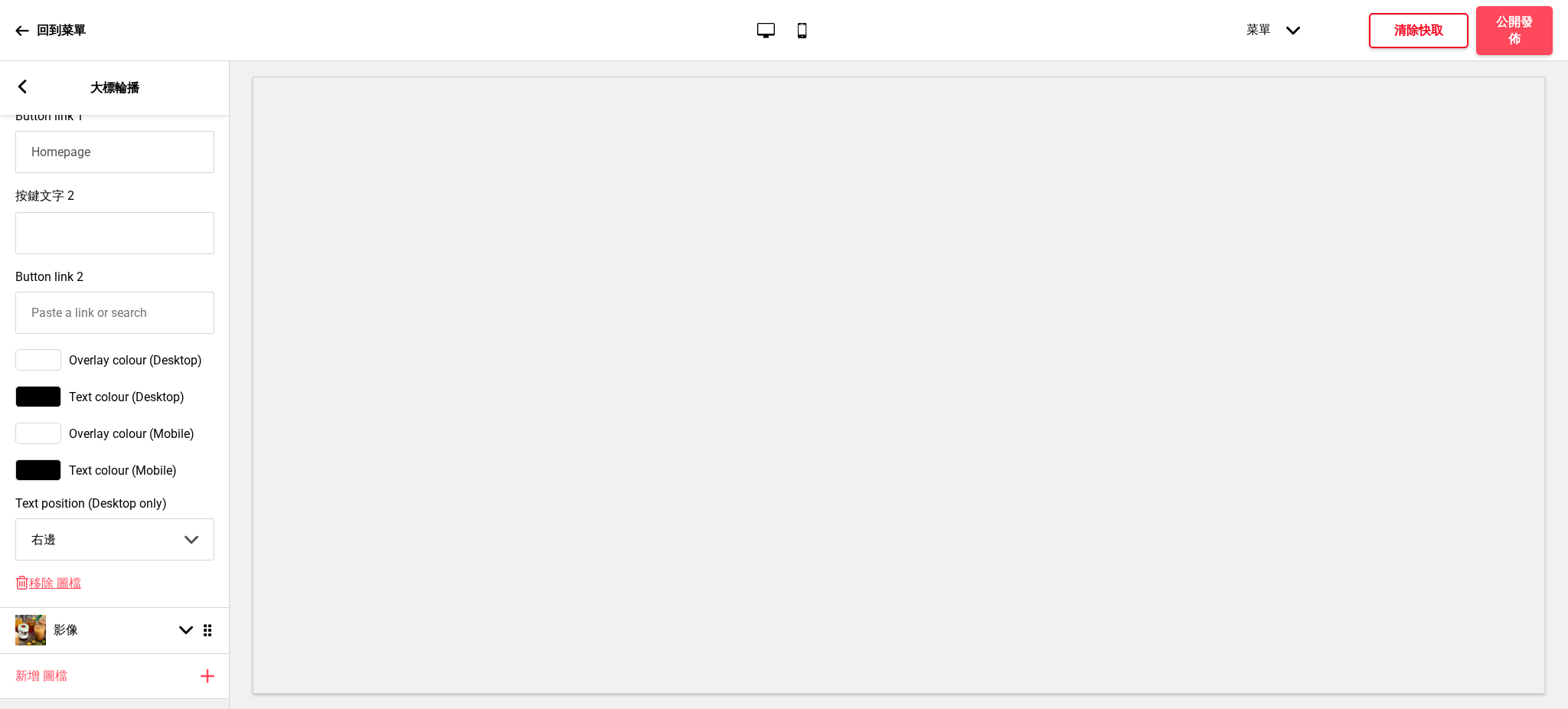
click at [107, 557] on select "中間 左邊 右邊" at bounding box center [115, 539] width 197 height 41
click at [107, 552] on select "中間 左邊 右邊" at bounding box center [115, 539] width 197 height 41
select select "center"
click at [16, 527] on select "中間 左邊 右邊" at bounding box center [115, 539] width 197 height 41
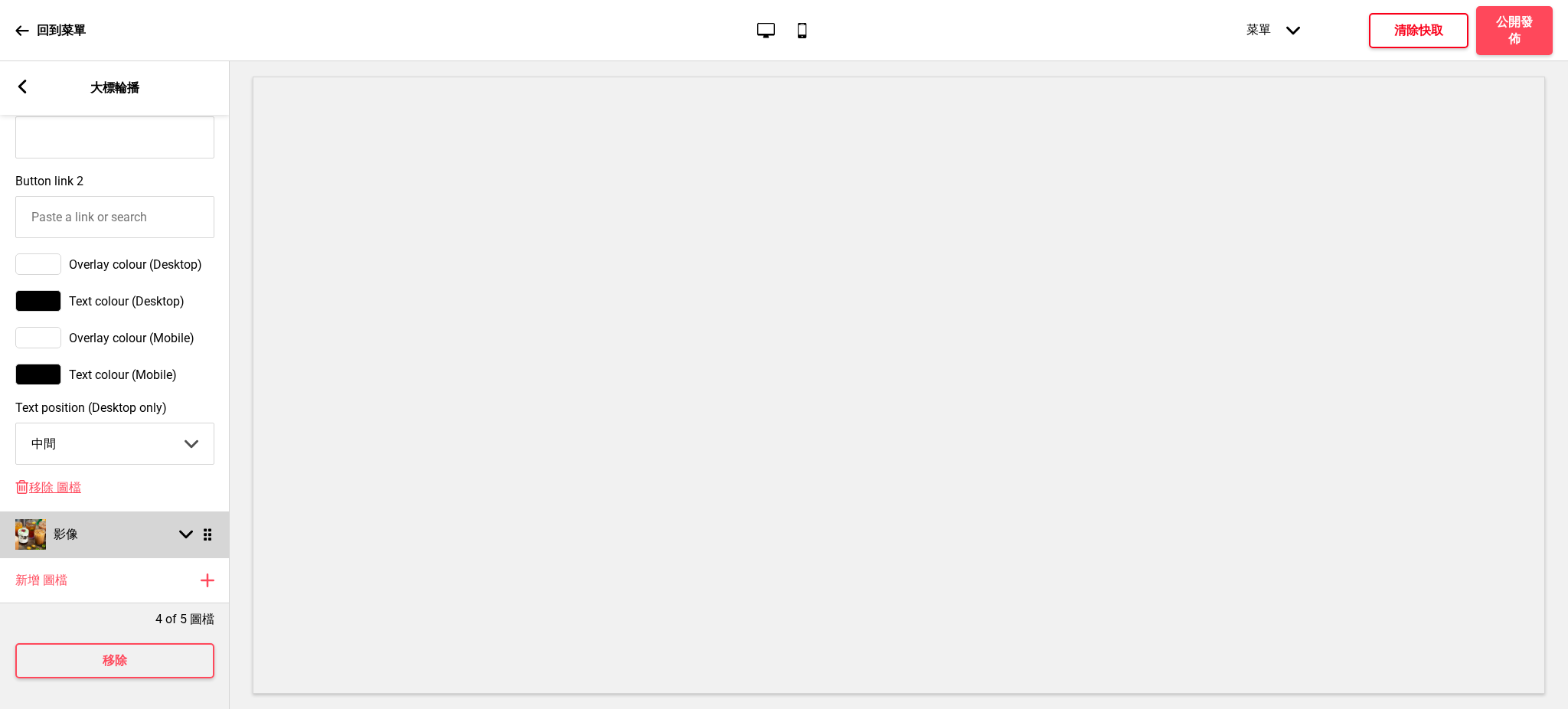
click at [124, 522] on div "影像 箭頭down 拖曳" at bounding box center [115, 535] width 230 height 46
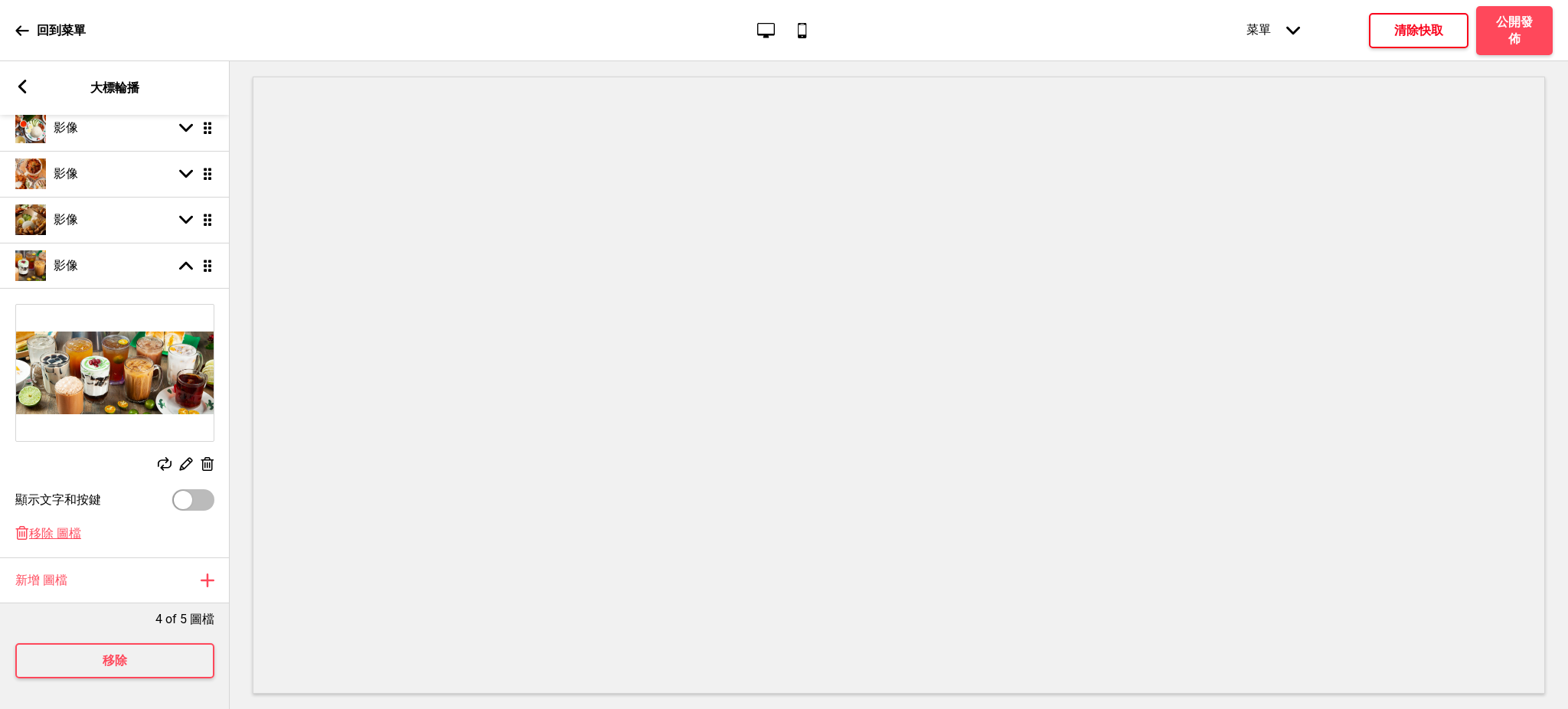
scroll to position [240, 0]
click at [54, 526] on span "移除 圖檔" at bounding box center [55, 534] width 52 height 16
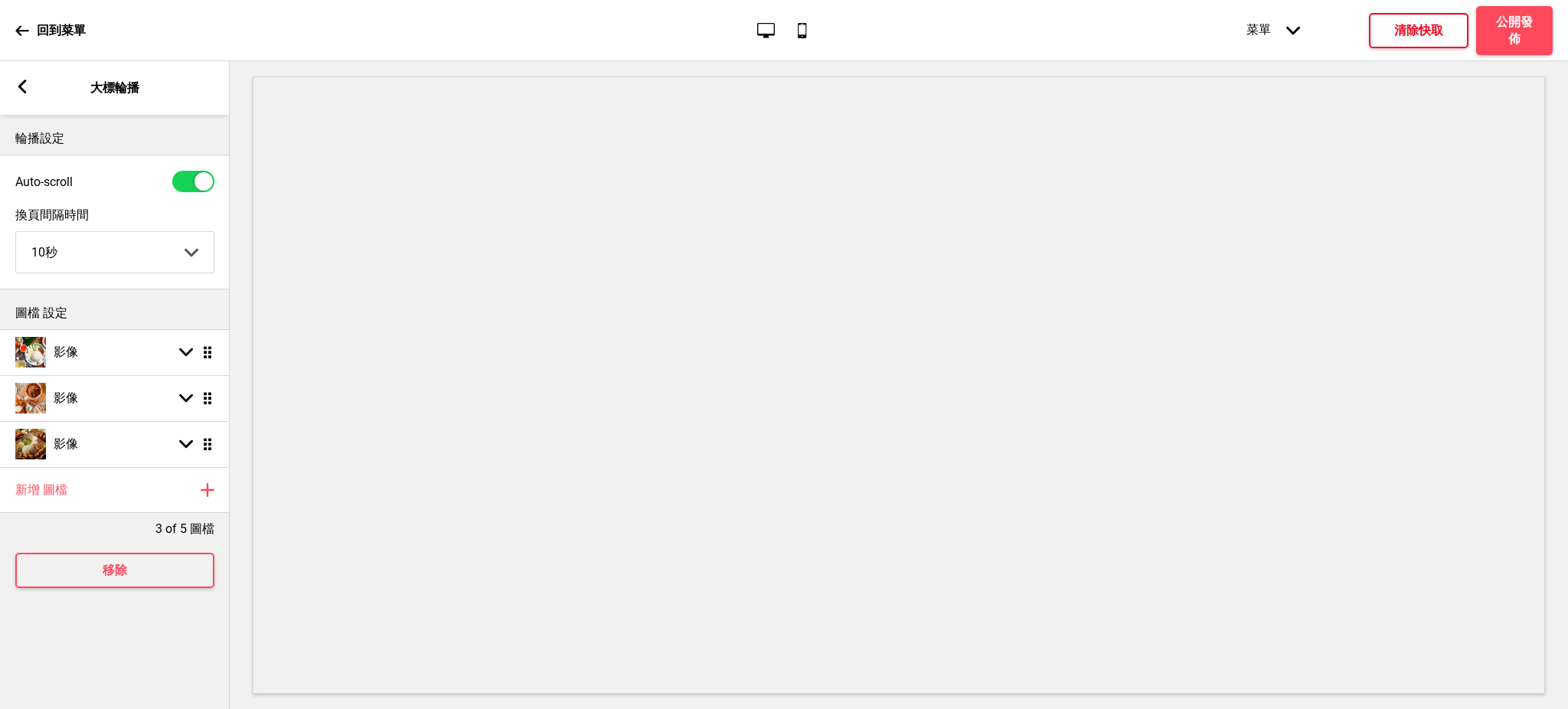
click at [1440, 25] on h4 "清除快取" at bounding box center [1419, 30] width 49 height 17
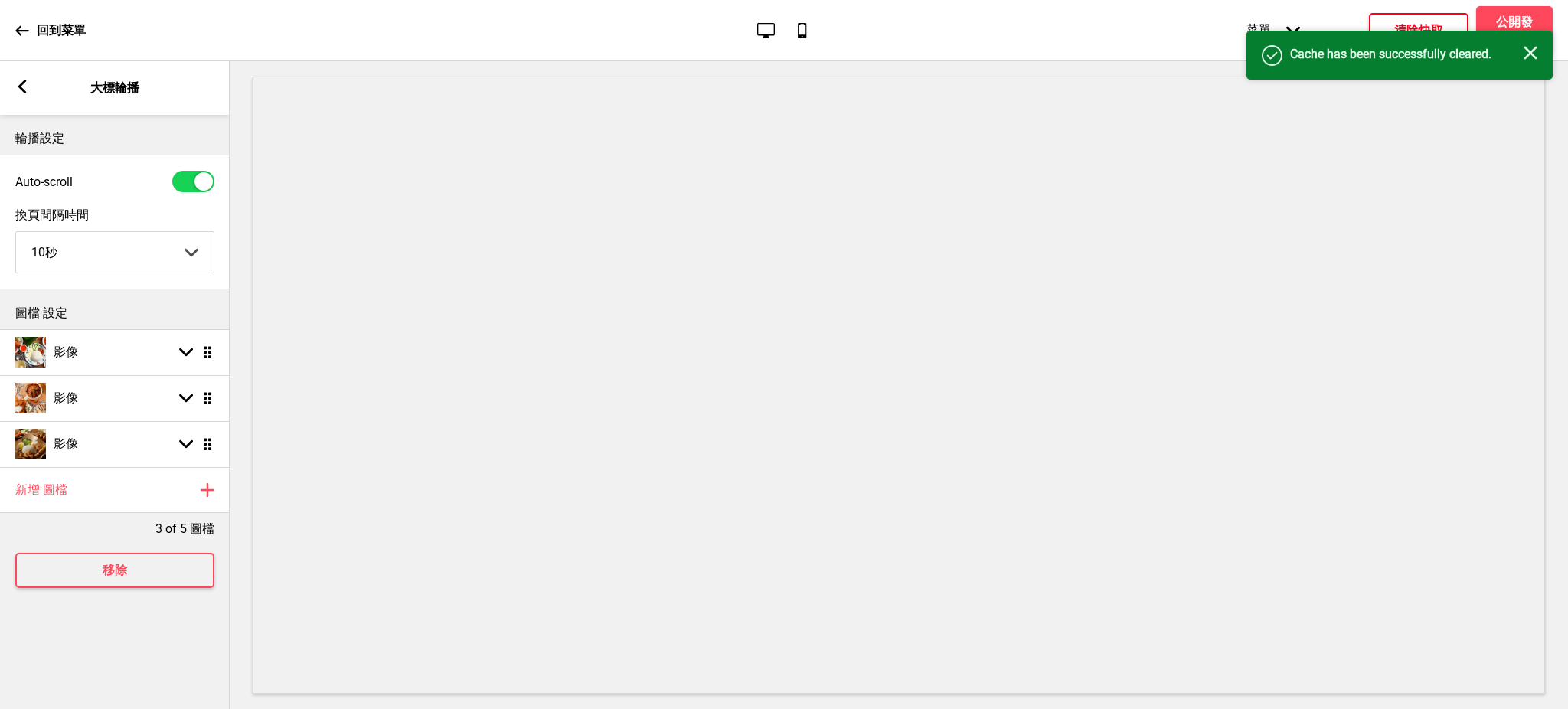
click at [1533, 57] on icon "关闭" at bounding box center [1531, 52] width 14 height 14
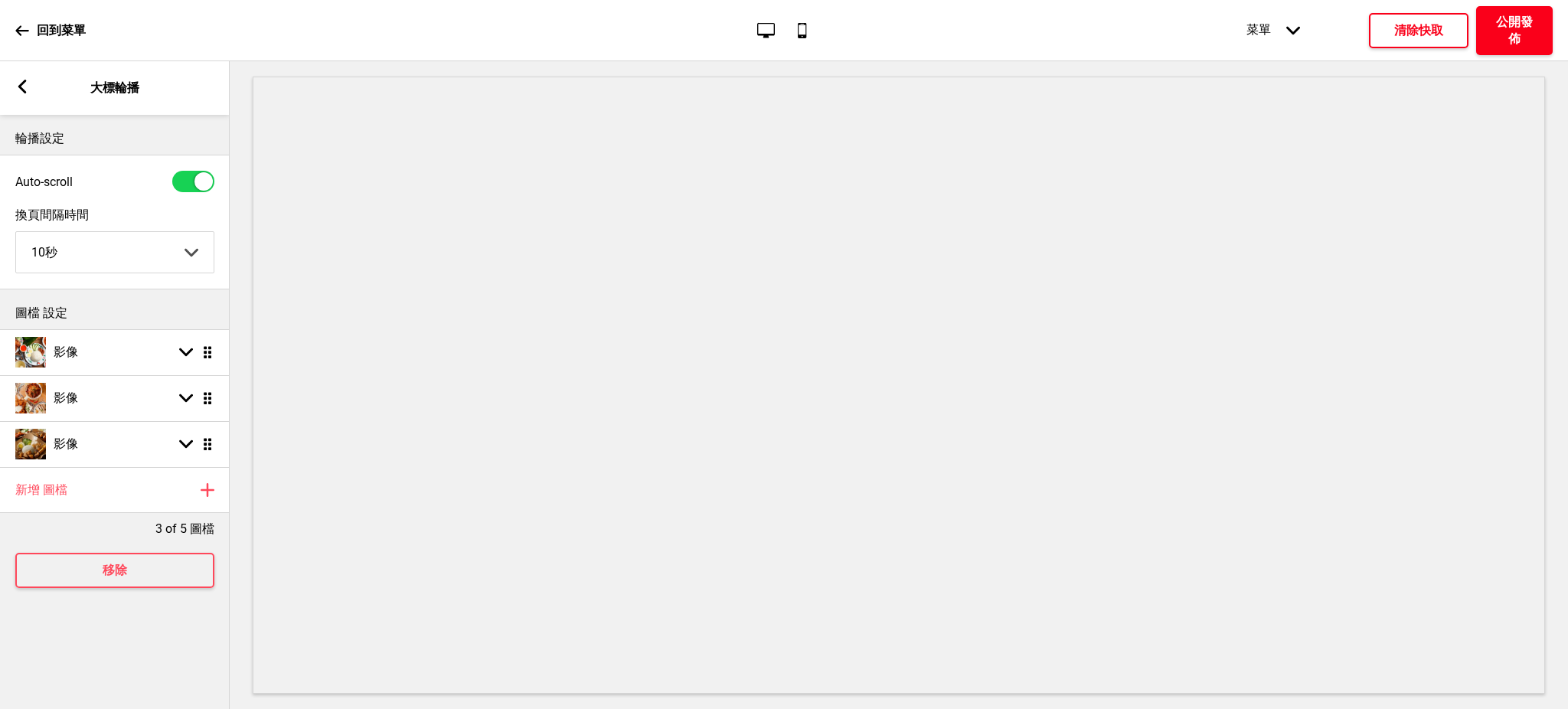
click at [1520, 32] on h4 "公開發佈" at bounding box center [1514, 30] width 46 height 33
click at [857, 390] on h4 "確定" at bounding box center [863, 391] width 24 height 17
click at [29, 86] on rect at bounding box center [22, 86] width 14 height 14
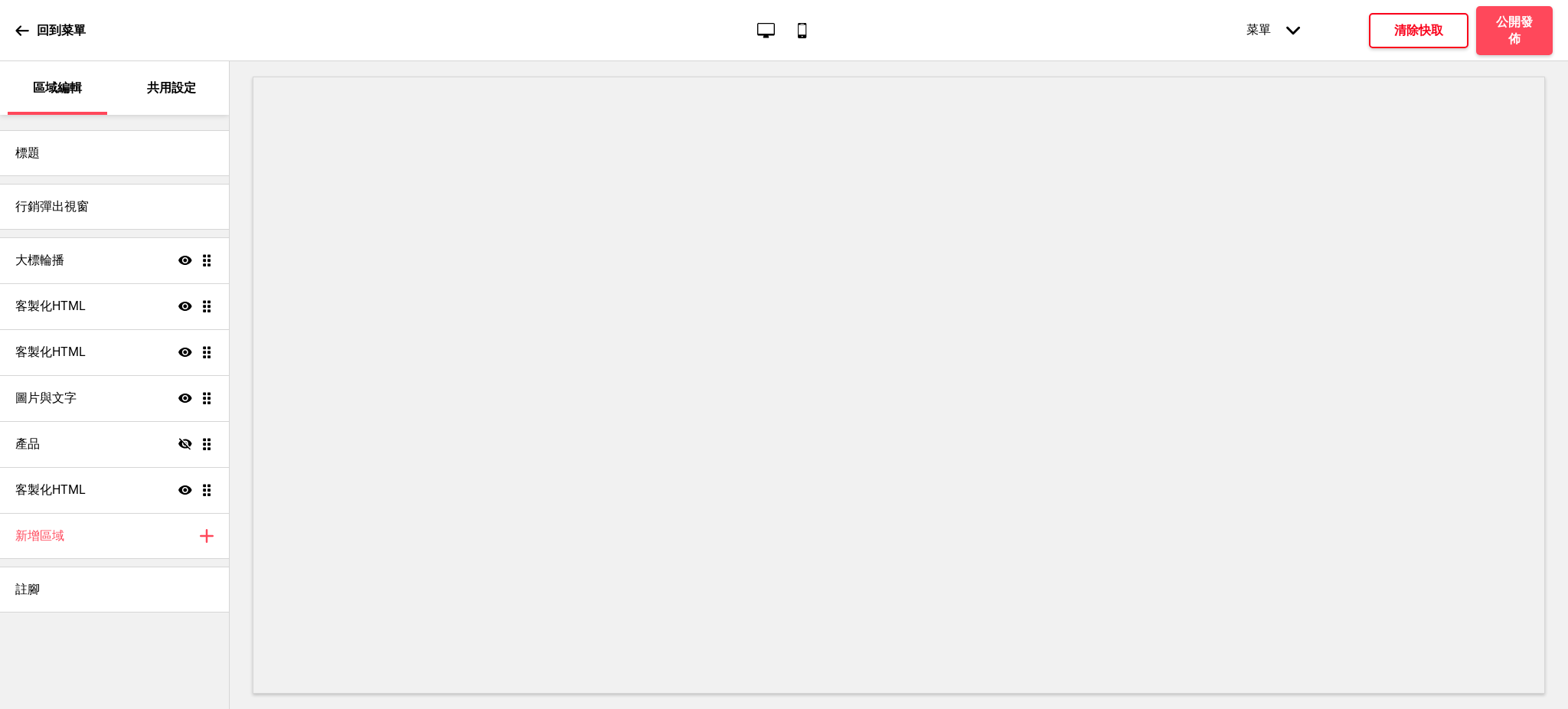
click at [1379, 26] on button "清除快取" at bounding box center [1419, 30] width 99 height 35
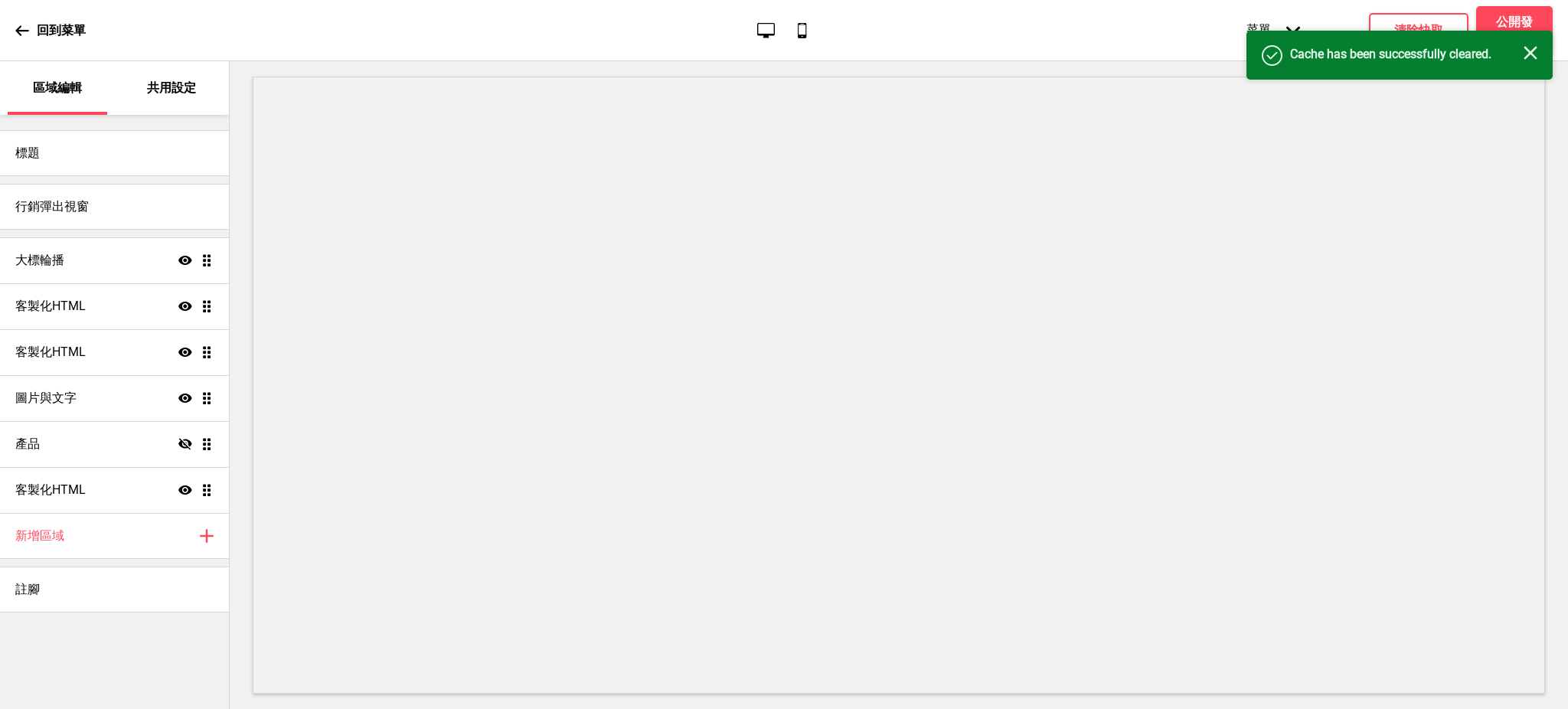
click at [1524, 55] on icon "关闭" at bounding box center [1531, 52] width 14 height 14
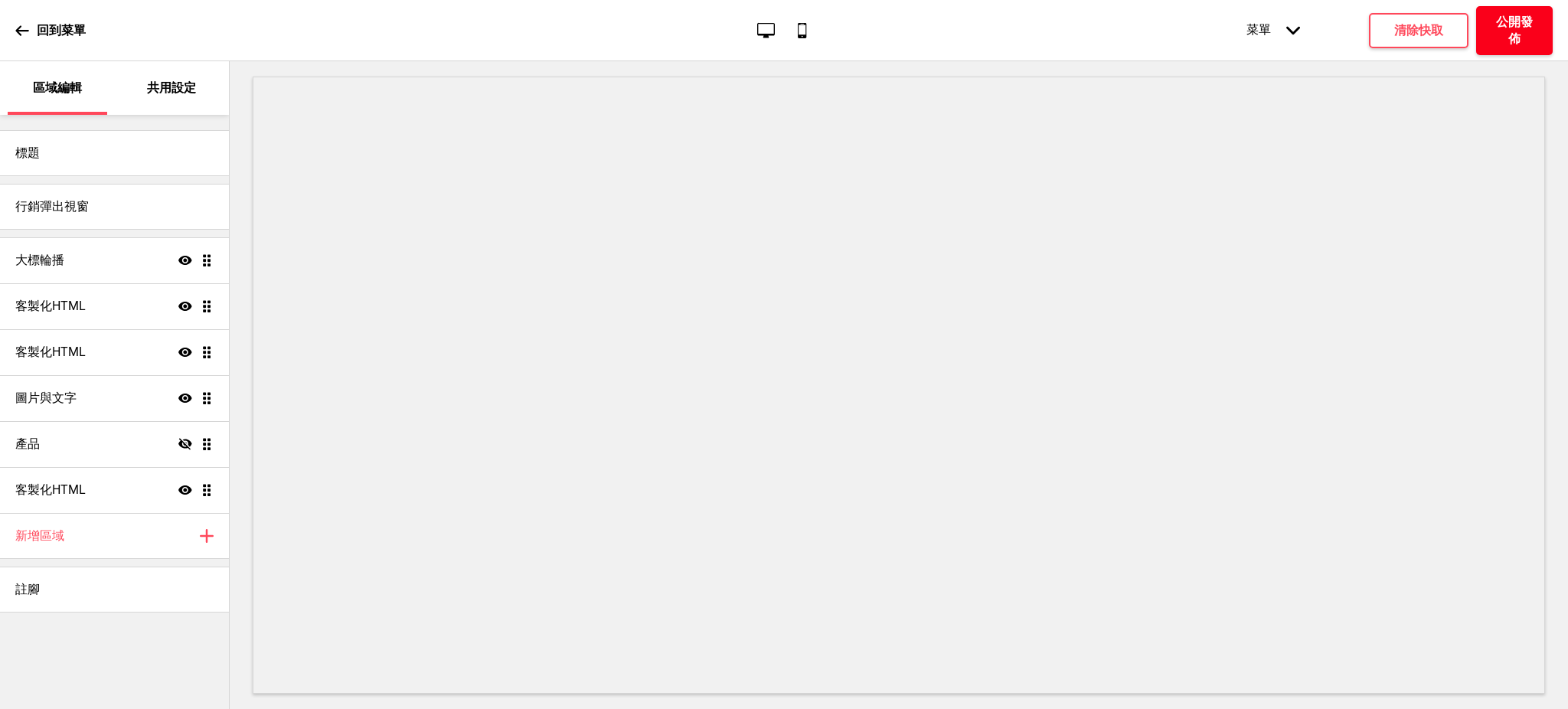
click at [1509, 24] on h4 "公開發佈" at bounding box center [1514, 30] width 46 height 33
click at [870, 393] on h4 "確定" at bounding box center [863, 391] width 24 height 17
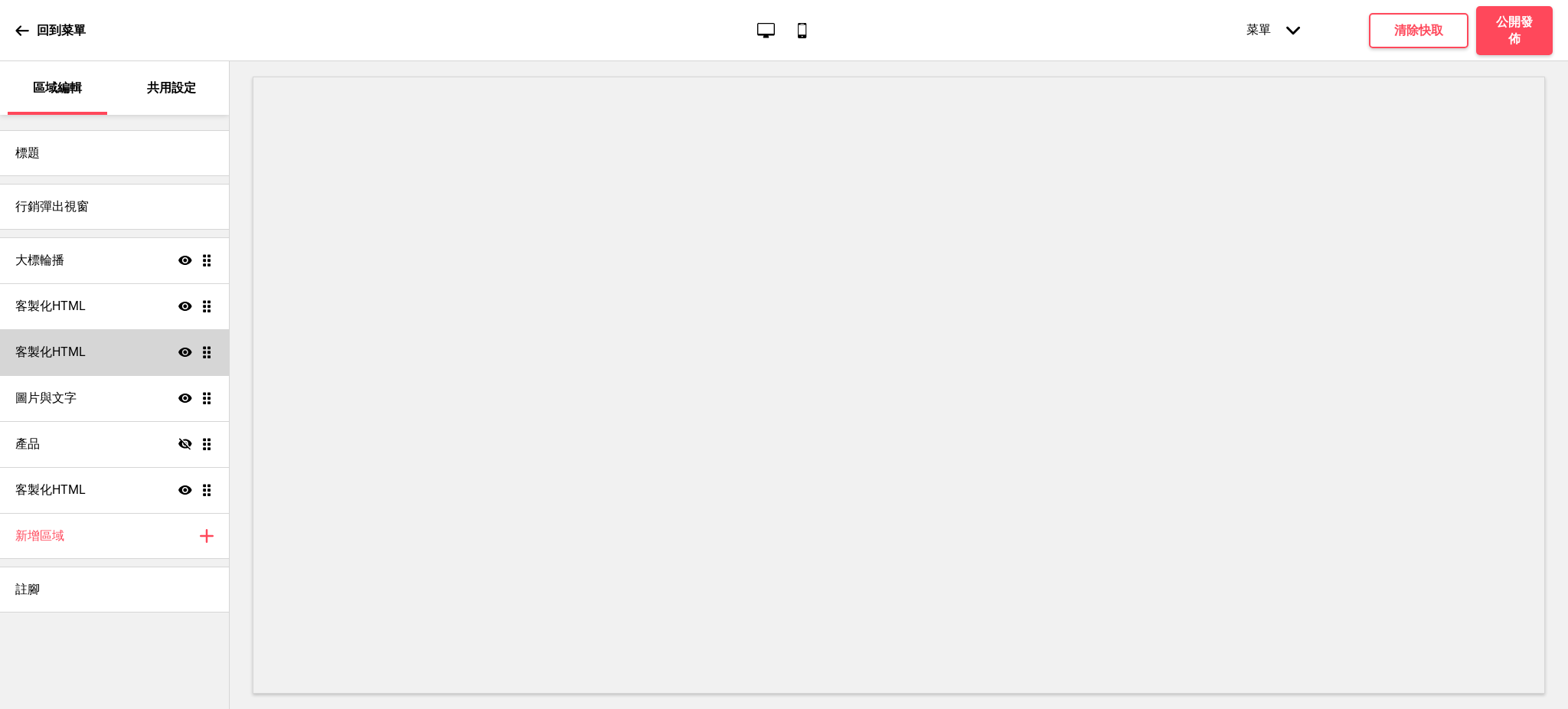
click at [105, 353] on div "客製化HTML 顯示 拖曳" at bounding box center [114, 352] width 229 height 46
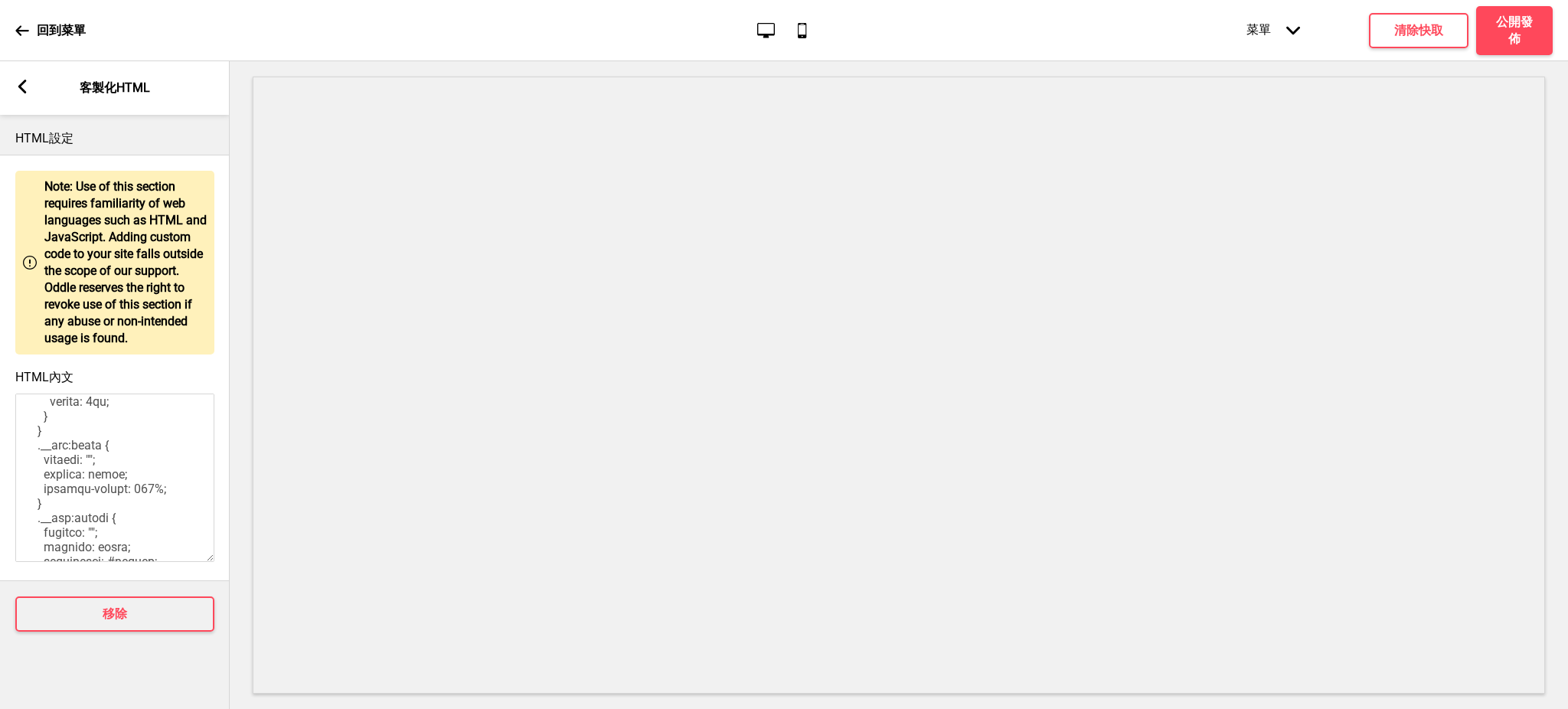
scroll to position [680, 0]
click at [26, 81] on icon at bounding box center [23, 86] width 8 height 14
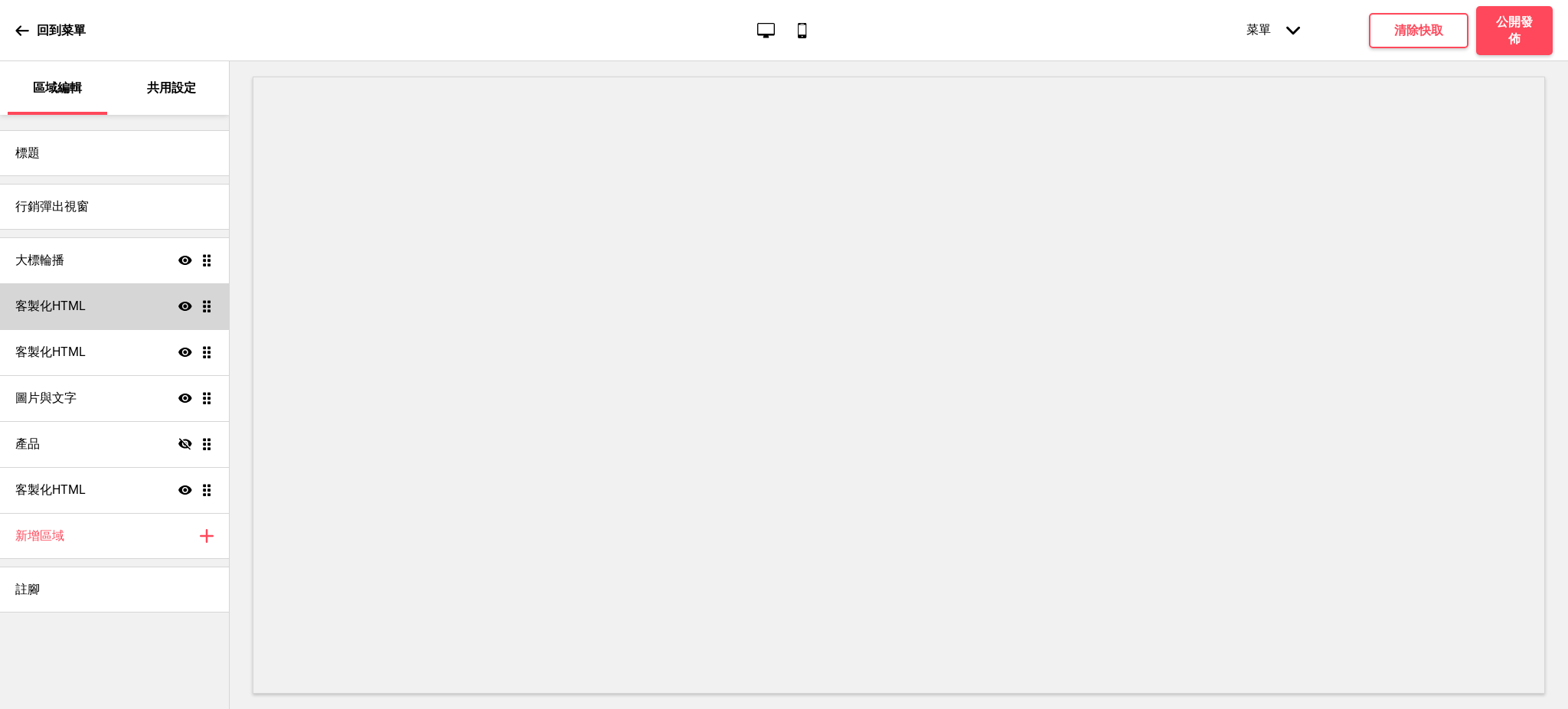
click at [102, 302] on div "客製化HTML 顯示 拖曳" at bounding box center [114, 306] width 229 height 46
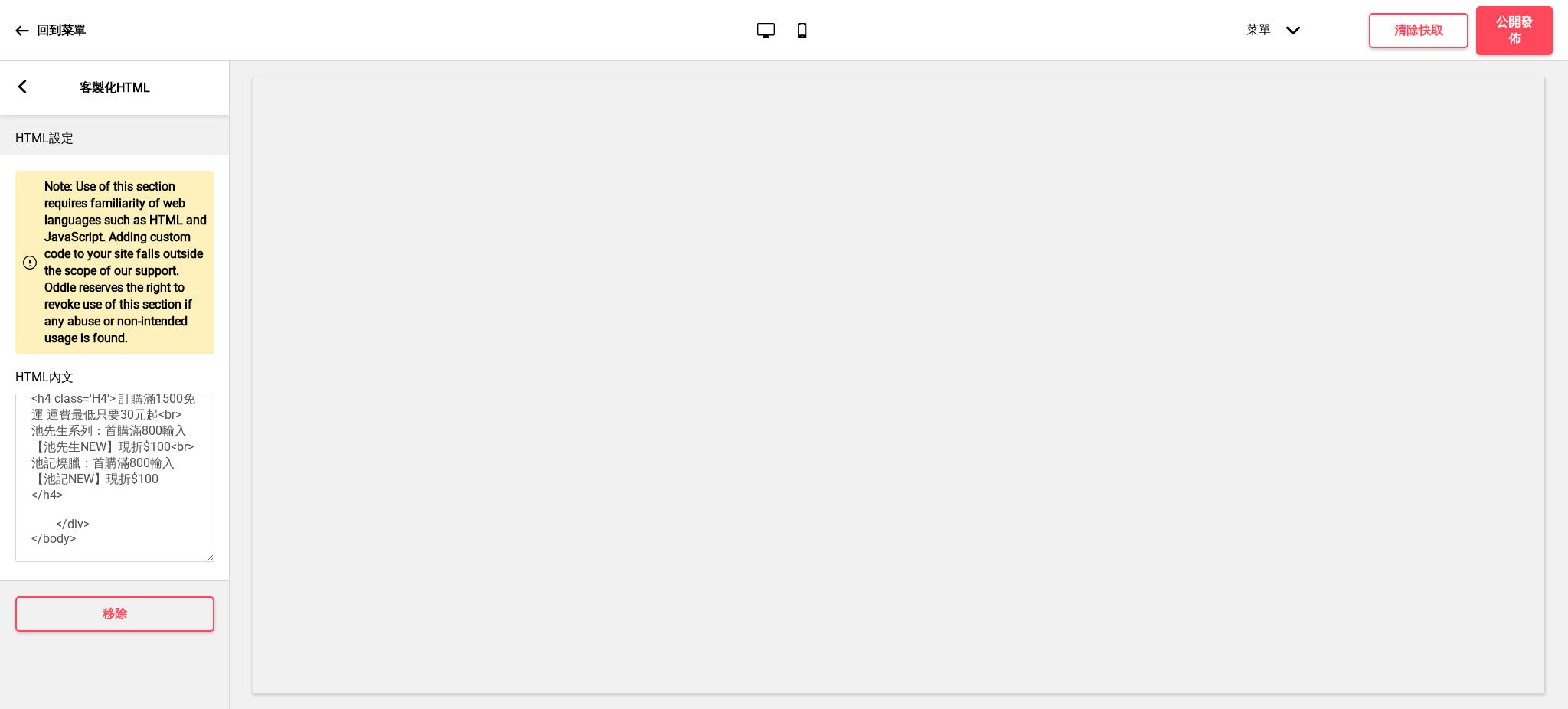
scroll to position [136, 0]
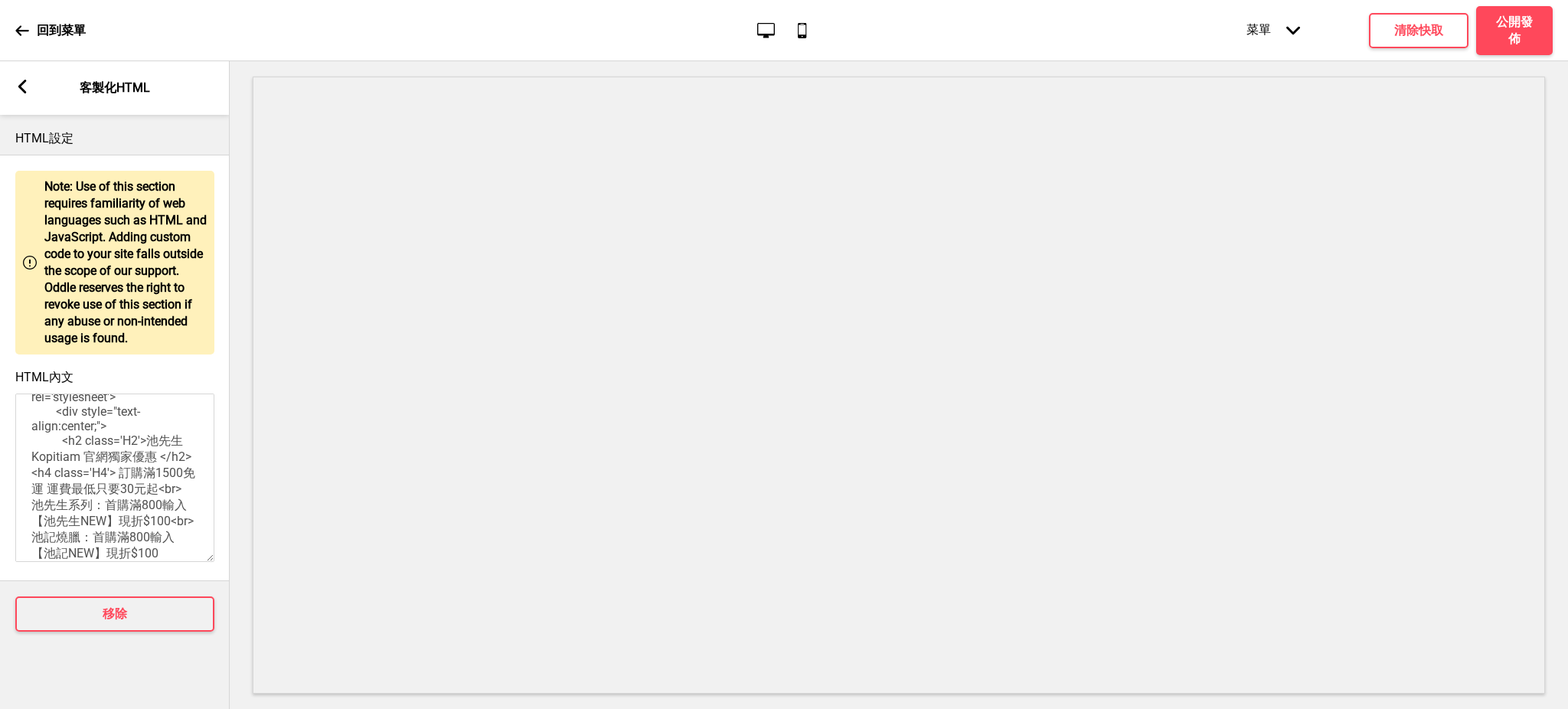
click at [86, 494] on textarea "<style> .H2 { font-family: 'Fira Sans' } </style> </head> <body><link href='[UR…" at bounding box center [115, 478] width 199 height 169
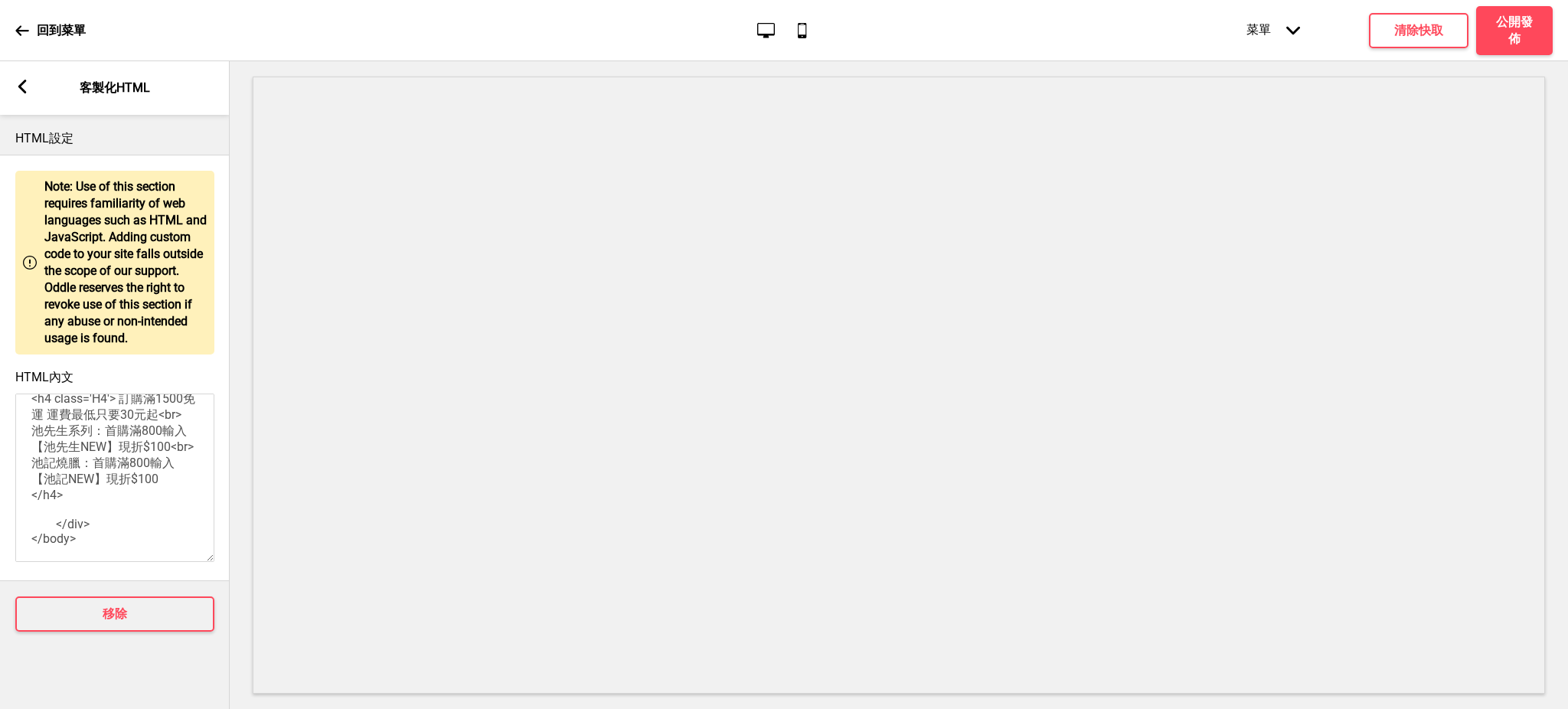
click at [89, 442] on textarea "<style> .H2 { font-family: 'Fira Sans' } </style> </head> <body><link href='[UR…" at bounding box center [115, 478] width 199 height 169
click at [89, 449] on textarea "<style> .H2 { font-family: 'Fira Sans' } </style> </head> <body><link href='[UR…" at bounding box center [115, 478] width 199 height 169
drag, startPoint x: 33, startPoint y: 463, endPoint x: 174, endPoint y: 528, distance: 155.3
click at [174, 528] on textarea "<style> .H2 { font-family: 'Fira Sans' } </style> </head> <body><link href='[UR…" at bounding box center [115, 478] width 199 height 169
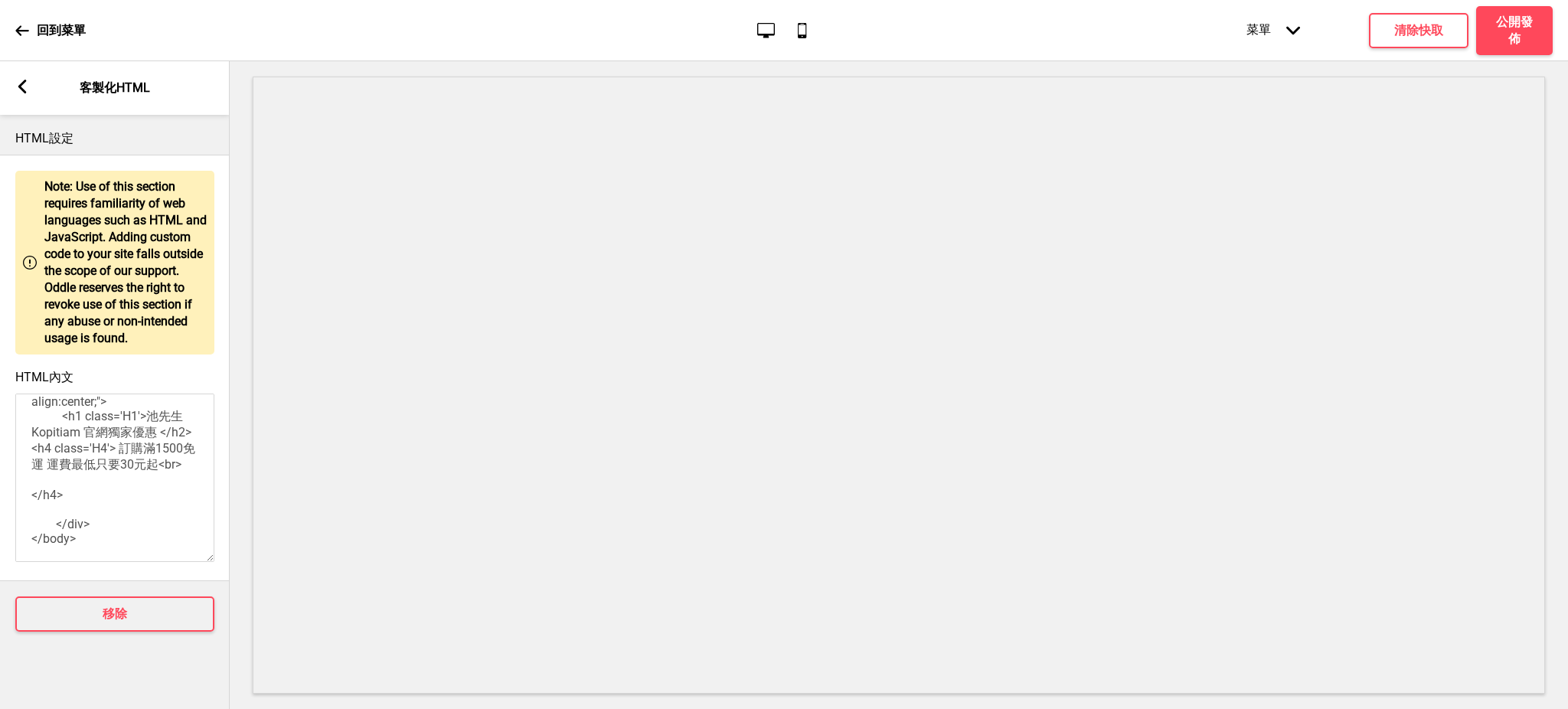
click at [120, 418] on textarea "<style> .H2 { font-family: 'Fira Sans' } </style> </head> <body><link href='[UR…" at bounding box center [115, 478] width 199 height 169
paste textarea "池先生系列：首購滿800輸入【池先生NEW】現折$100<br> 池記燒臘：首購滿800輸入【池記NEW】現折$100"
drag, startPoint x: 95, startPoint y: 533, endPoint x: 124, endPoint y: 535, distance: 29.1
click at [124, 535] on textarea "<style> .H2 { font-family: 'Fira Sans' } </style> </head> <body><link href='[UR…" at bounding box center [115, 478] width 199 height 169
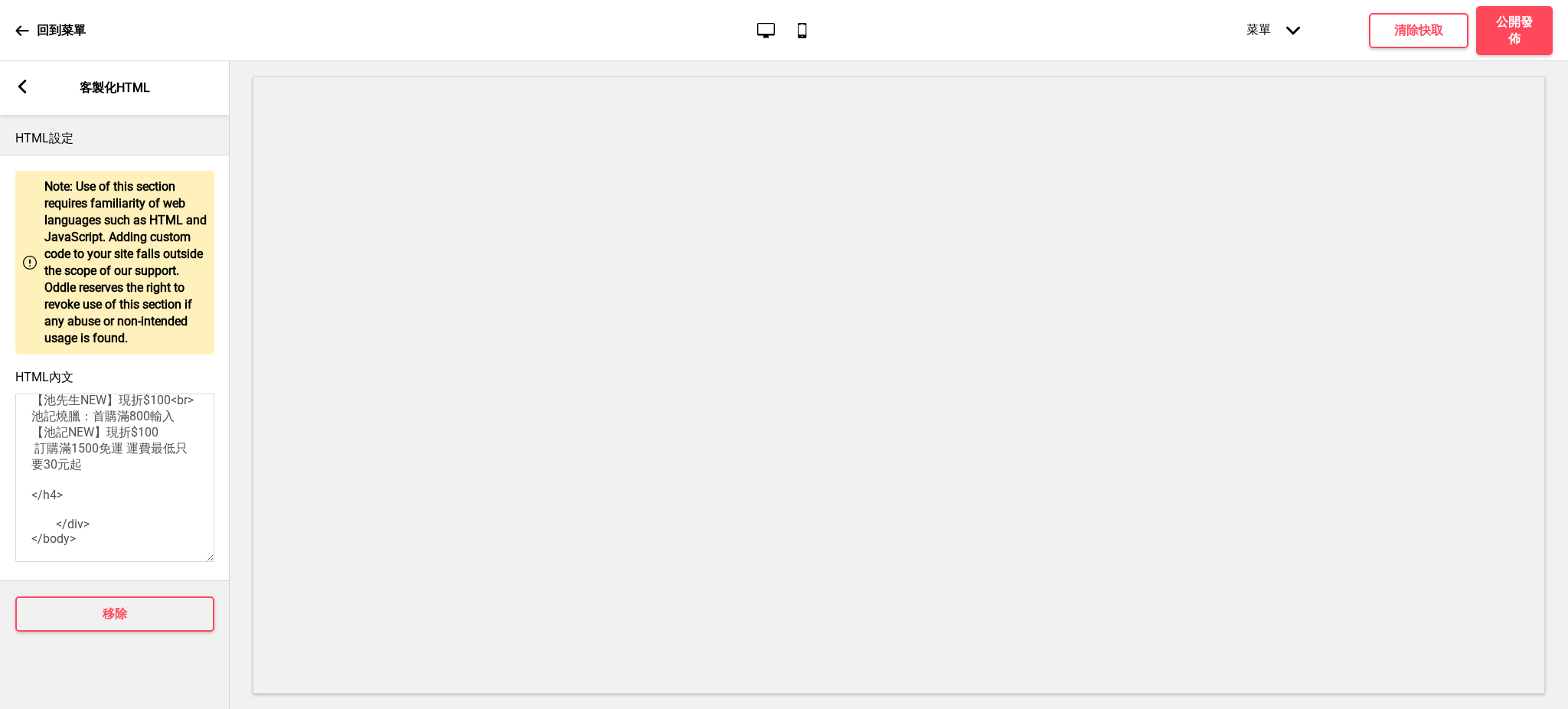
click at [166, 494] on textarea "<style> .H2 { font-family: 'Fira Sans' } </style> </head> <body><link href='[UR…" at bounding box center [115, 478] width 199 height 169
paste textarea "<br>"
click at [81, 473] on textarea "<style> .H2 { font-family: 'Fira Sans' } </style> </head> <body><link href='[UR…" at bounding box center [115, 478] width 199 height 169
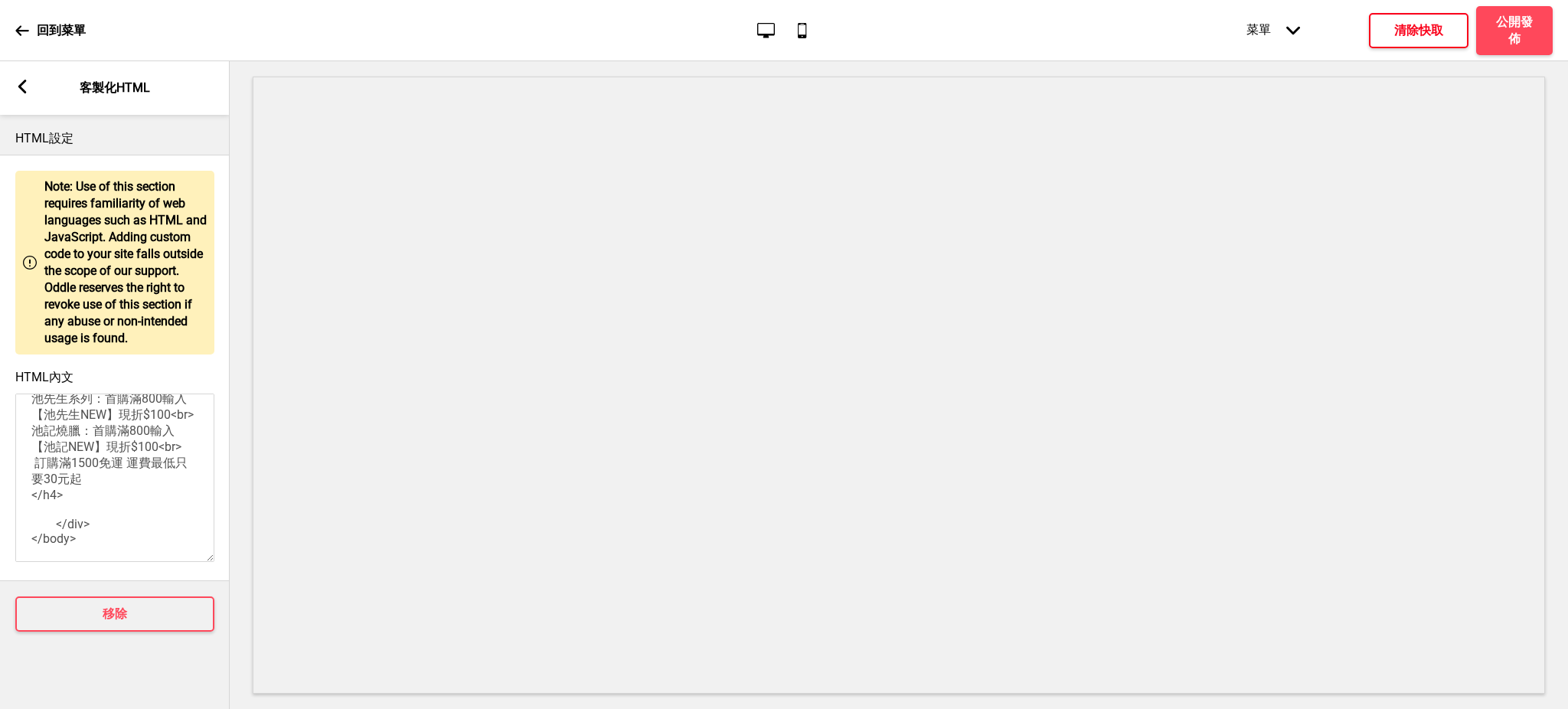
type textarea "<style> .H2 { font-family: 'Fira Sans' } </style> </head> <body><link href='[UR…"
click at [1389, 37] on button "清除快取" at bounding box center [1419, 30] width 99 height 35
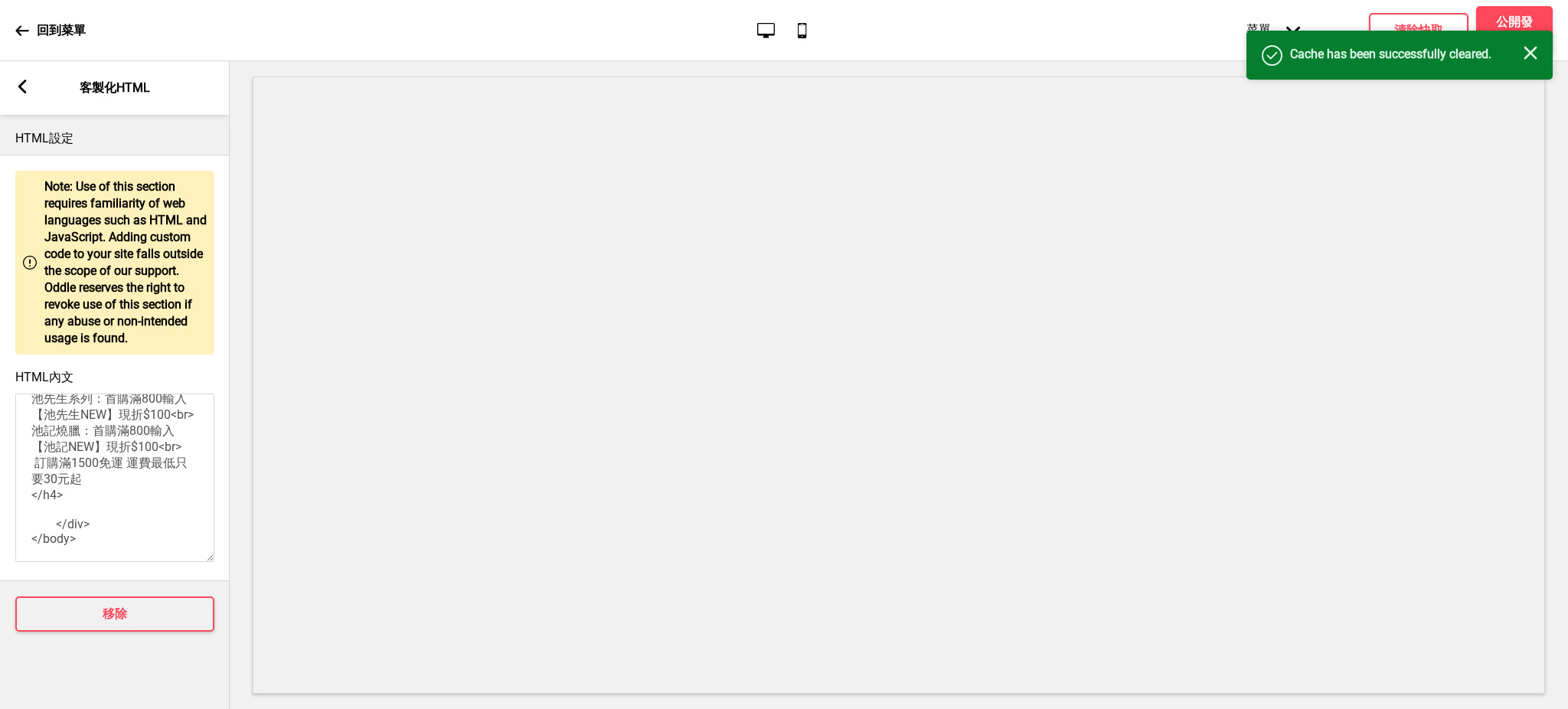
click at [1532, 52] on rect at bounding box center [1531, 52] width 14 height 14
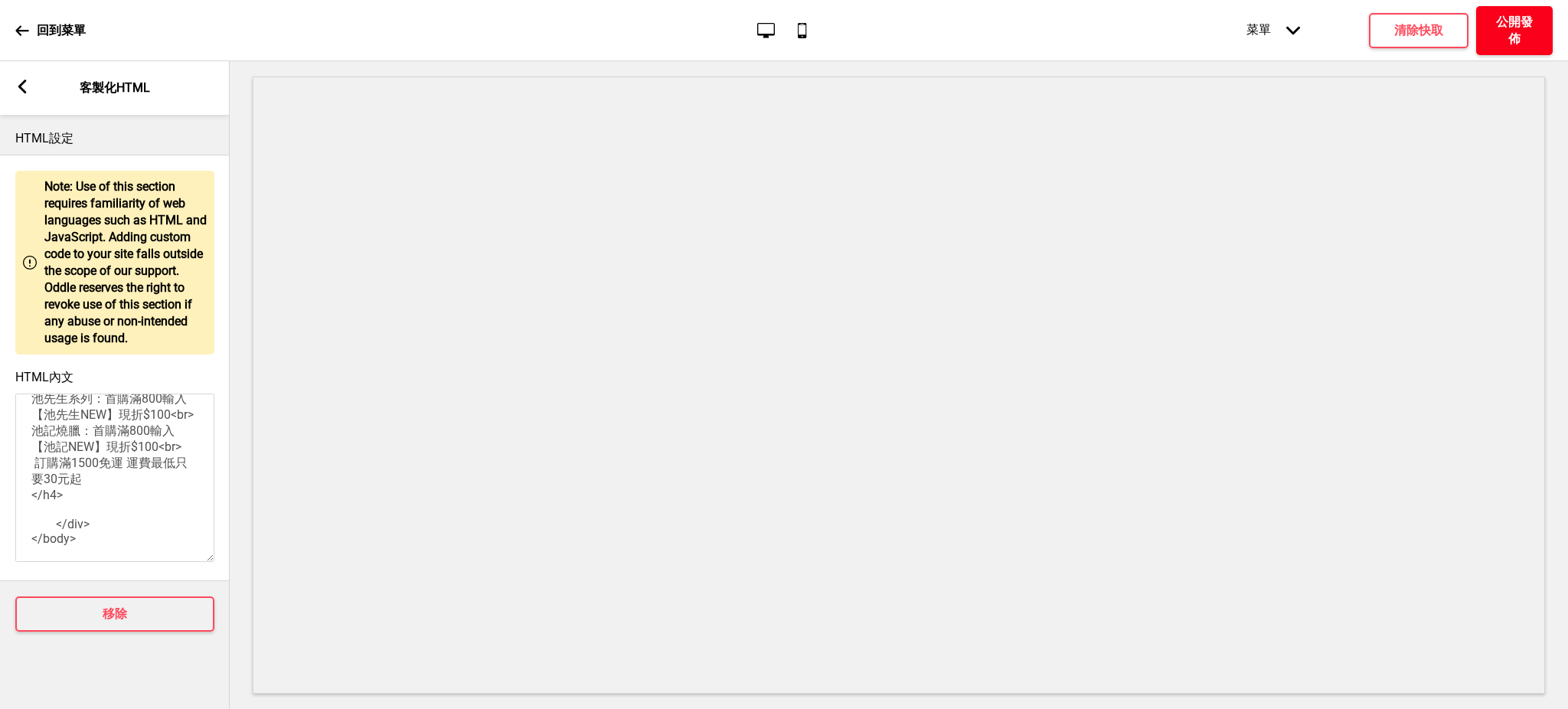
click at [1516, 25] on h4 "公開發佈" at bounding box center [1514, 30] width 46 height 33
click at [859, 395] on h4 "確定" at bounding box center [863, 391] width 24 height 17
click at [19, 92] on rect at bounding box center [22, 86] width 14 height 14
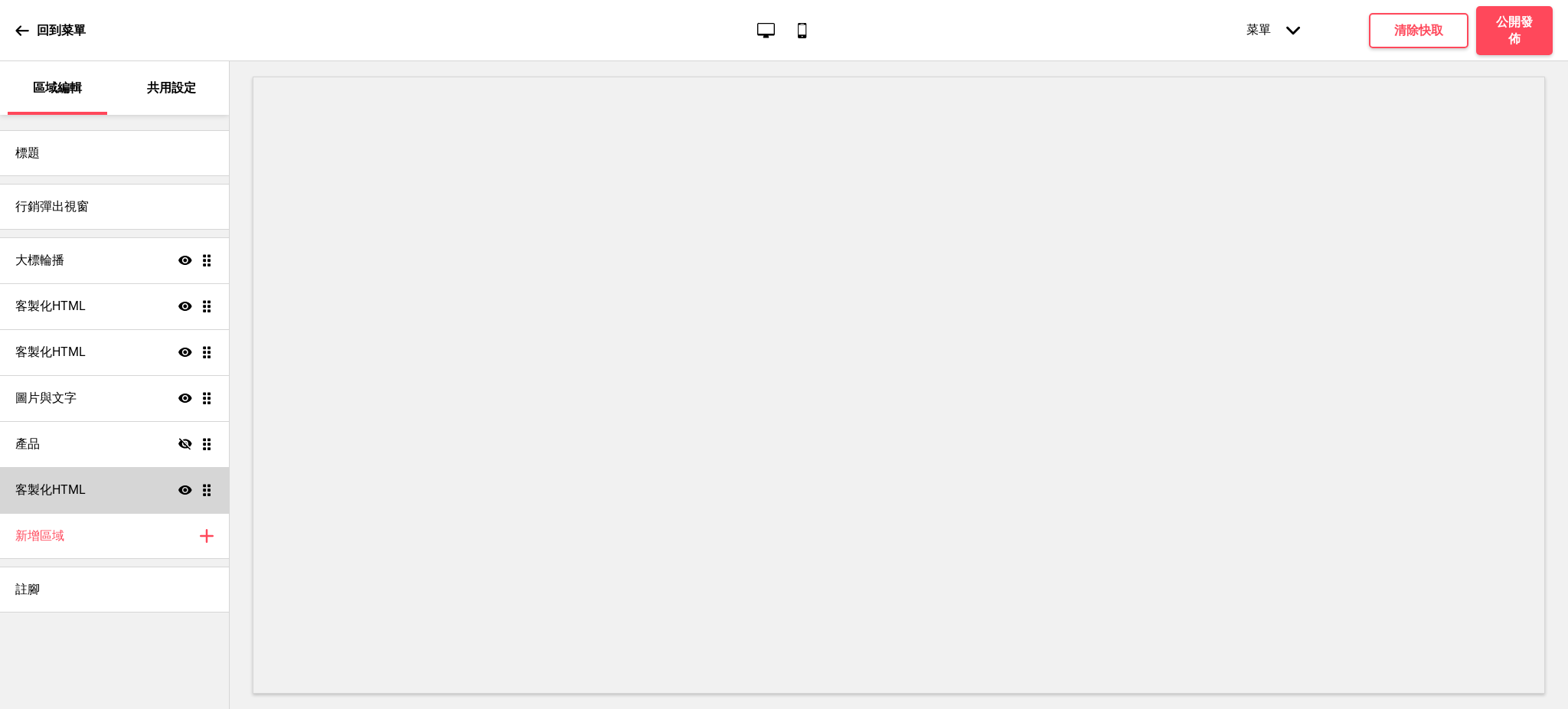
click at [79, 483] on h4 "客製化HTML" at bounding box center [51, 490] width 70 height 17
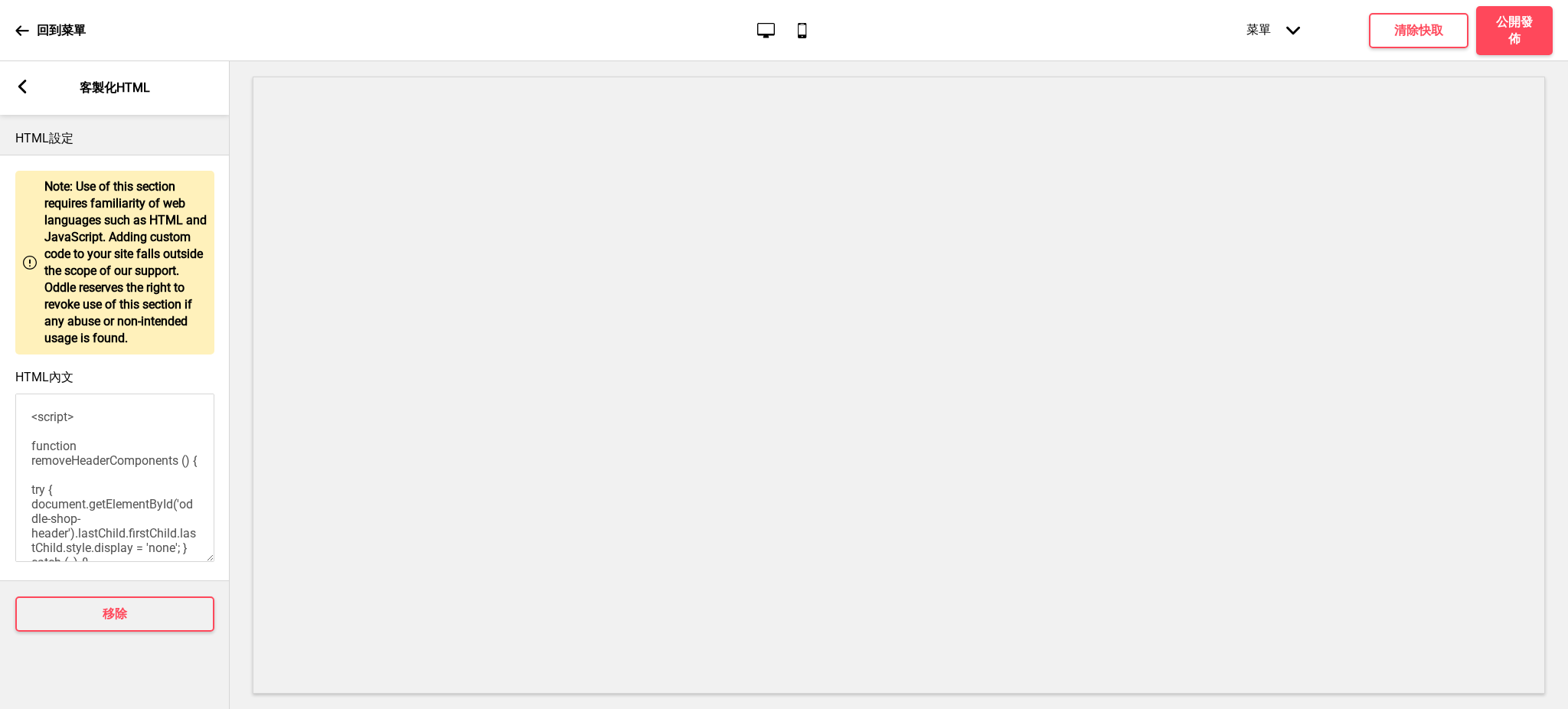
click at [22, 84] on g at bounding box center [22, 86] width 14 height 14
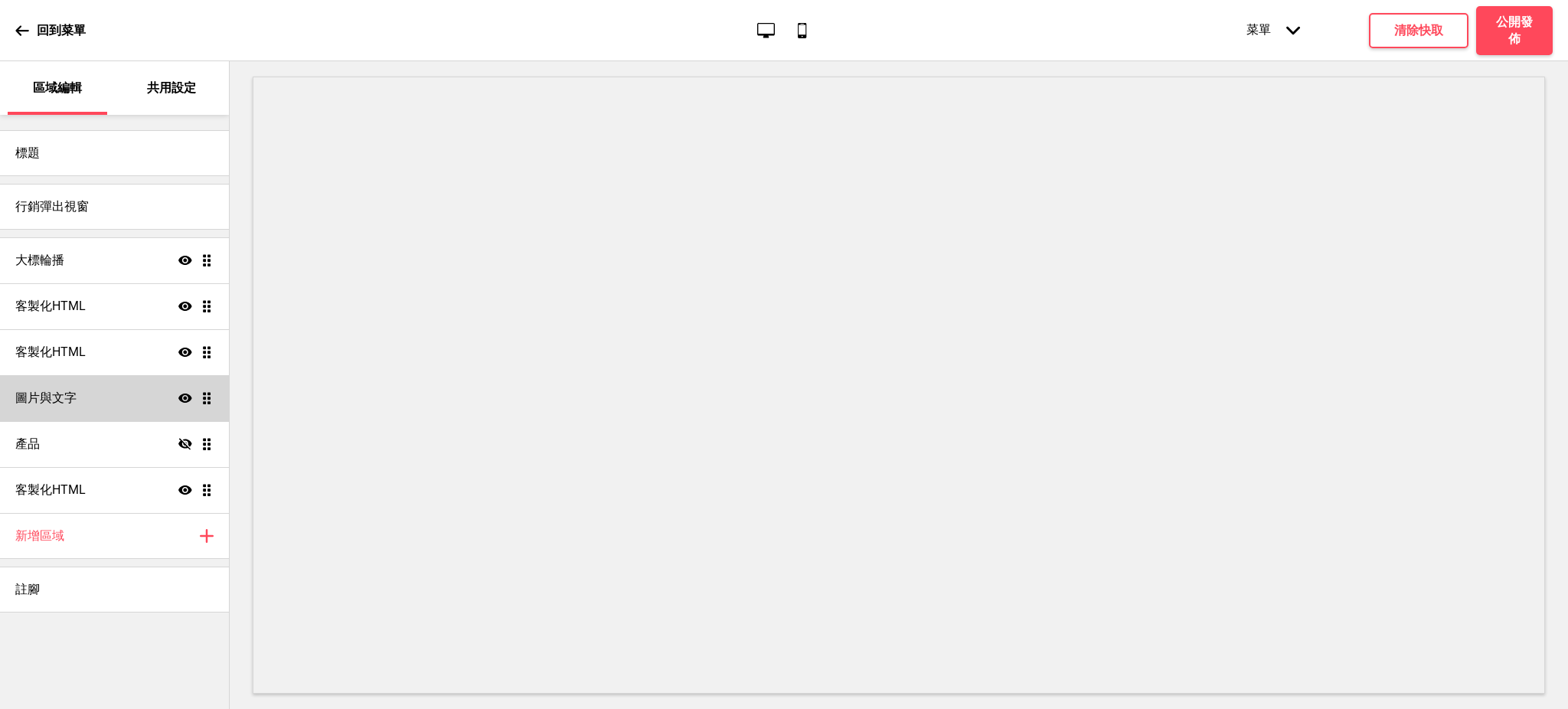
click at [73, 390] on h4 "圖片與文字" at bounding box center [46, 398] width 61 height 17
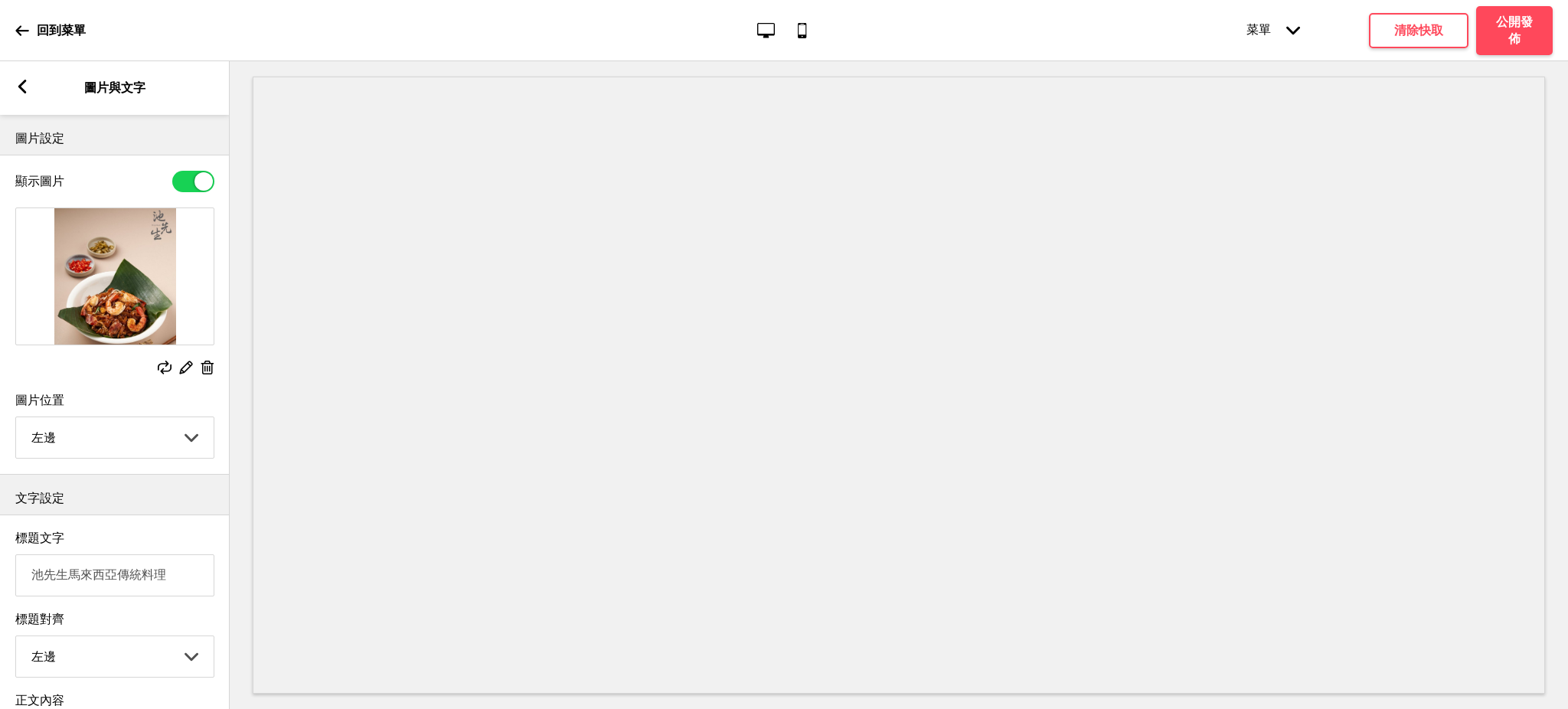
click at [25, 80] on div "箭頭left 圖片與文字" at bounding box center [115, 88] width 230 height 54
click at [21, 87] on icon at bounding box center [23, 86] width 8 height 14
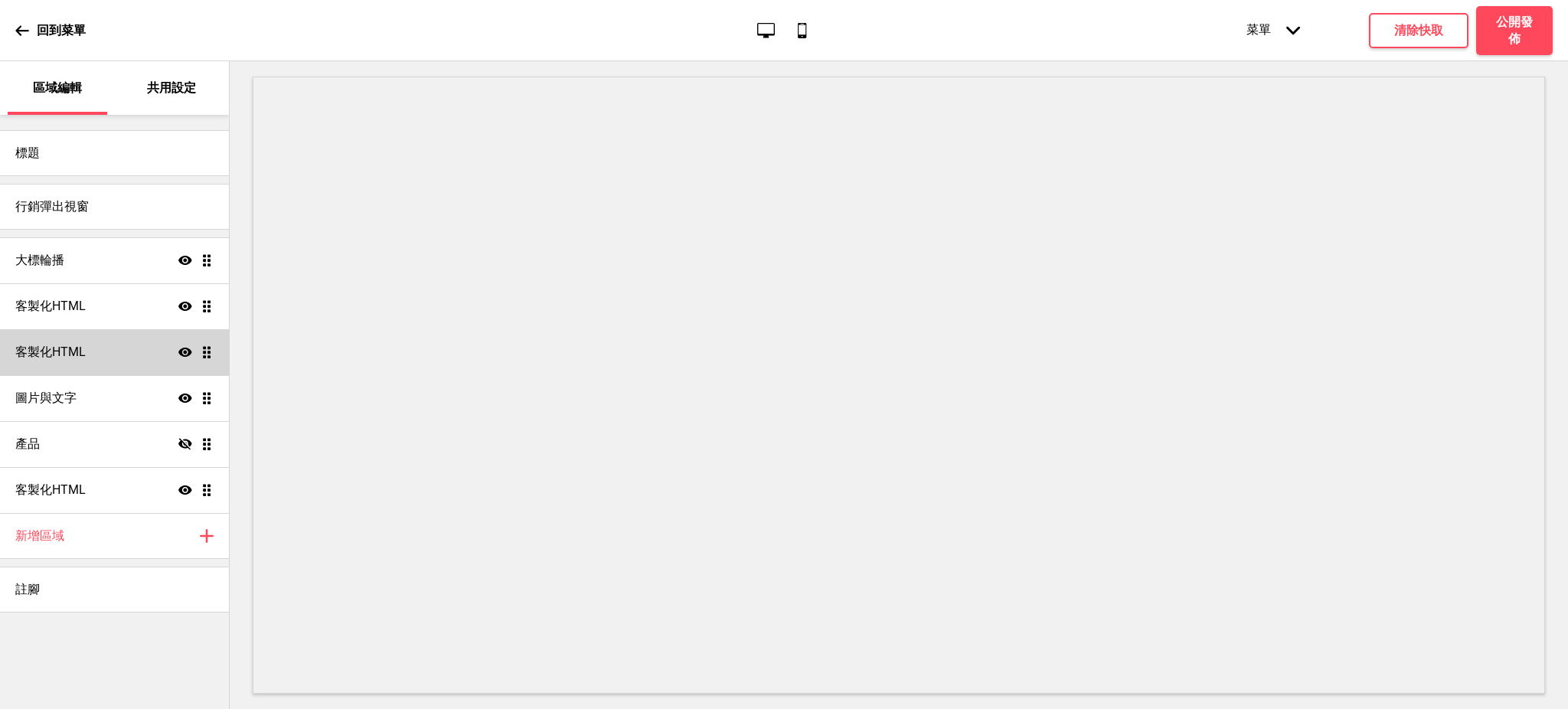
click at [152, 346] on div "客製化HTML 顯示 拖曳" at bounding box center [114, 352] width 229 height 46
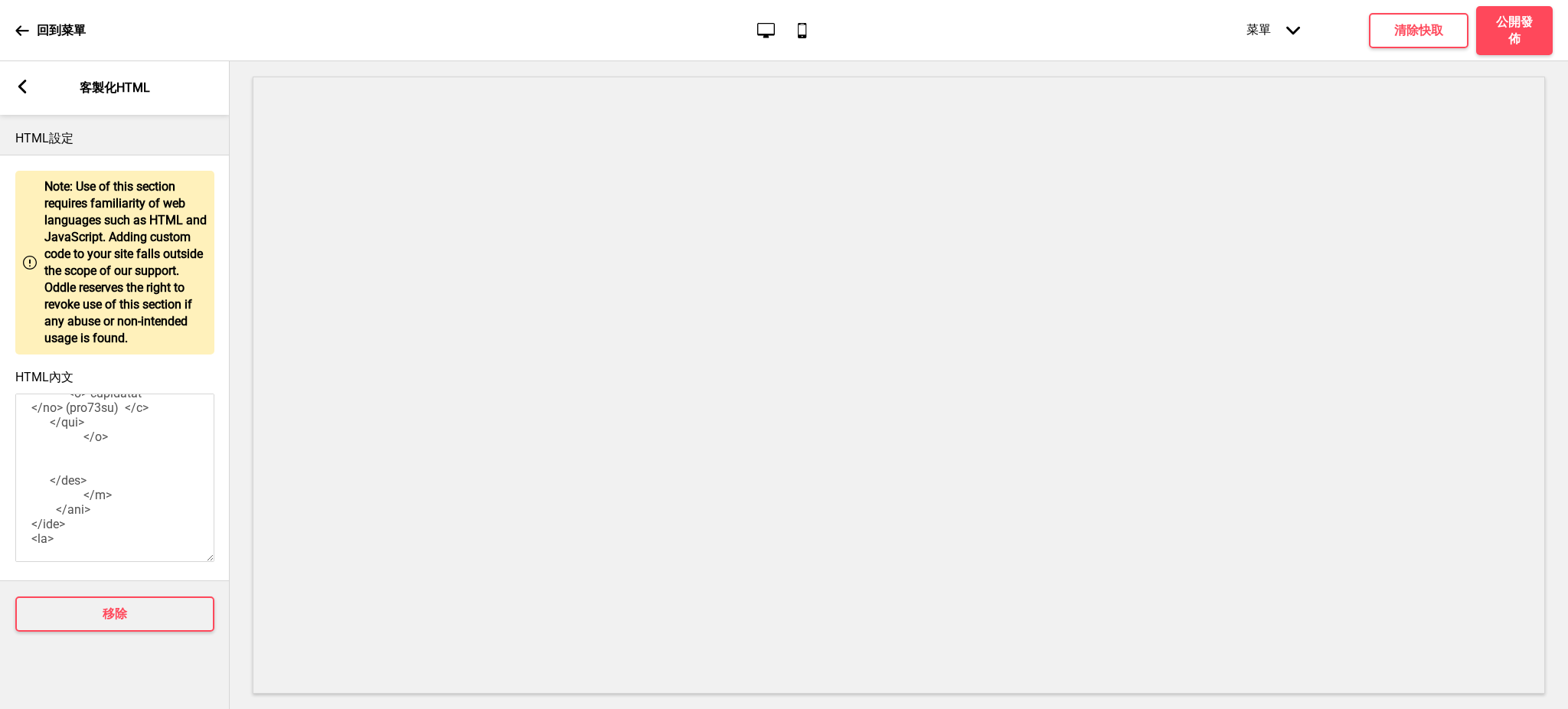
scroll to position [2786, 0]
click at [66, 412] on textarea "HTML內文" at bounding box center [115, 478] width 199 height 169
type textarea "<style> .__container { [PERSON_NAME]-width: 1200px; margin: 0 auto; text-align:…"
click at [24, 86] on rect at bounding box center [22, 86] width 14 height 14
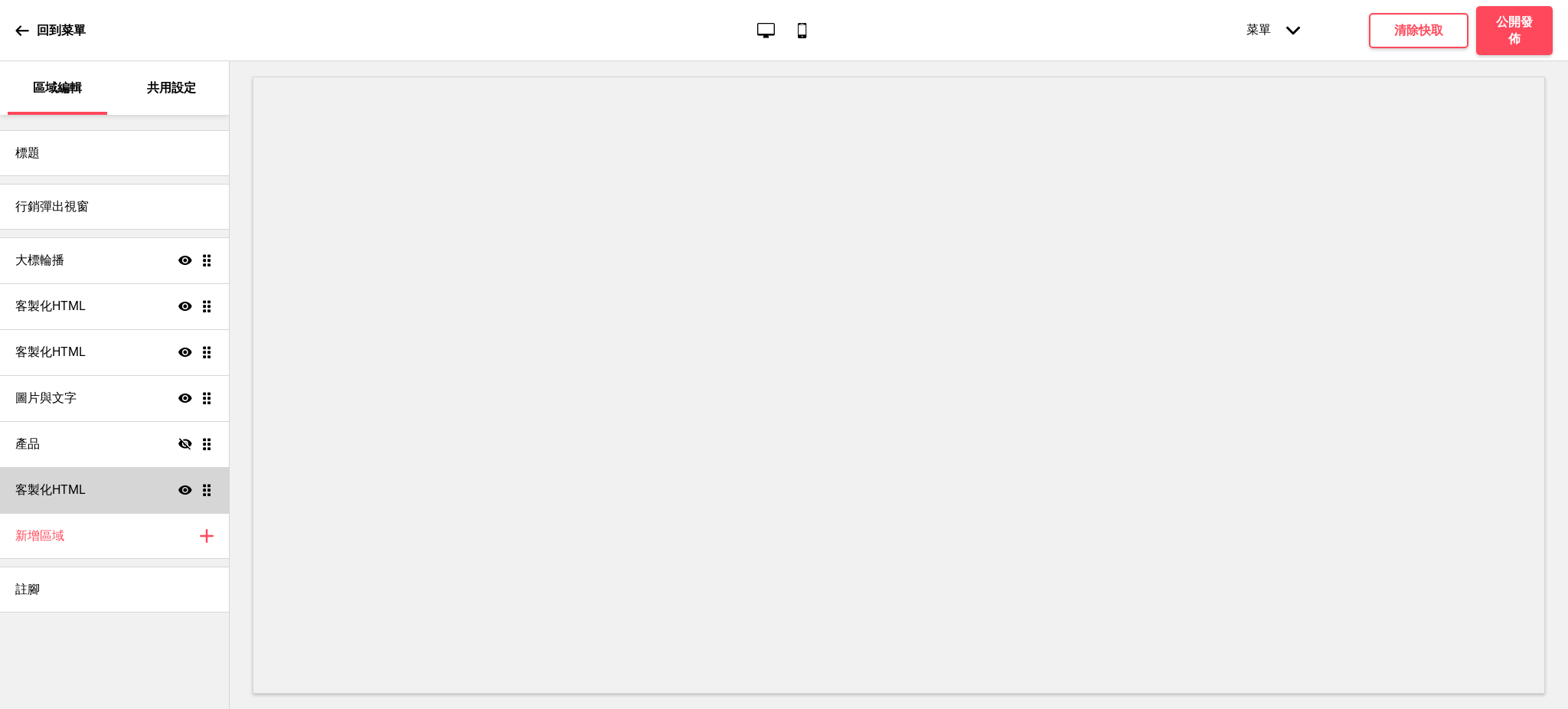
click at [91, 486] on div "客製化HTML 顯示 拖曳" at bounding box center [114, 490] width 229 height 46
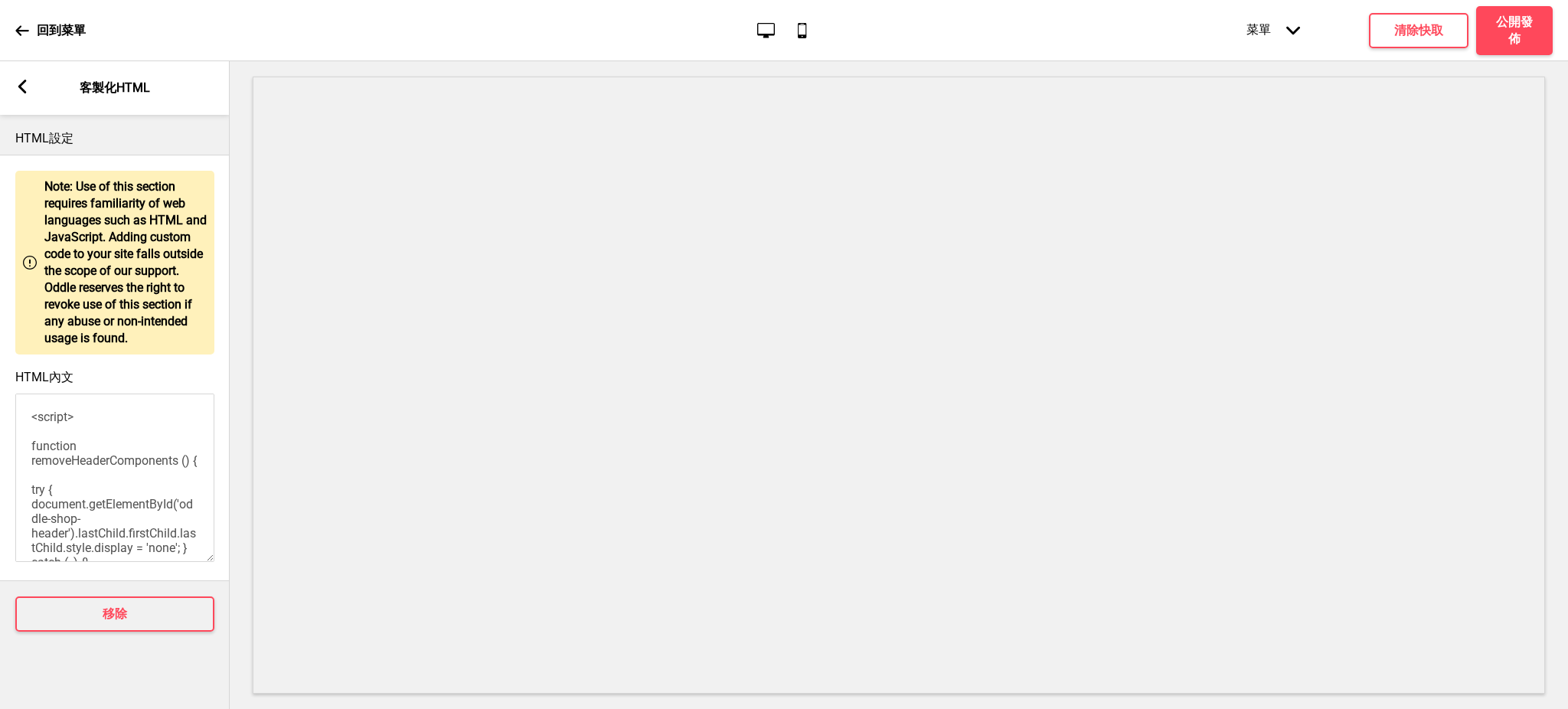
click at [92, 469] on textarea "<script> function removeHeaderComponents () { try { document.getElementById('od…" at bounding box center [115, 478] width 199 height 169
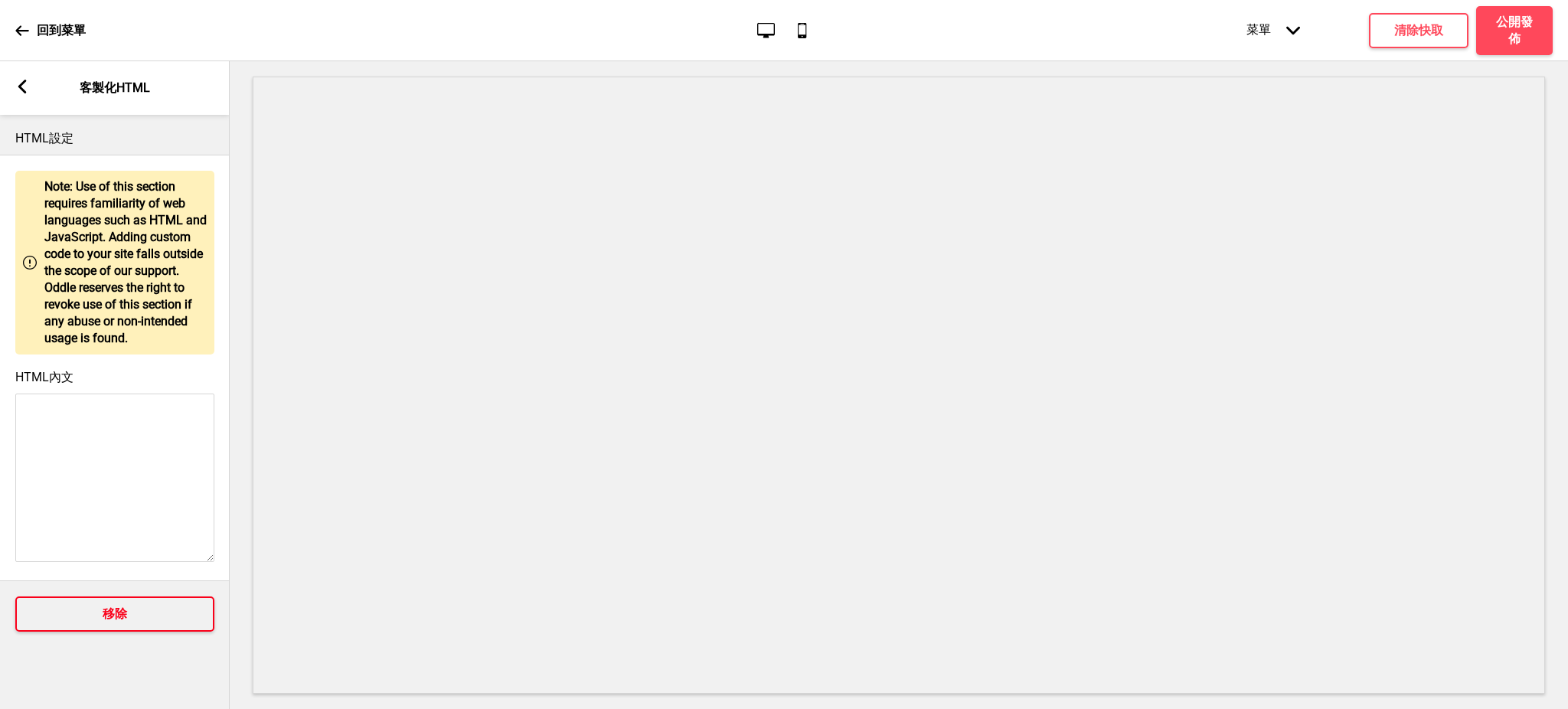
click at [174, 625] on button "移除" at bounding box center [115, 614] width 199 height 35
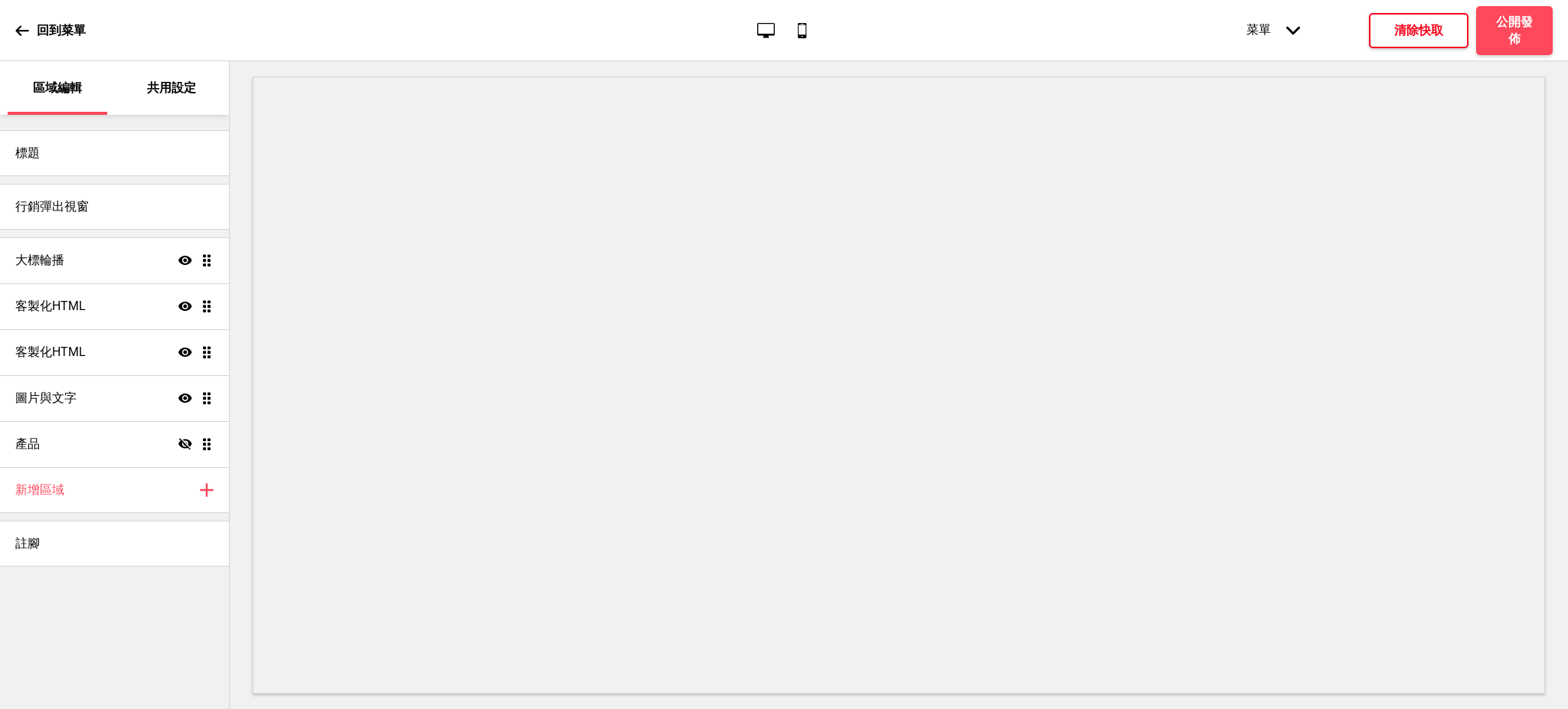
click at [1432, 25] on h4 "清除快取" at bounding box center [1419, 30] width 49 height 17
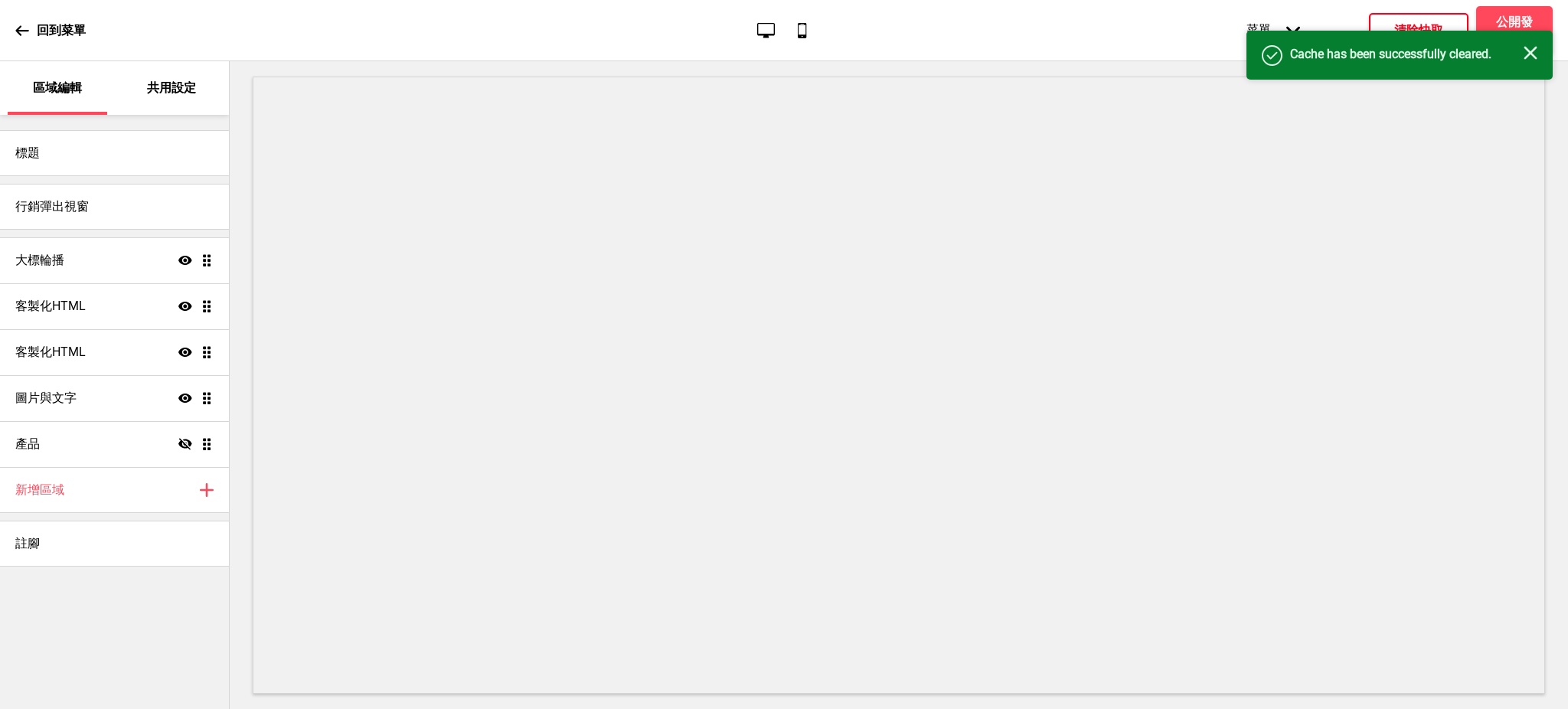
click at [1531, 49] on icon "关闭" at bounding box center [1531, 52] width 14 height 14
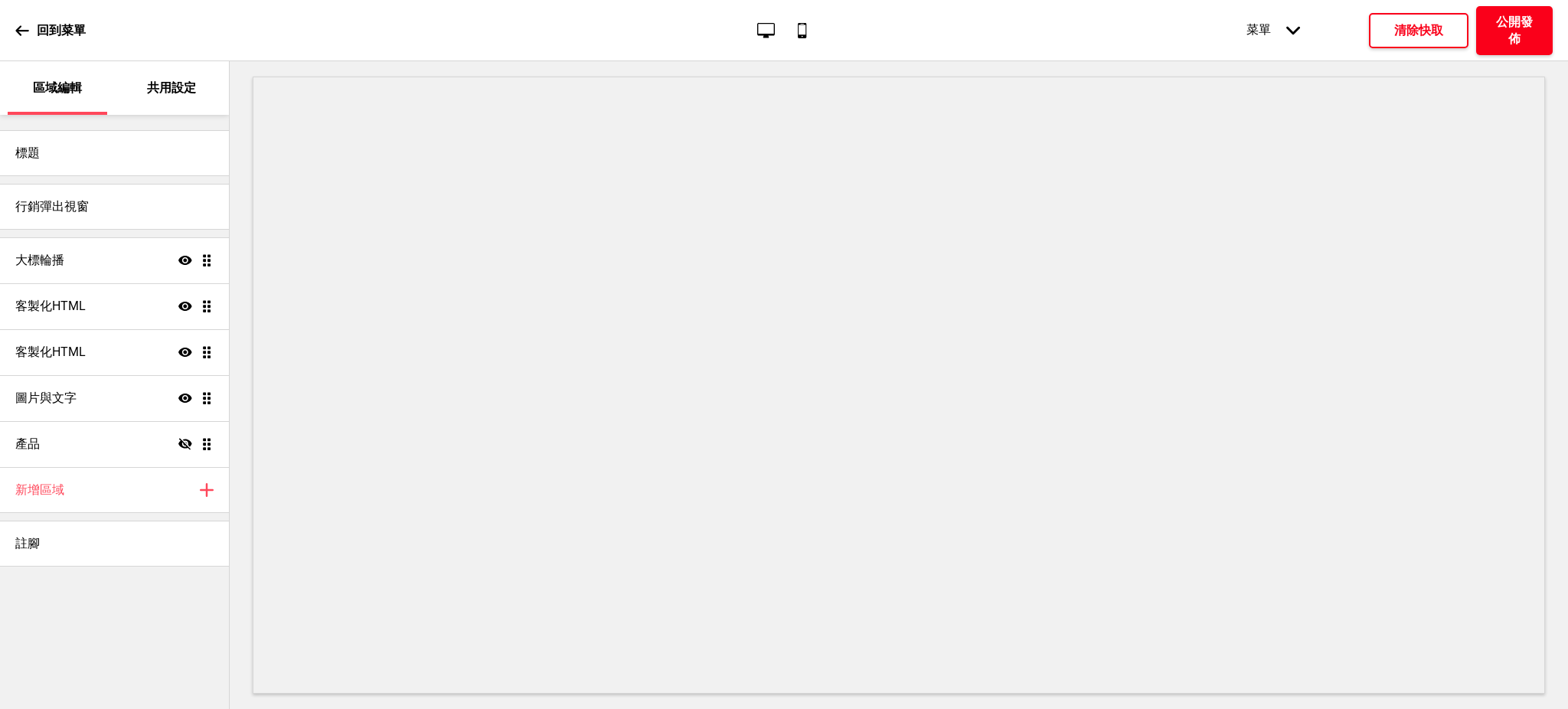
click at [1515, 22] on h4 "公開發佈" at bounding box center [1514, 30] width 46 height 33
drag, startPoint x: 870, startPoint y: 391, endPoint x: 870, endPoint y: 380, distance: 11.0
click at [870, 389] on h4 "確定" at bounding box center [863, 391] width 24 height 17
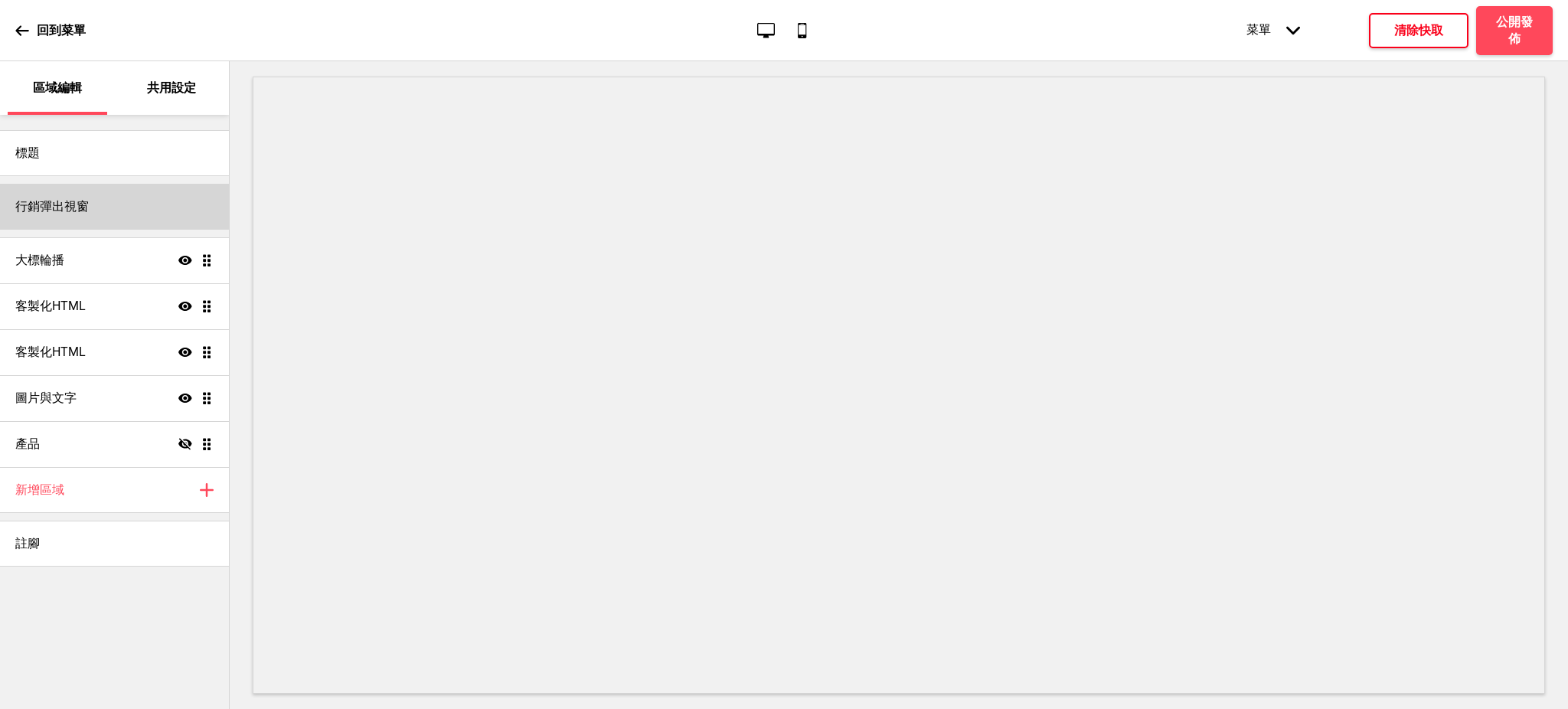
click at [90, 207] on div "行銷彈出視窗" at bounding box center [114, 206] width 229 height 46
select select "timeDelay"
select select "5"
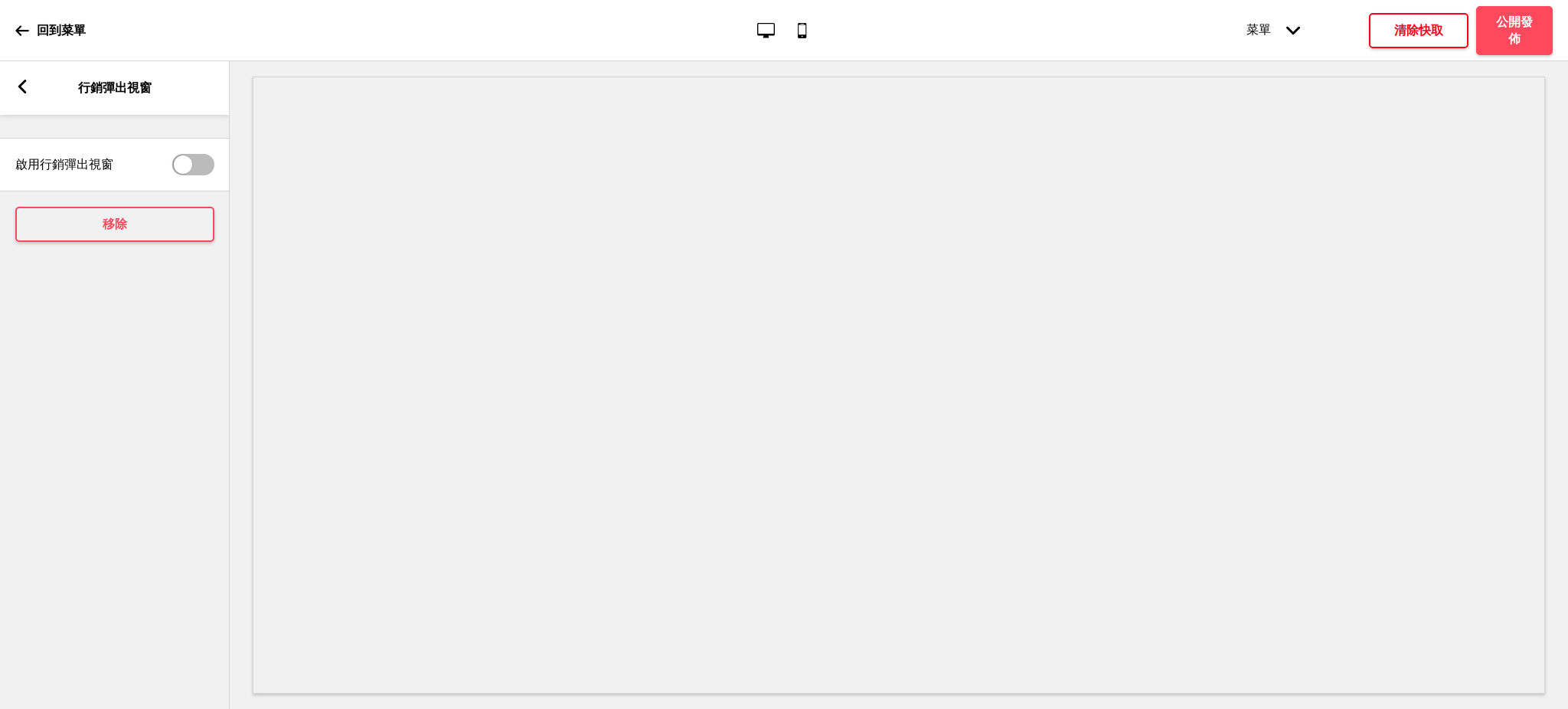
click at [20, 95] on div "箭頭left" at bounding box center [22, 88] width 14 height 17
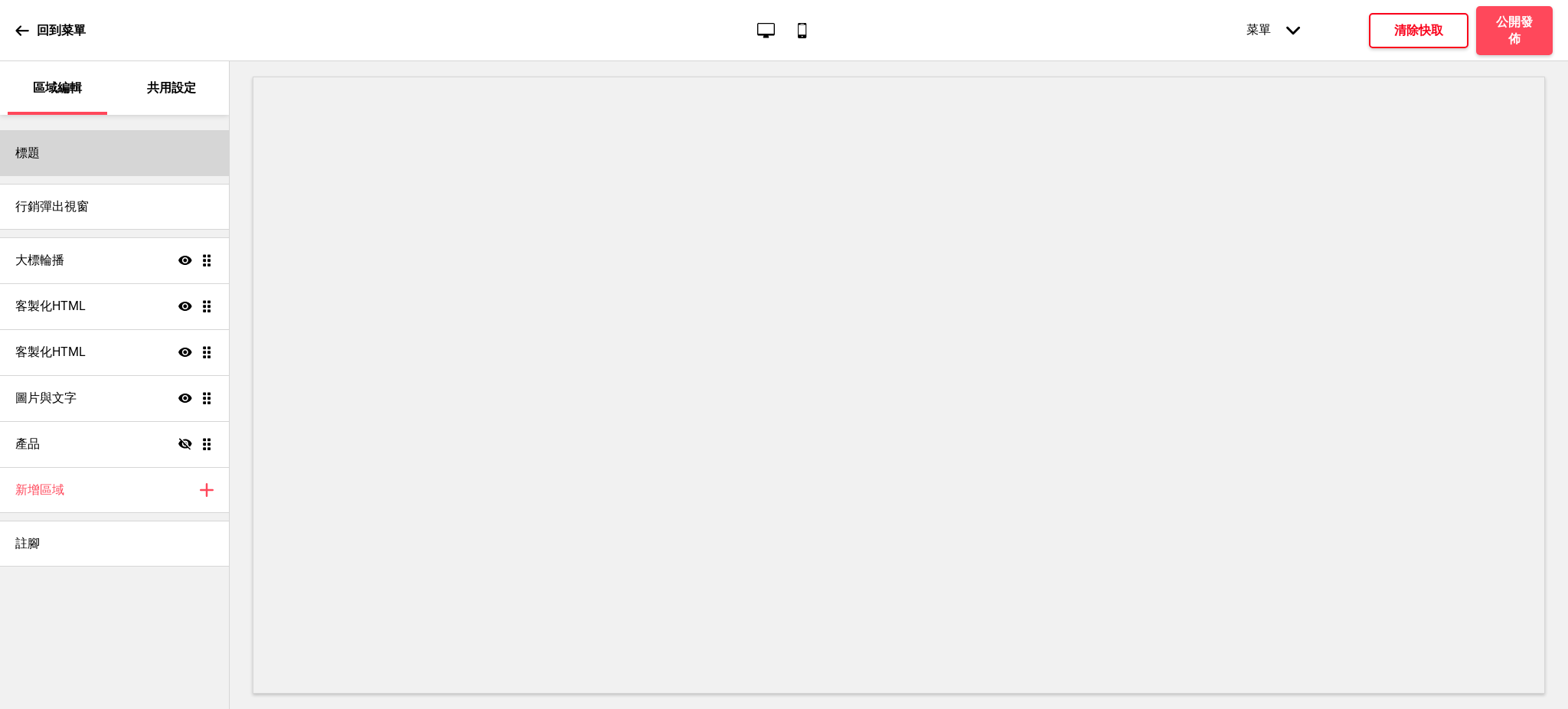
click at [64, 168] on div "標題" at bounding box center [114, 153] width 229 height 46
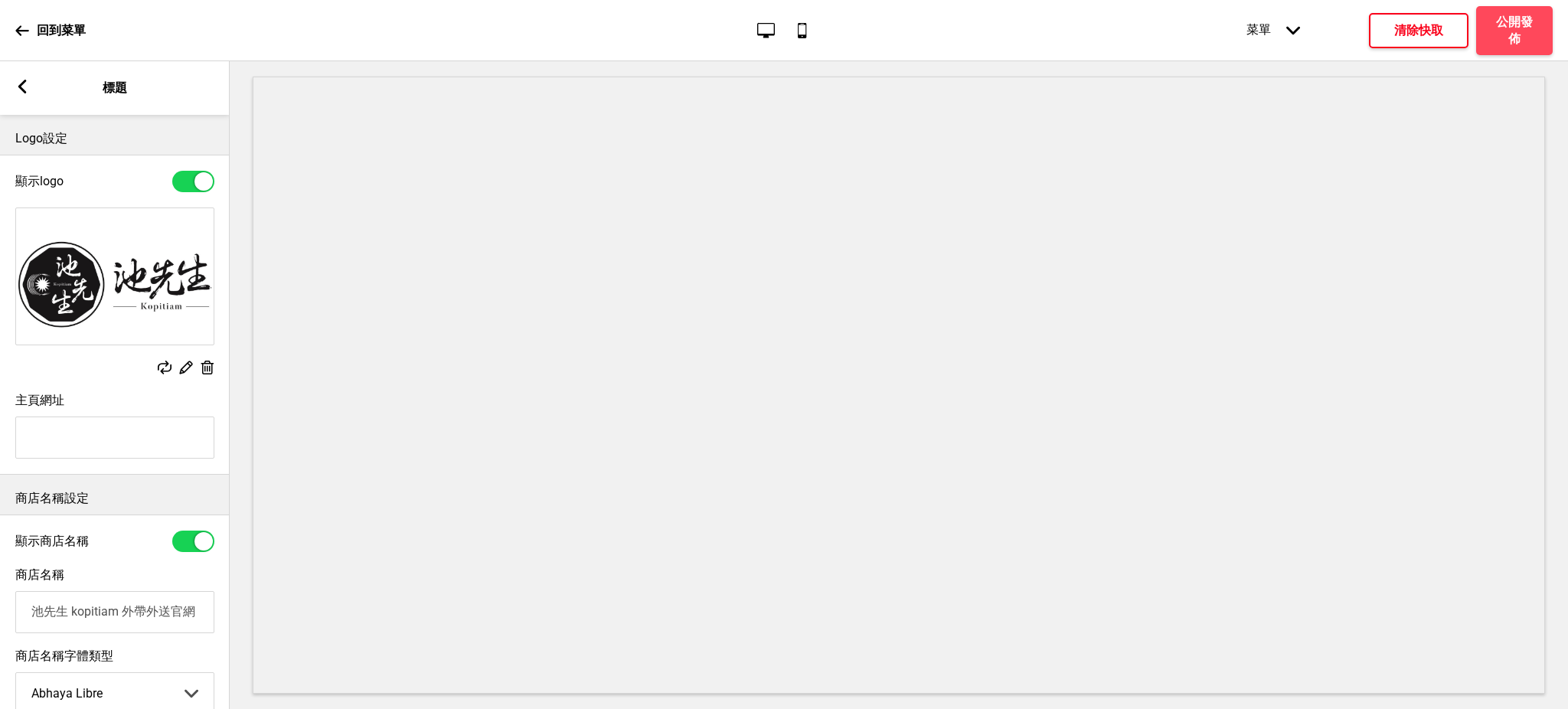
scroll to position [185, 0]
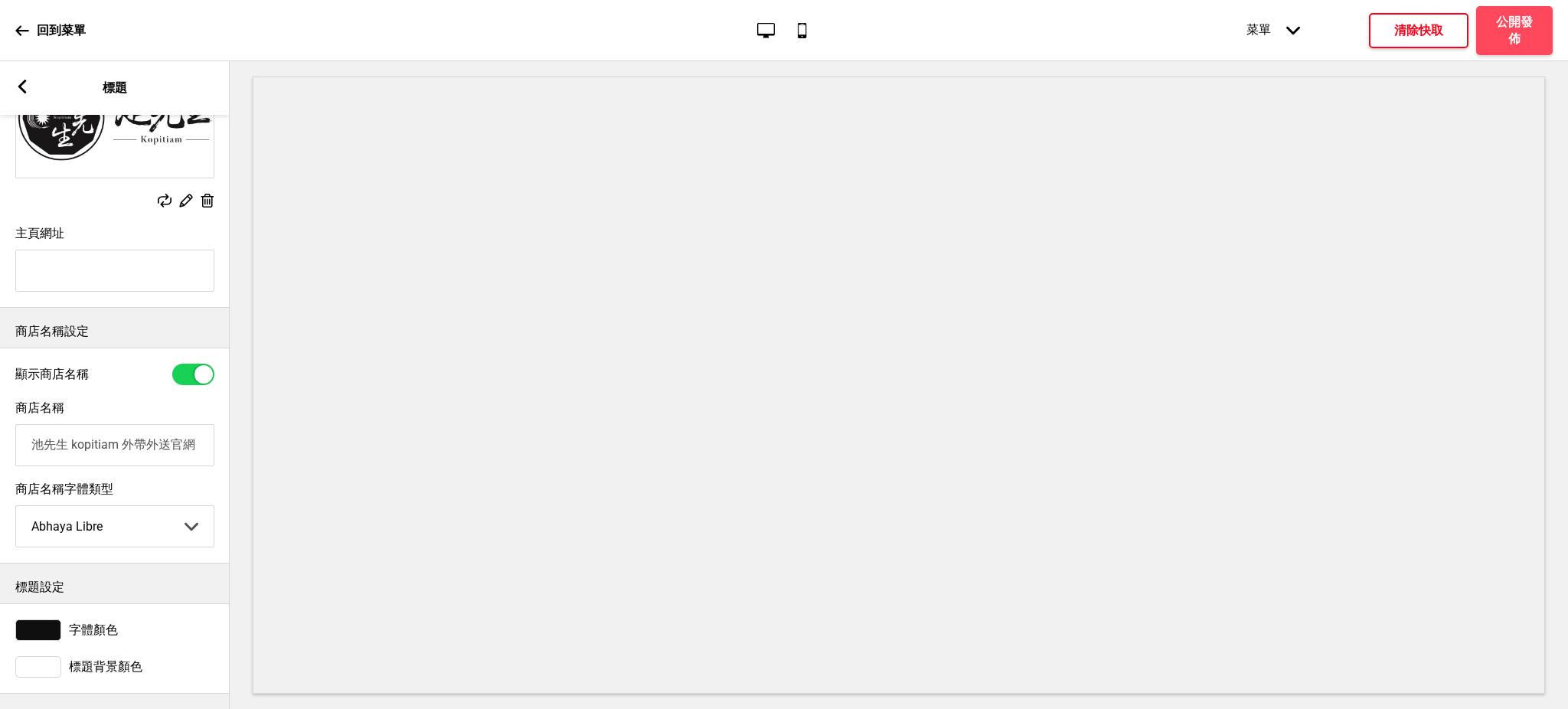
drag, startPoint x: 194, startPoint y: 428, endPoint x: 240, endPoint y: 427, distance: 46.0
click at [240, 427] on div "區域編輯 共用設定 標題 行銷彈出視窗 大標輪播 顯示 拖曳 客製化HTML 顯示 拖曳 客製化HTML 顯示 拖曳 圖片與文字 顯示 拖曳 產品 隱藏 拖曳…" at bounding box center [784, 385] width 1568 height 648
drag, startPoint x: 178, startPoint y: 433, endPoint x: 199, endPoint y: 432, distance: 21.0
click at [199, 432] on input "池先生 kopitiam 外帶外送官網" at bounding box center [115, 445] width 199 height 42
click at [76, 438] on input "池先生 kopitiam 外帶外送官網" at bounding box center [115, 445] width 199 height 42
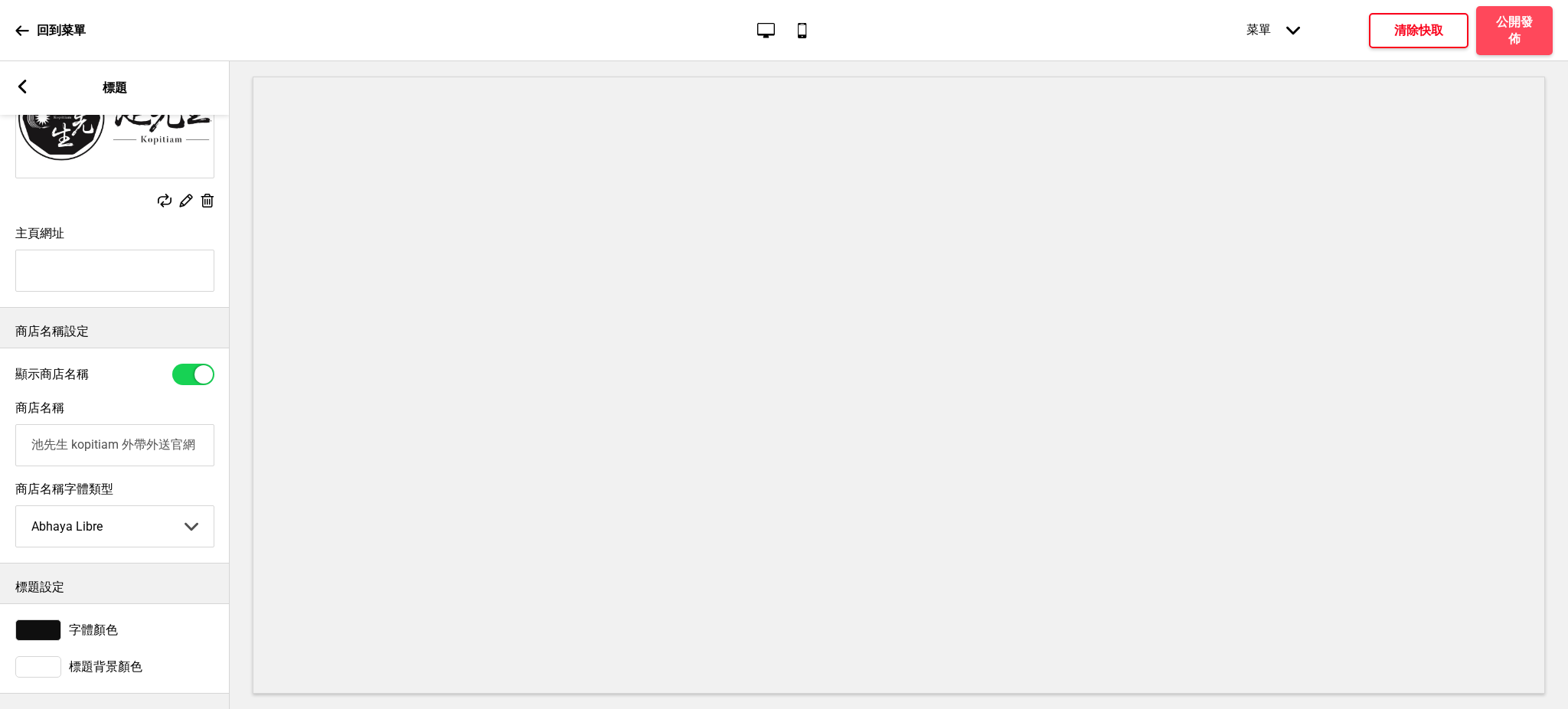
drag, startPoint x: 56, startPoint y: 437, endPoint x: 0, endPoint y: 432, distance: 56.2
click at [0, 432] on div "商店名稱 池先生 kopitiam 外帶外送官網" at bounding box center [115, 434] width 230 height 81
click at [77, 429] on input "池先生 kopitiam 外帶外送官網" at bounding box center [115, 445] width 199 height 42
click at [171, 434] on input "池先生 kopitiam 外帶外送官網" at bounding box center [115, 445] width 199 height 42
type input "池先生 kopitiam 外帶外送官網"
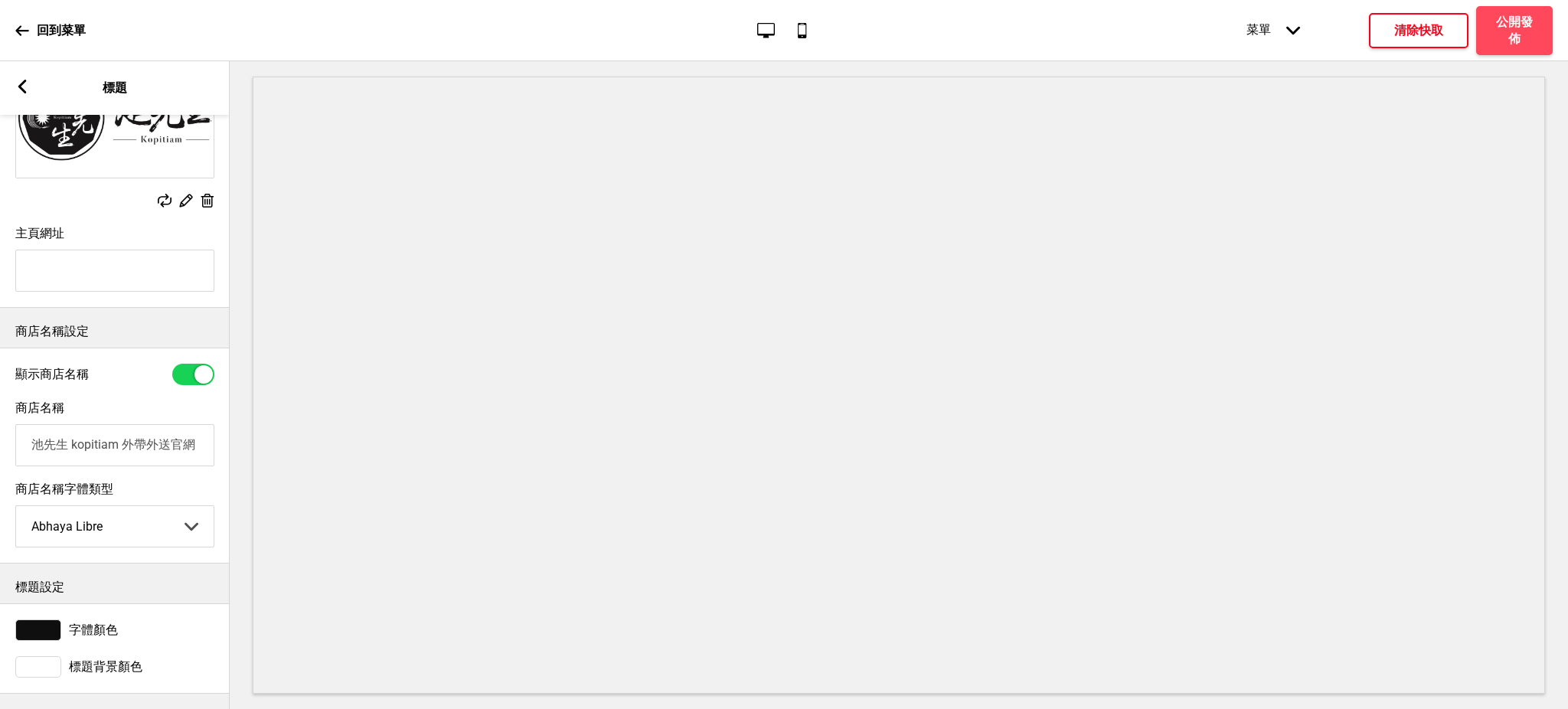
click at [64, 429] on input "池先生 kopitiam 外帶外送官網" at bounding box center [115, 445] width 199 height 42
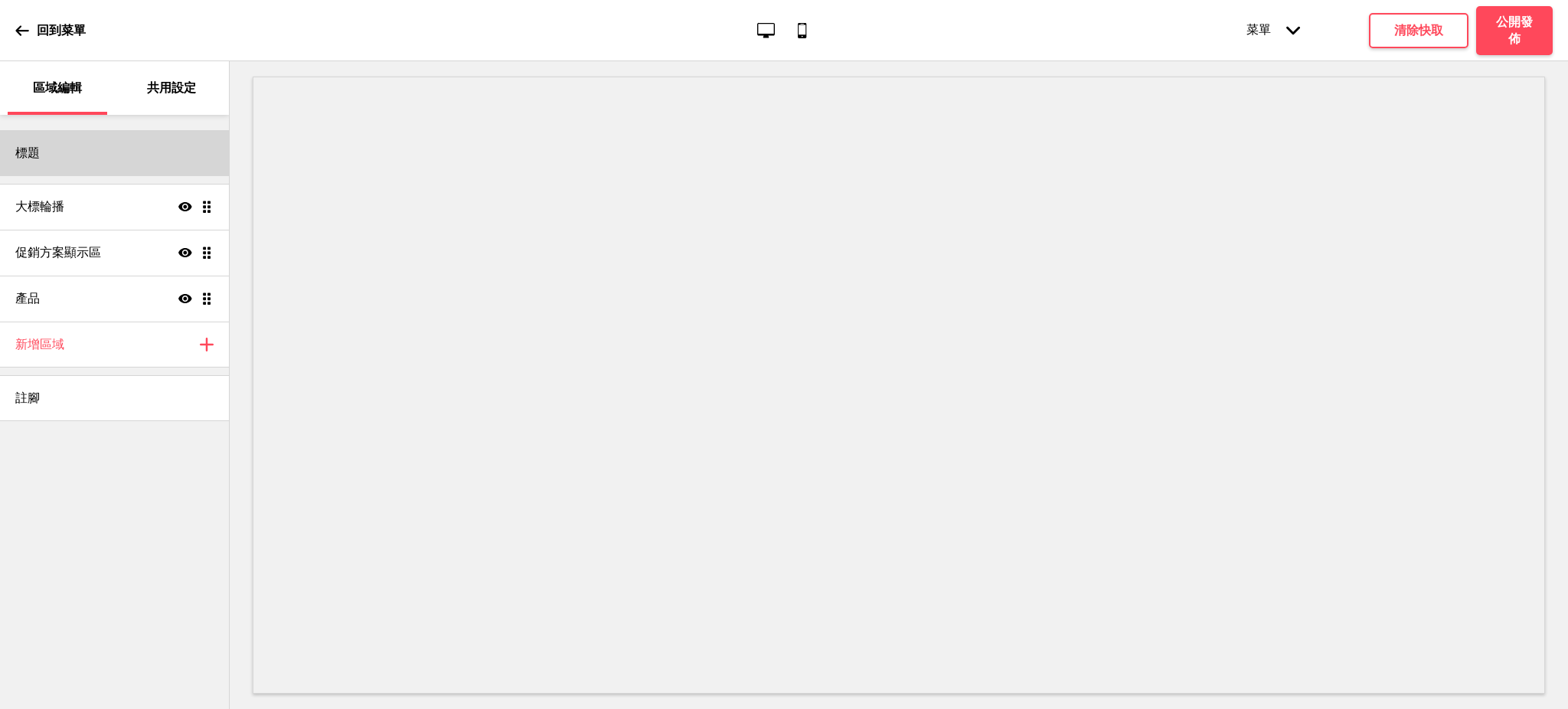
click at [54, 169] on div "標題" at bounding box center [114, 153] width 229 height 46
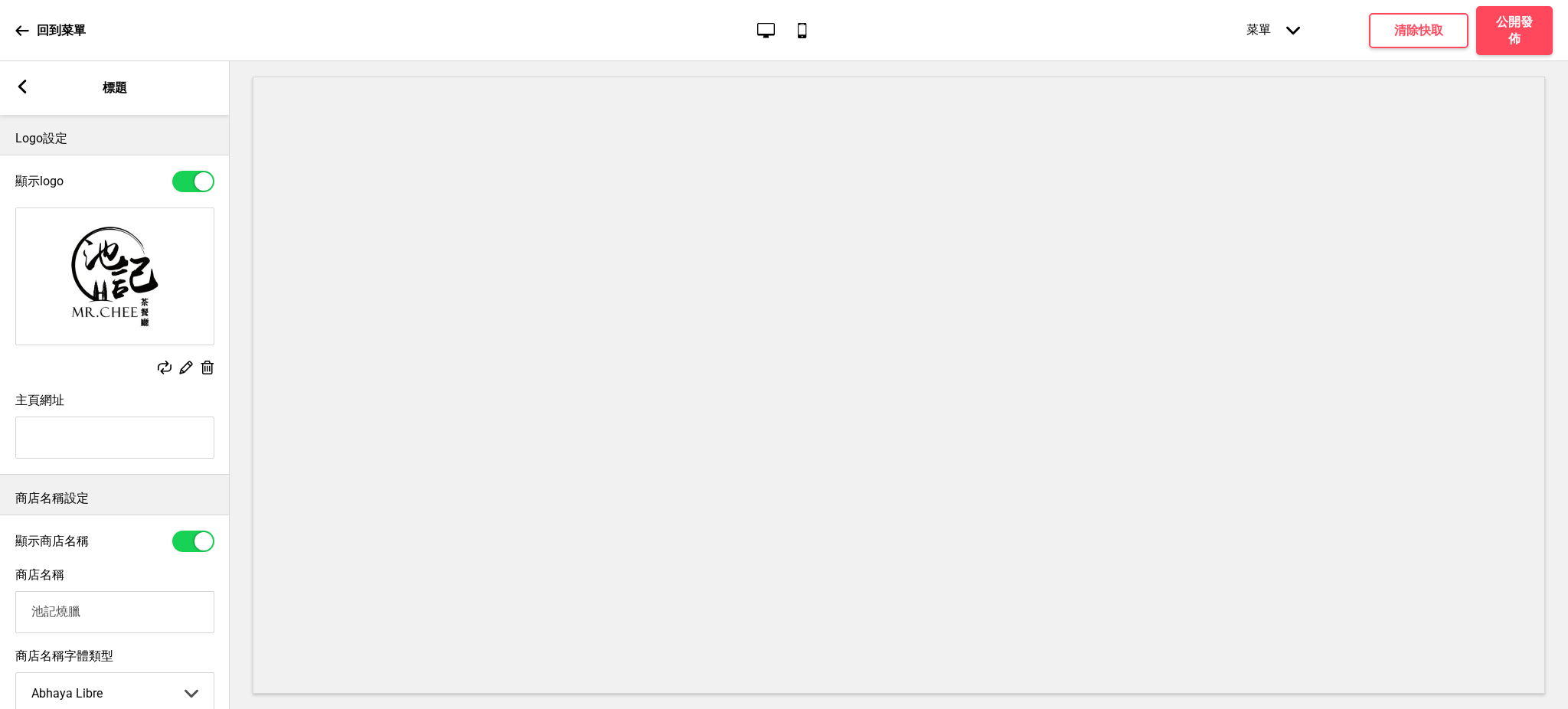
scroll to position [136, 0]
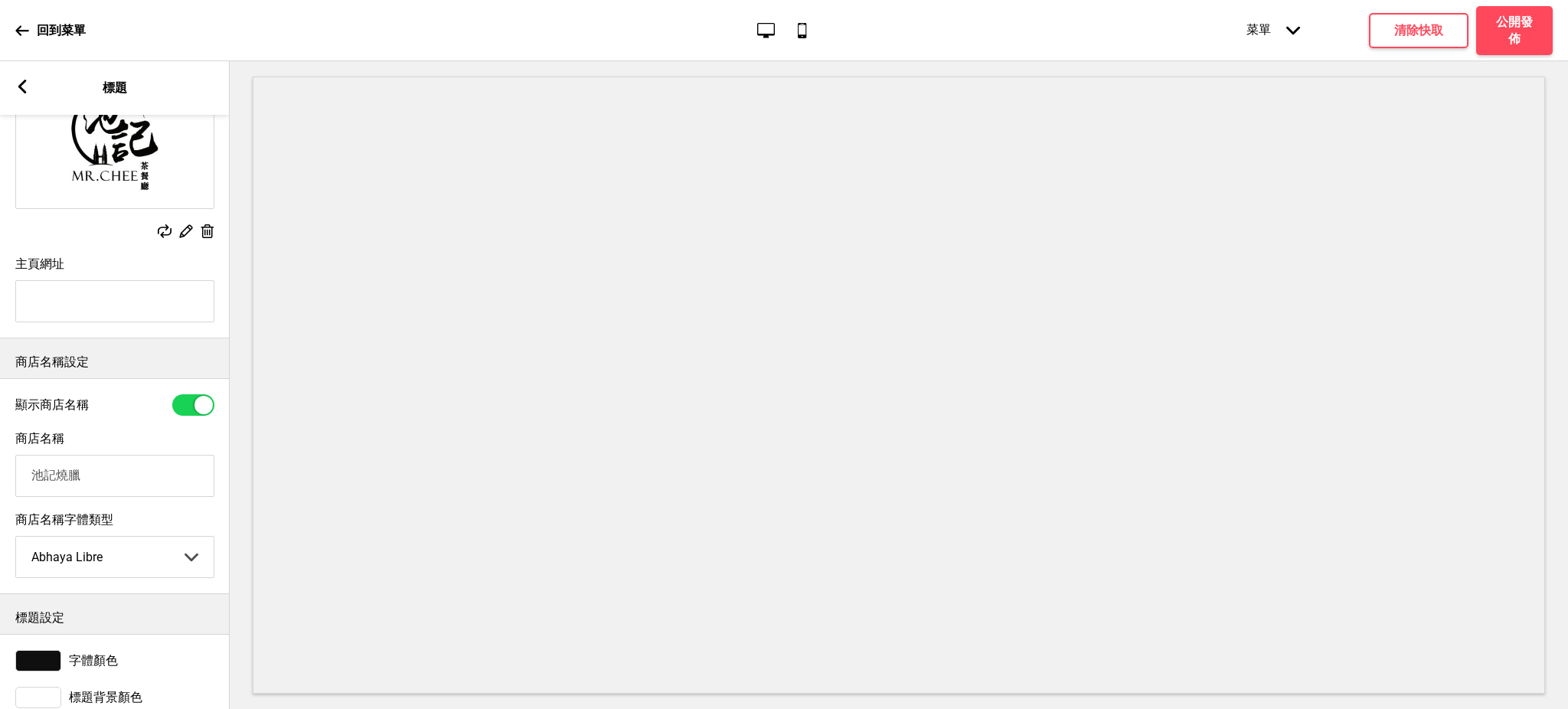
click at [204, 231] on rect at bounding box center [207, 231] width 16 height 16
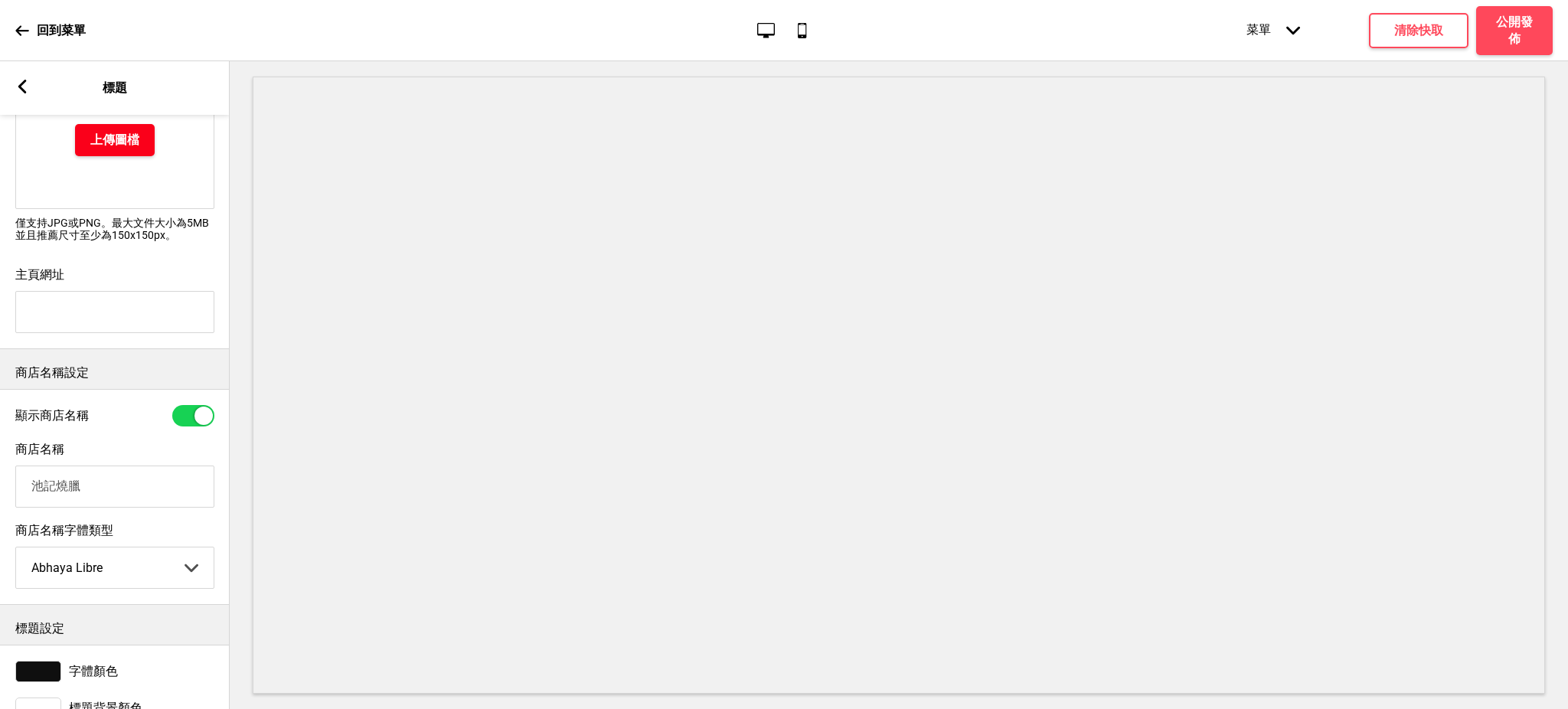
click at [133, 142] on h4 "上傳圖檔" at bounding box center [115, 140] width 49 height 17
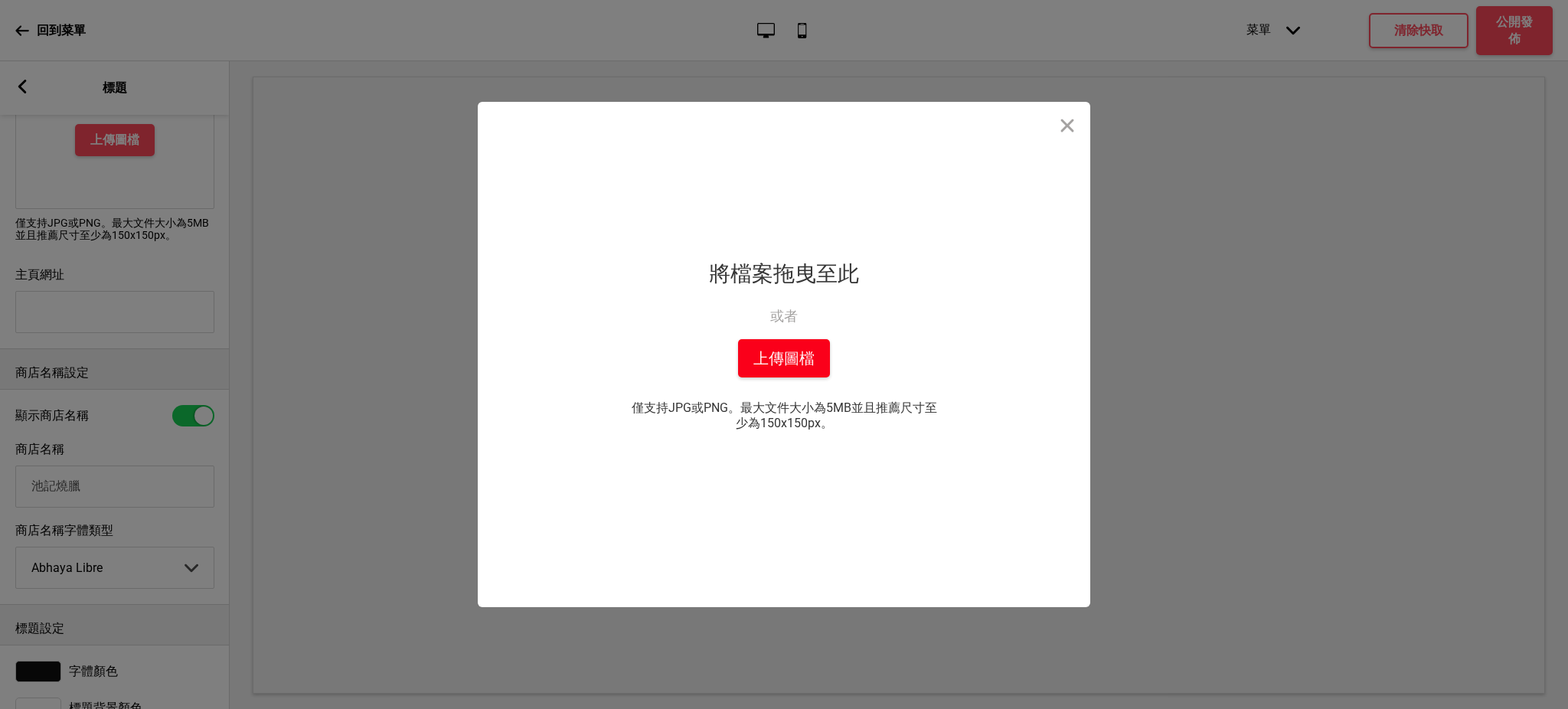
click at [753, 347] on button "上傳圖檔" at bounding box center [784, 358] width 92 height 38
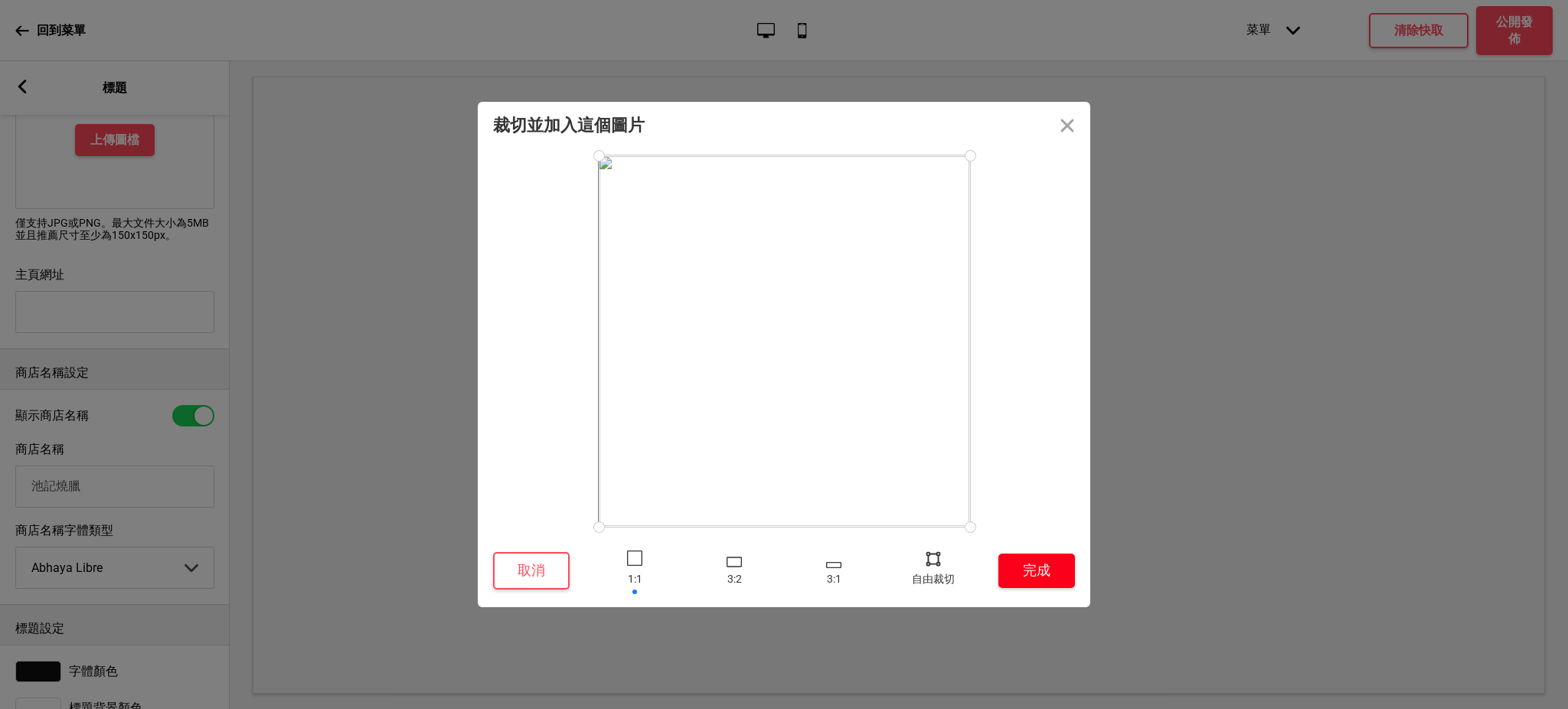
click at [1031, 572] on button "完成" at bounding box center [1037, 570] width 77 height 34
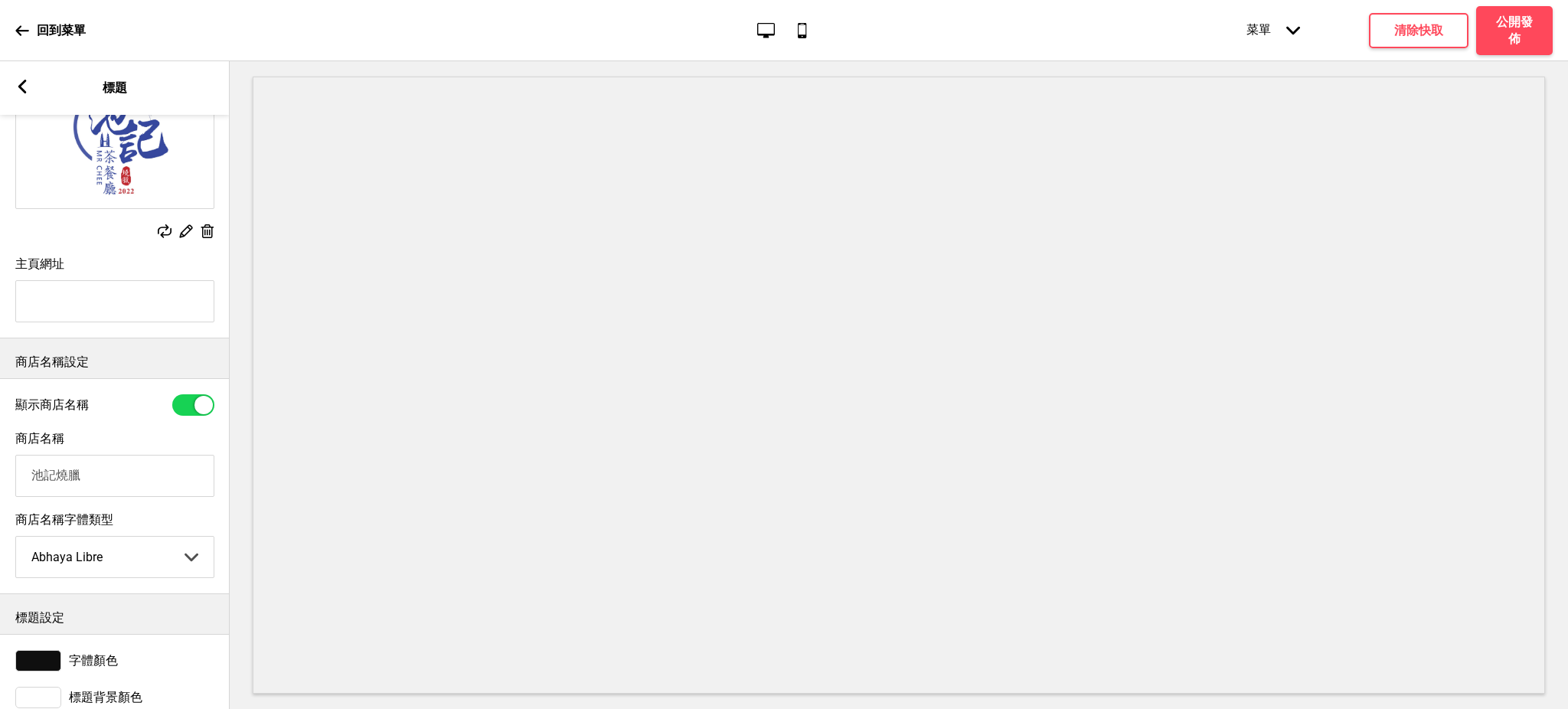
scroll to position [185, 0]
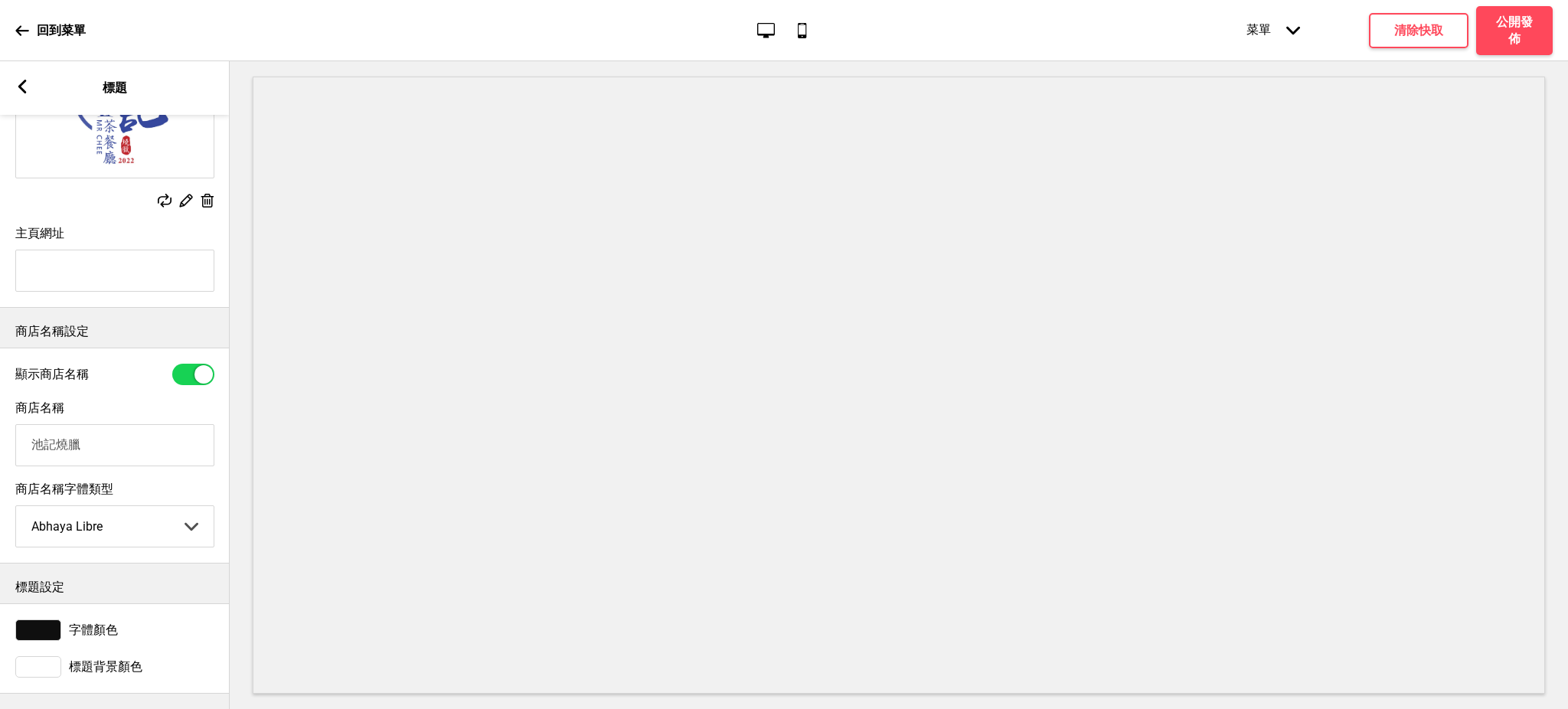
click at [34, 625] on div at bounding box center [38, 630] width 46 height 21
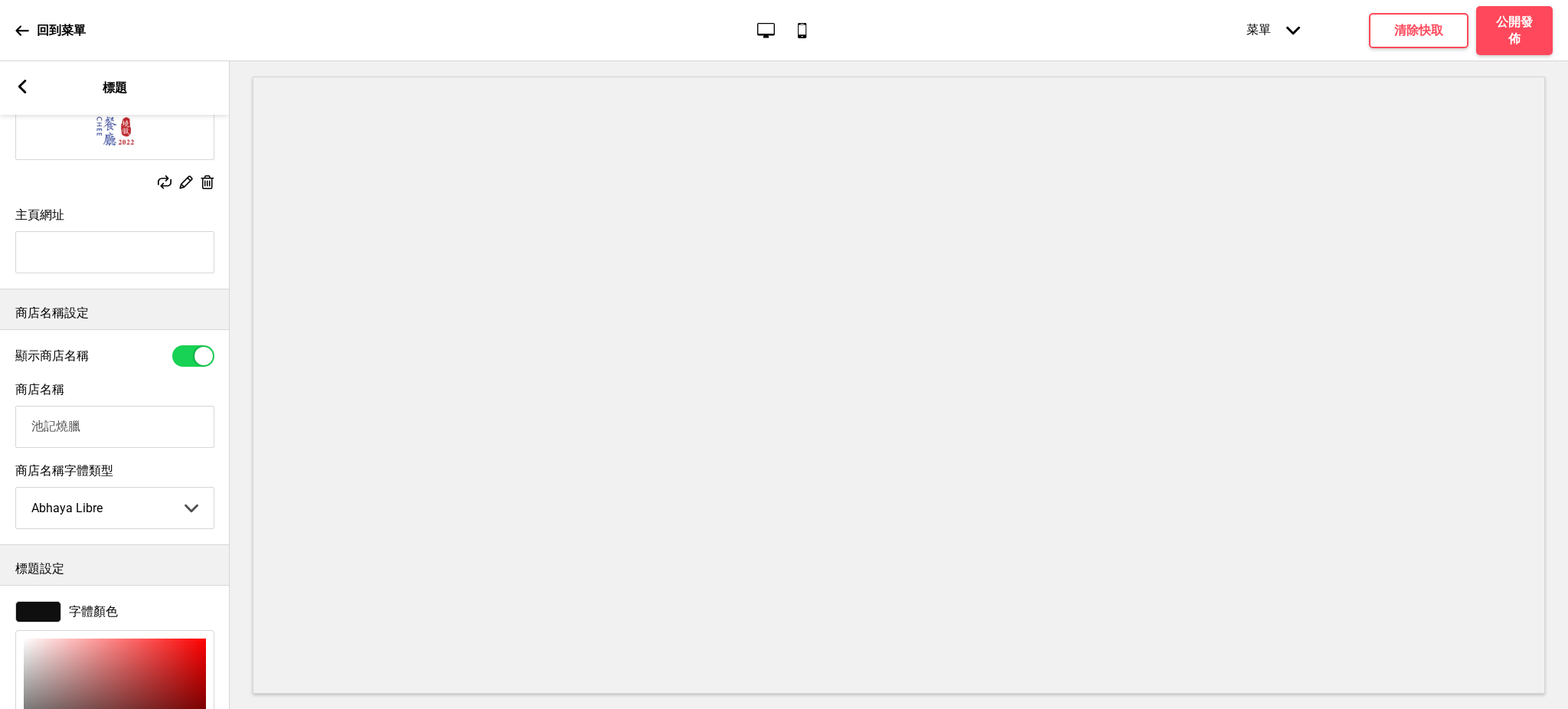
scroll to position [438, 0]
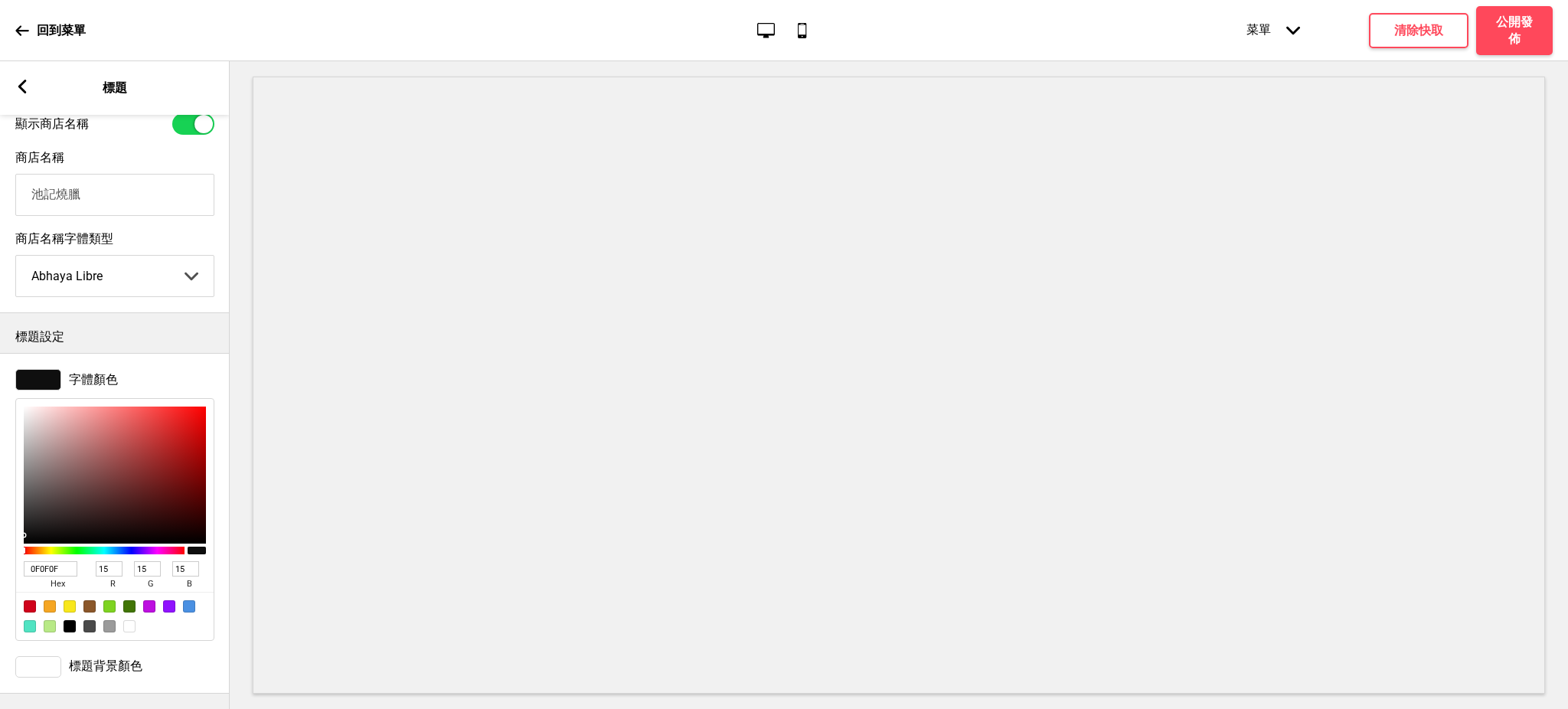
drag, startPoint x: 64, startPoint y: 554, endPoint x: 0, endPoint y: 543, distance: 64.9
click at [0, 543] on div "字體顏色 0F0F0F hex 15 r 15 g 15 b 100 a" at bounding box center [115, 504] width 230 height 287
paste input "<script> function removeHeaderComponents () { try { document.getElementById('od…"
type input "<script> function removeHeaderComponents () { try { document.getElementById('od…"
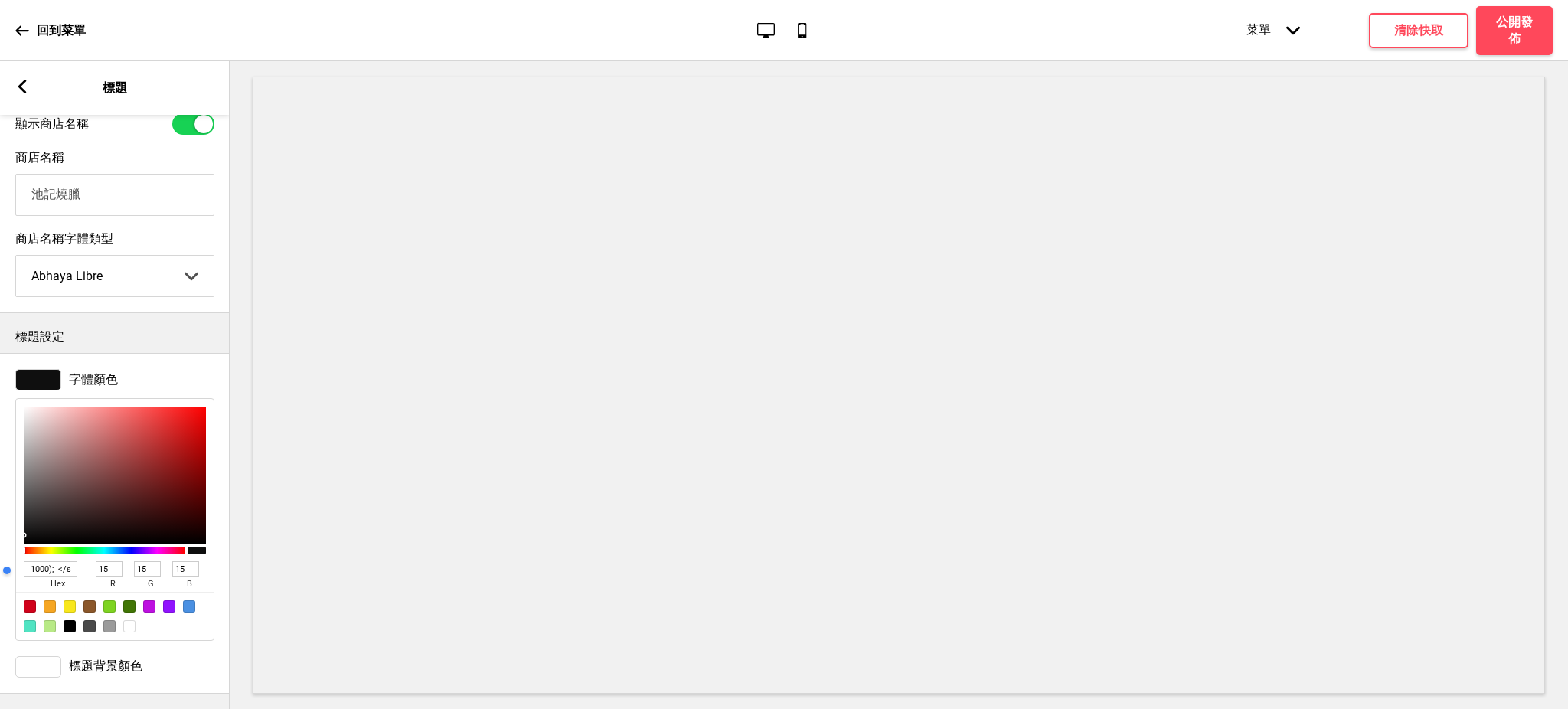
click at [57, 561] on input "<script> function removeHeaderComponents () { try { document.getElementById('od…" at bounding box center [51, 569] width 54 height 15
drag, startPoint x: 57, startPoint y: 549, endPoint x: 15, endPoint y: 548, distance: 42.0
click at [15, 548] on div "0F0F0F hex 15 r 15 g 15 b 100 a" at bounding box center [115, 520] width 199 height 243
paste input "#36489c"
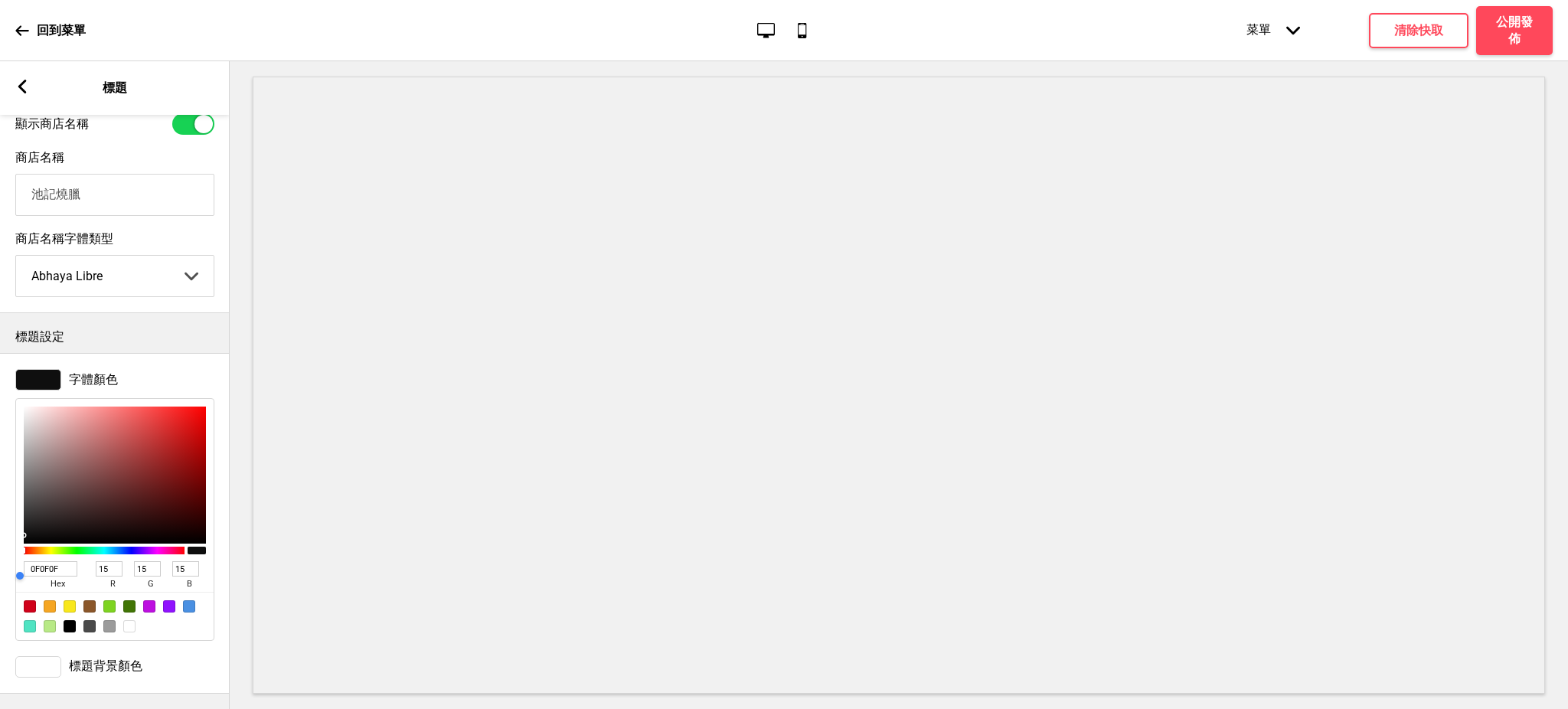
type input "#36489c"
type input "54"
type input "72"
type input "156"
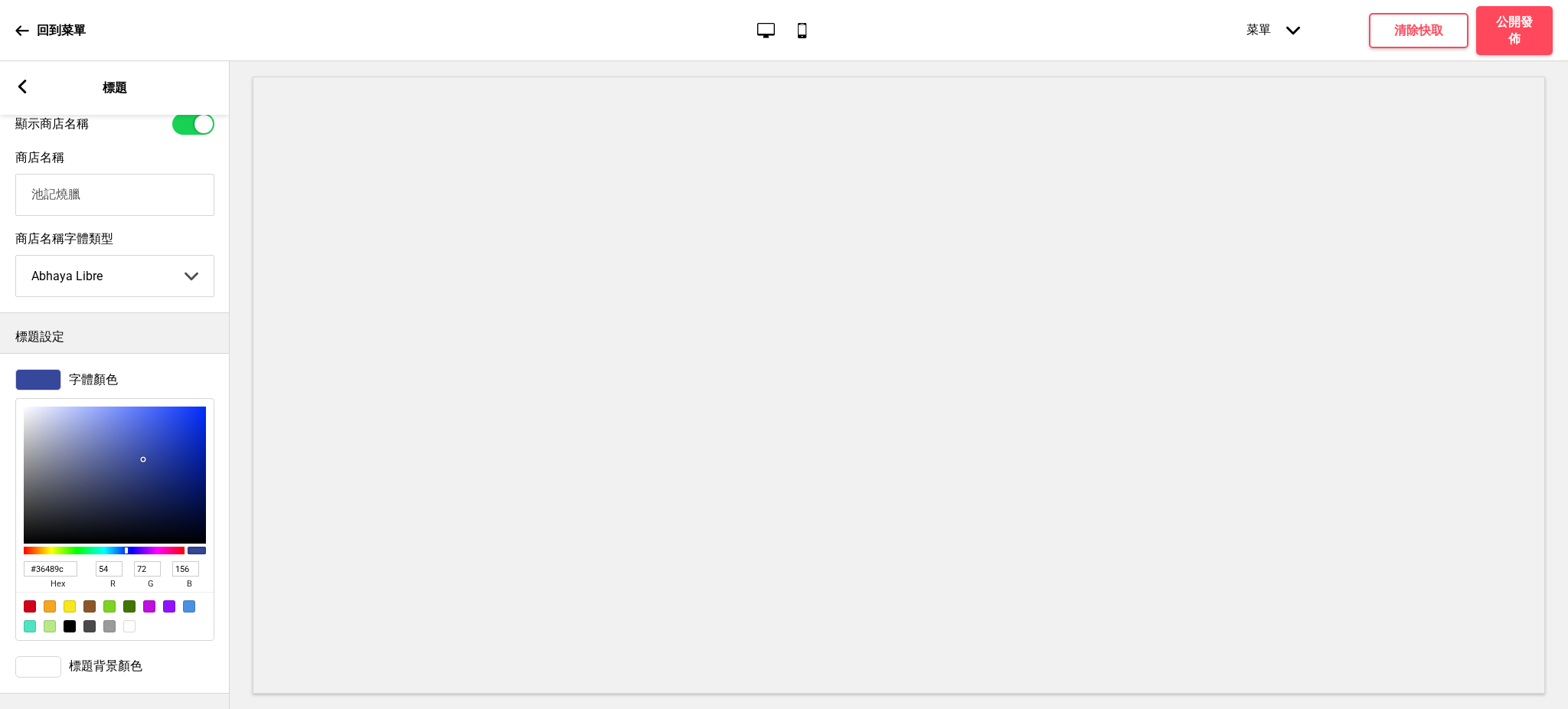
type input "36489C"
click at [19, 91] on rect at bounding box center [22, 86] width 14 height 14
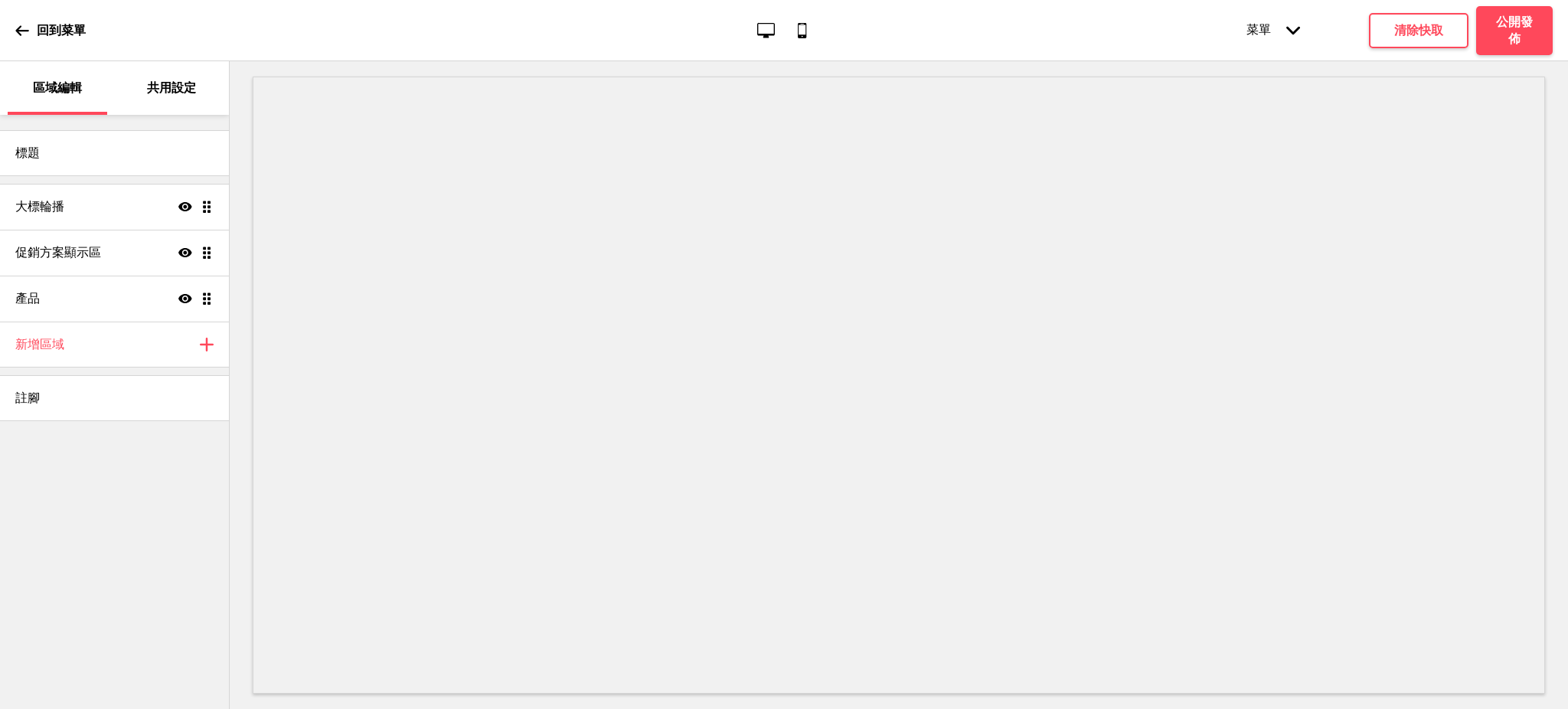
click at [165, 90] on p "共用設定" at bounding box center [171, 88] width 49 height 17
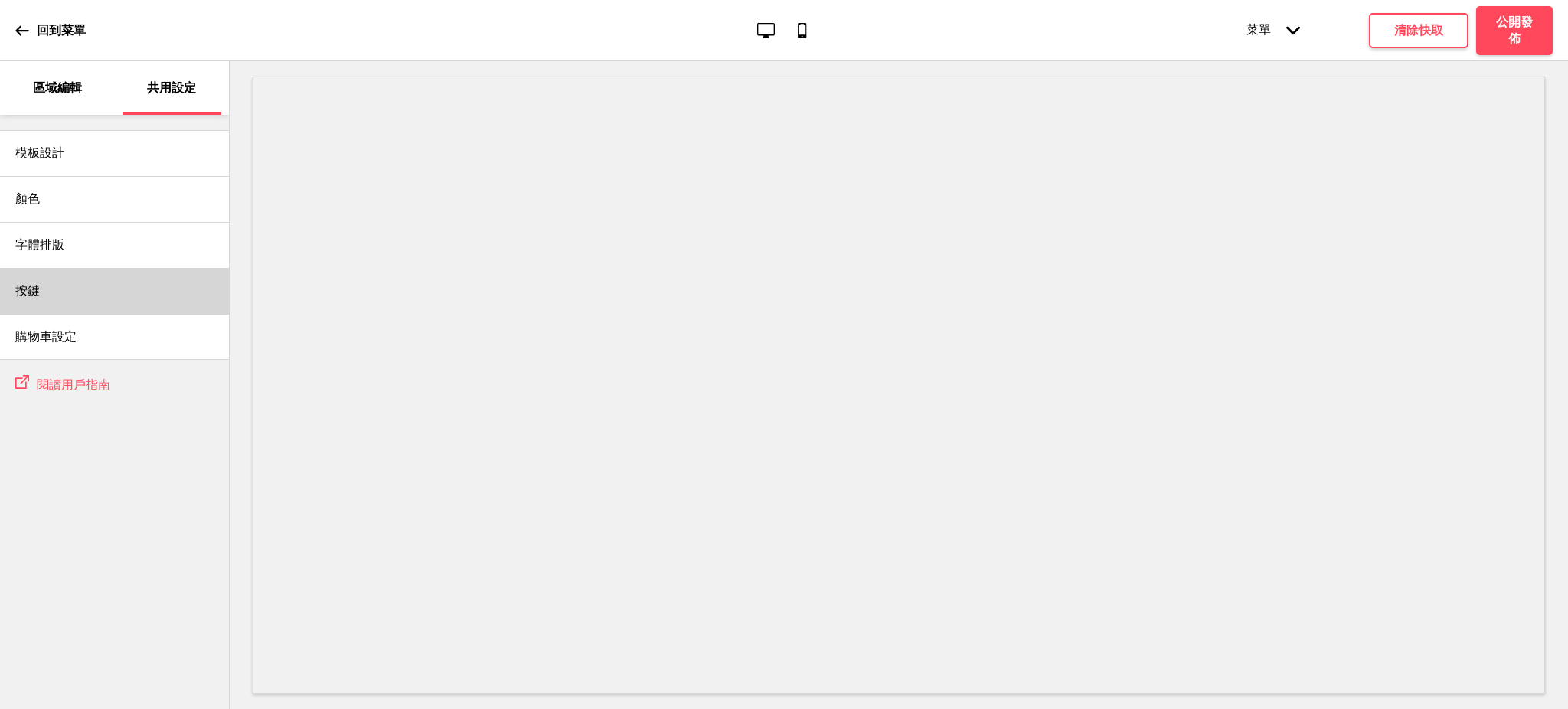
click at [58, 289] on div "按鍵" at bounding box center [114, 291] width 229 height 46
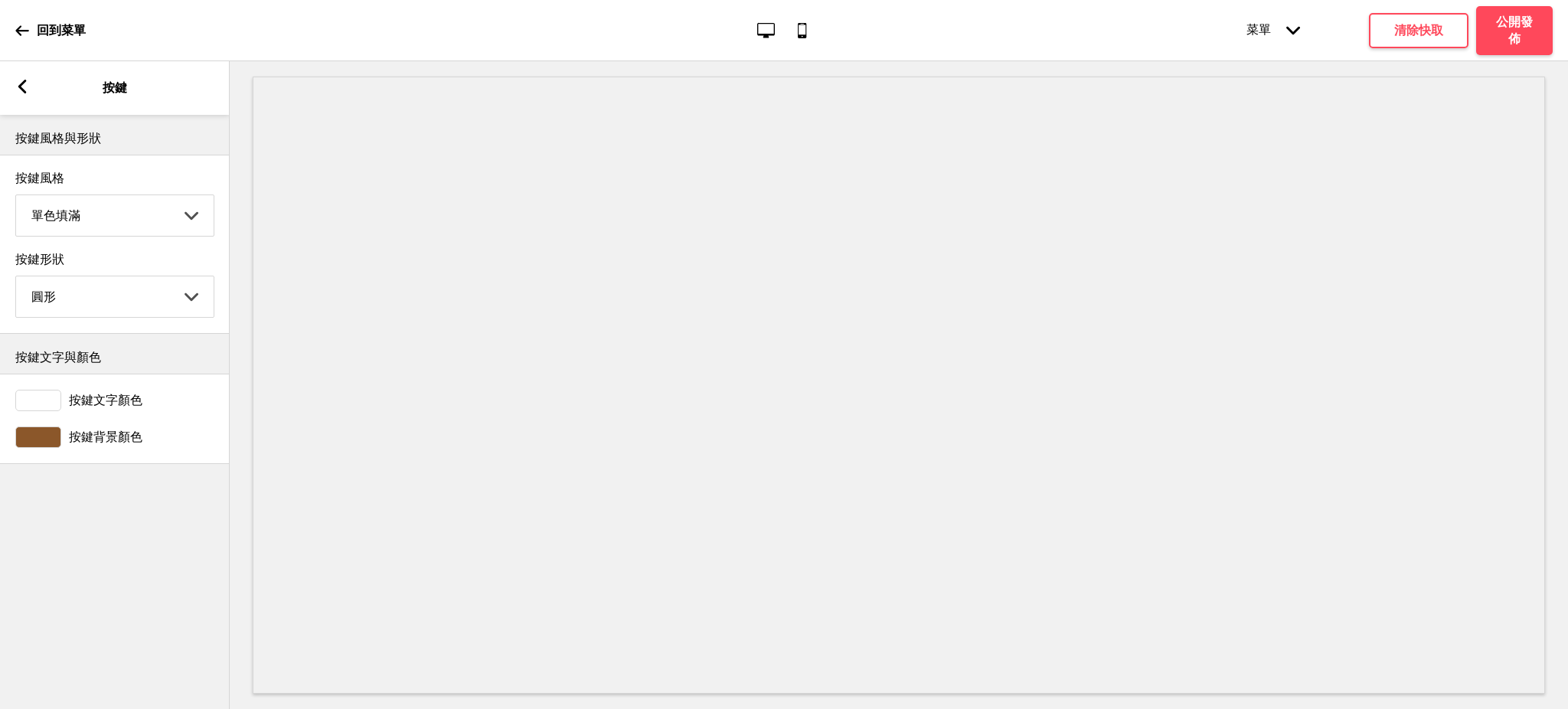
click at [52, 439] on div at bounding box center [38, 437] width 46 height 21
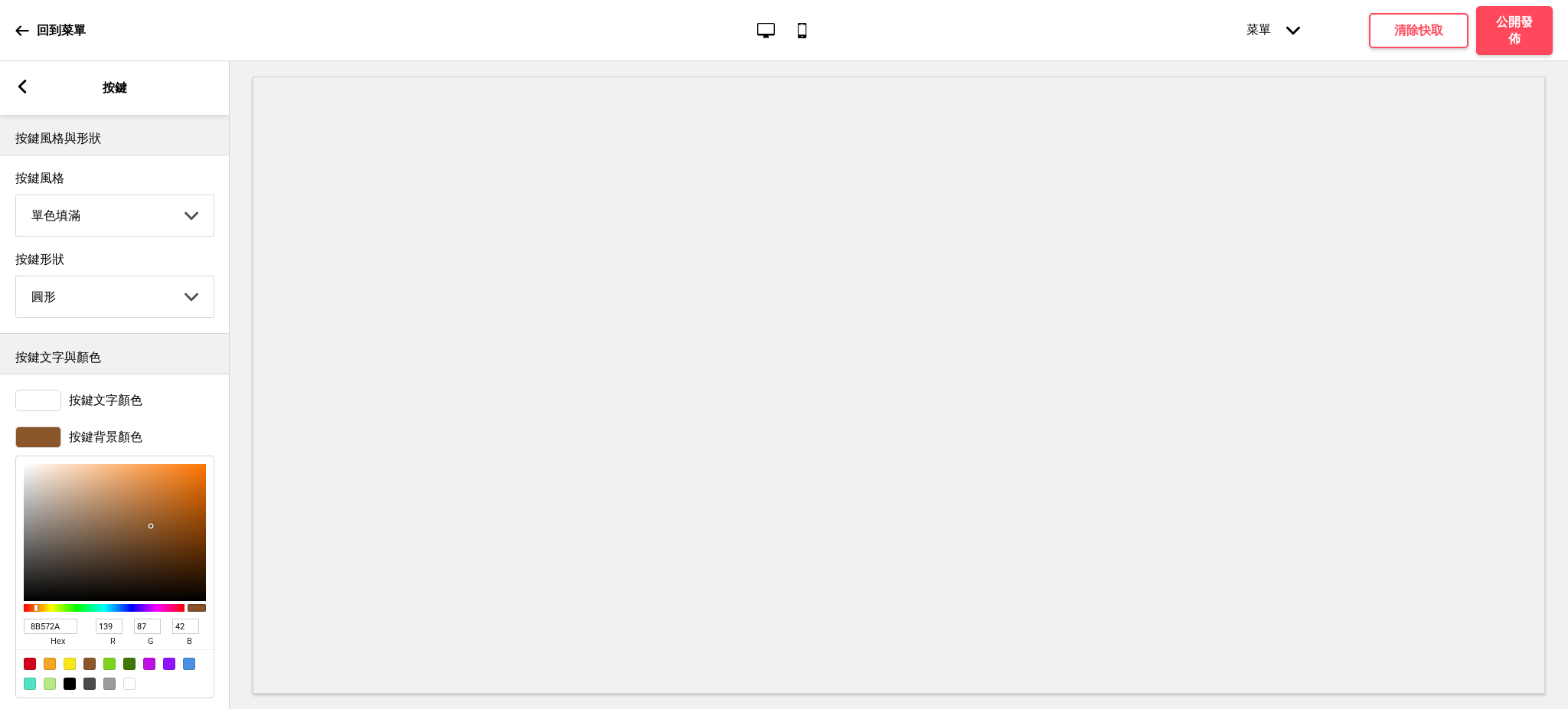
drag, startPoint x: 59, startPoint y: 632, endPoint x: 0, endPoint y: 631, distance: 59.0
click at [0, 631] on div "按鍵背景顏色 8B572A hex 139 r 87 g 42 b 100 a" at bounding box center [115, 562] width 230 height 287
paste input "#36489c"
type input "#36489c"
type input "54"
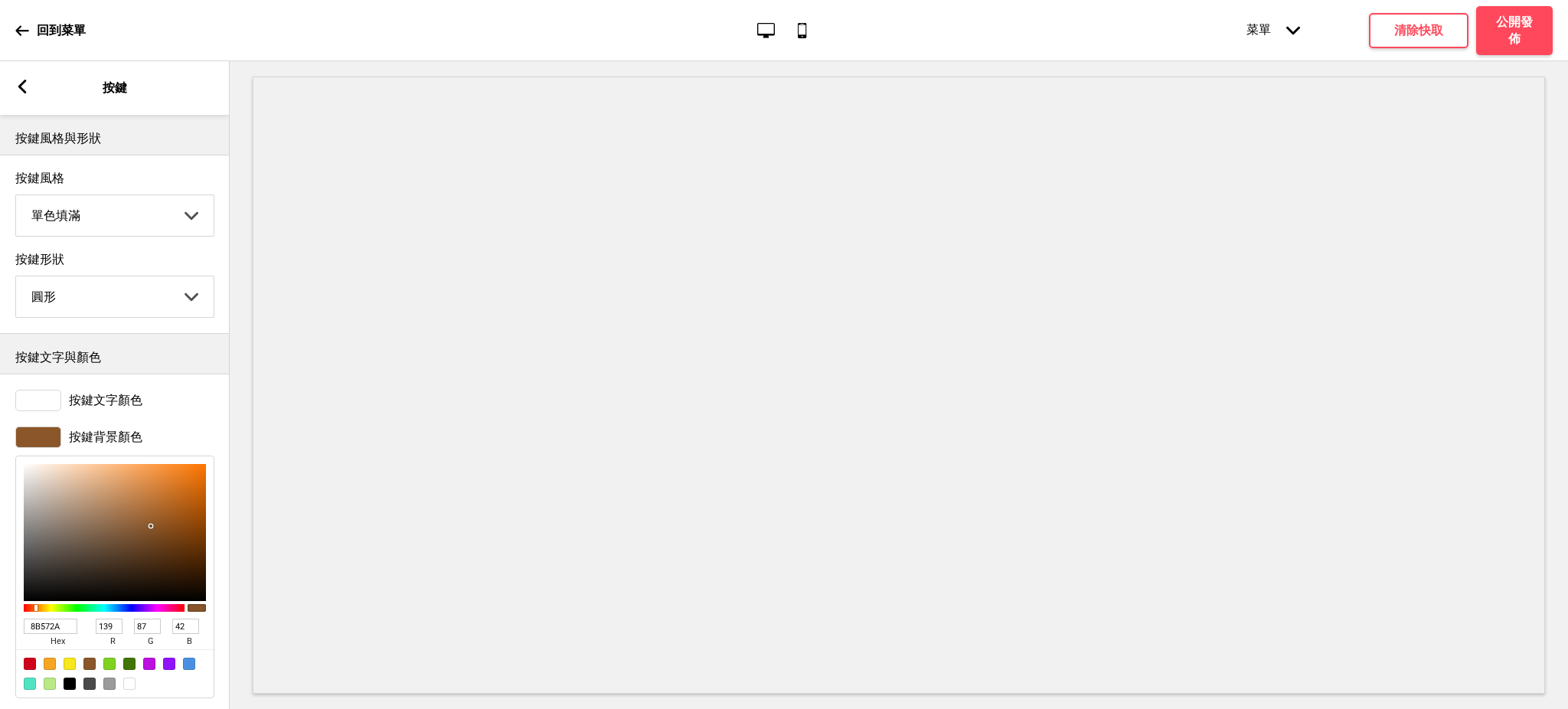
type input "72"
type input "156"
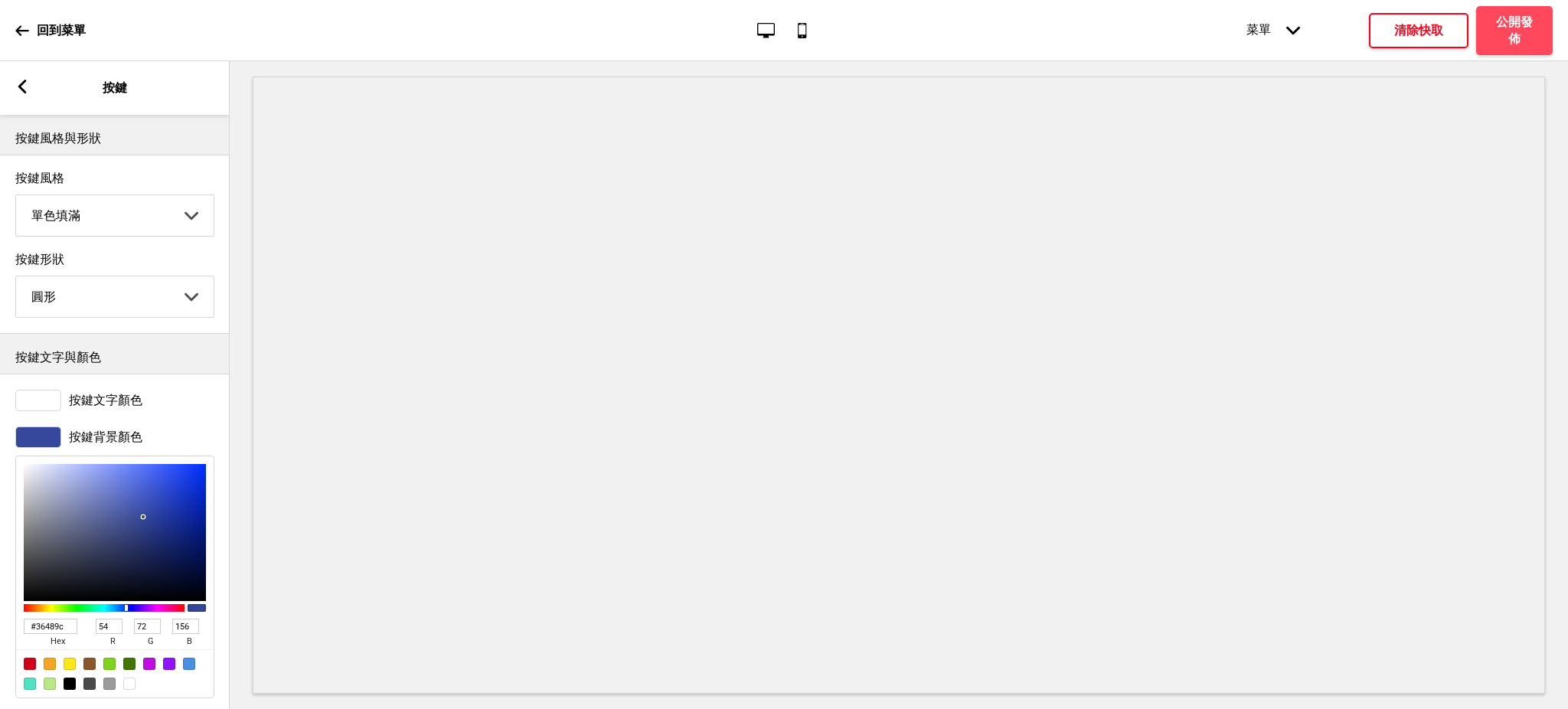
type input "36489C"
click at [1410, 32] on h4 "清除快取" at bounding box center [1419, 30] width 49 height 17
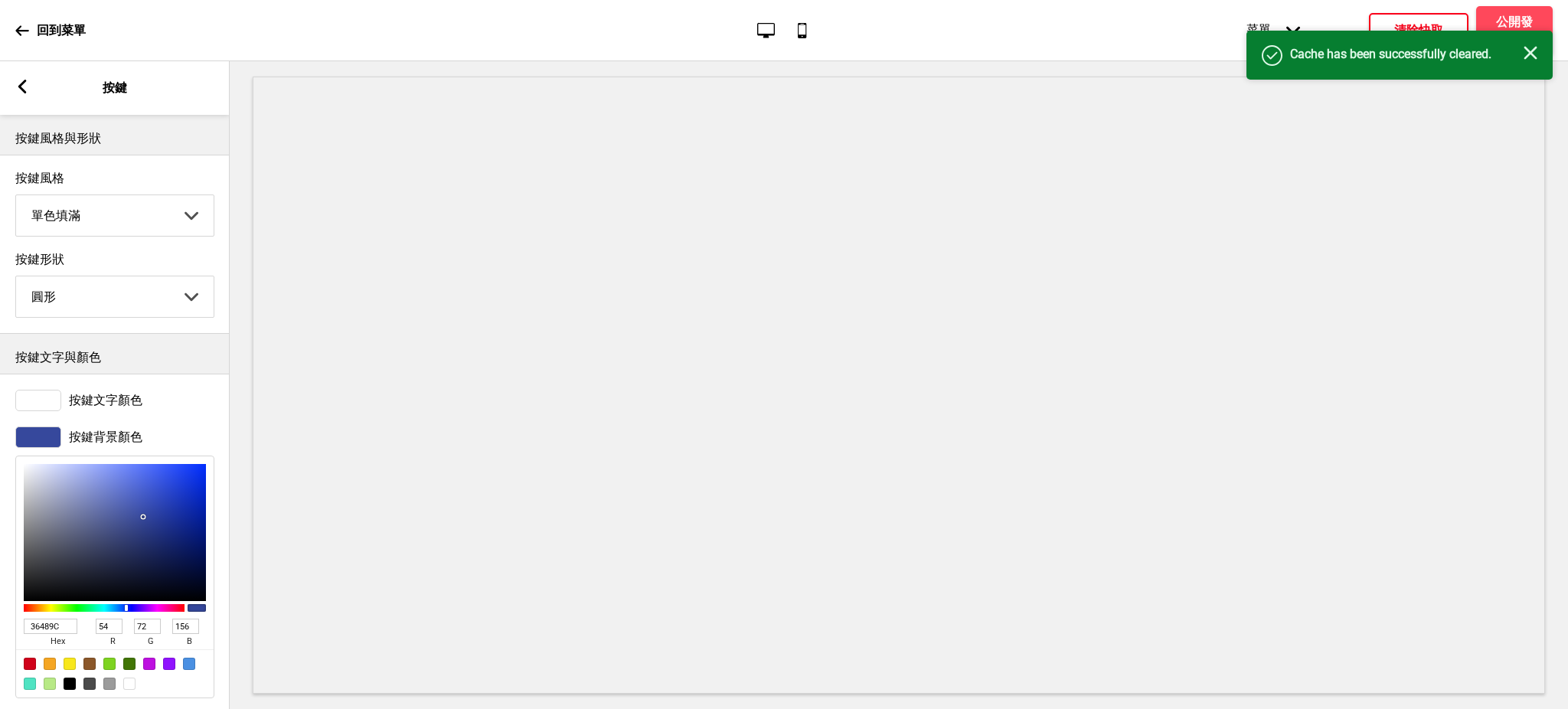
click at [1532, 50] on rect at bounding box center [1531, 52] width 14 height 14
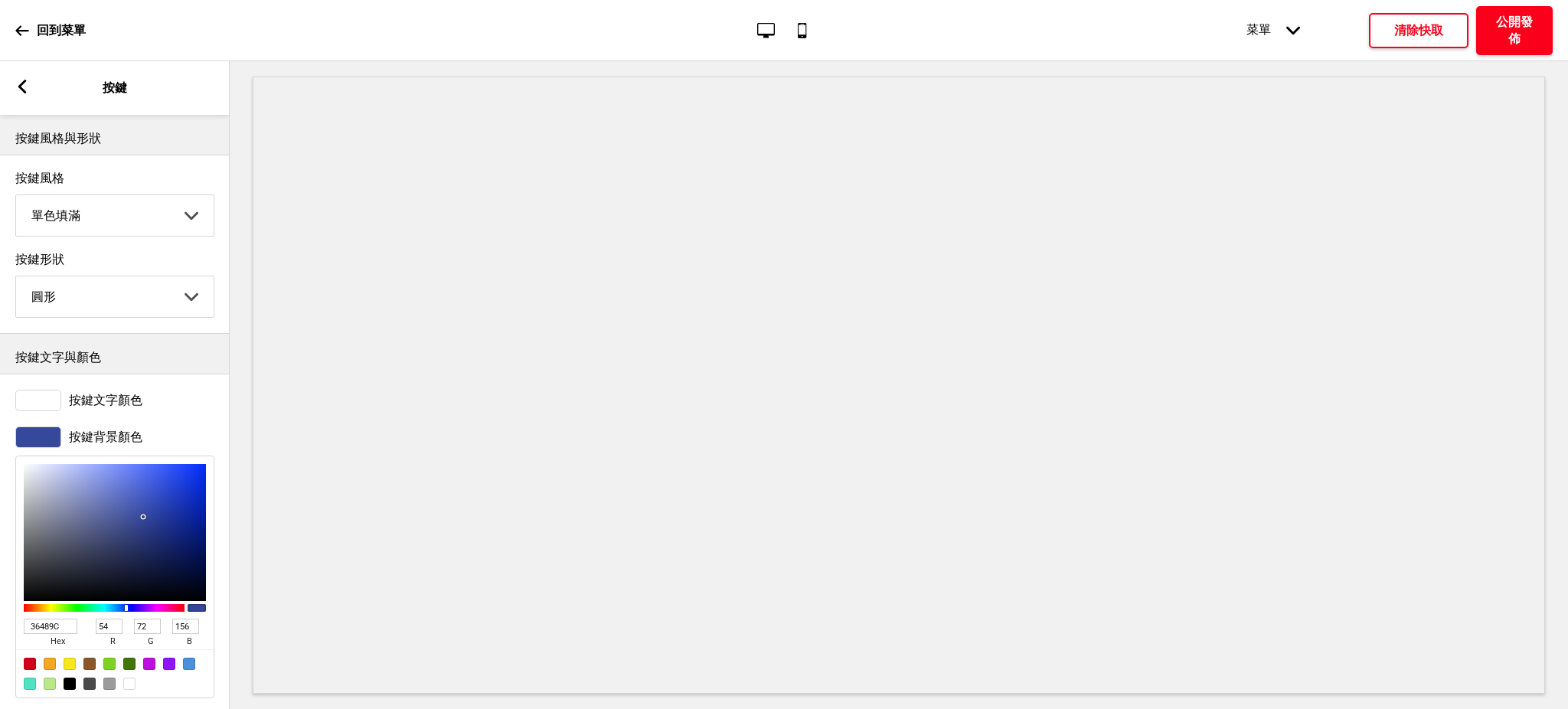
click at [1522, 29] on h4 "公開發佈" at bounding box center [1514, 30] width 46 height 33
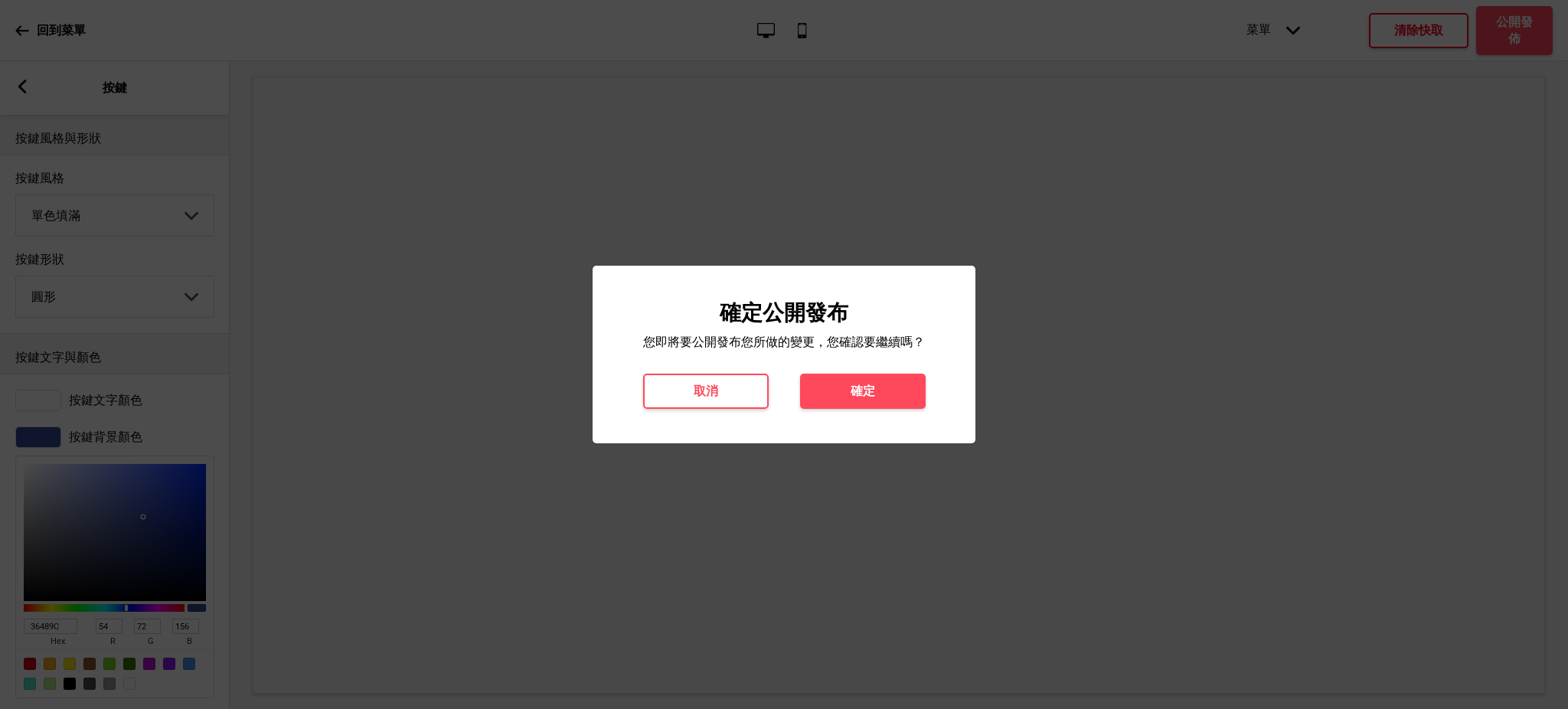
click at [914, 395] on button "確定" at bounding box center [863, 390] width 126 height 35
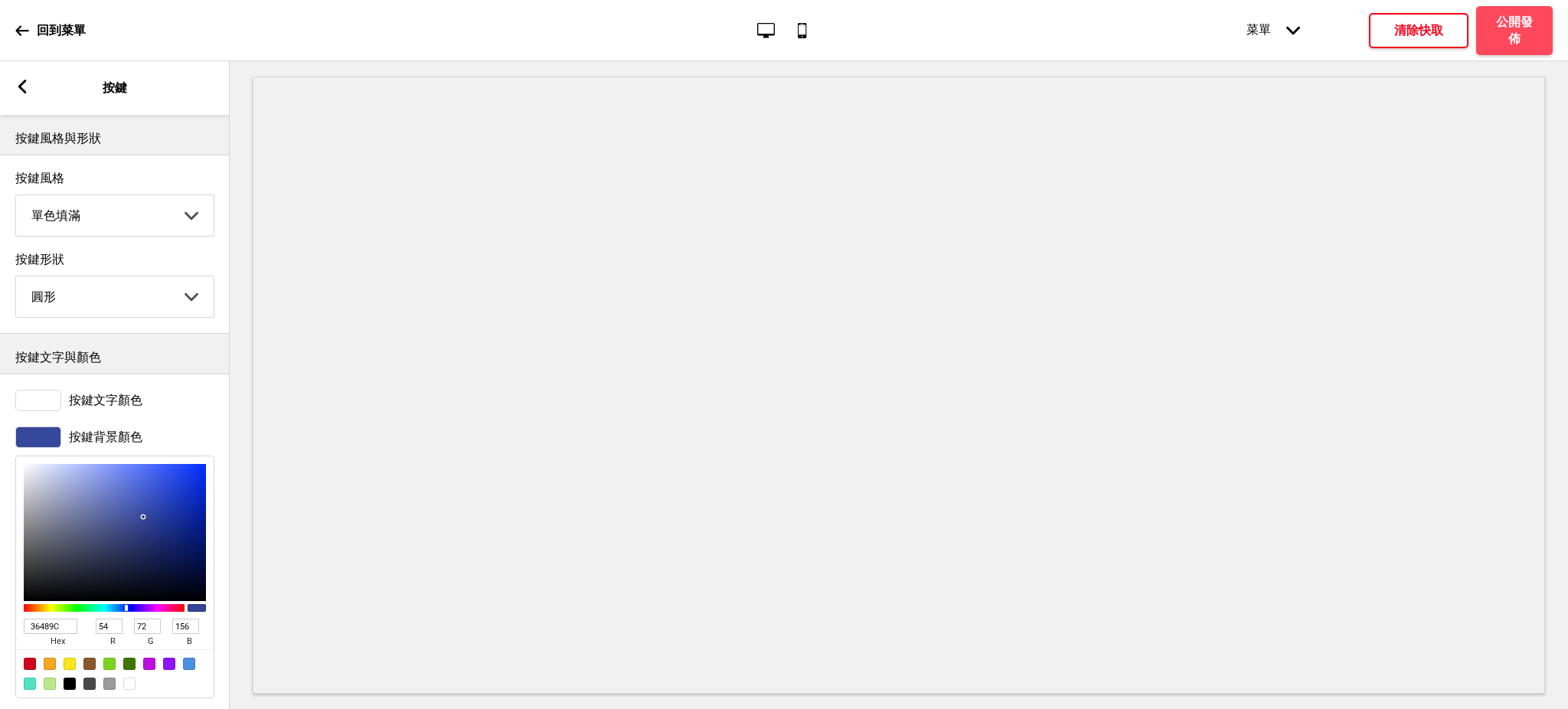
click at [106, 77] on div "箭頭left 按鍵" at bounding box center [115, 88] width 230 height 54
click at [14, 86] on div "箭頭left 按鍵" at bounding box center [115, 88] width 230 height 54
click at [15, 86] on div "箭頭left" at bounding box center [22, 88] width 14 height 17
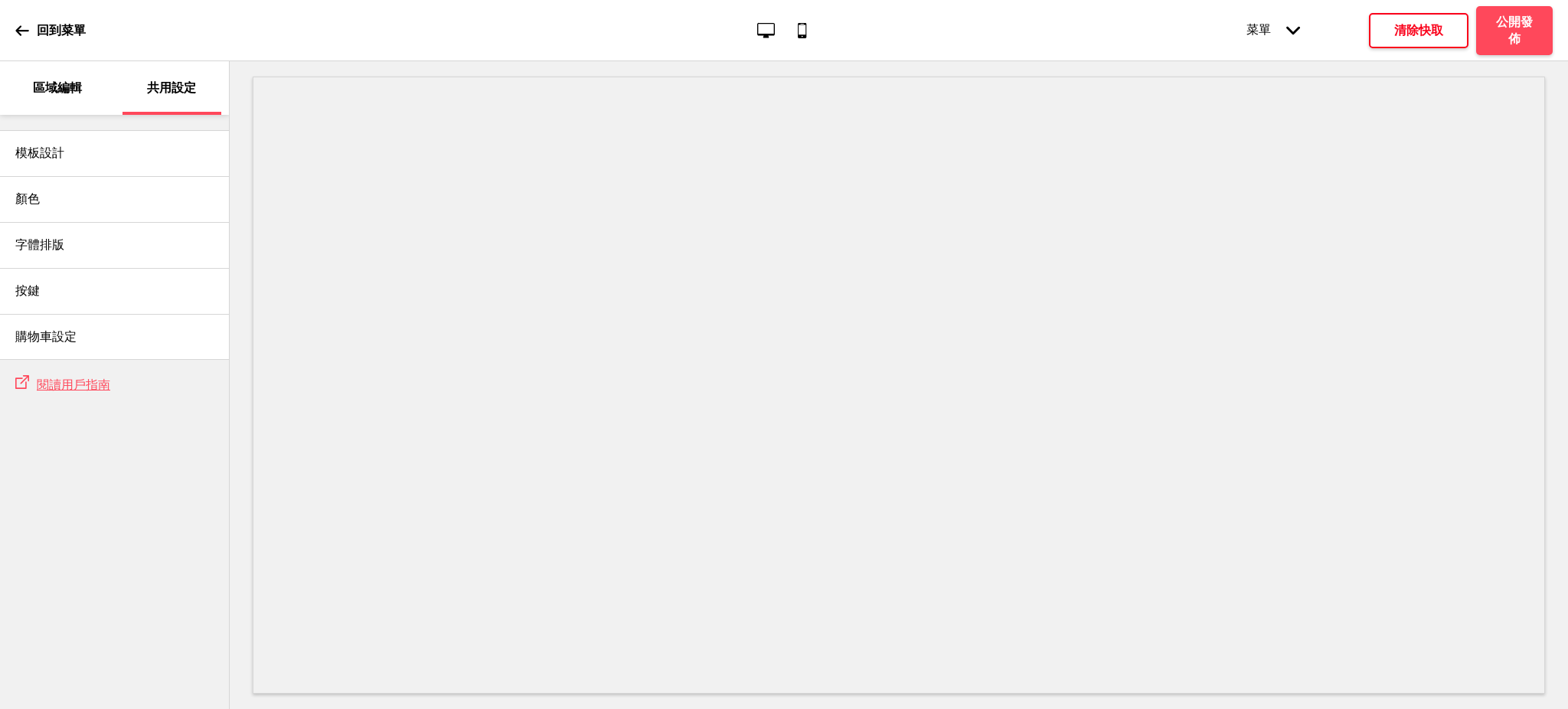
click at [133, 89] on div "共用設定" at bounding box center [172, 88] width 99 height 54
click at [47, 335] on h4 "購物車設定" at bounding box center [46, 337] width 61 height 17
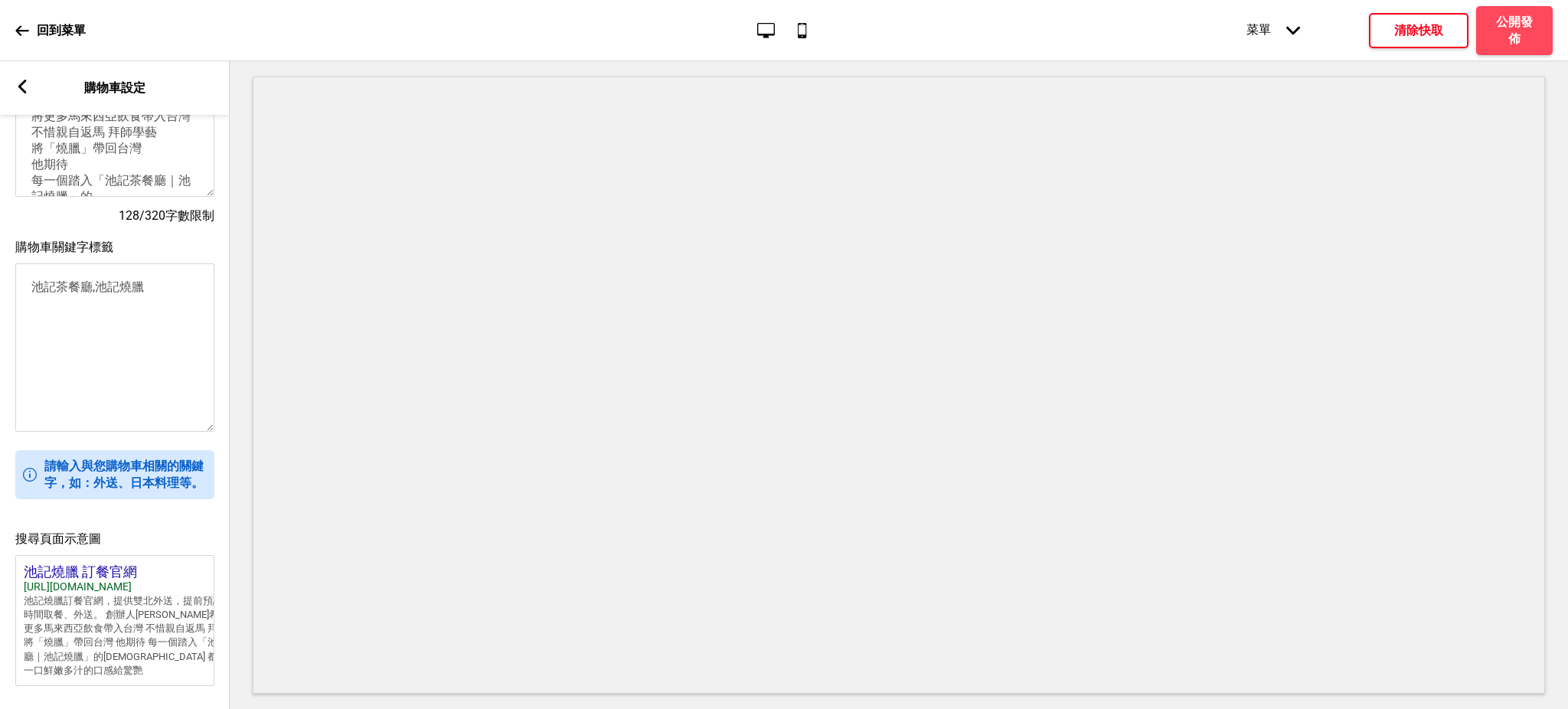
scroll to position [540, 0]
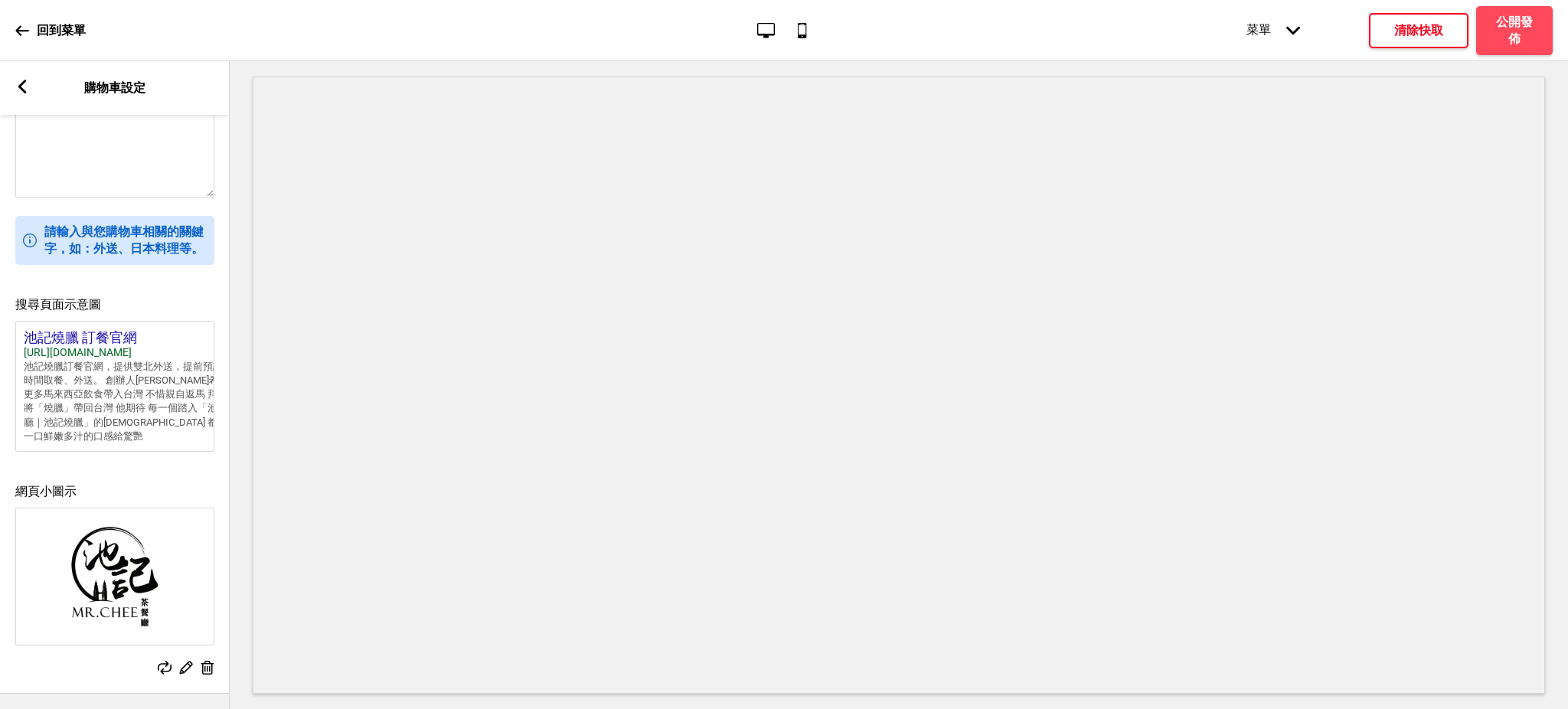
click at [188, 661] on div "編輯" at bounding box center [186, 669] width 14 height 17
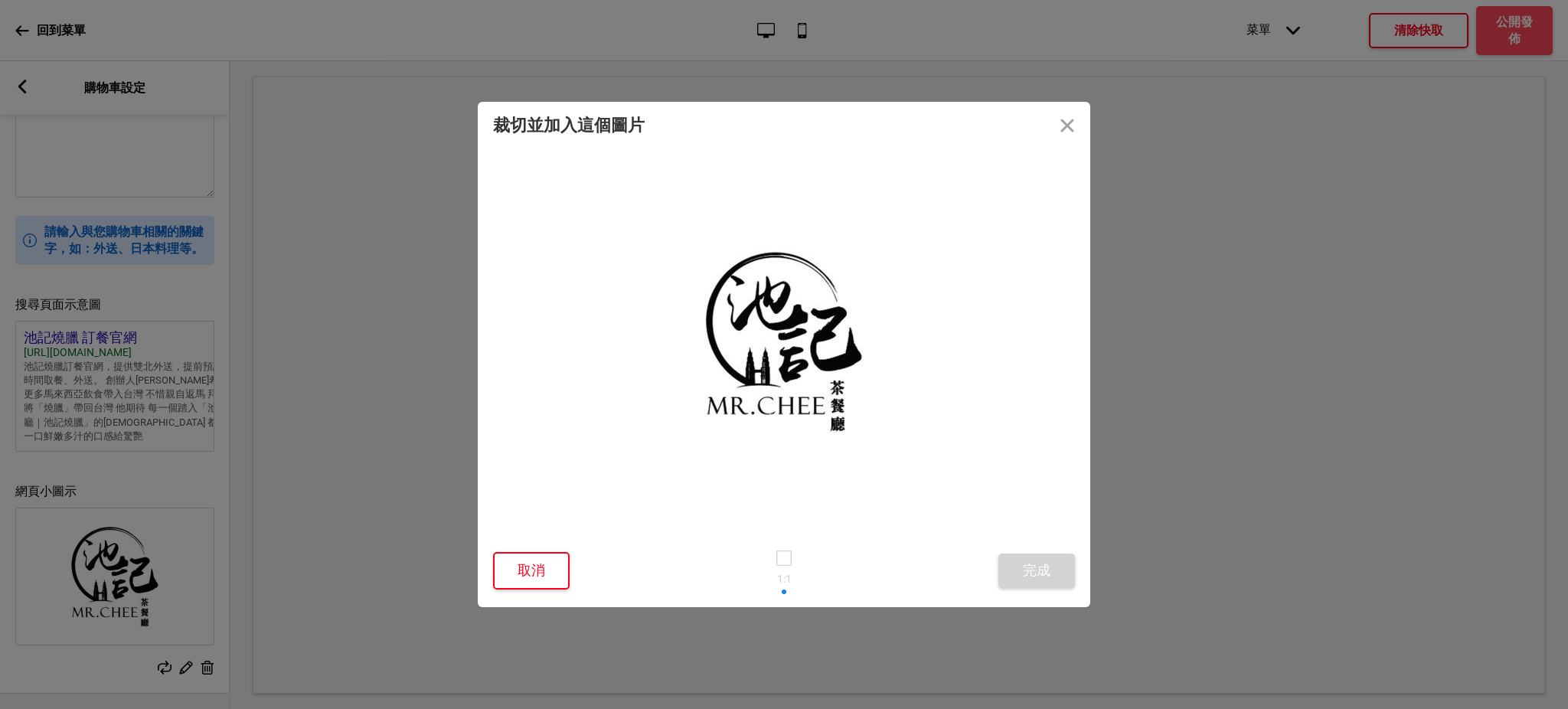
click at [545, 580] on button "取消" at bounding box center [531, 570] width 77 height 37
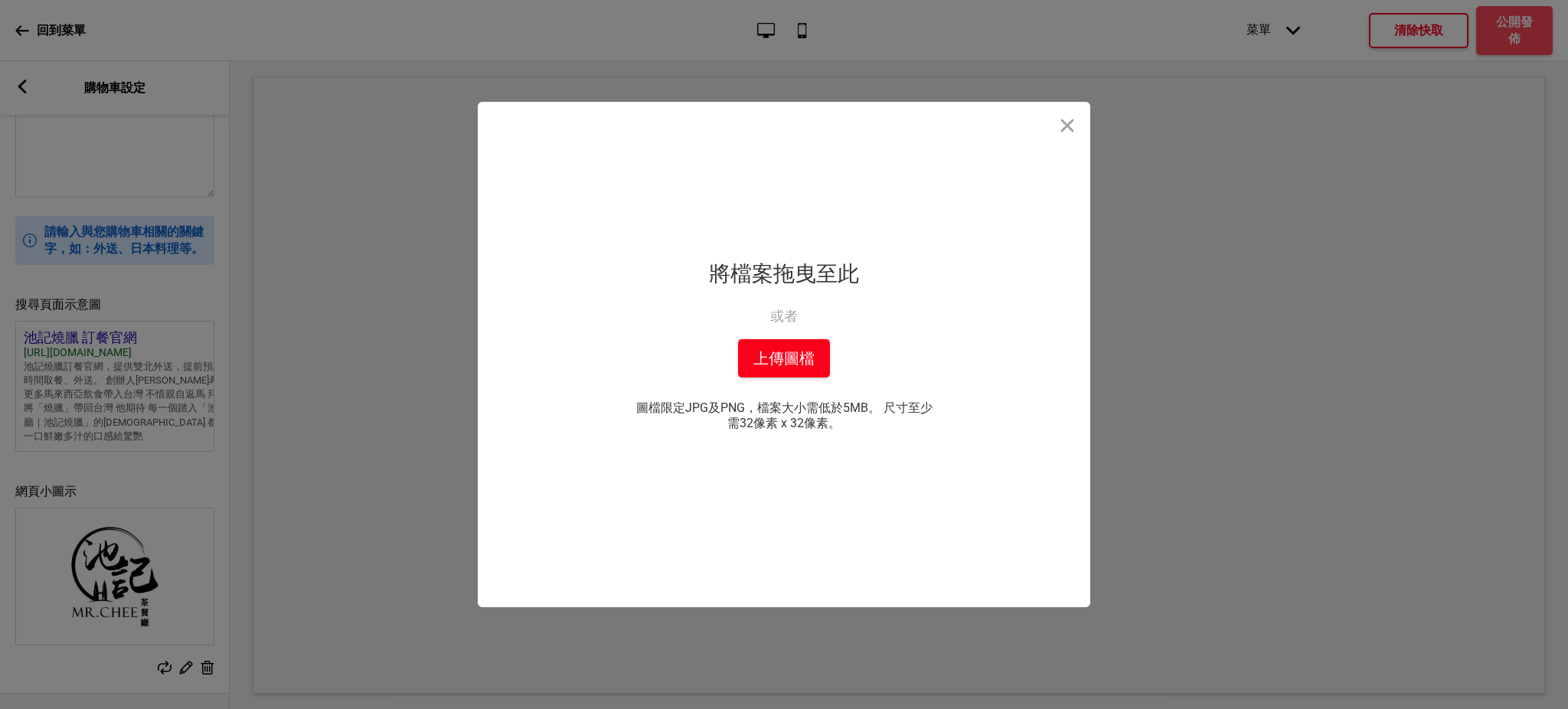
click at [787, 347] on button "上傳圖檔" at bounding box center [784, 358] width 92 height 38
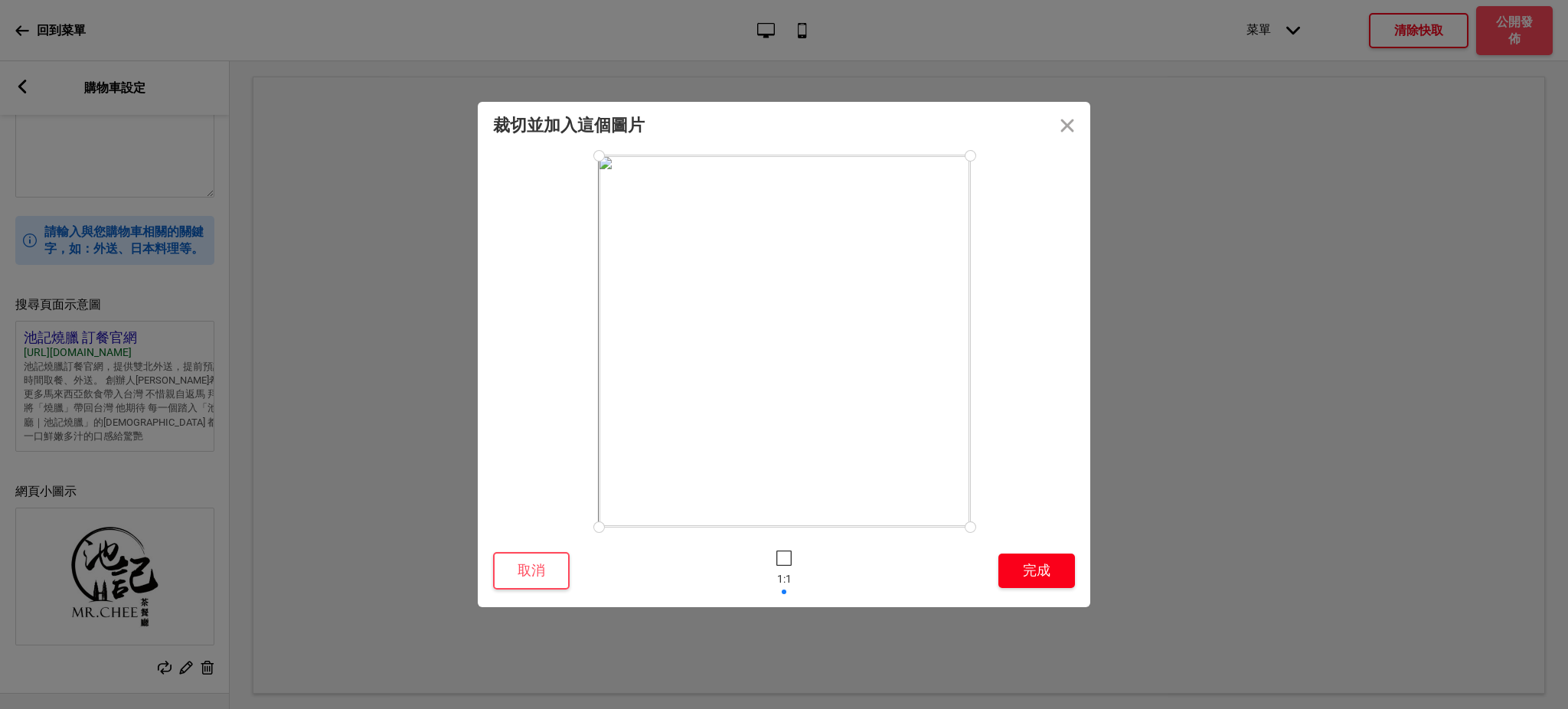
click at [1044, 574] on button "完成" at bounding box center [1037, 570] width 77 height 34
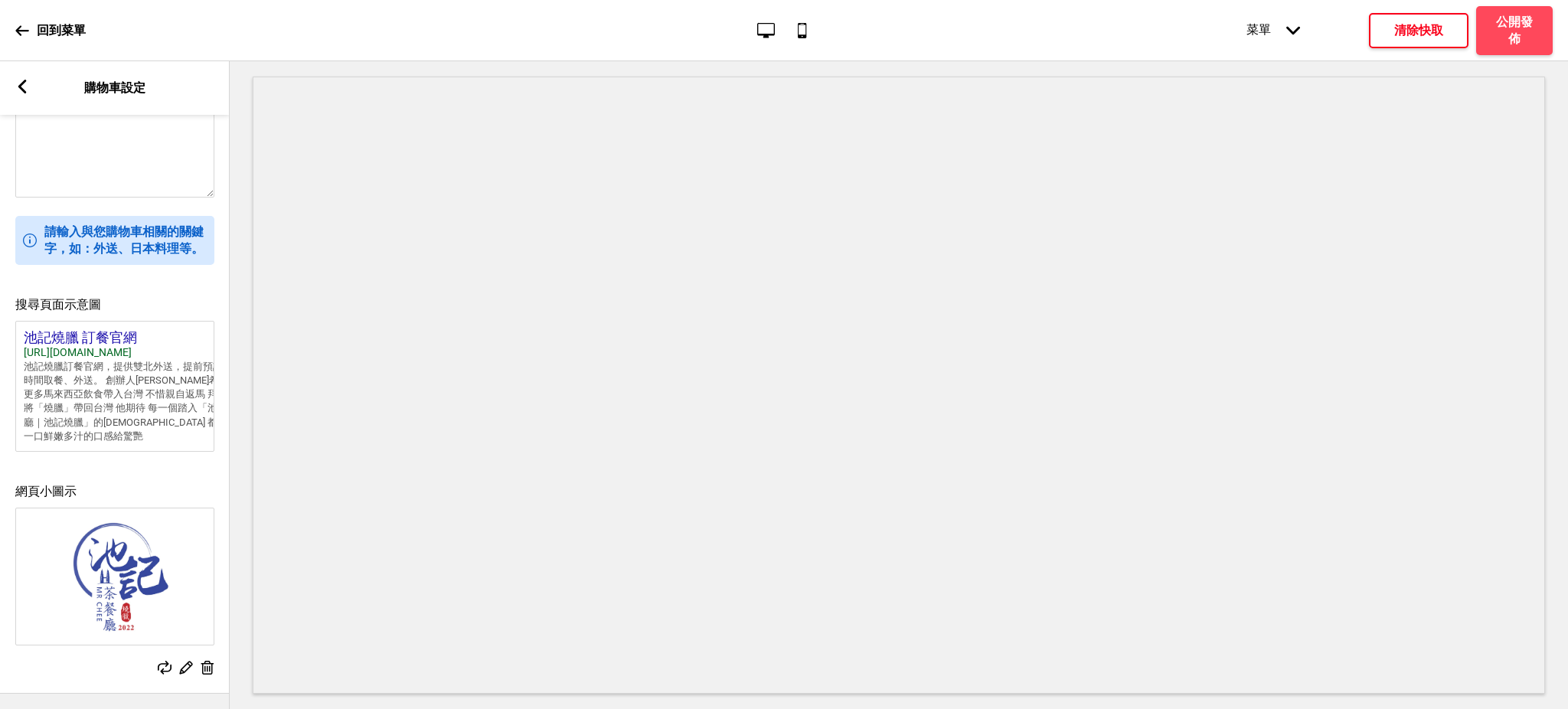
click at [1442, 30] on h4 "清除快取" at bounding box center [1419, 30] width 49 height 17
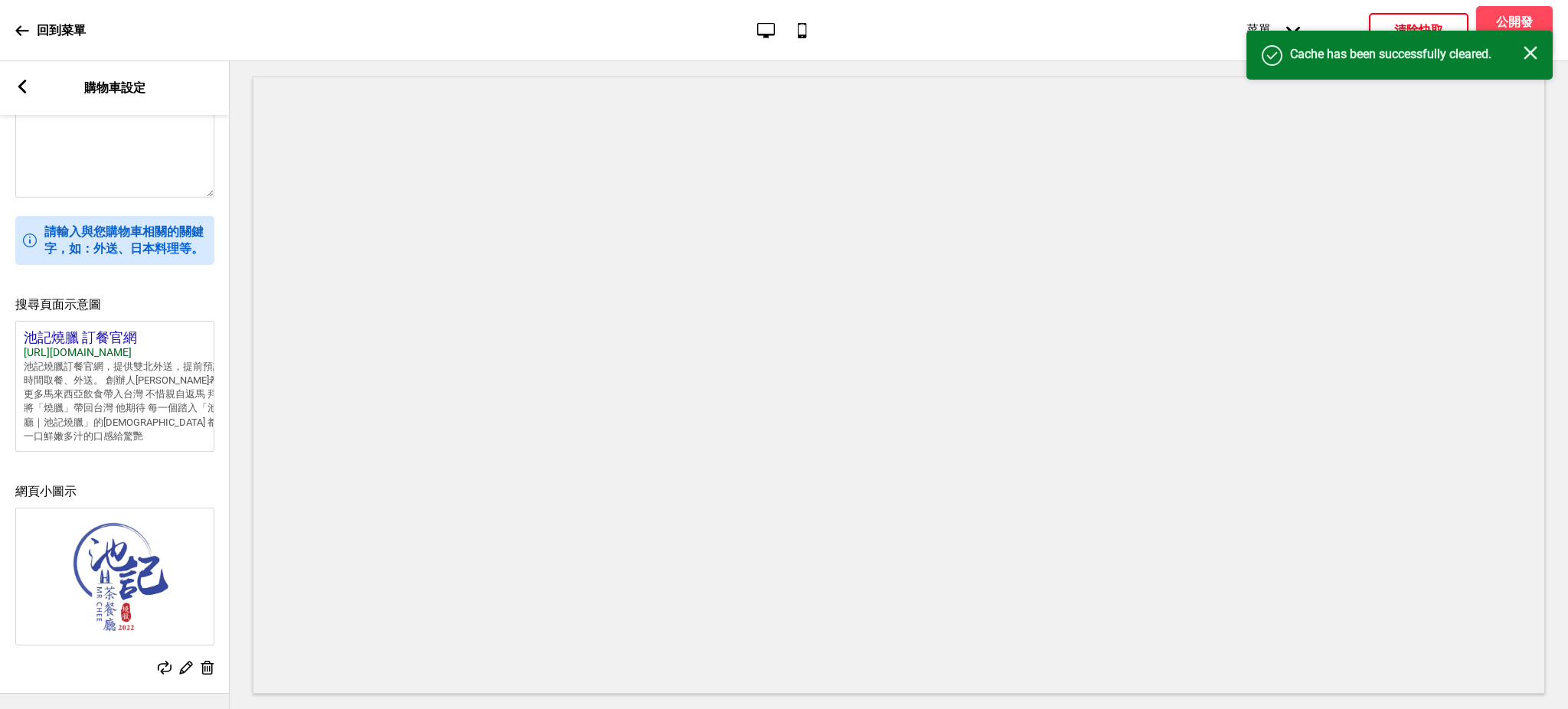
click at [1526, 55] on rect at bounding box center [1531, 52] width 14 height 14
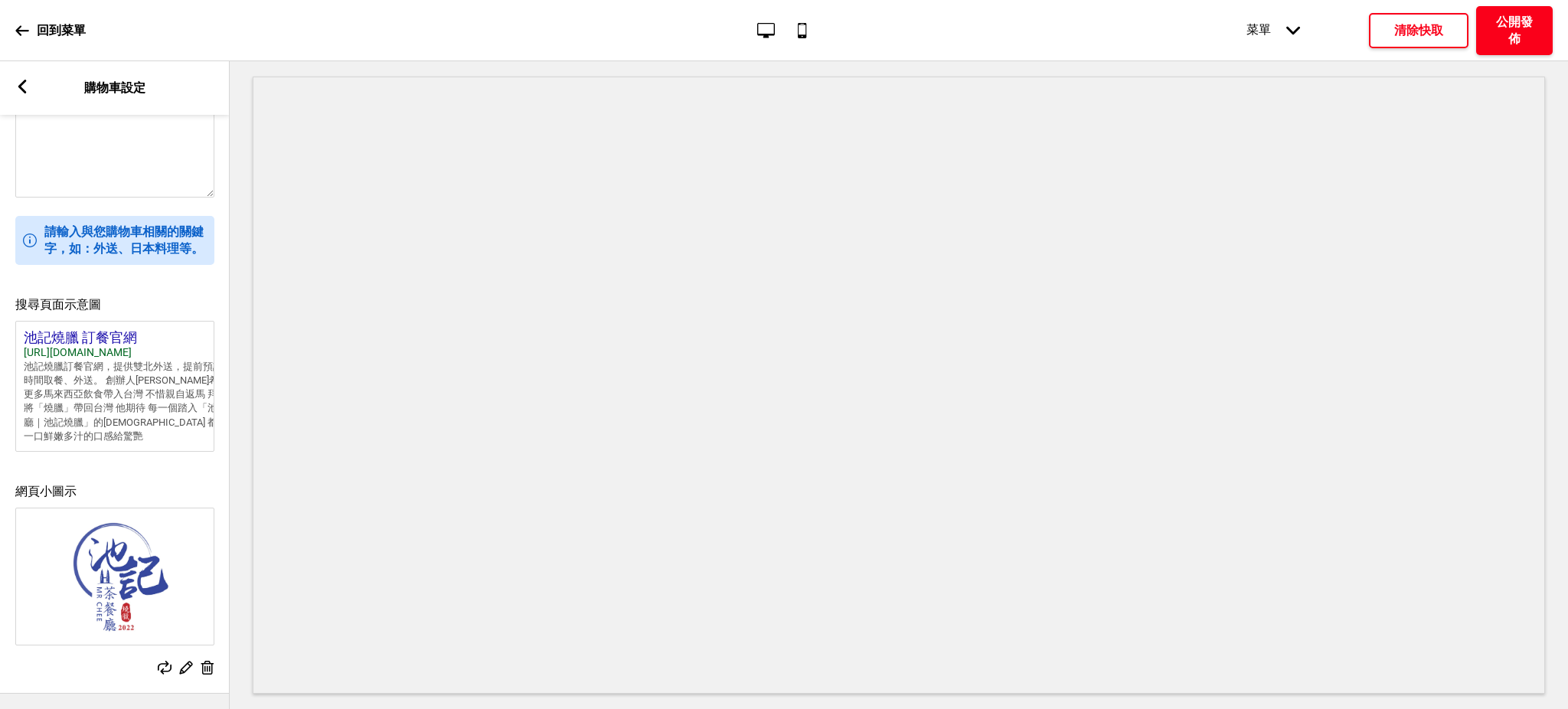
click at [1531, 25] on h4 "公開發佈" at bounding box center [1514, 30] width 46 height 33
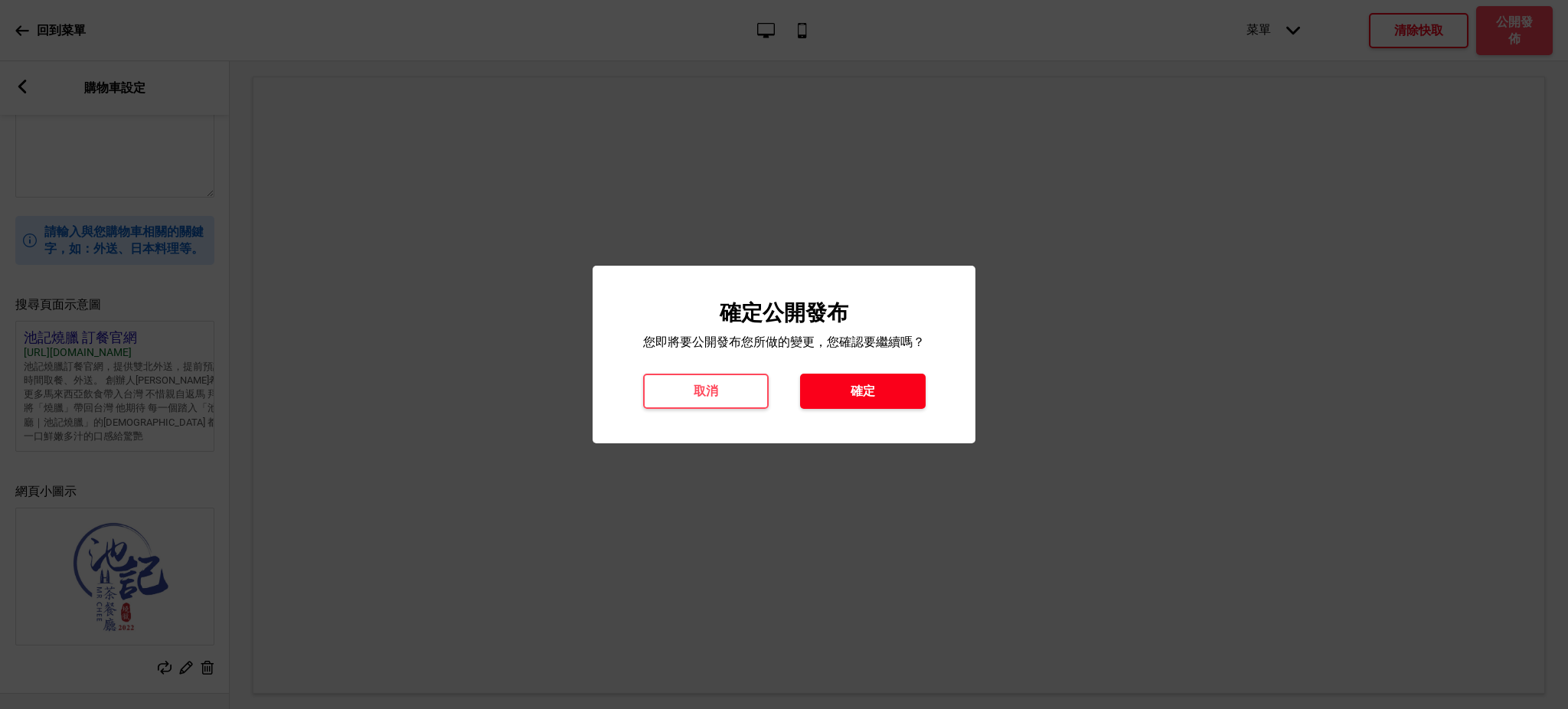
click at [862, 399] on h4 "確定" at bounding box center [863, 391] width 24 height 17
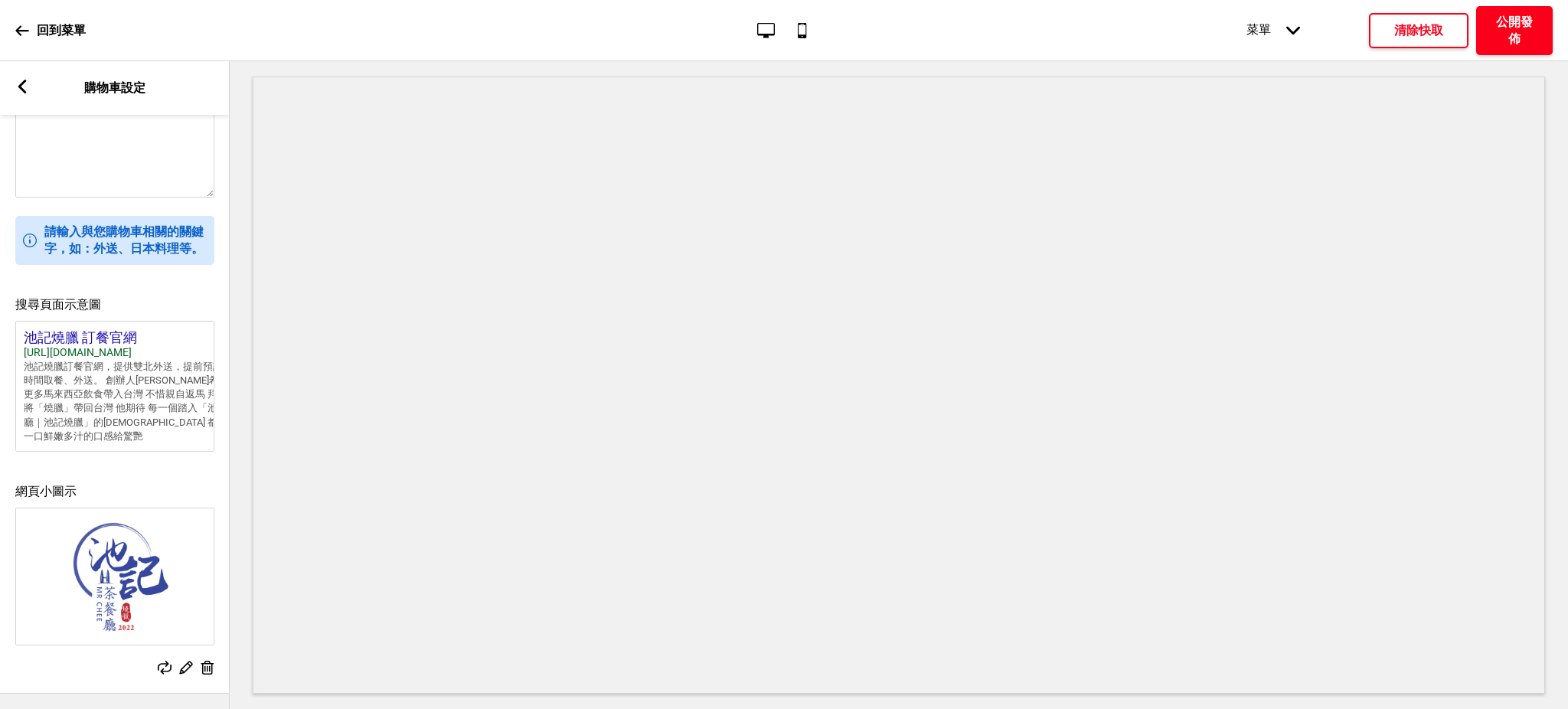
click at [1476, 7] on button "公開發佈" at bounding box center [1514, 31] width 77 height 49
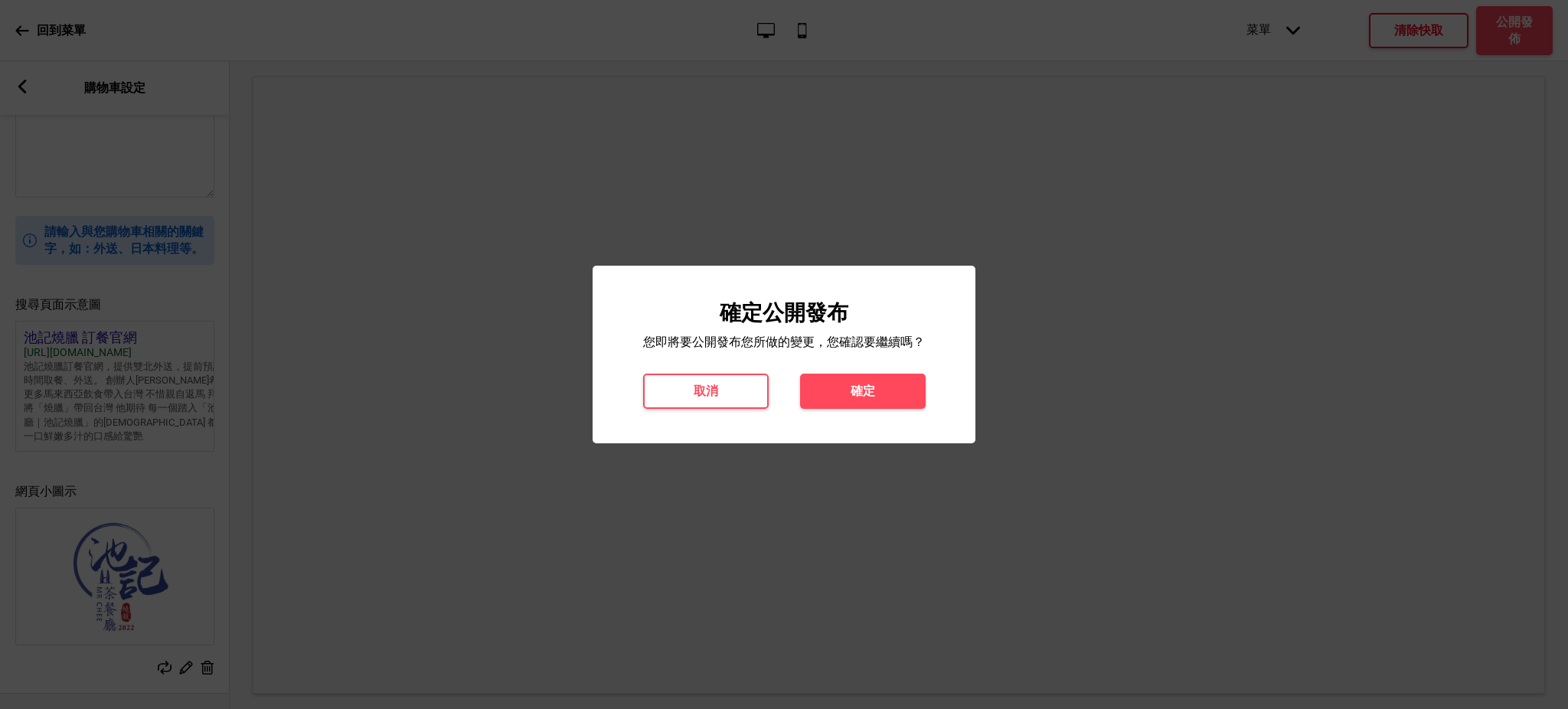
click at [800, 373] on button "確定" at bounding box center [863, 390] width 126 height 35
